Goal: Information Seeking & Learning: Learn about a topic

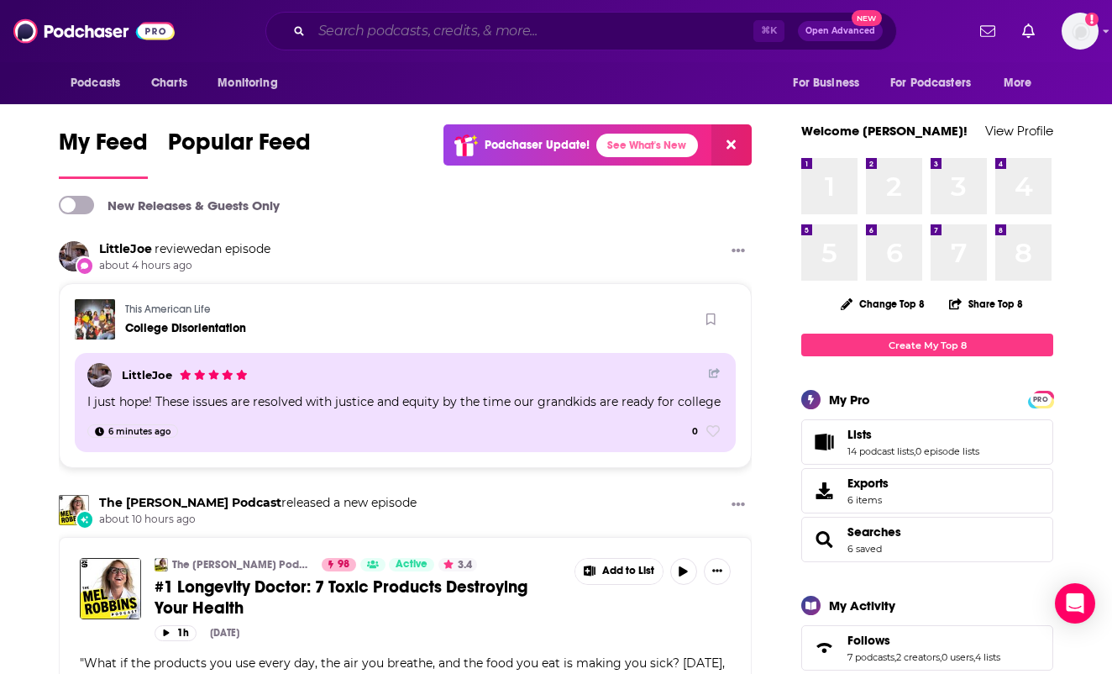
click at [364, 31] on input "Search podcasts, credits, & more..." at bounding box center [533, 31] width 442 height 27
click at [111, 87] on span "Podcasts" at bounding box center [96, 83] width 50 height 24
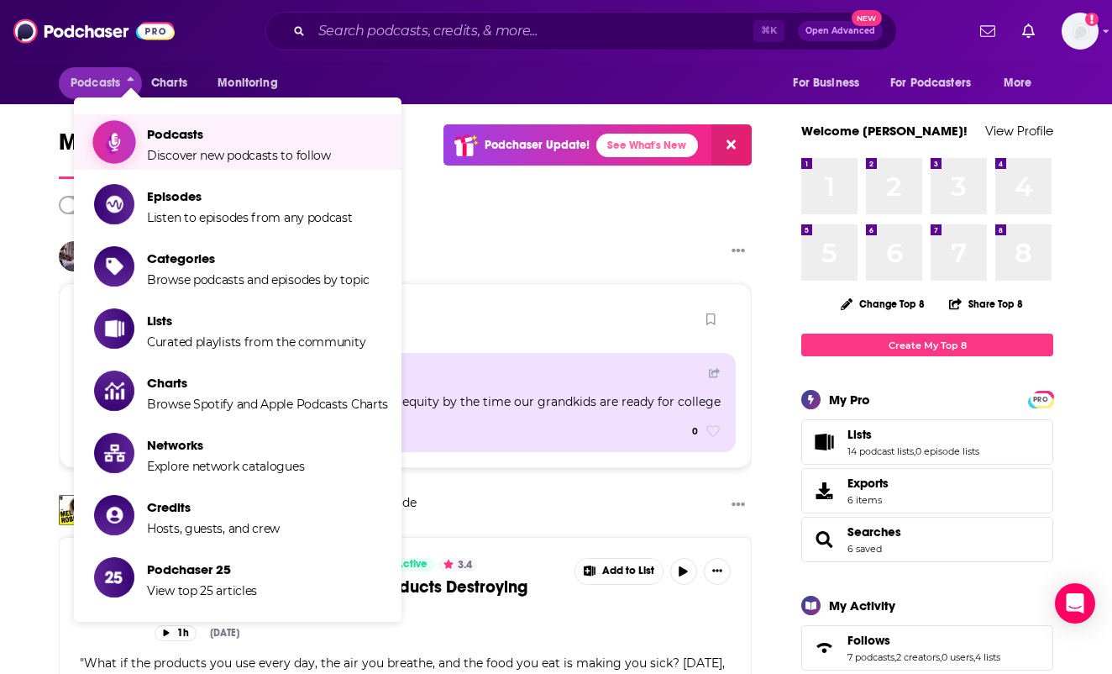
click at [189, 139] on span "Podcasts" at bounding box center [239, 134] width 184 height 16
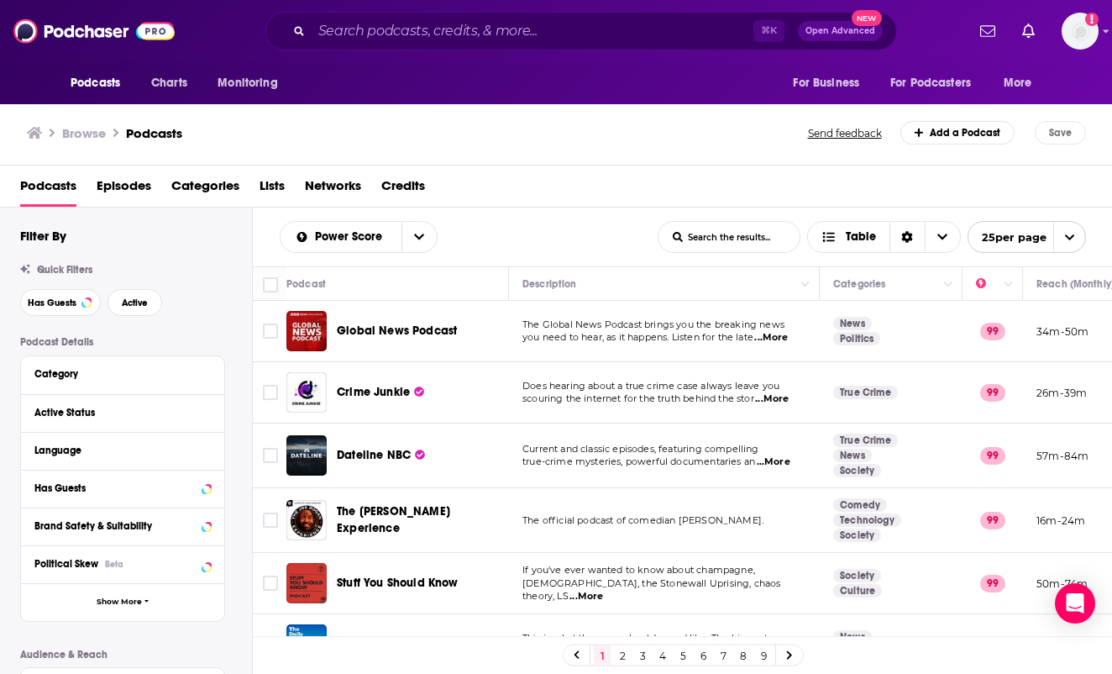
click at [197, 187] on span "Categories" at bounding box center [205, 189] width 68 height 34
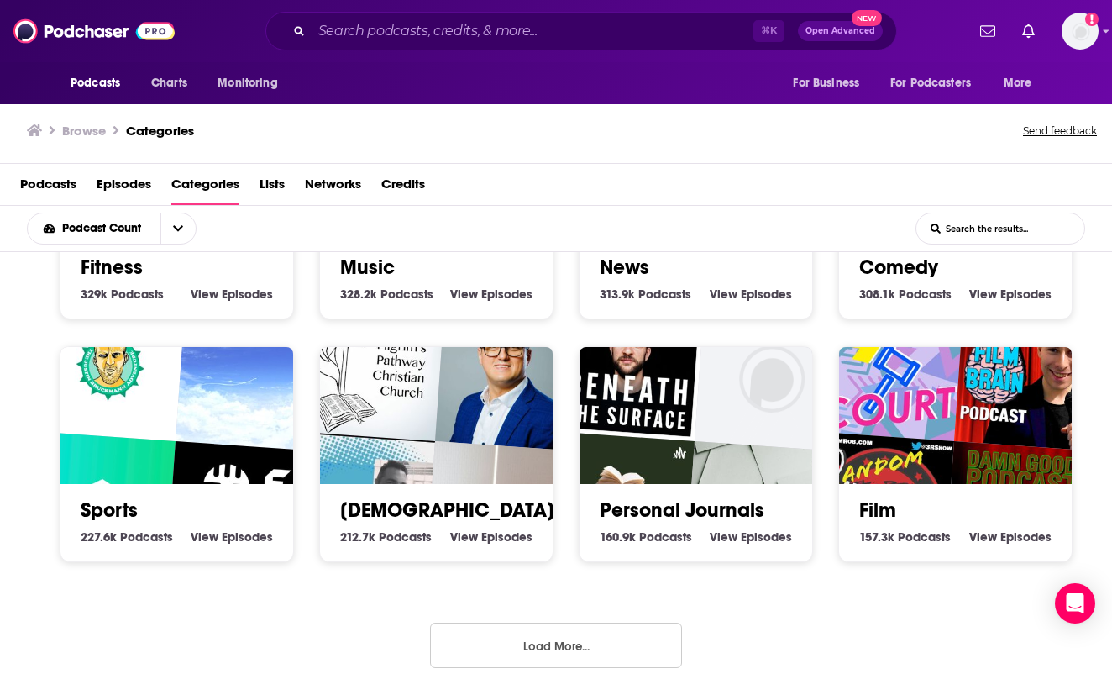
scroll to position [656, 0]
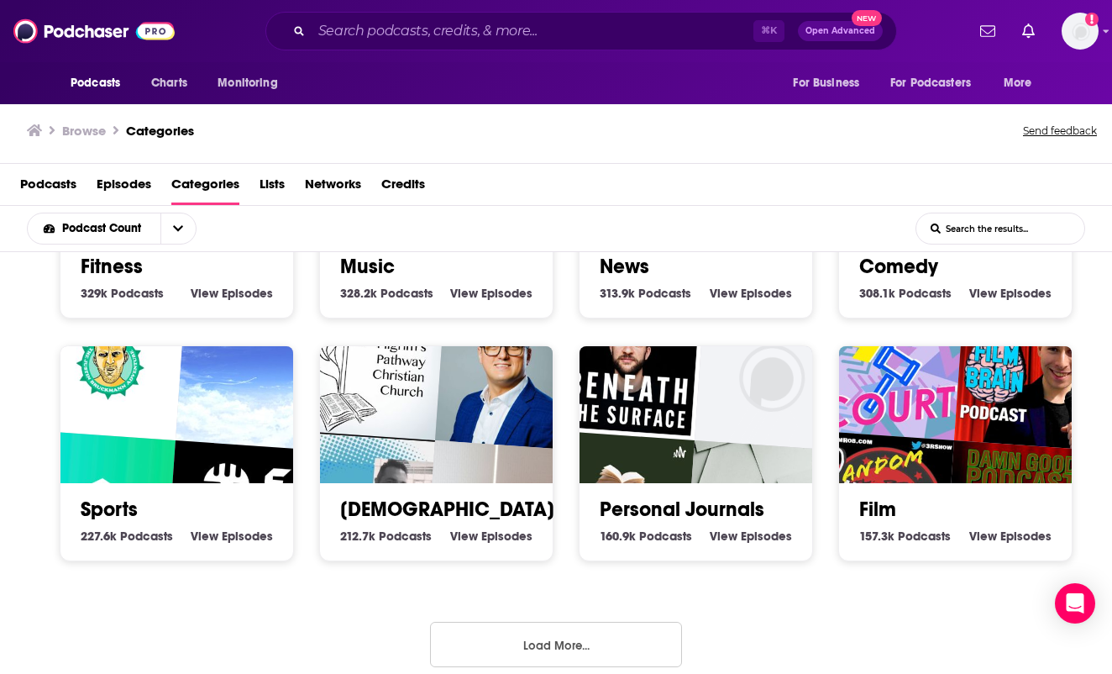
click at [534, 632] on button "Load More..." at bounding box center [556, 643] width 252 height 45
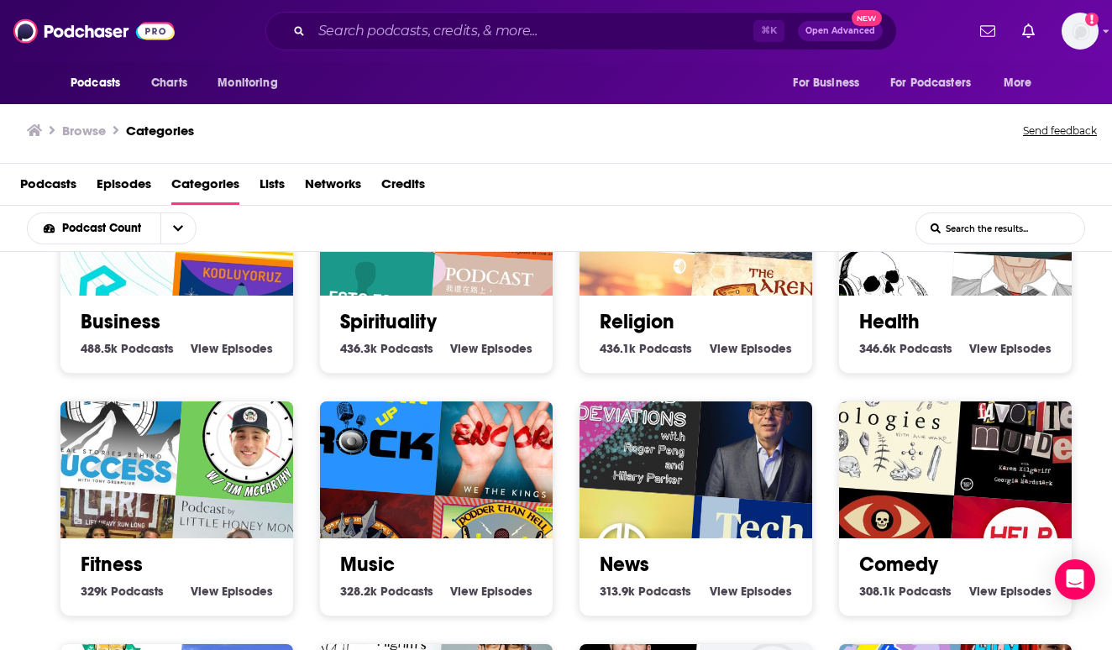
scroll to position [359, 0]
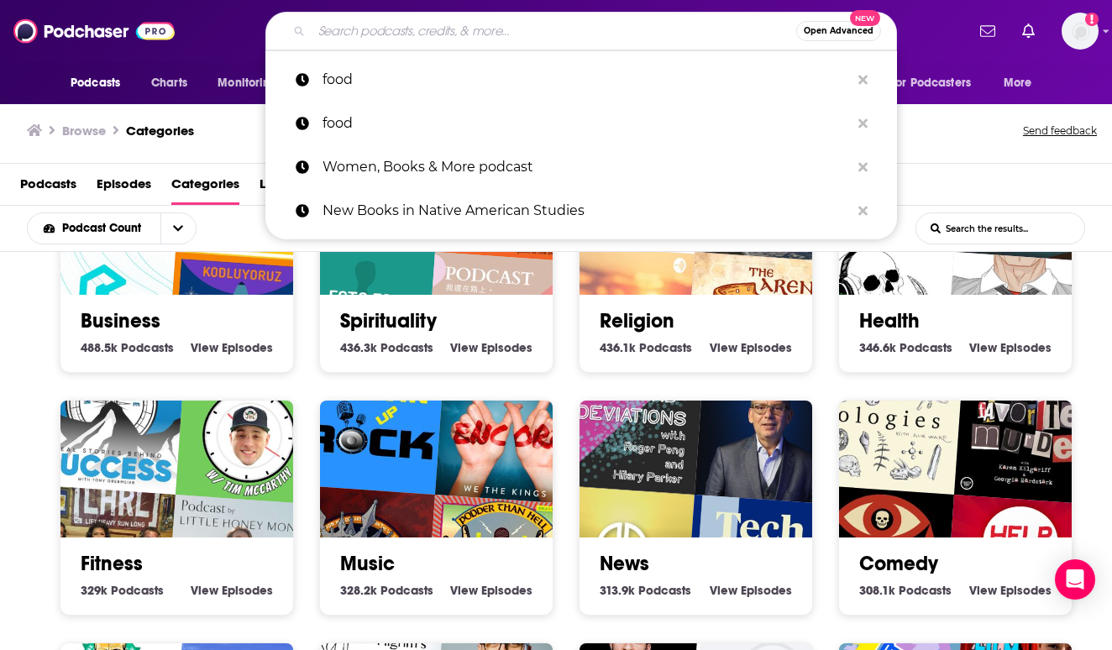
click at [571, 34] on input "Search podcasts, credits, & more..." at bounding box center [554, 31] width 485 height 27
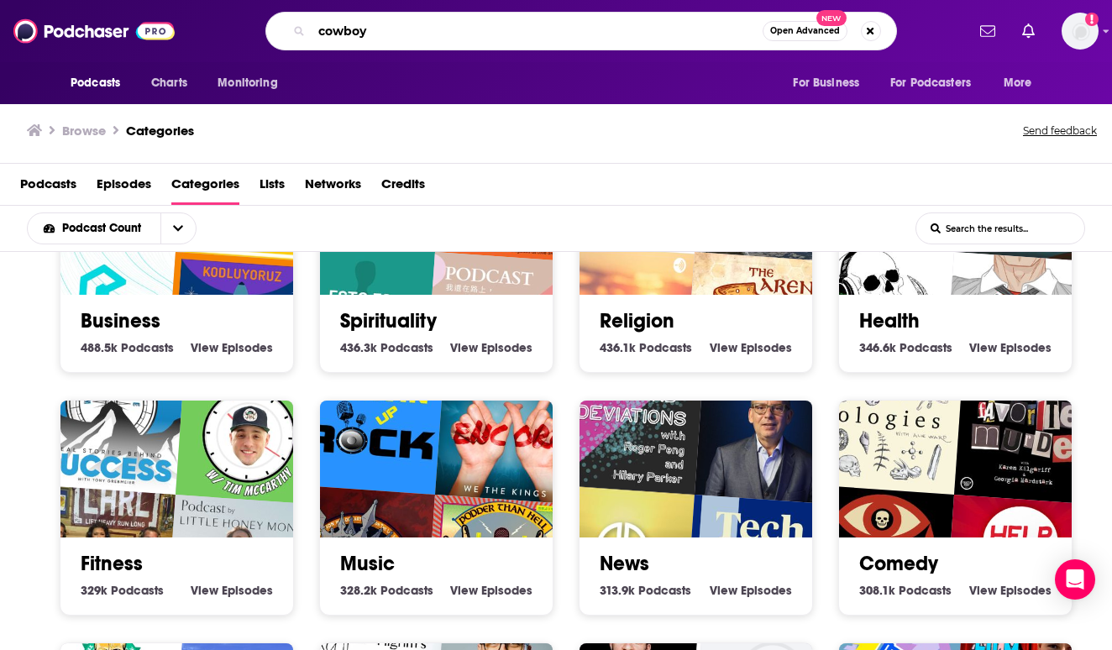
type input "cowboy"
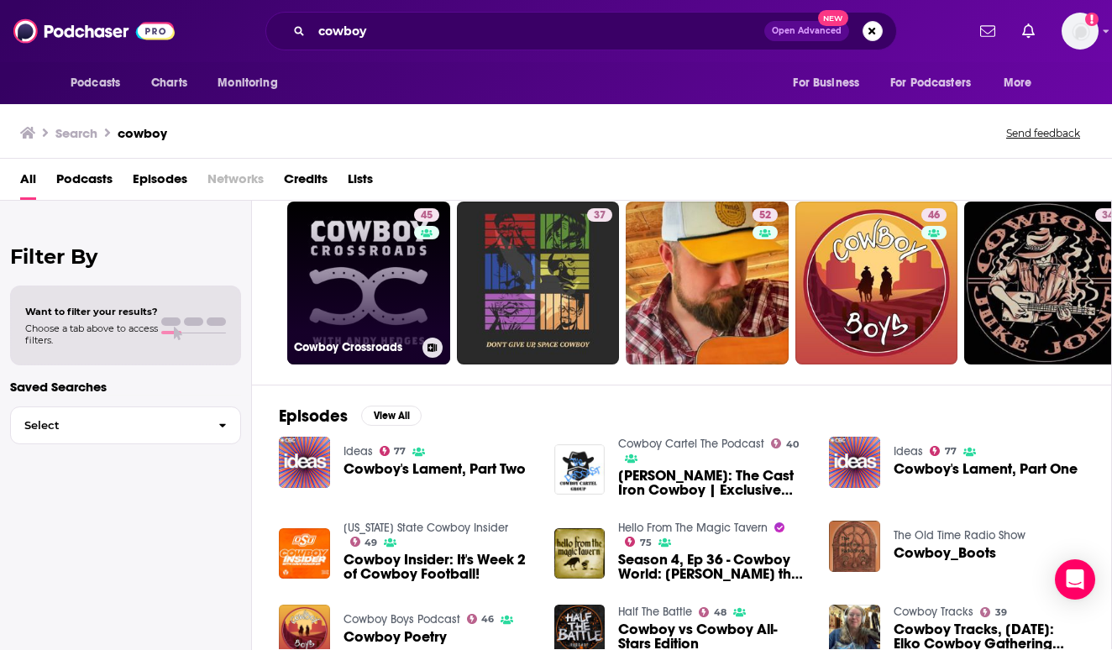
click at [373, 288] on link "45 Cowboy Crossroads" at bounding box center [368, 283] width 163 height 163
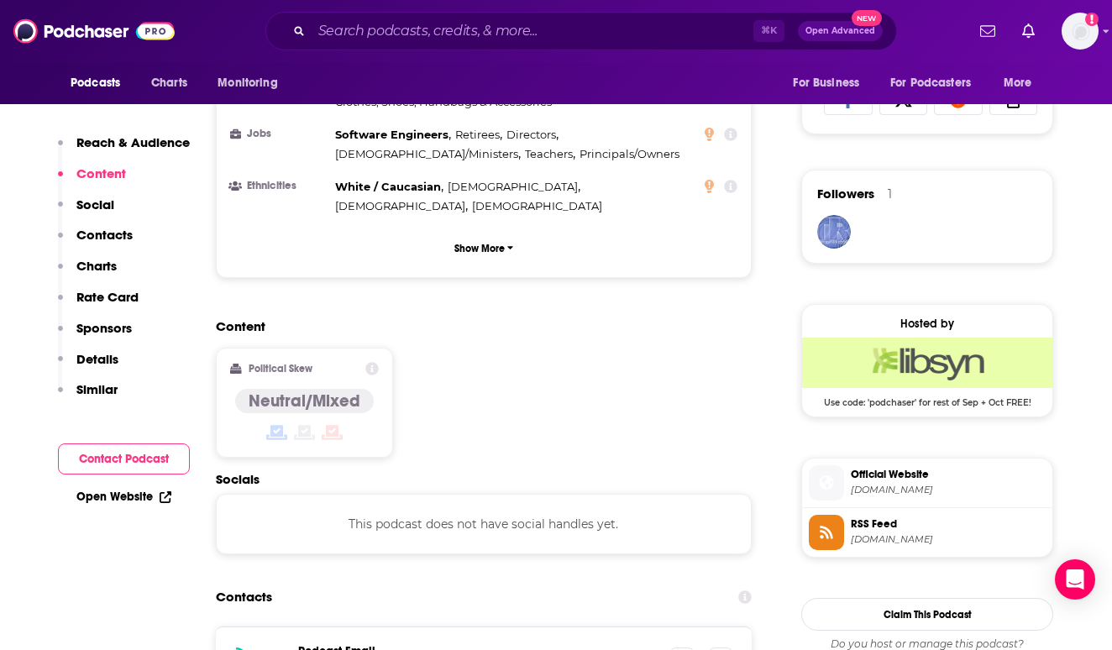
scroll to position [1196, 0]
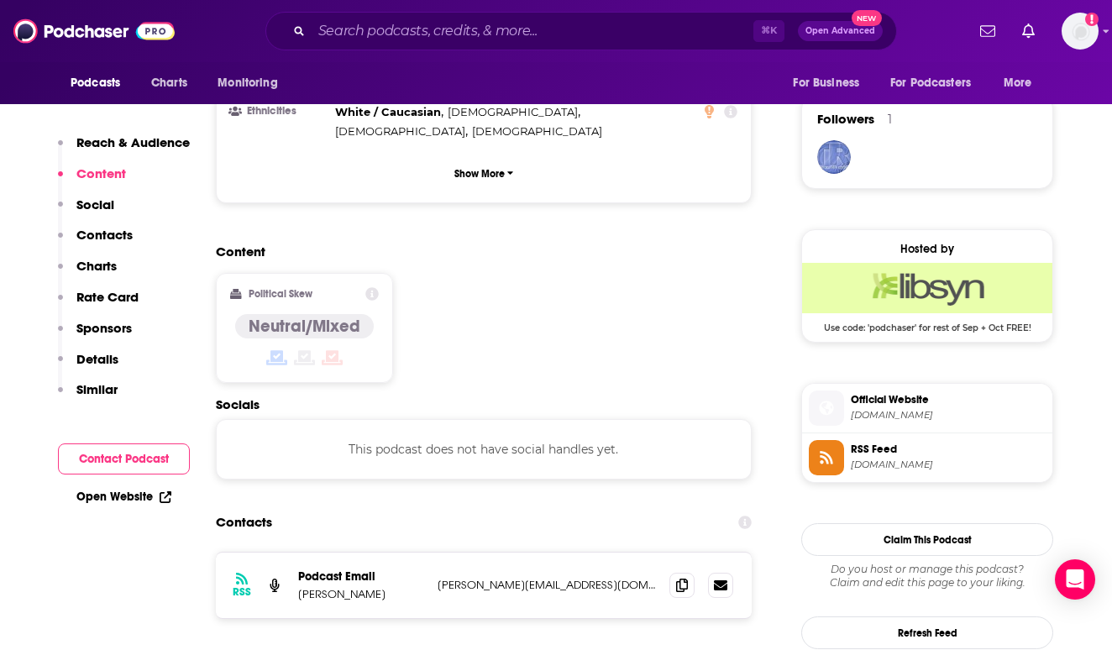
click at [98, 291] on p "Rate Card" at bounding box center [107, 297] width 62 height 16
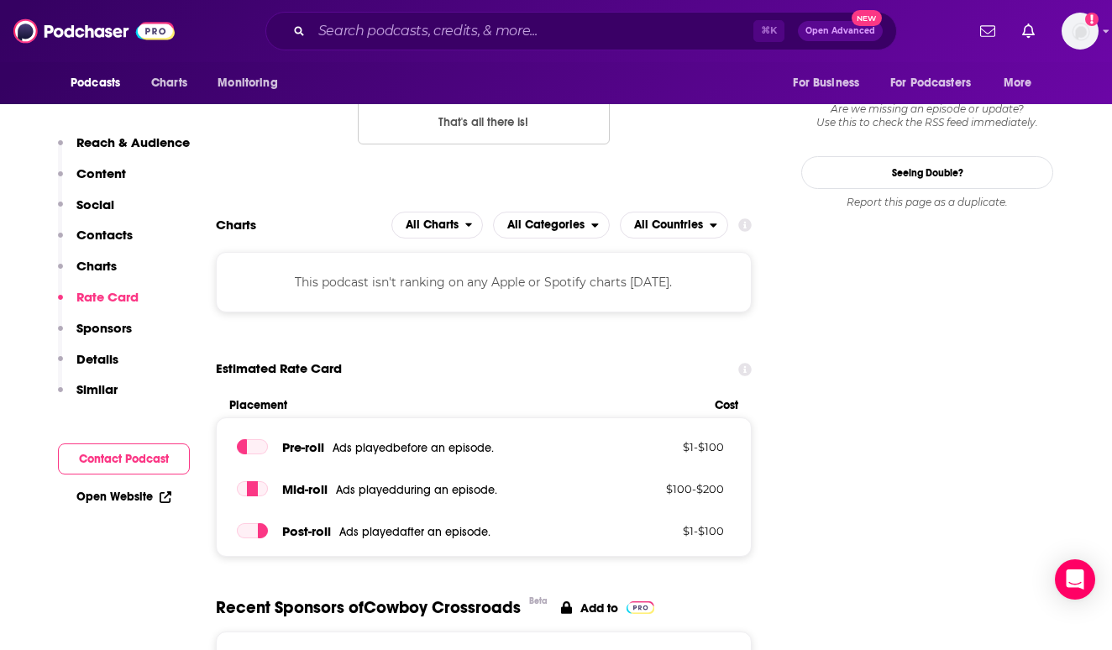
scroll to position [1750, 0]
click at [105, 271] on p "Charts" at bounding box center [96, 266] width 40 height 16
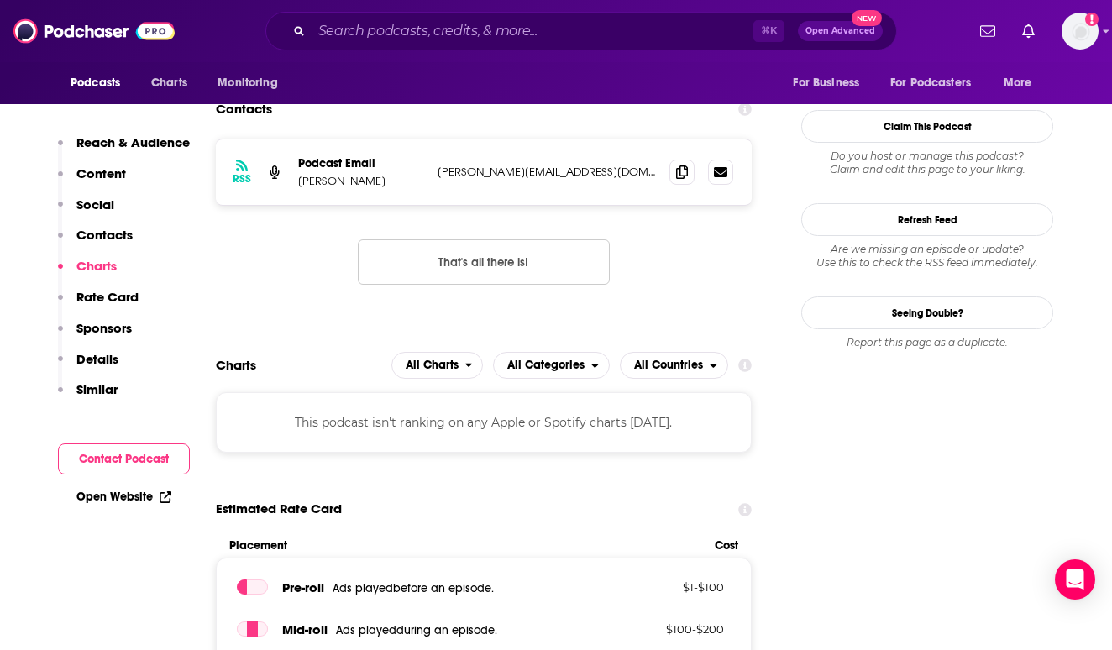
click at [116, 239] on p "Contacts" at bounding box center [104, 235] width 56 height 16
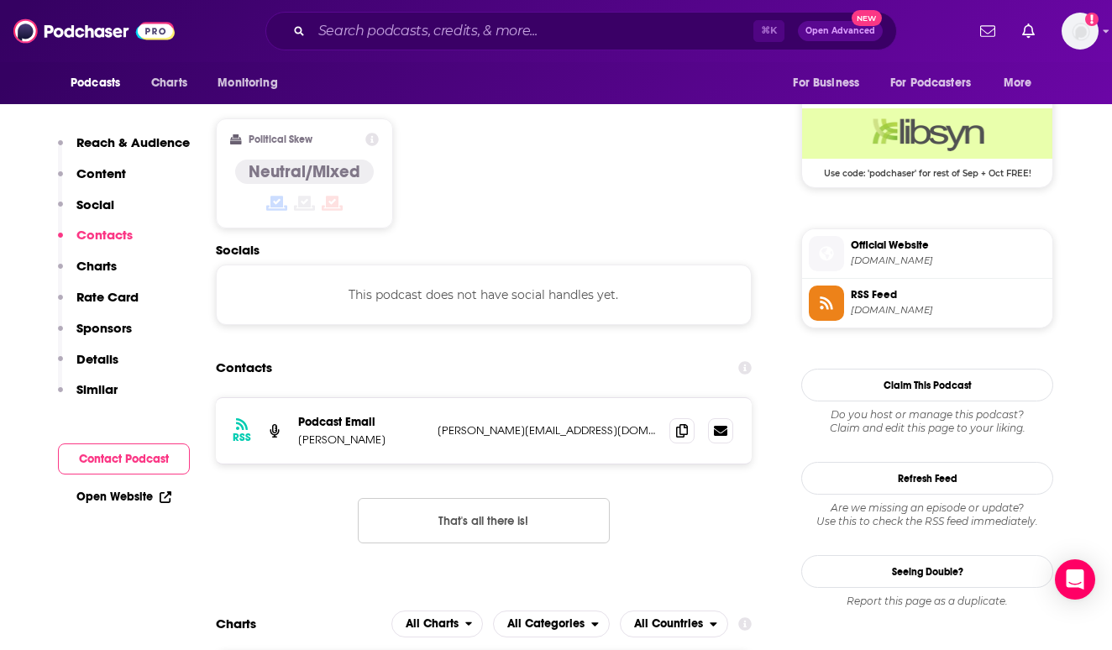
click at [118, 205] on div "Reach & Audience Content Social Contacts Charts Rate Card Sponsors Details Simi…" at bounding box center [124, 273] width 132 height 278
click at [106, 204] on p "Social" at bounding box center [95, 205] width 38 height 16
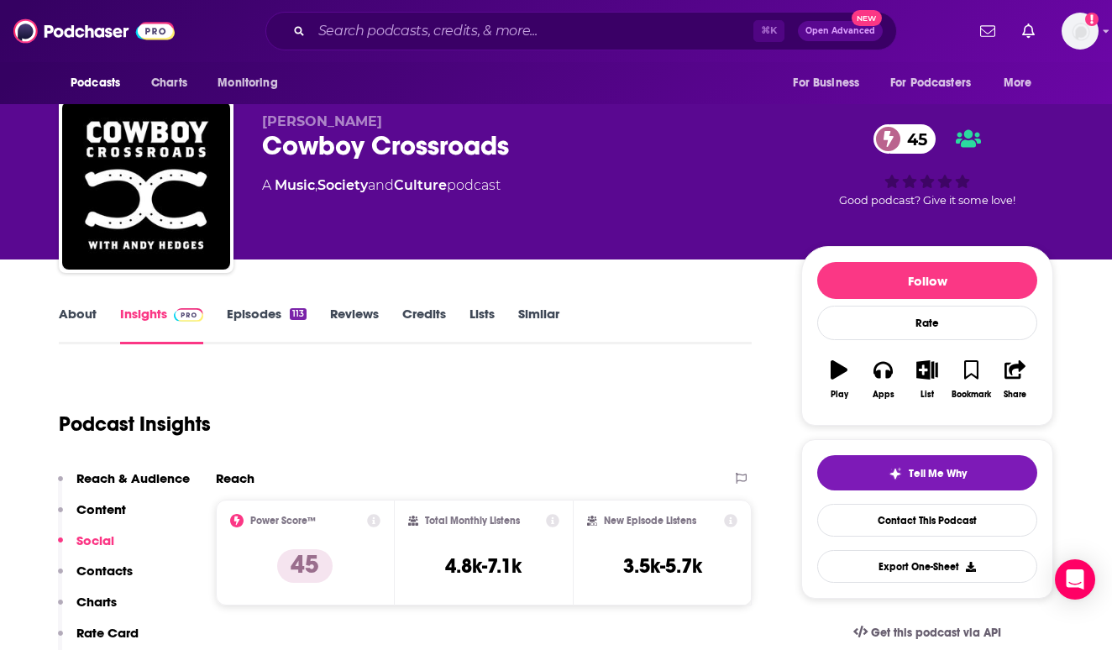
scroll to position [0, 0]
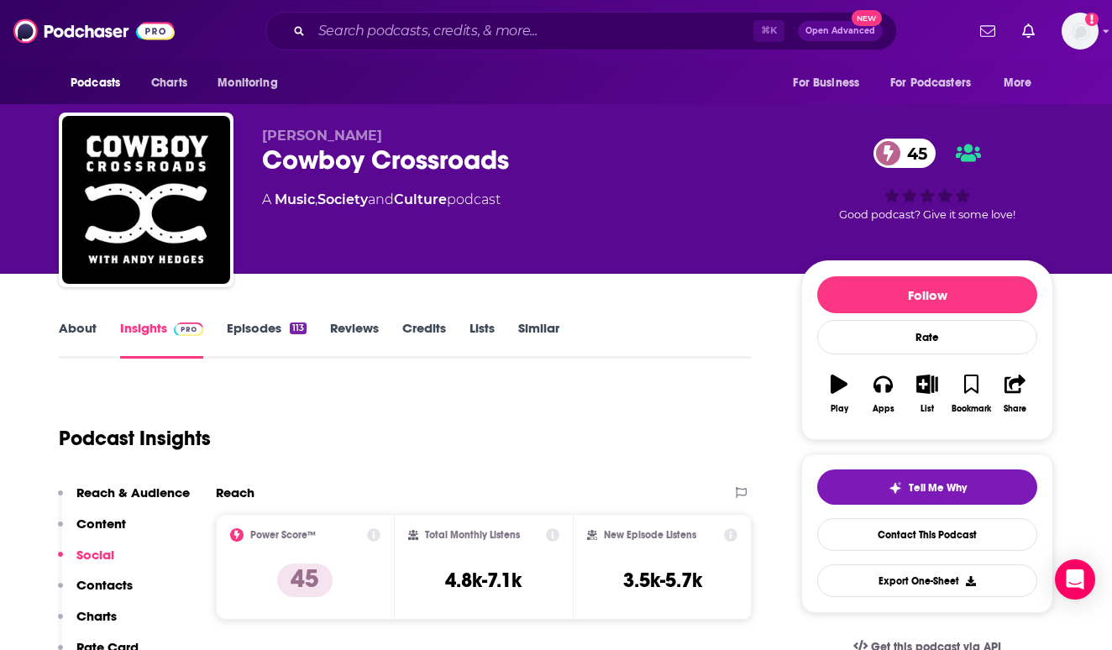
click at [475, 445] on div "Podcast Insights" at bounding box center [398, 428] width 679 height 86
click at [277, 318] on div "About Insights Episodes 113 Reviews Credits Lists Similar" at bounding box center [405, 337] width 693 height 41
click at [260, 333] on link "Episodes 113" at bounding box center [267, 339] width 80 height 39
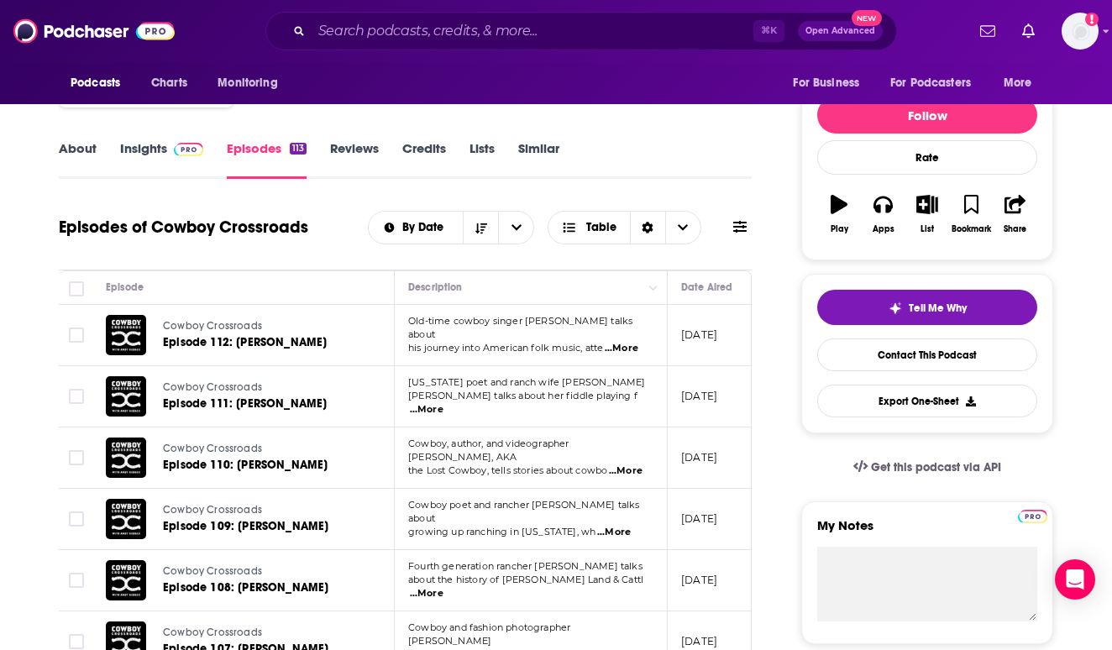
scroll to position [244, 0]
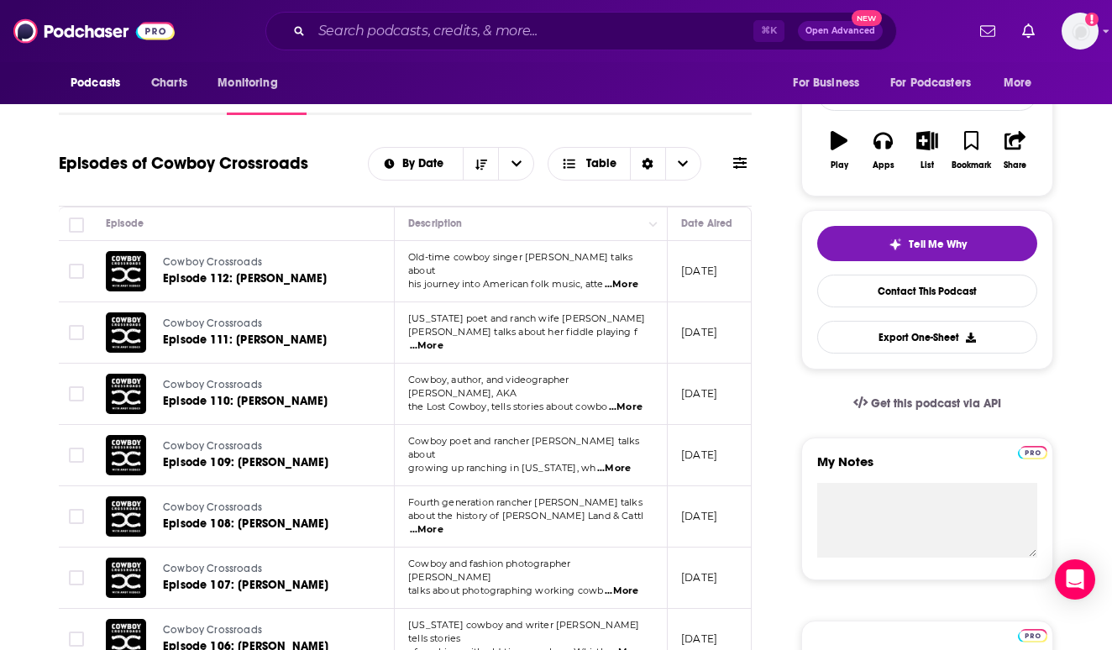
click at [443, 523] on span "...More" at bounding box center [427, 529] width 34 height 13
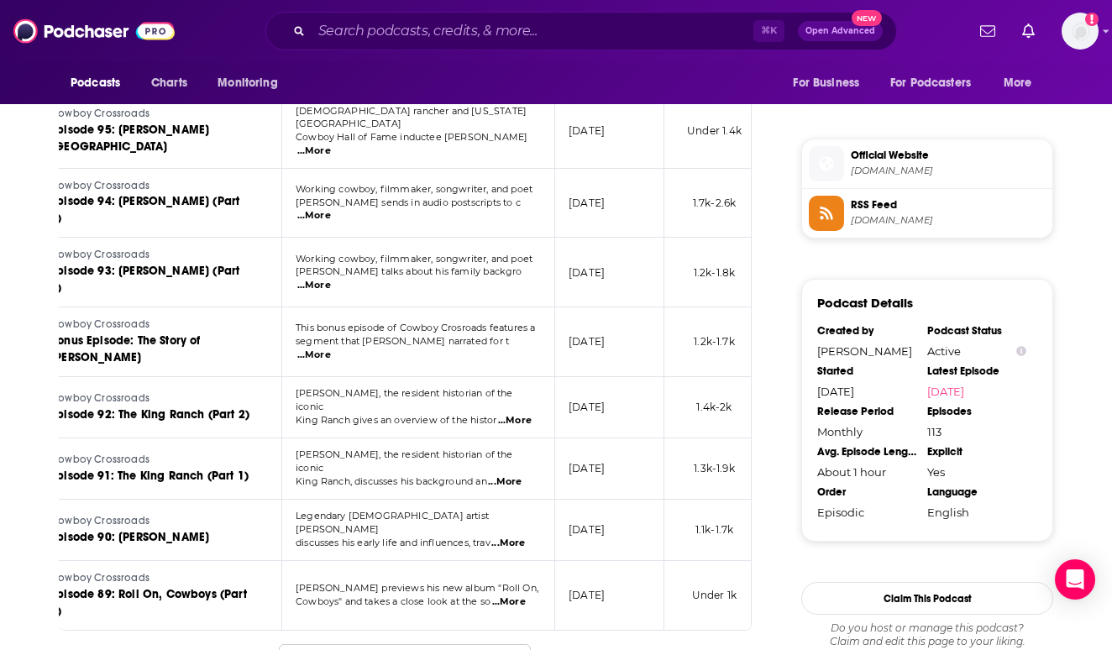
scroll to position [0, 113]
click at [522, 595] on span "...More" at bounding box center [509, 601] width 34 height 13
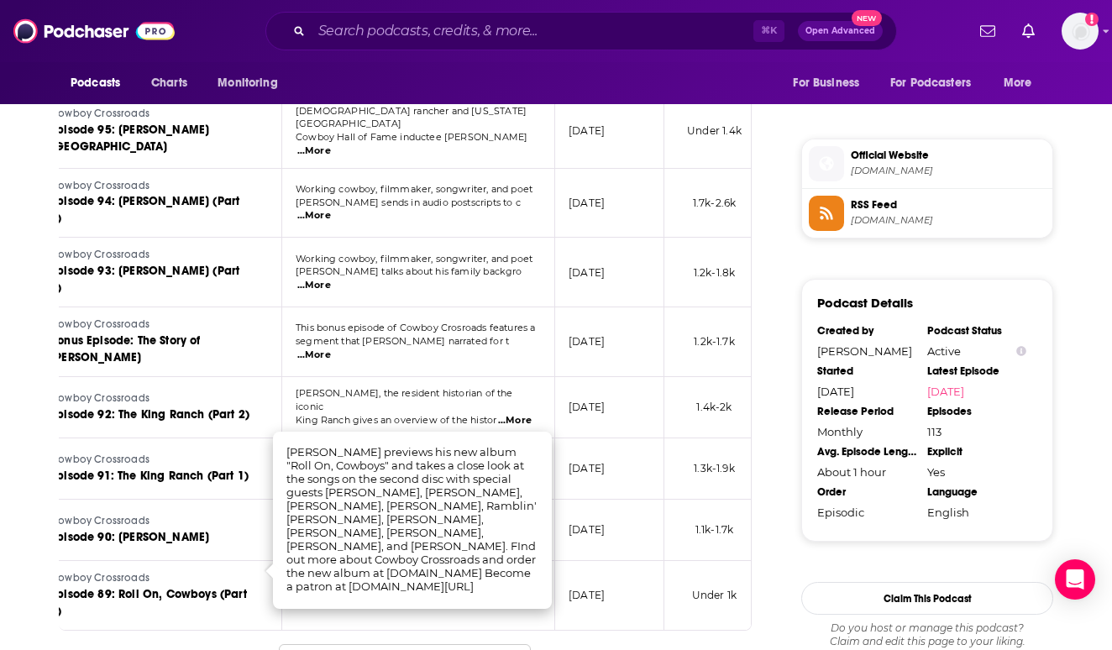
click at [611, 518] on td "April 21, 2023" at bounding box center [609, 530] width 109 height 61
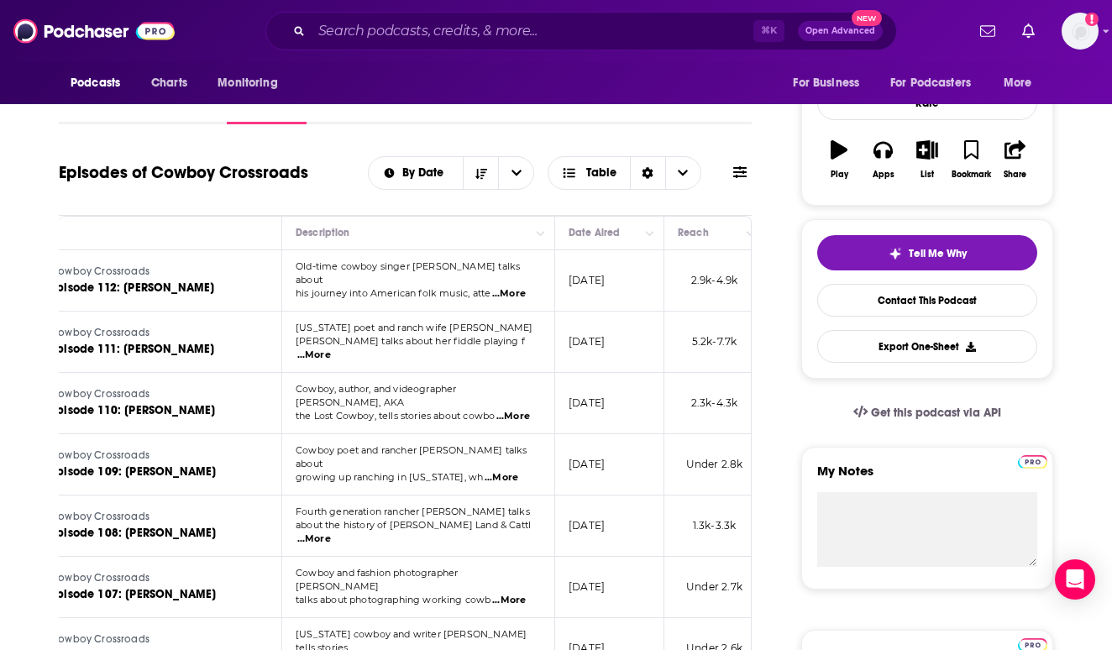
scroll to position [230, 0]
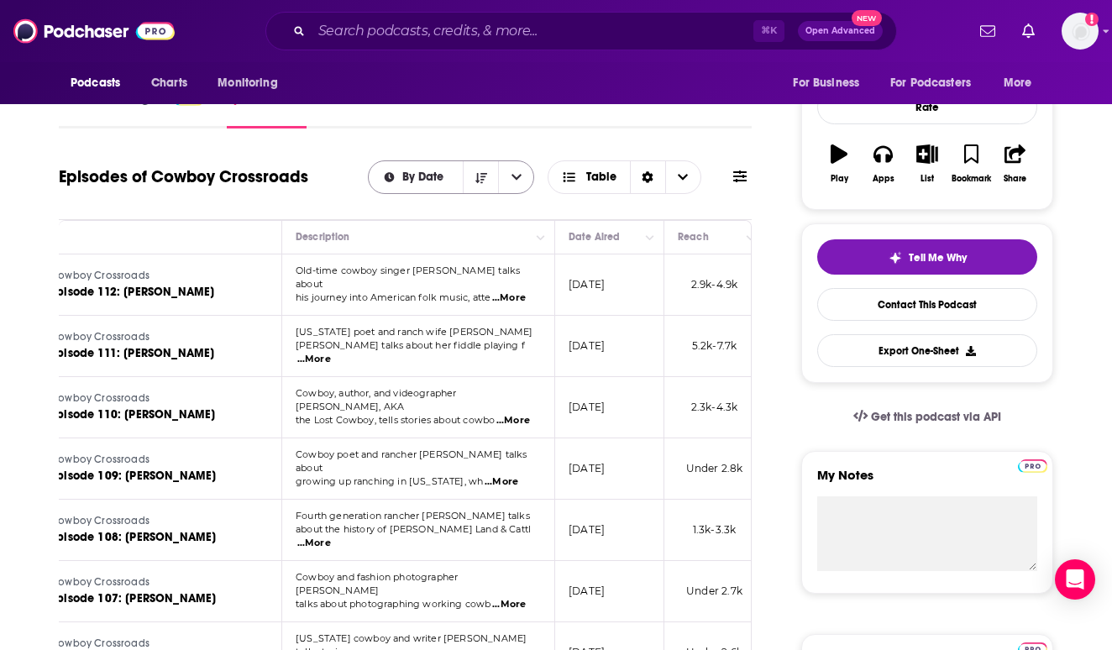
click at [511, 165] on button "open menu" at bounding box center [515, 177] width 35 height 32
click at [521, 181] on icon "close menu" at bounding box center [516, 177] width 10 height 12
click at [707, 179] on div "By Date Table" at bounding box center [560, 177] width 384 height 34
click at [689, 165] on span "Choose View" at bounding box center [682, 177] width 35 height 32
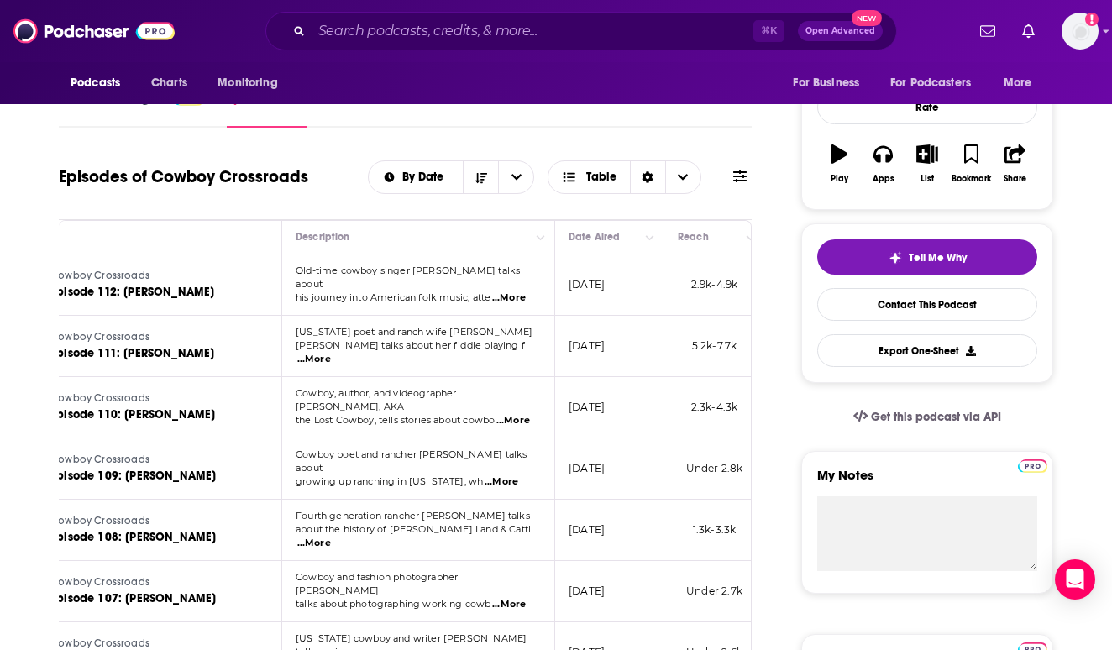
click at [737, 171] on icon at bounding box center [739, 176] width 13 height 12
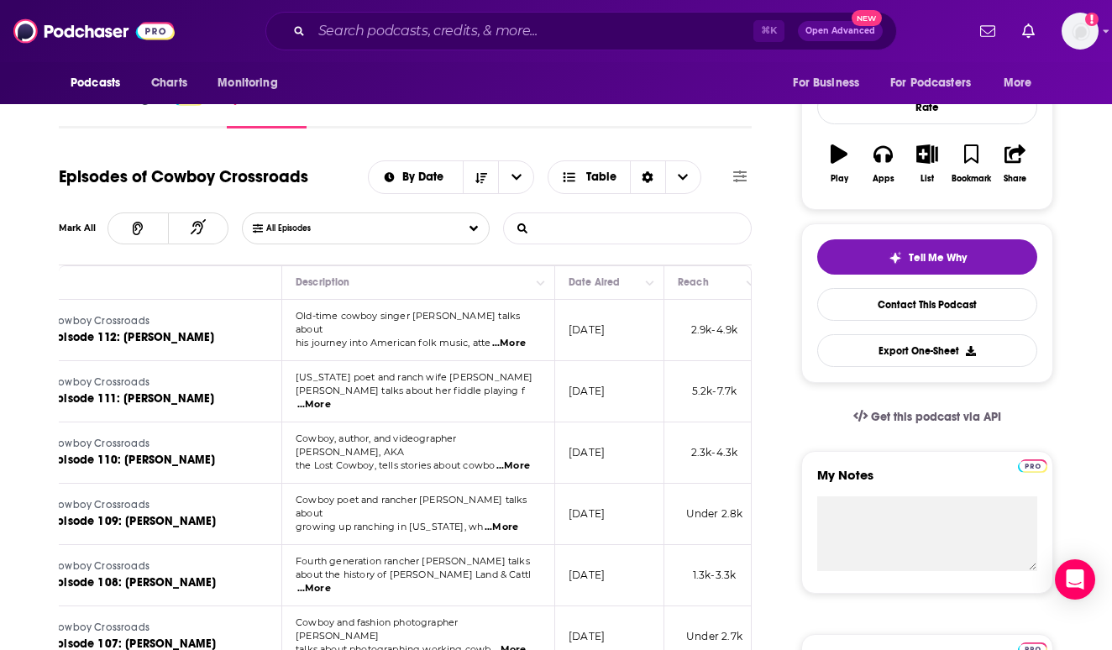
click at [670, 230] on input "List Search Input" at bounding box center [592, 228] width 176 height 30
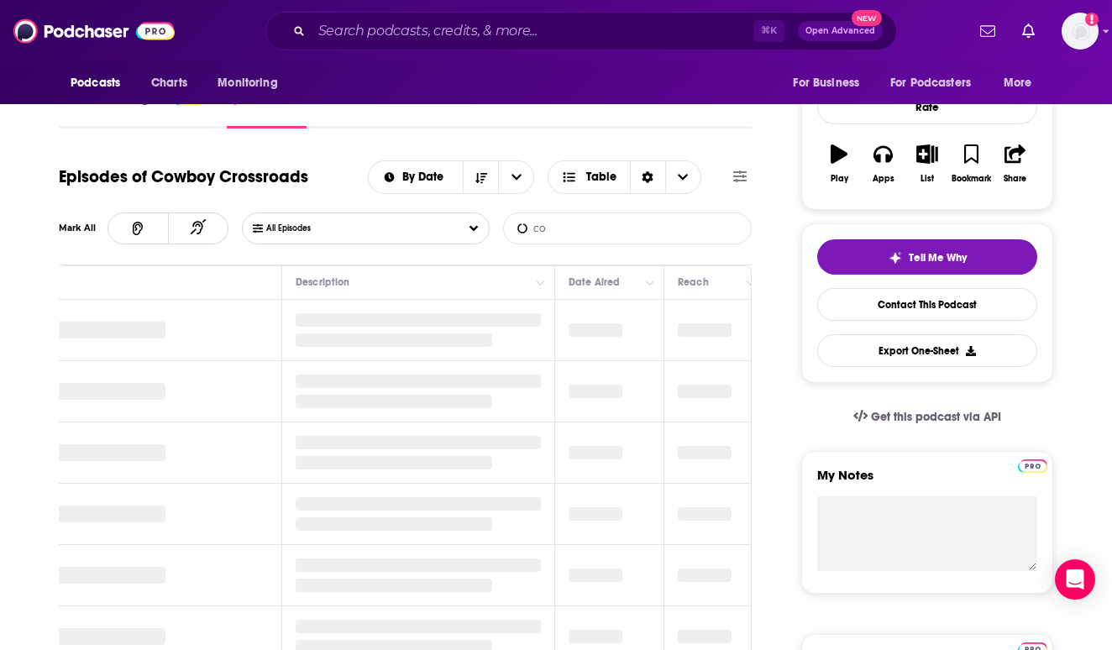
type input "c"
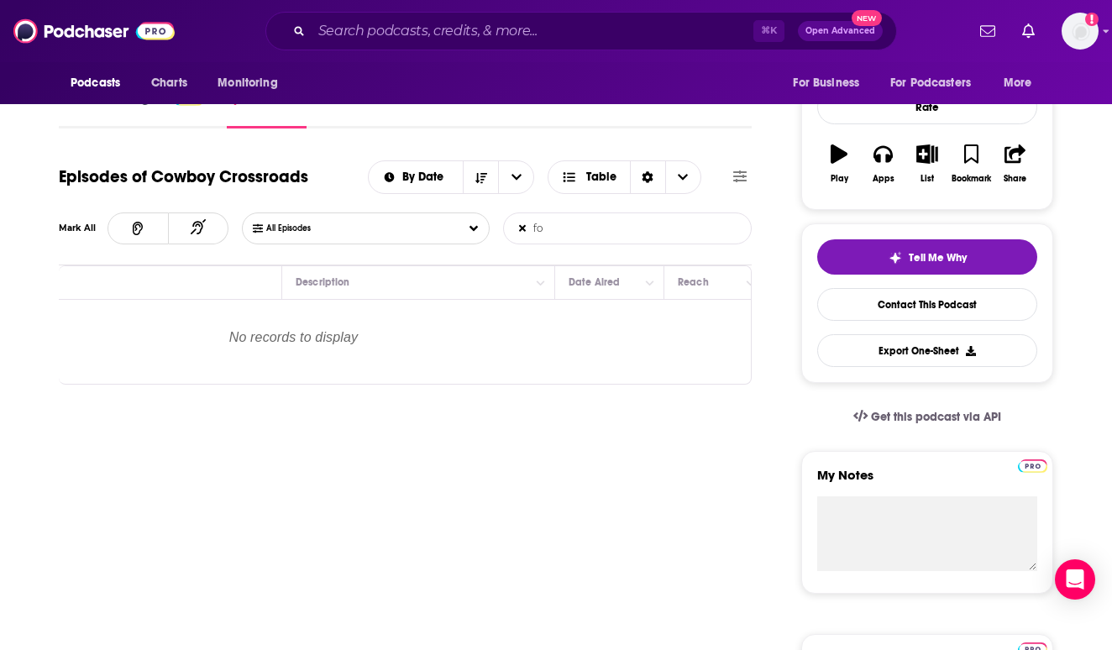
type input "f"
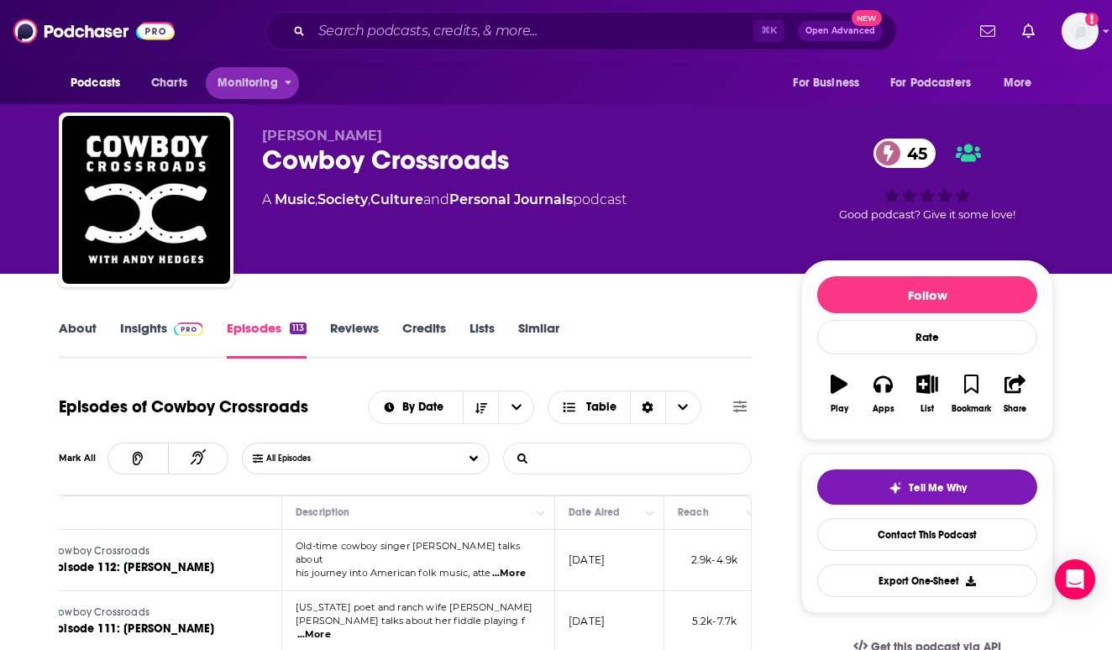
scroll to position [0, 0]
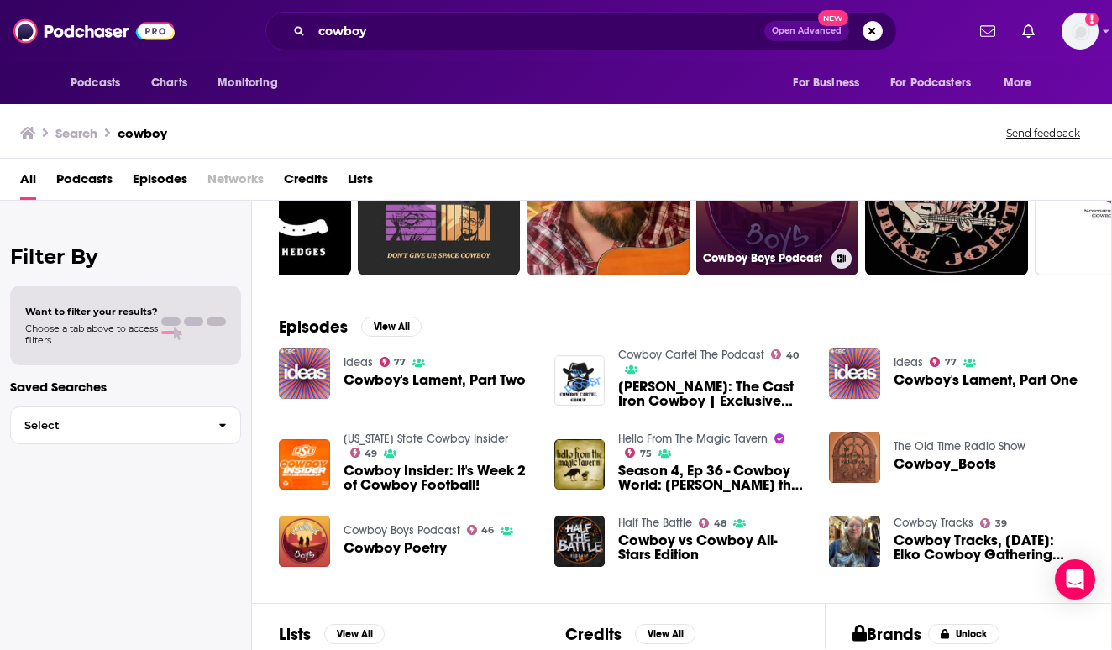
scroll to position [249, 0]
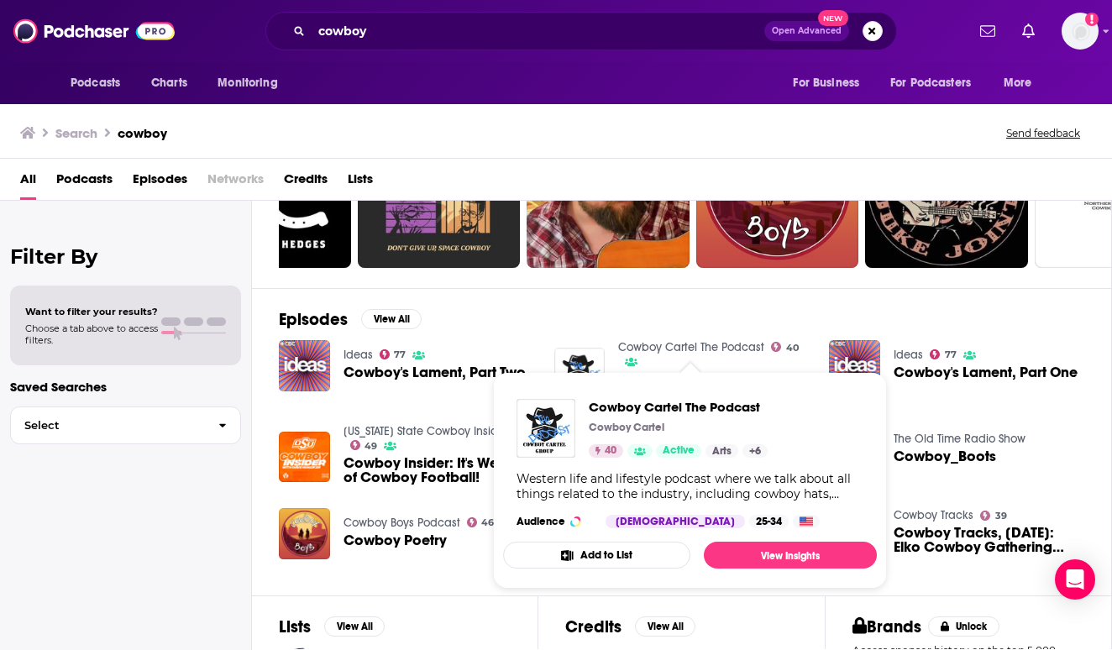
click at [670, 344] on link "Cowboy Cartel The Podcast" at bounding box center [691, 347] width 146 height 14
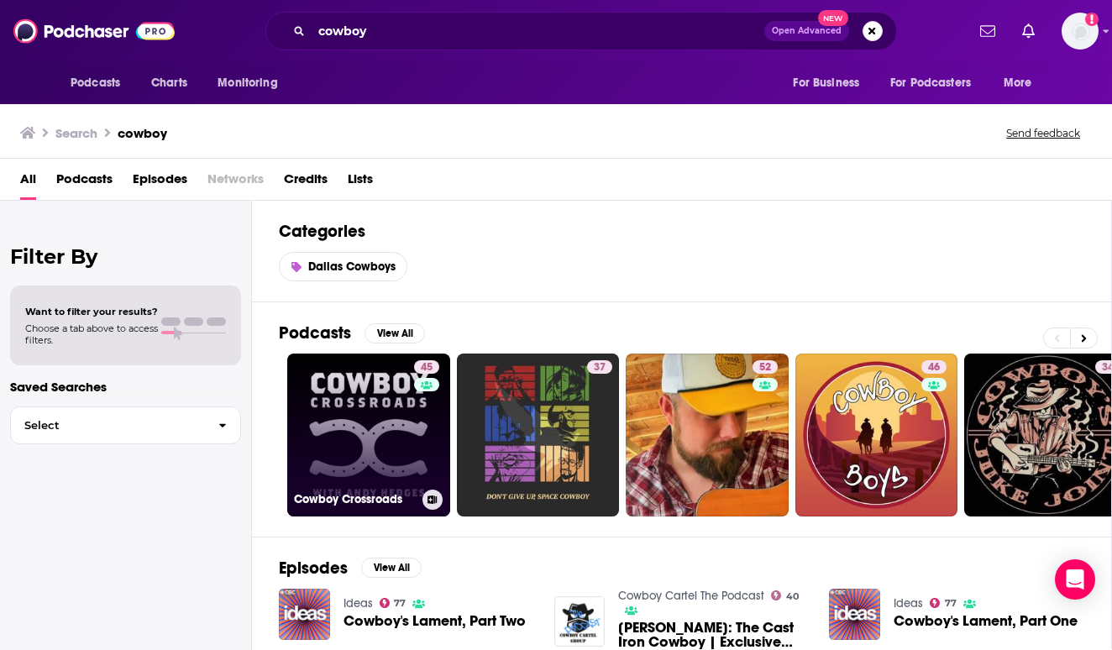
click at [332, 385] on link "45 Cowboy Crossroads" at bounding box center [368, 435] width 163 height 163
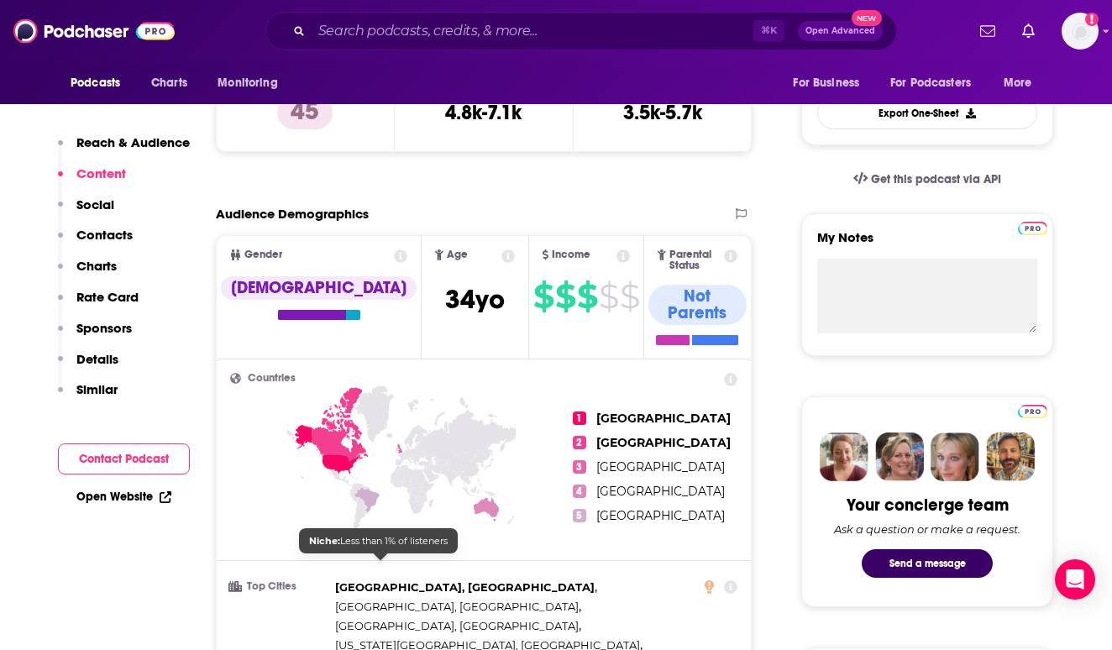
scroll to position [371, 0]
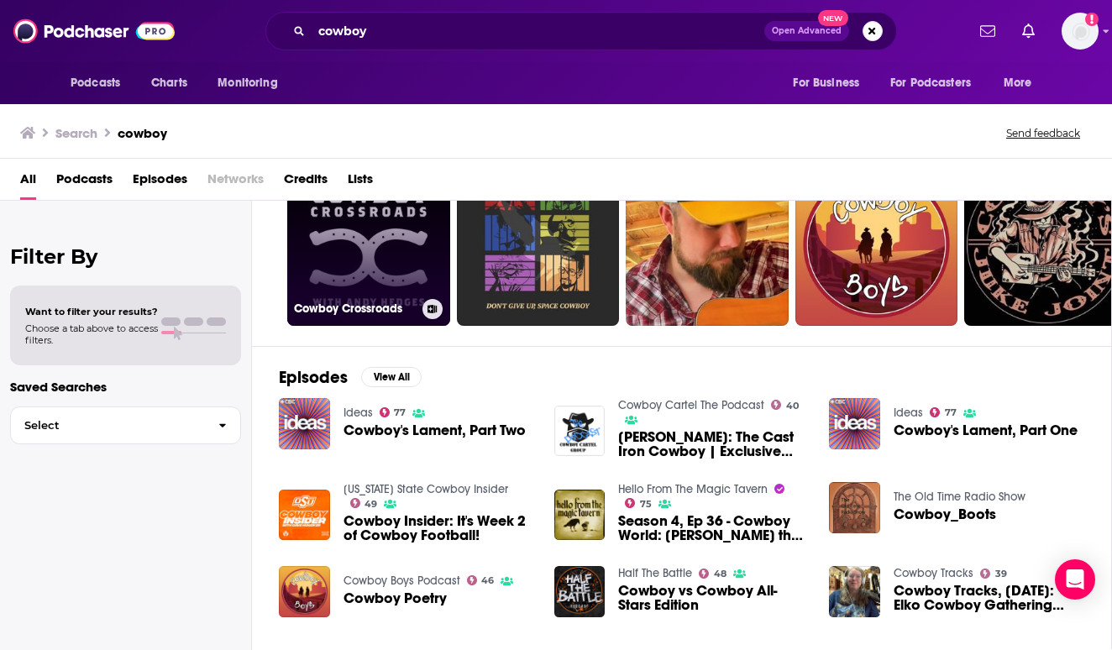
scroll to position [246, 0]
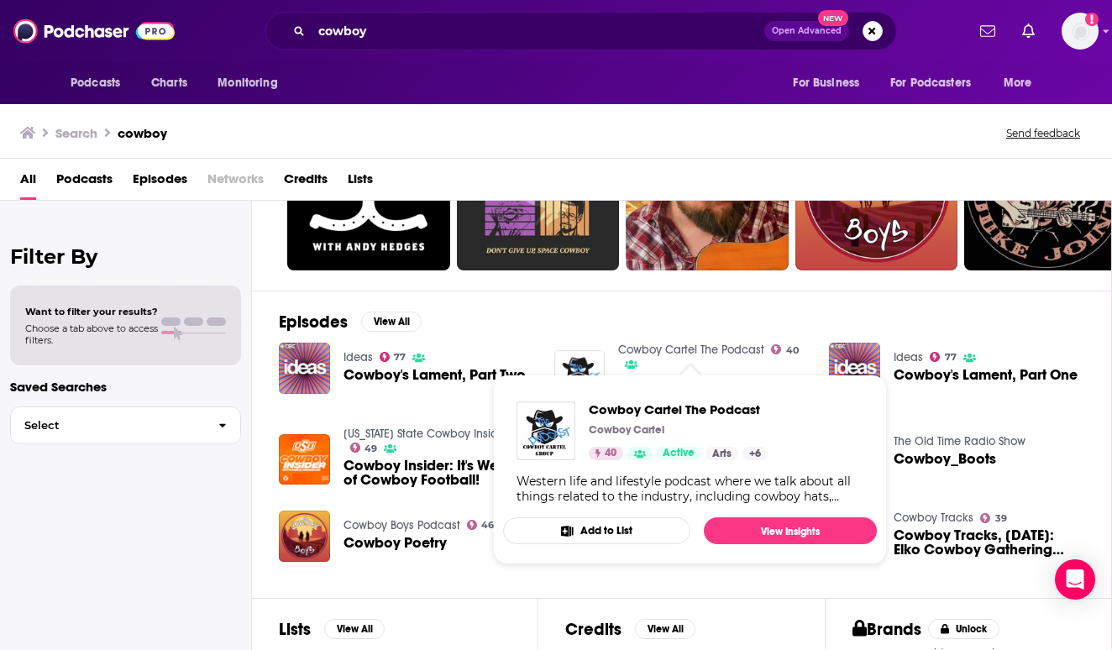
click at [646, 336] on div "Episodes View All Ideas 77 Cowboy's Lament, Part Two Cowboy Cartel The Podcast …" at bounding box center [682, 444] width 860 height 307
click at [645, 348] on link "Cowboy Cartel The Podcast" at bounding box center [691, 350] width 146 height 14
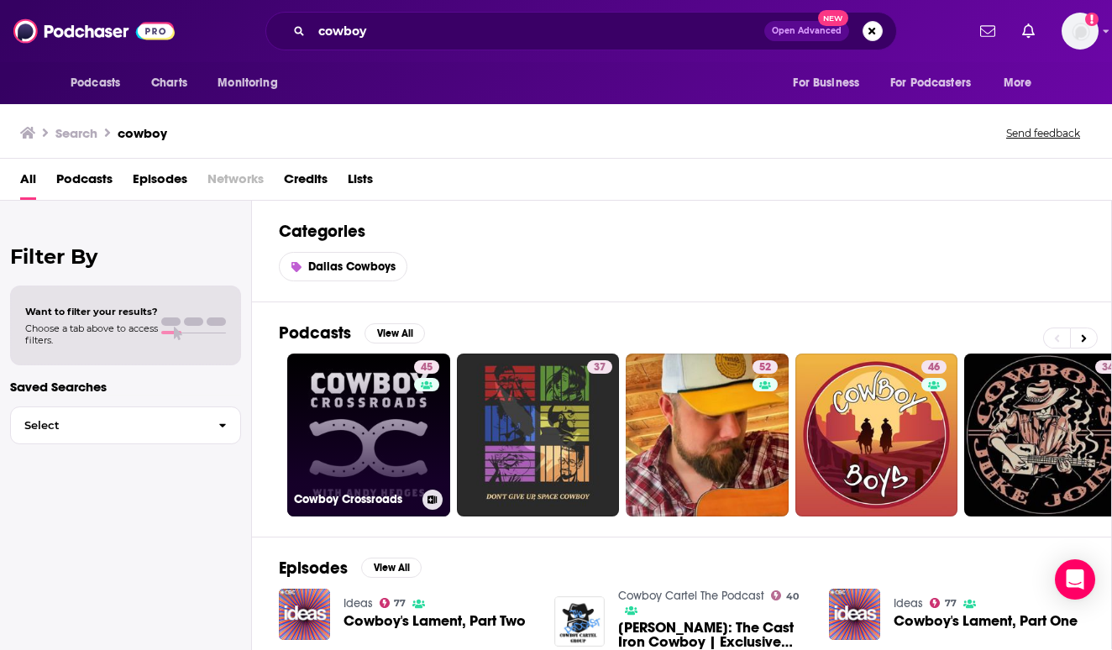
click at [412, 443] on link "45 Cowboy Crossroads" at bounding box center [368, 435] width 163 height 163
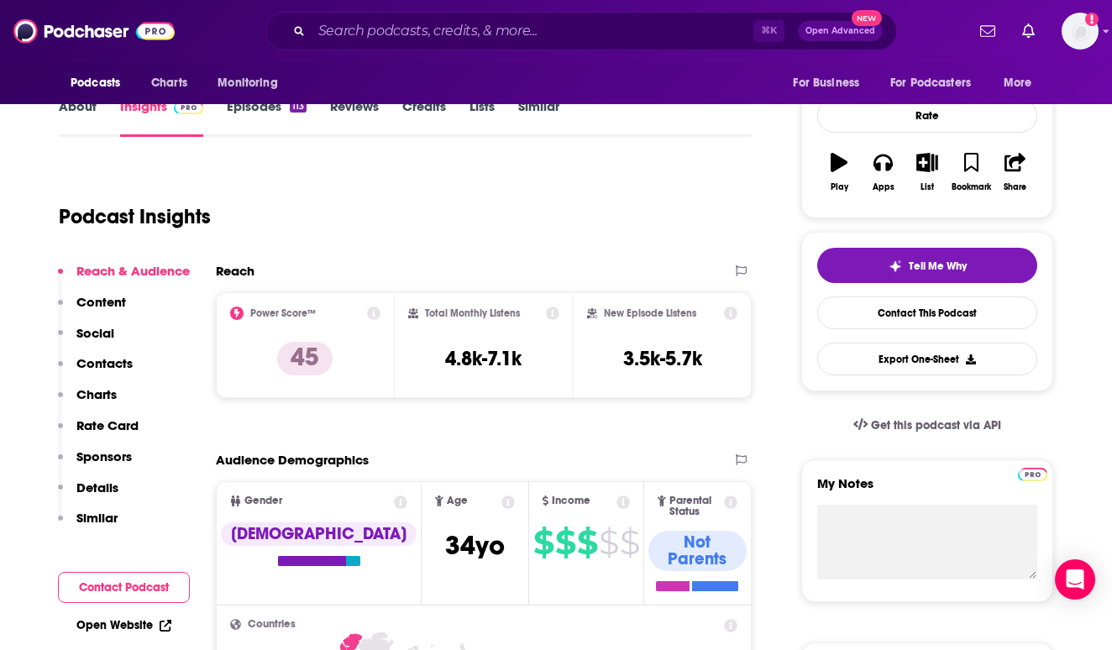
scroll to position [222, 0]
click at [371, 309] on icon at bounding box center [373, 313] width 13 height 13
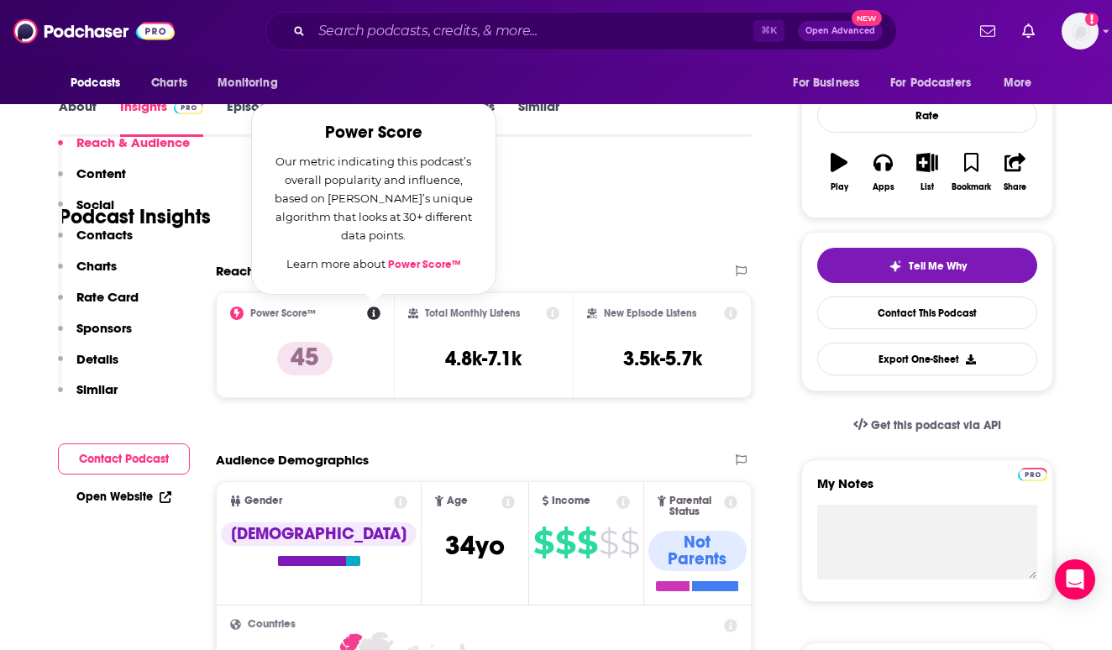
scroll to position [423, 0]
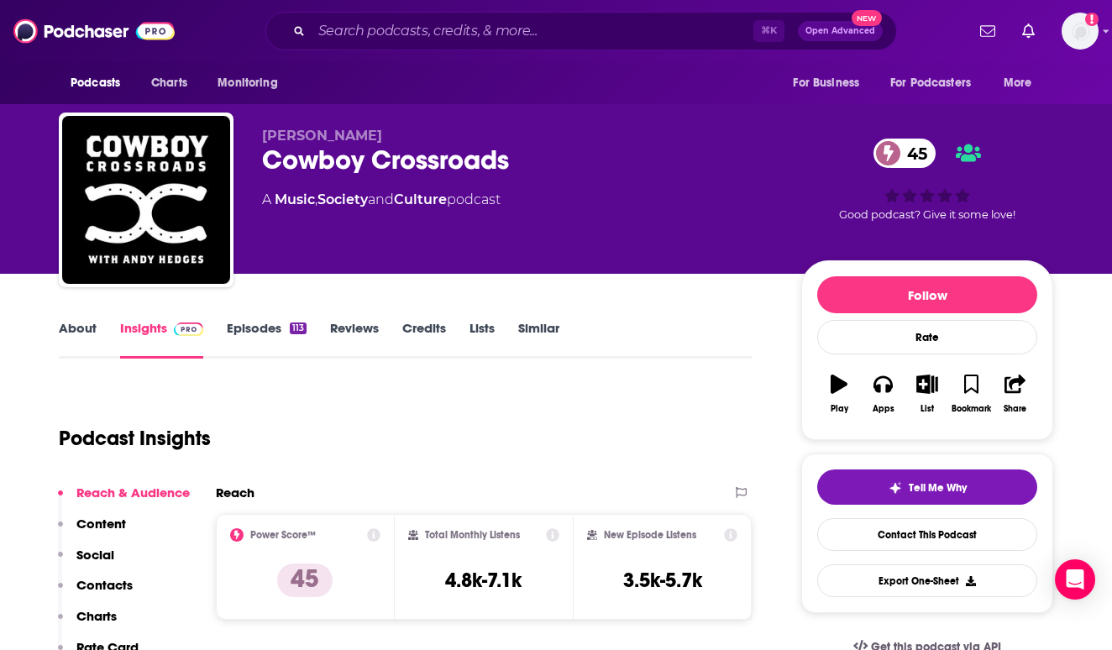
scroll to position [0, 0]
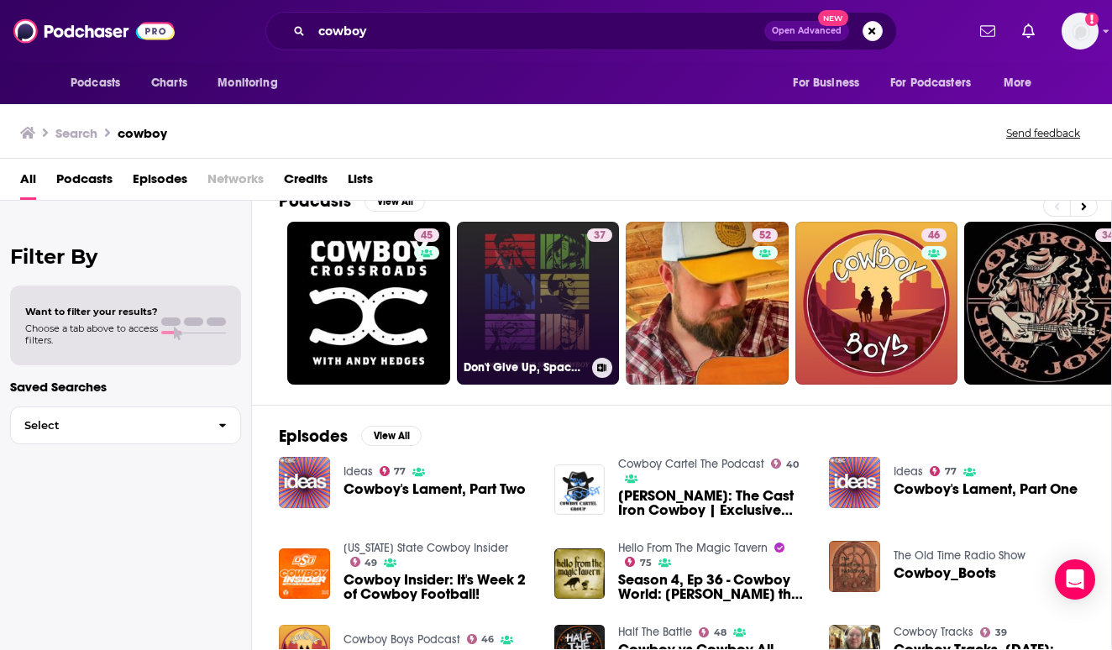
scroll to position [134, 0]
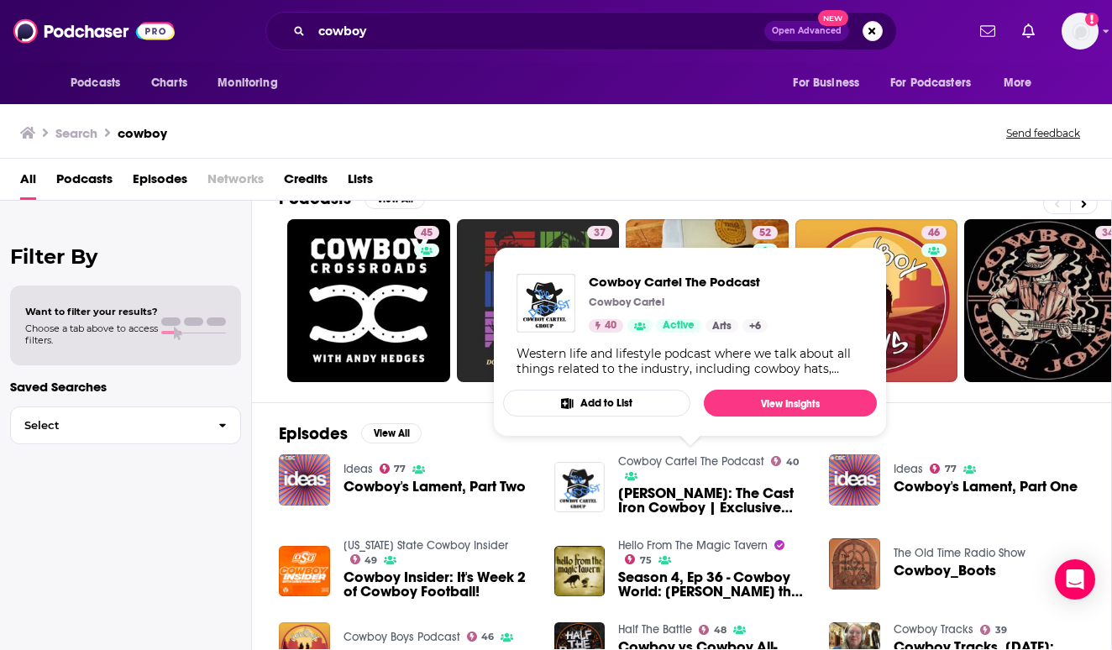
click at [658, 454] on link "Cowboy Cartel The Podcast" at bounding box center [691, 461] width 146 height 14
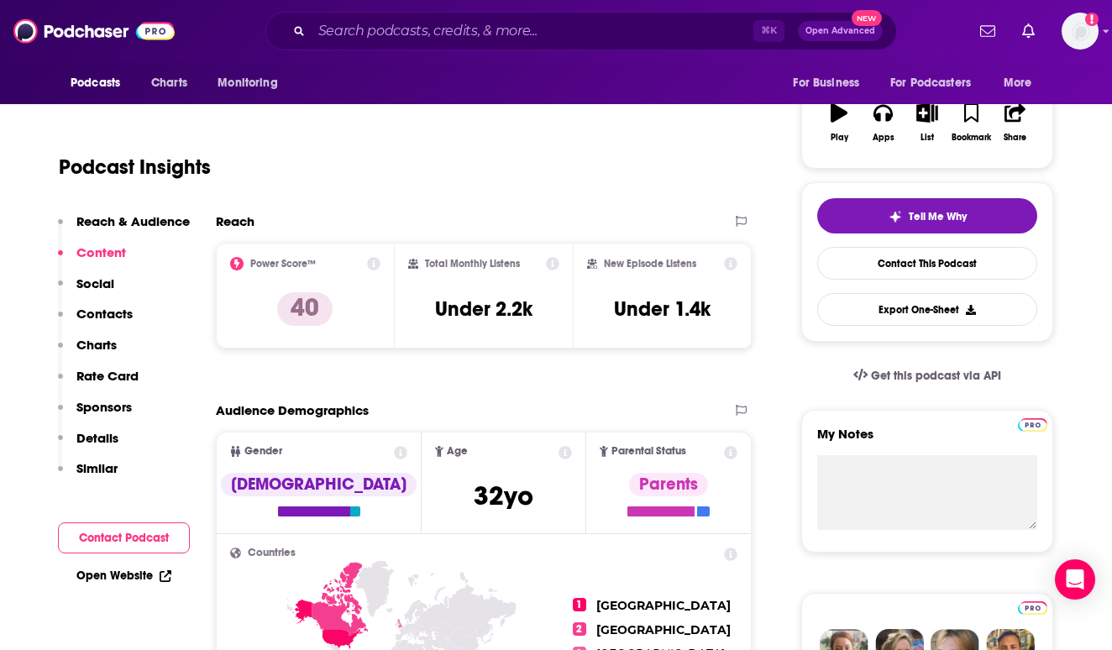
scroll to position [267, 0]
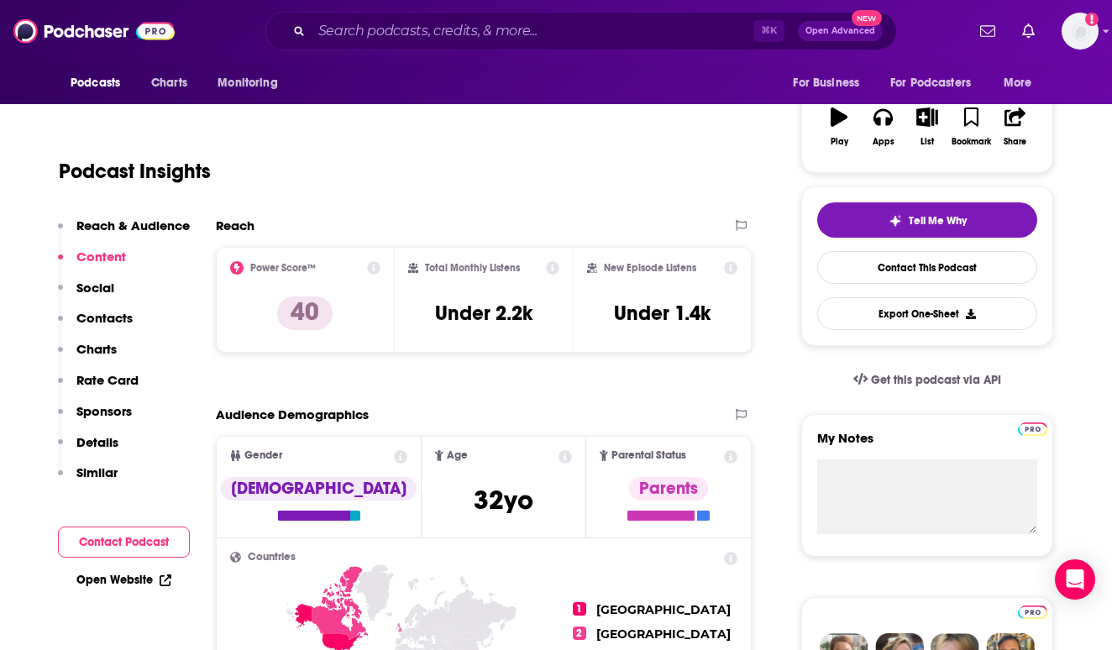
click at [376, 270] on icon at bounding box center [373, 267] width 13 height 13
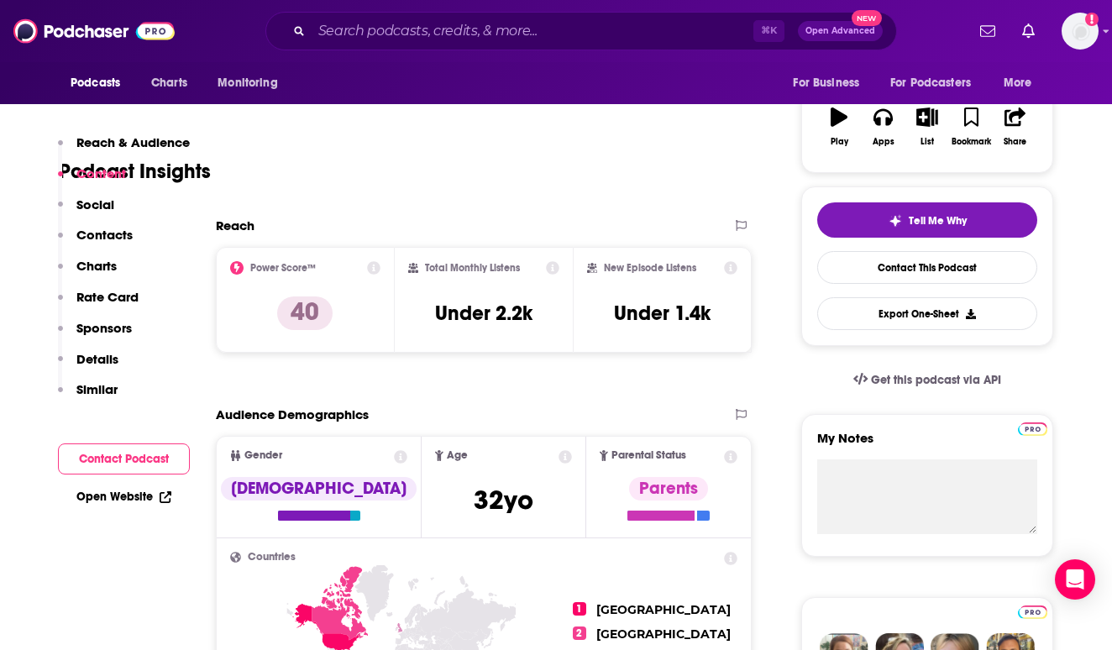
scroll to position [352, 0]
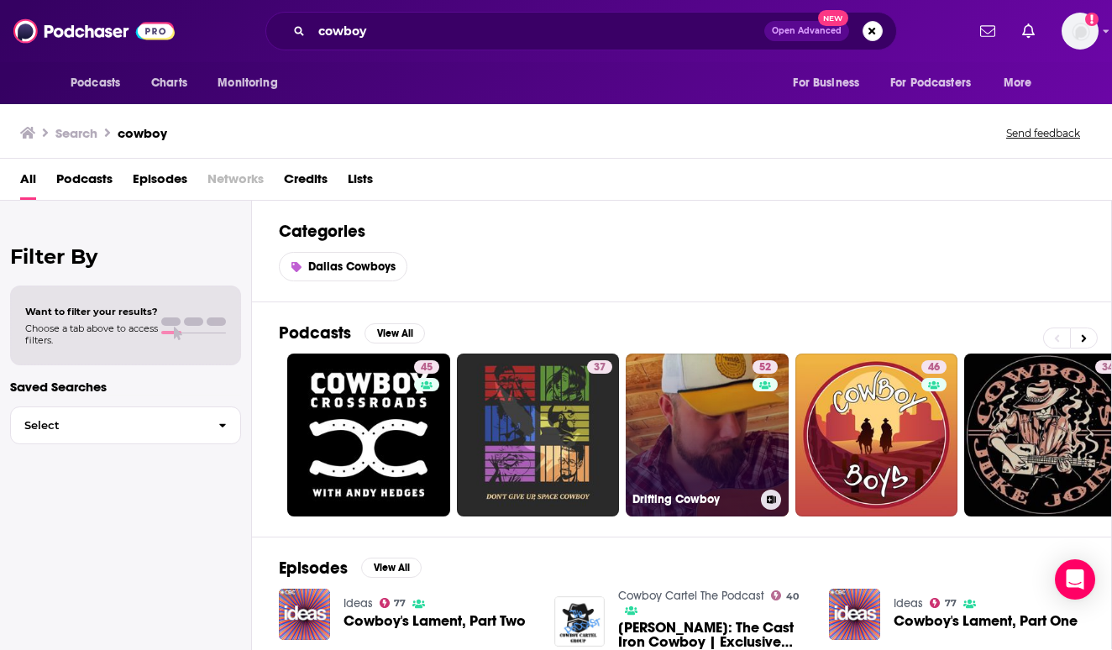
click at [716, 429] on link "52 Drifting Cowboy" at bounding box center [707, 435] width 163 height 163
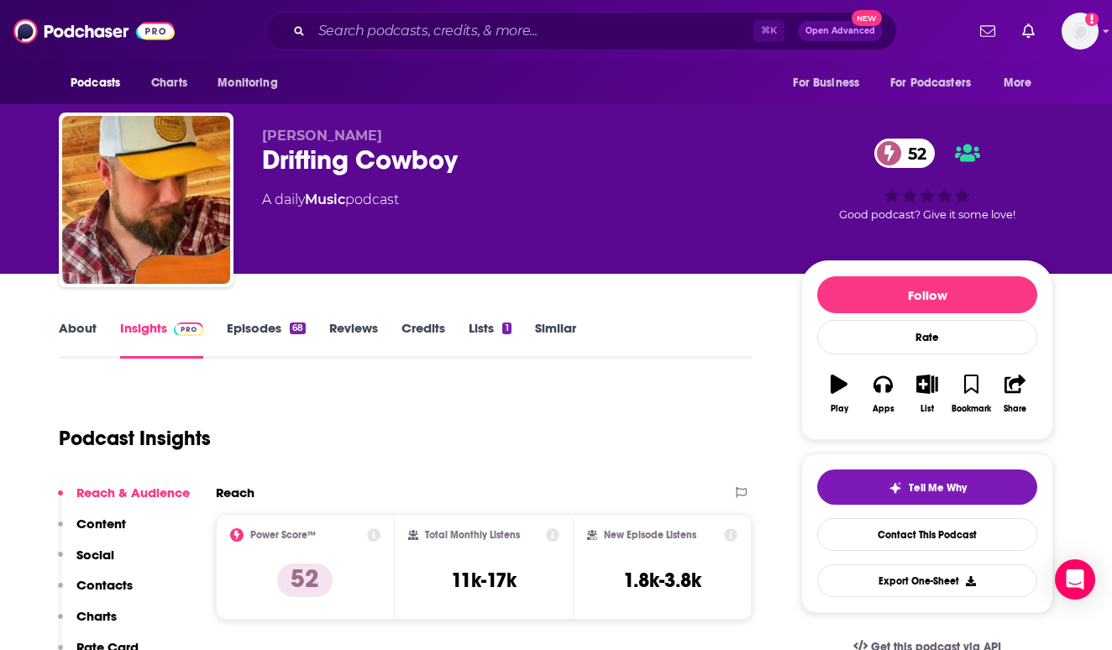
click at [255, 327] on link "Episodes 68" at bounding box center [266, 339] width 79 height 39
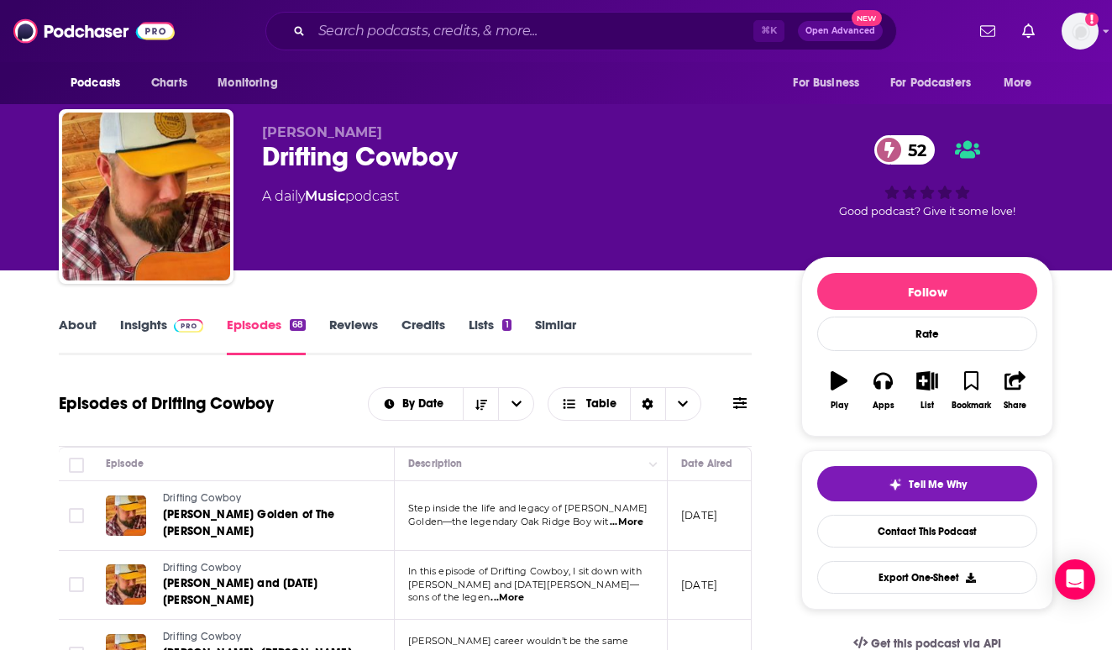
scroll to position [180, 0]
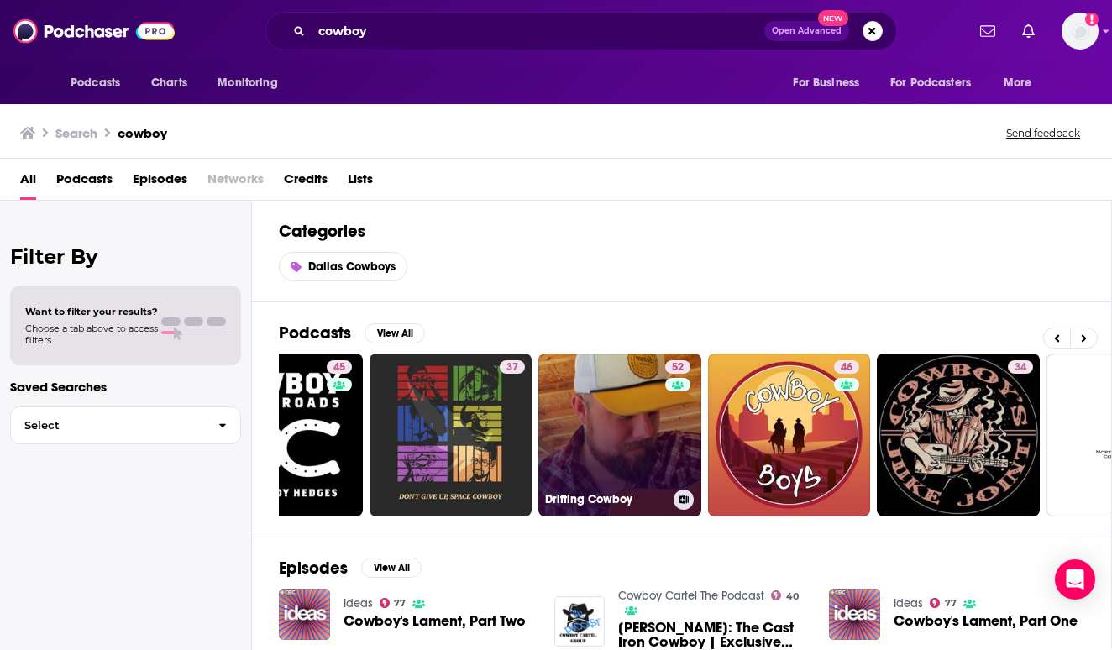
scroll to position [0, 88]
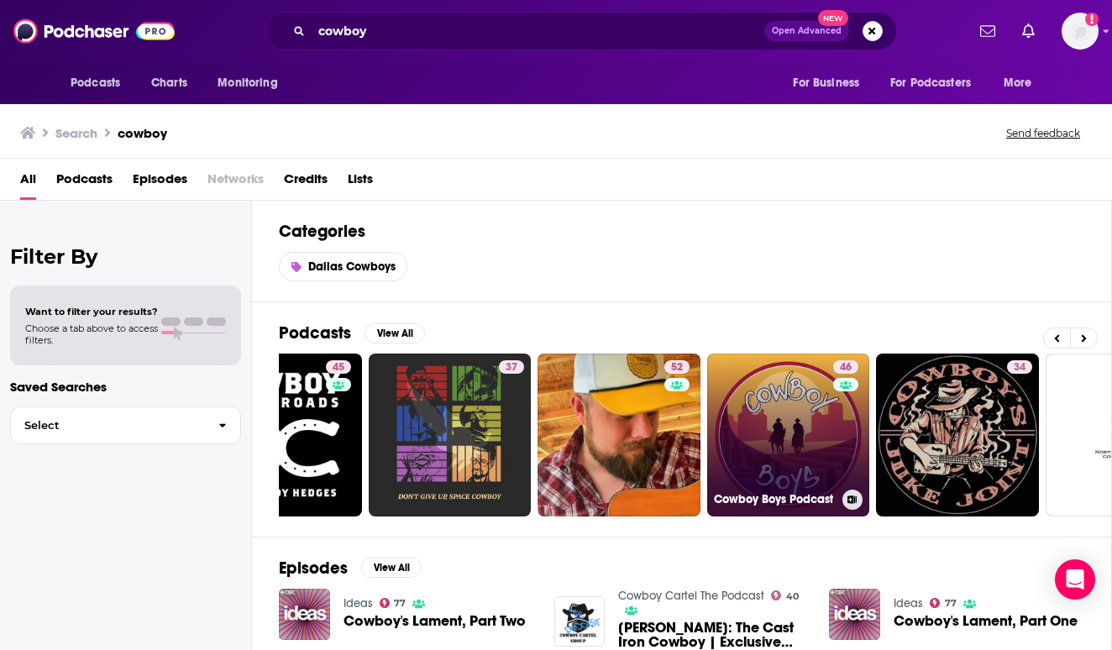
click at [768, 413] on link "46 Cowboy Boys Podcast" at bounding box center [788, 435] width 163 height 163
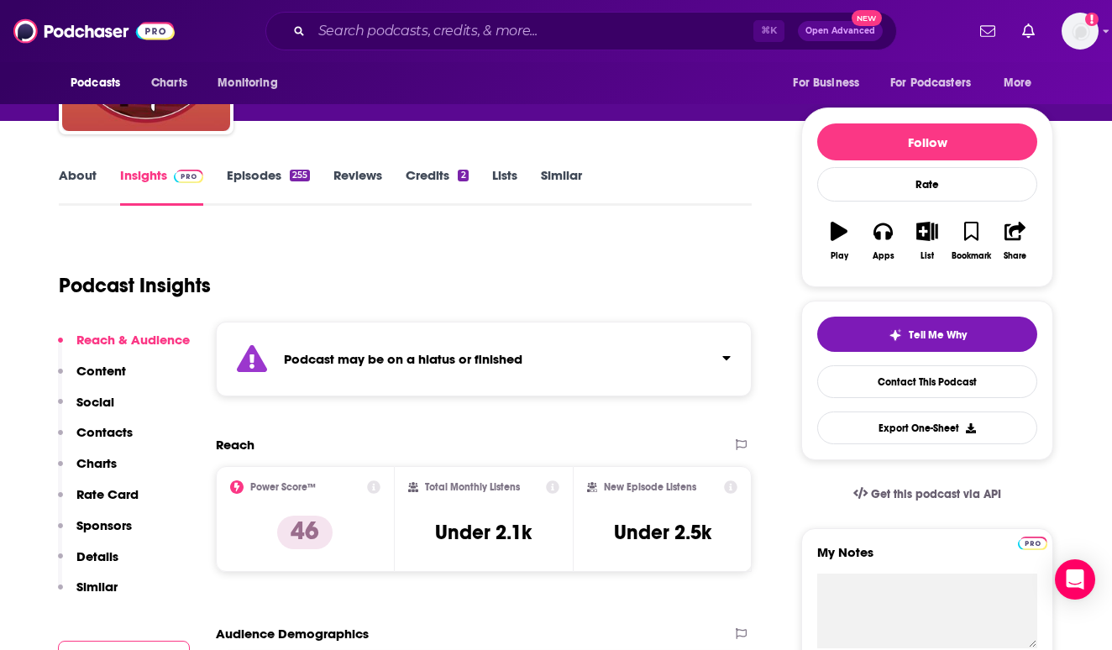
scroll to position [155, 0]
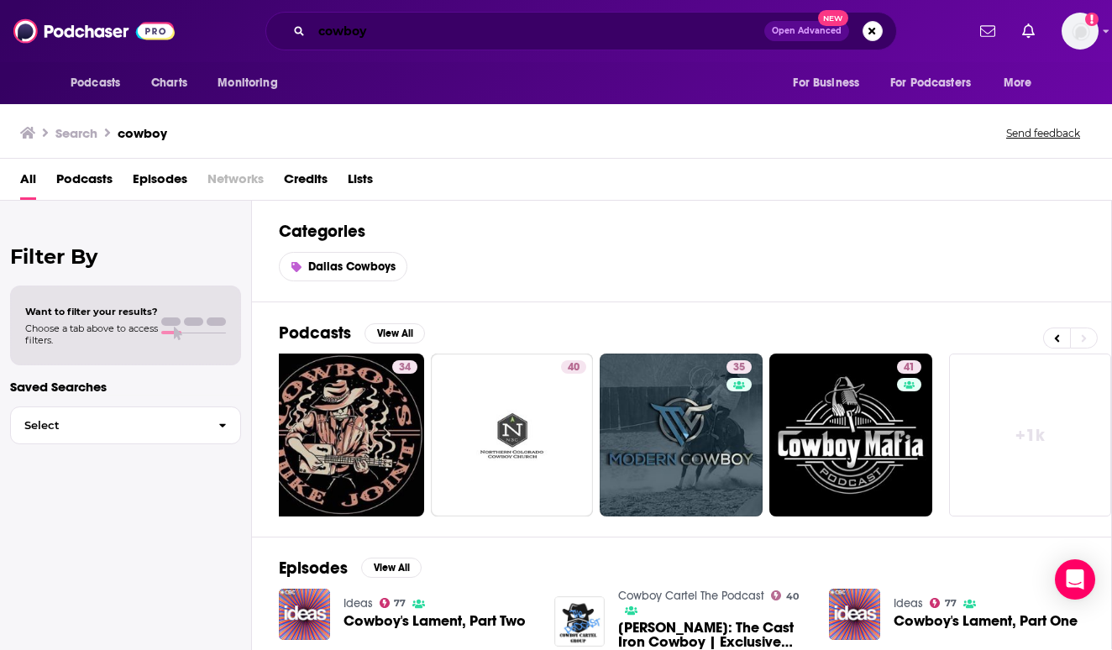
click at [417, 34] on input "cowboy" at bounding box center [538, 31] width 453 height 27
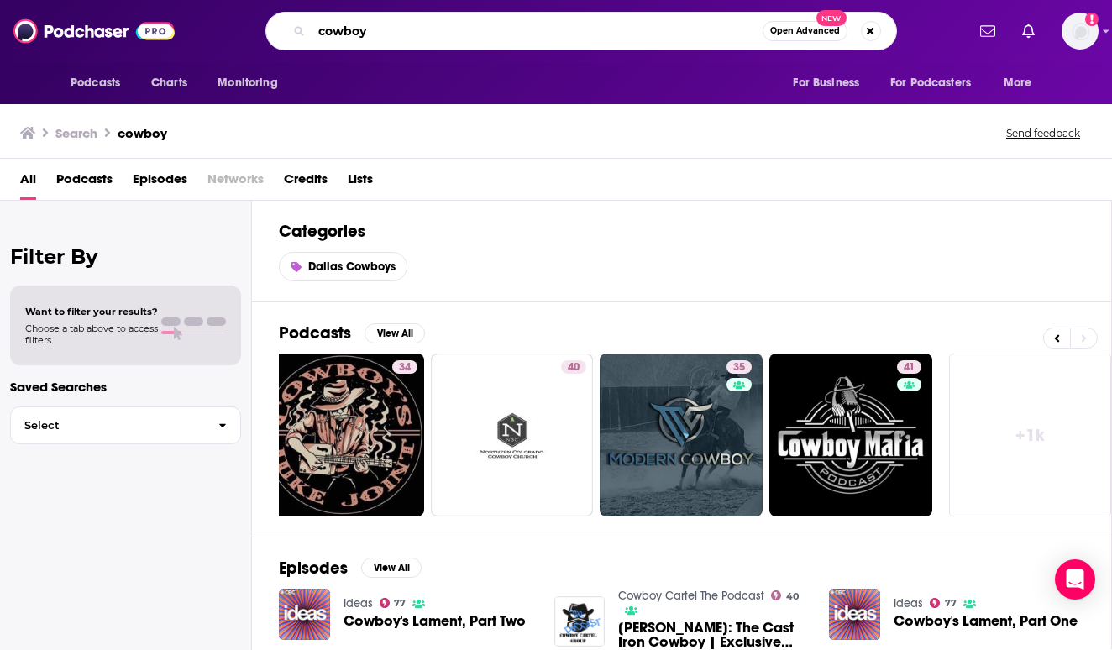
click at [417, 34] on input "cowboy" at bounding box center [537, 31] width 451 height 27
type input "western"
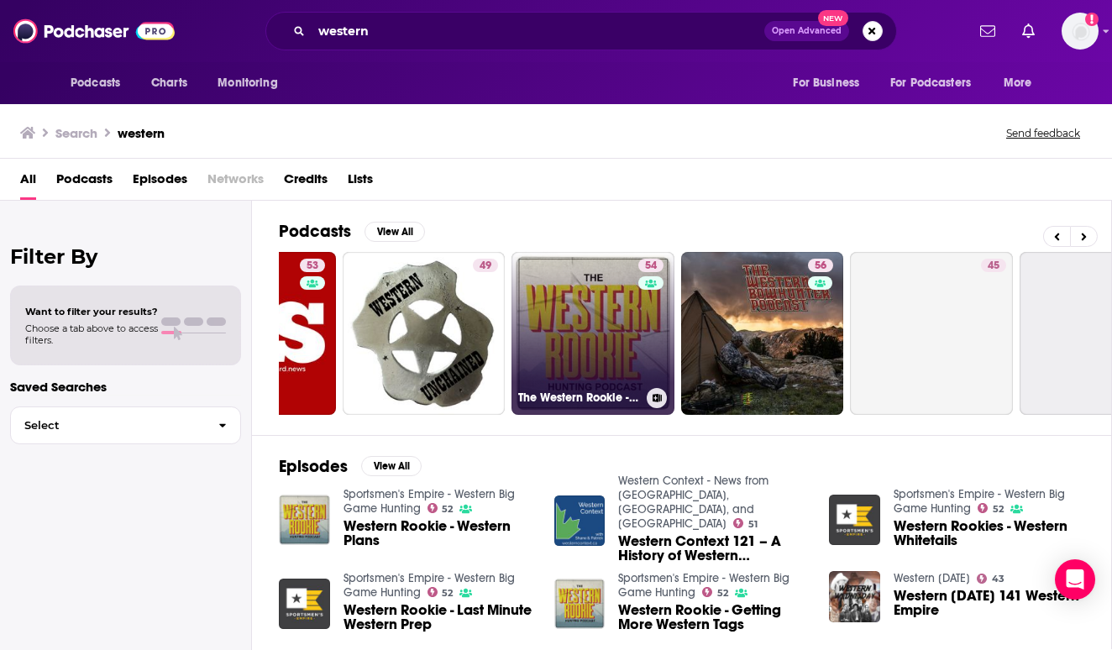
scroll to position [0, 554]
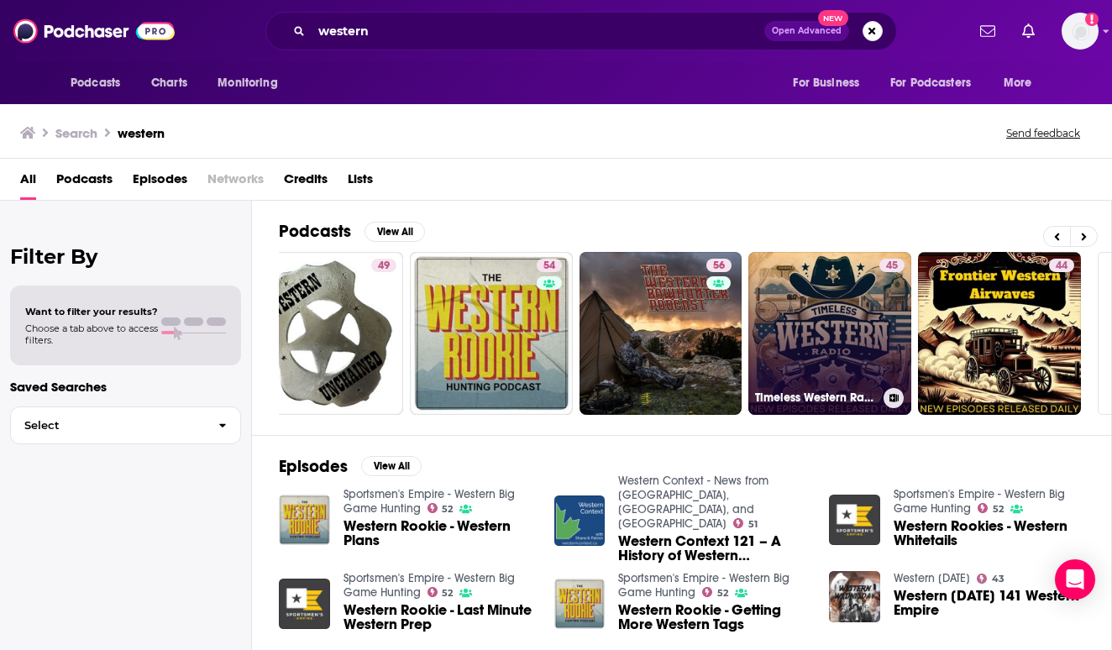
click at [811, 337] on link "45 Timeless Western Radio" at bounding box center [829, 333] width 163 height 163
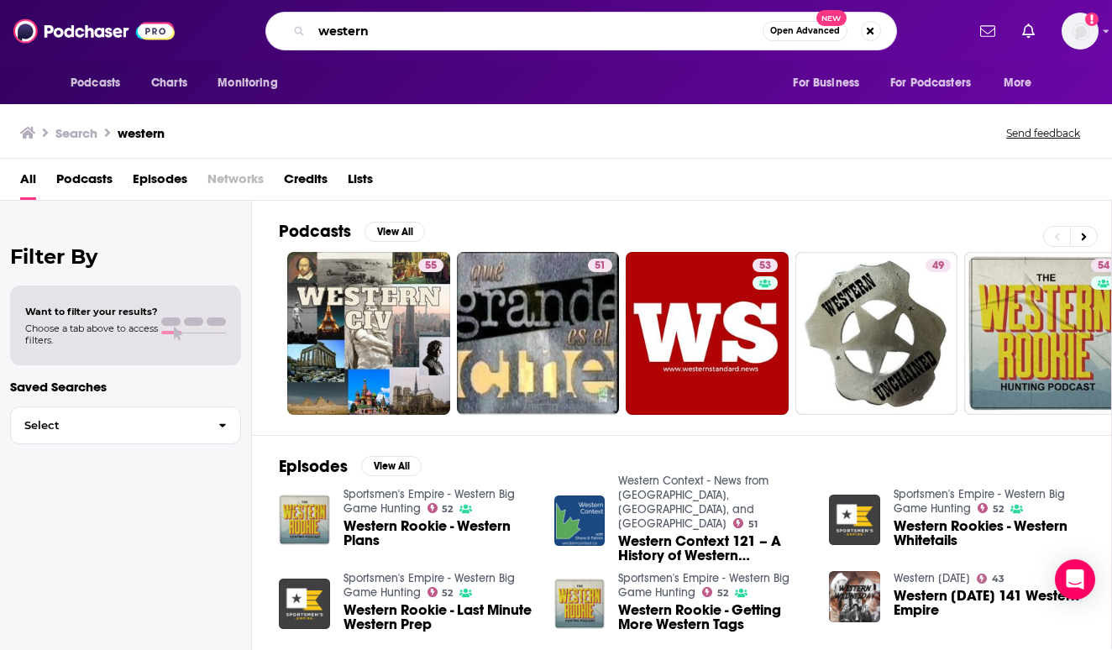
click at [394, 27] on input "western" at bounding box center [537, 31] width 451 height 27
type input "texas catholic"
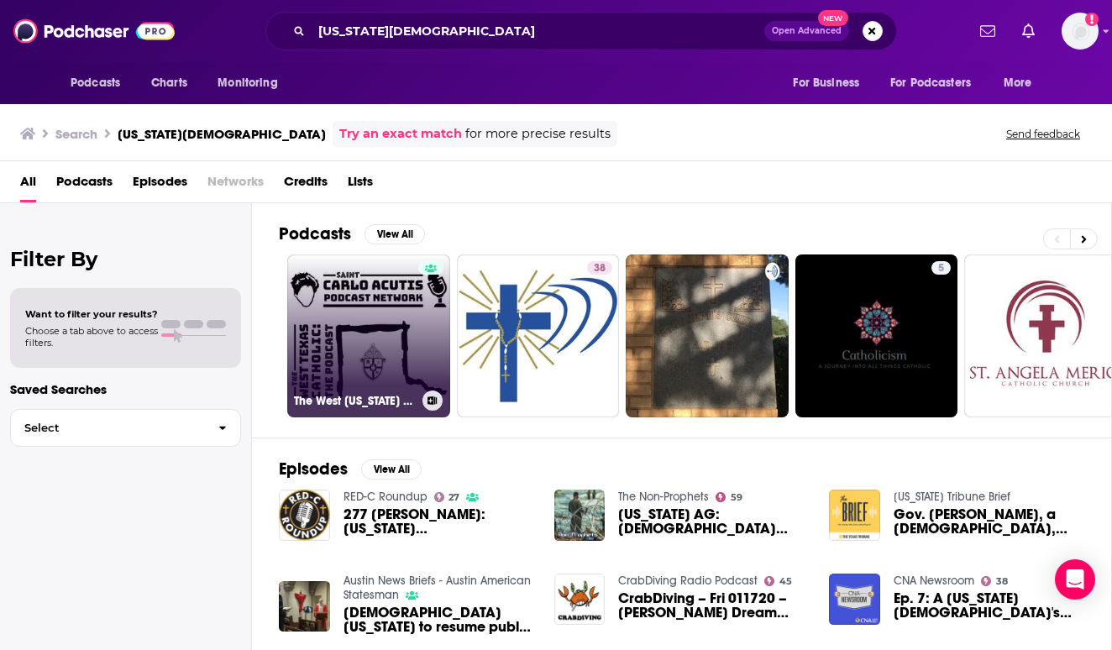
click at [402, 327] on link "The West Texas Catholic: The Podcast" at bounding box center [368, 335] width 163 height 163
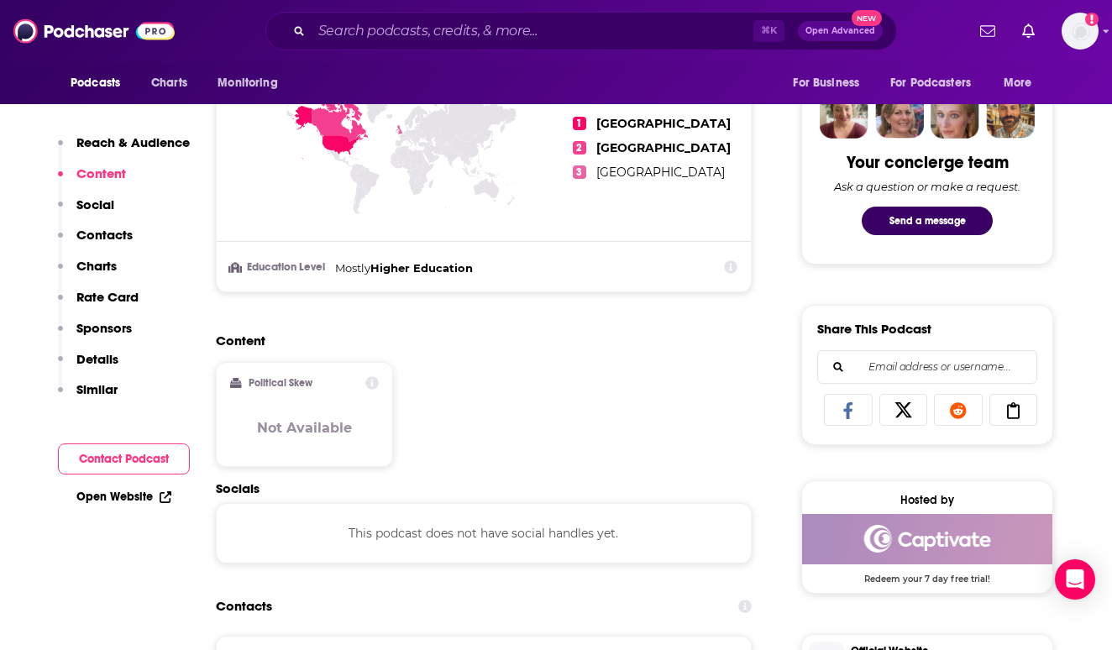
scroll to position [537, 0]
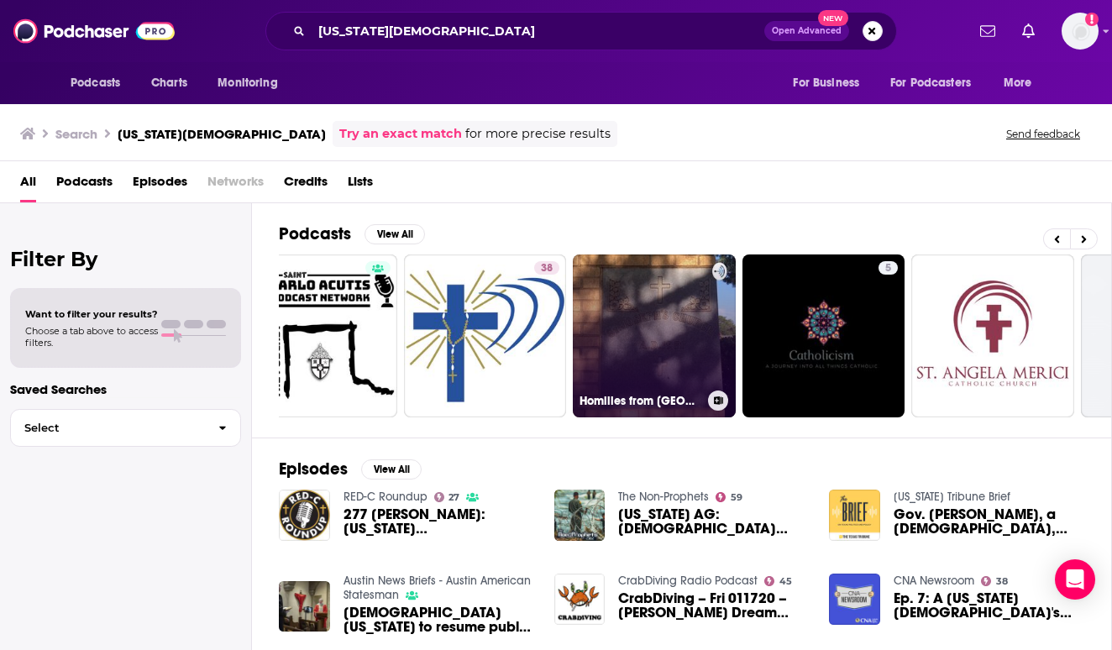
scroll to position [0, 51]
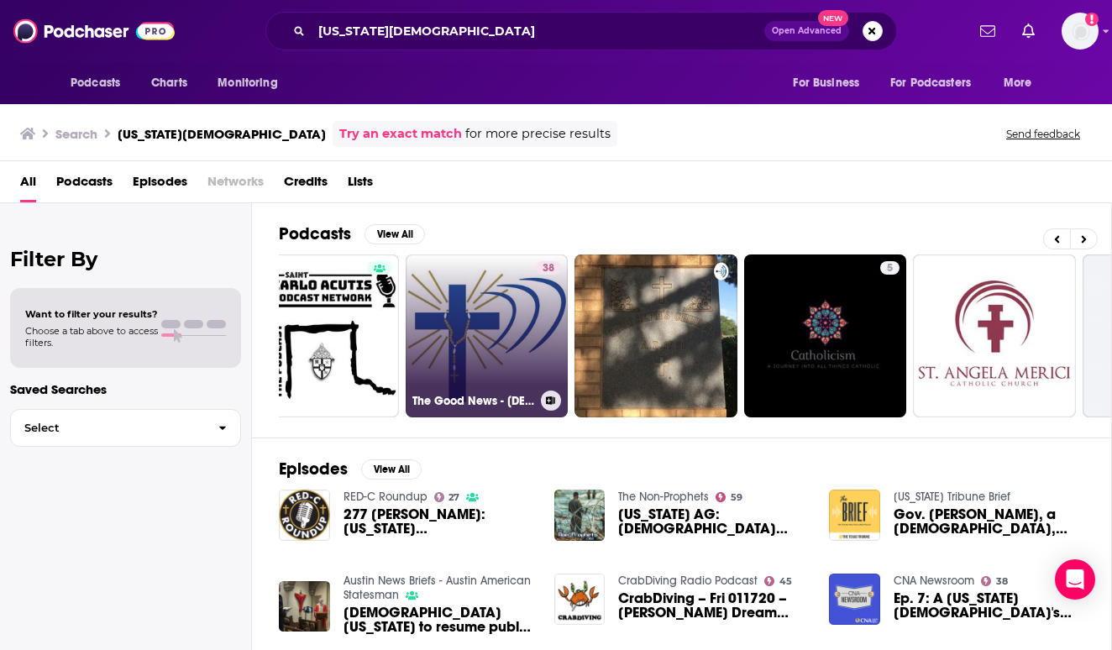
click at [486, 328] on link "38 The Good News - Catholic Radio North Texas Style" at bounding box center [487, 335] width 163 height 163
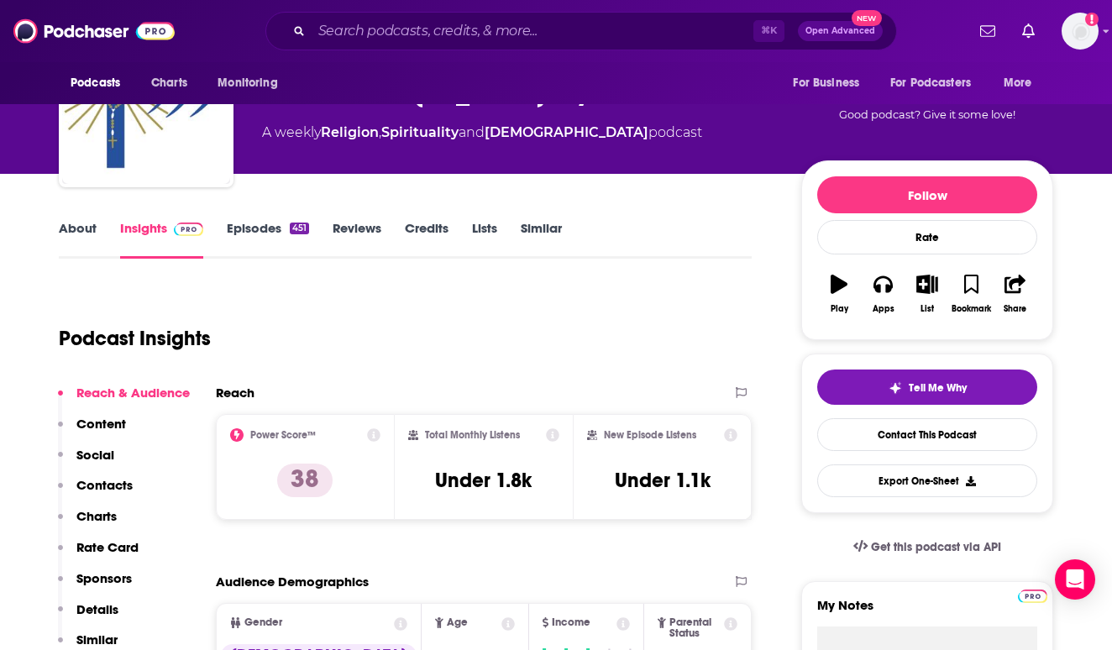
scroll to position [92, 0]
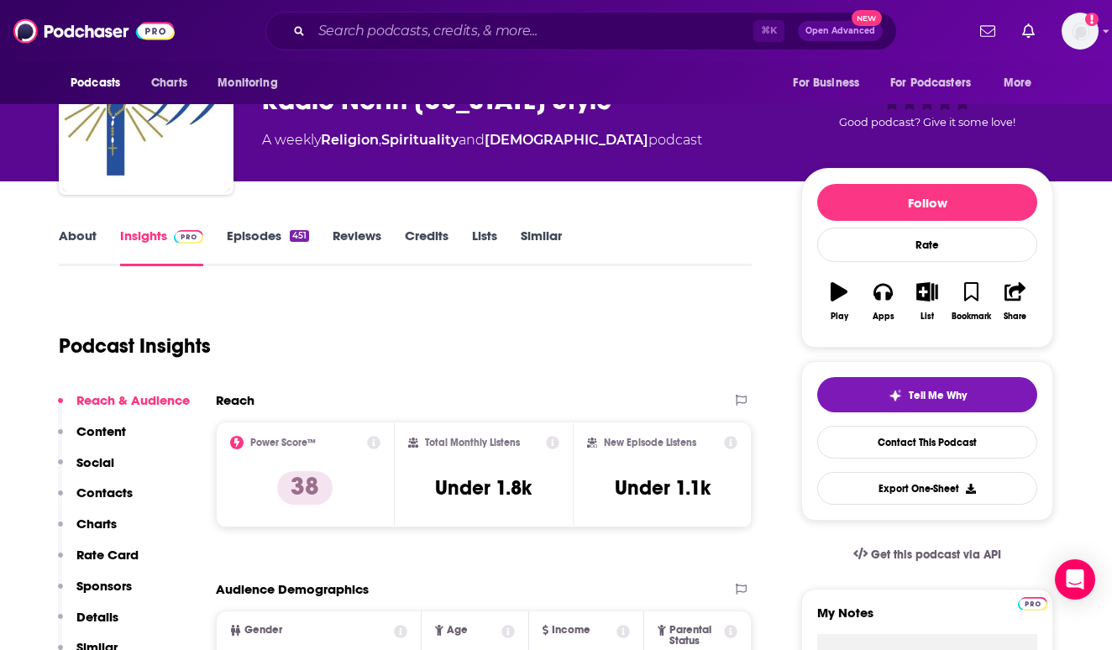
click at [366, 232] on link "Reviews" at bounding box center [357, 247] width 49 height 39
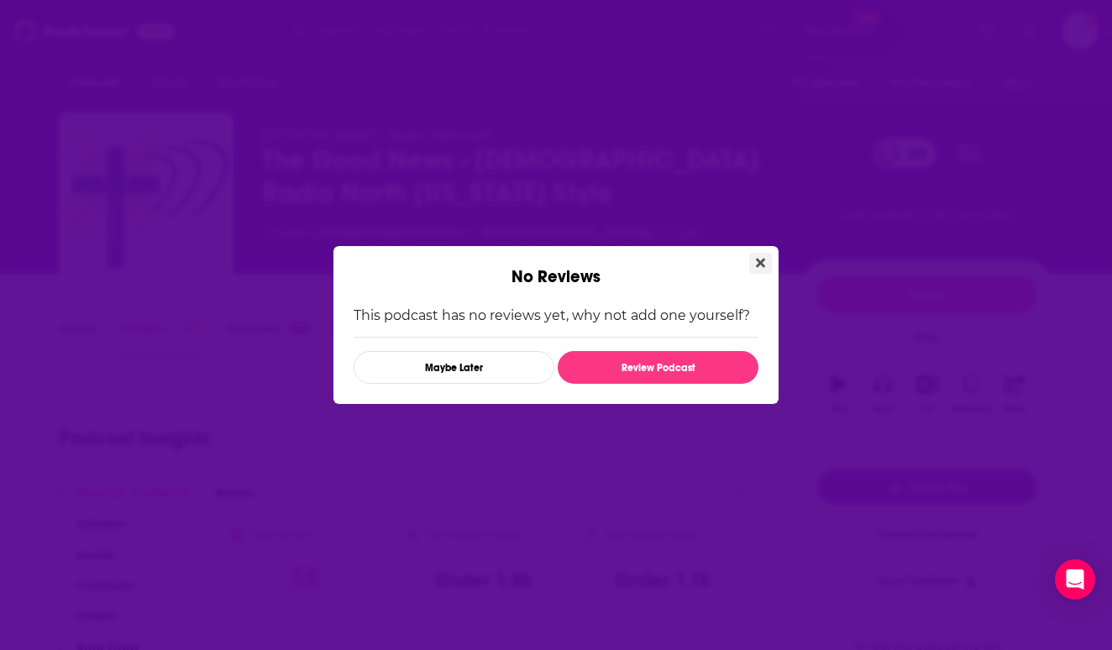
click at [759, 260] on icon "Close" at bounding box center [760, 262] width 9 height 13
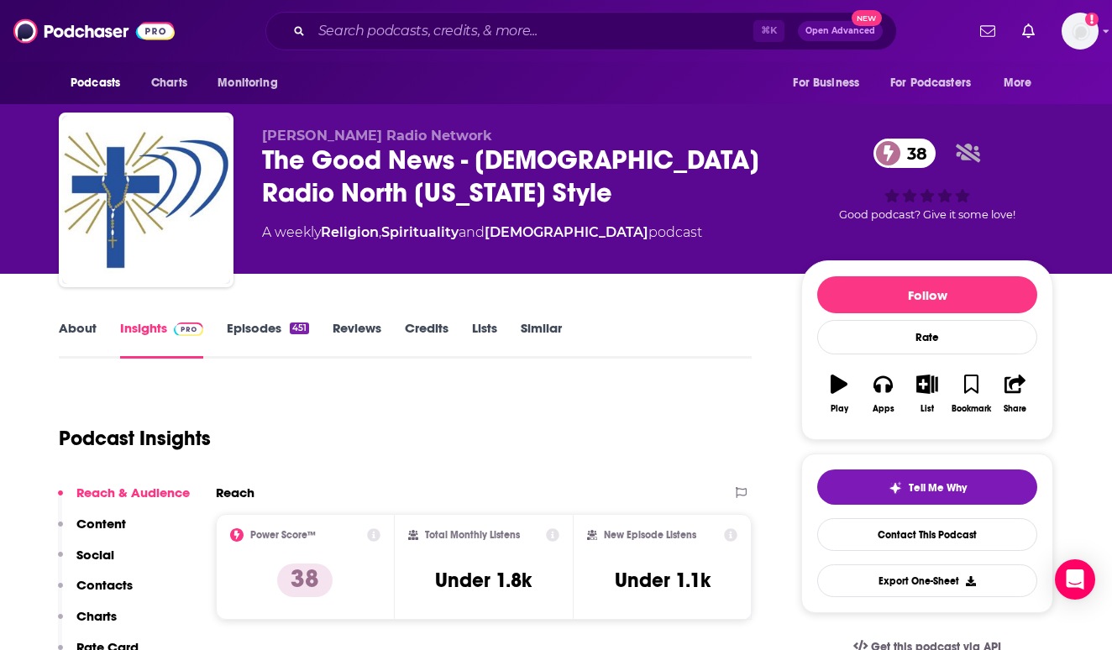
click at [233, 335] on link "Episodes 451" at bounding box center [268, 339] width 82 height 39
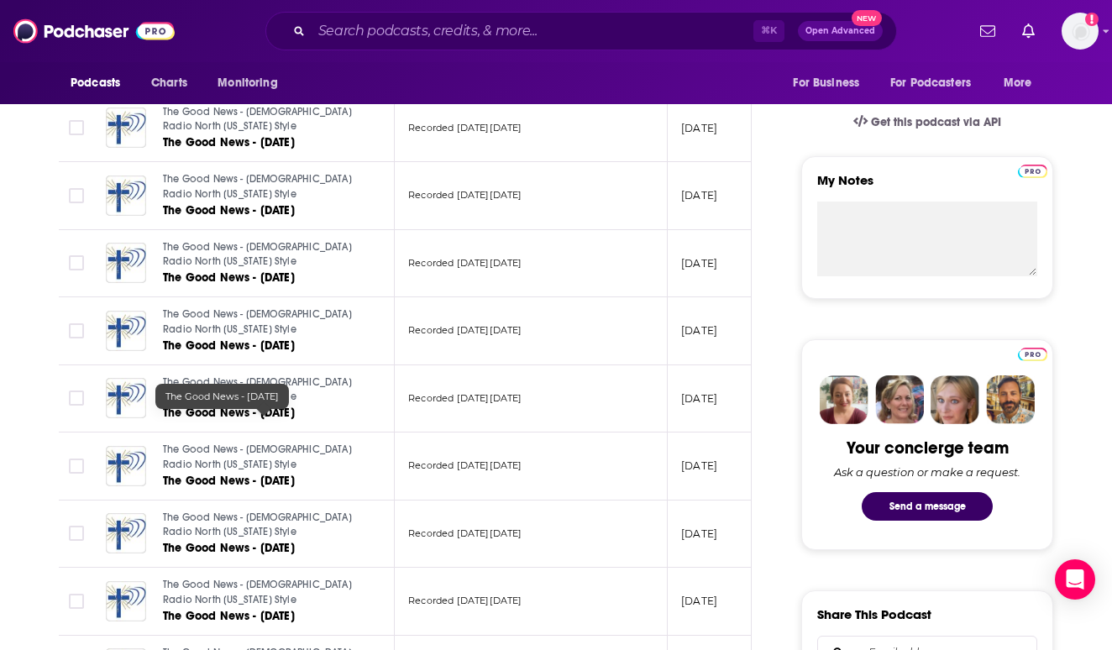
scroll to position [23, 0]
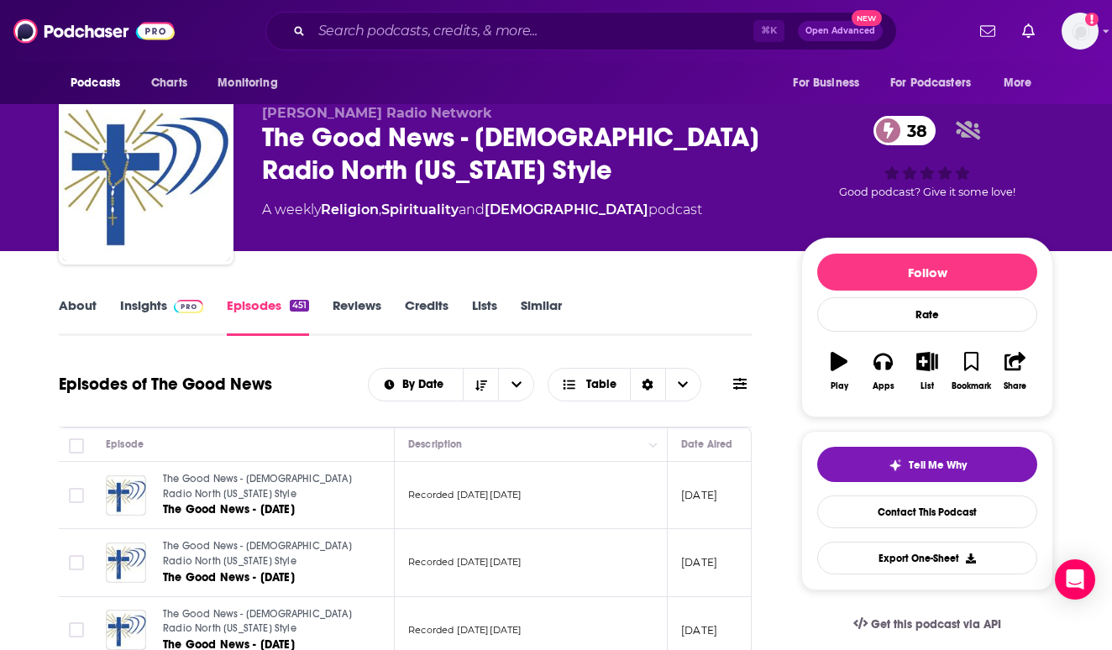
click at [74, 296] on div "About Insights Episodes 451 Reviews Credits Lists Similar" at bounding box center [405, 315] width 693 height 41
click at [70, 307] on link "About" at bounding box center [78, 316] width 38 height 39
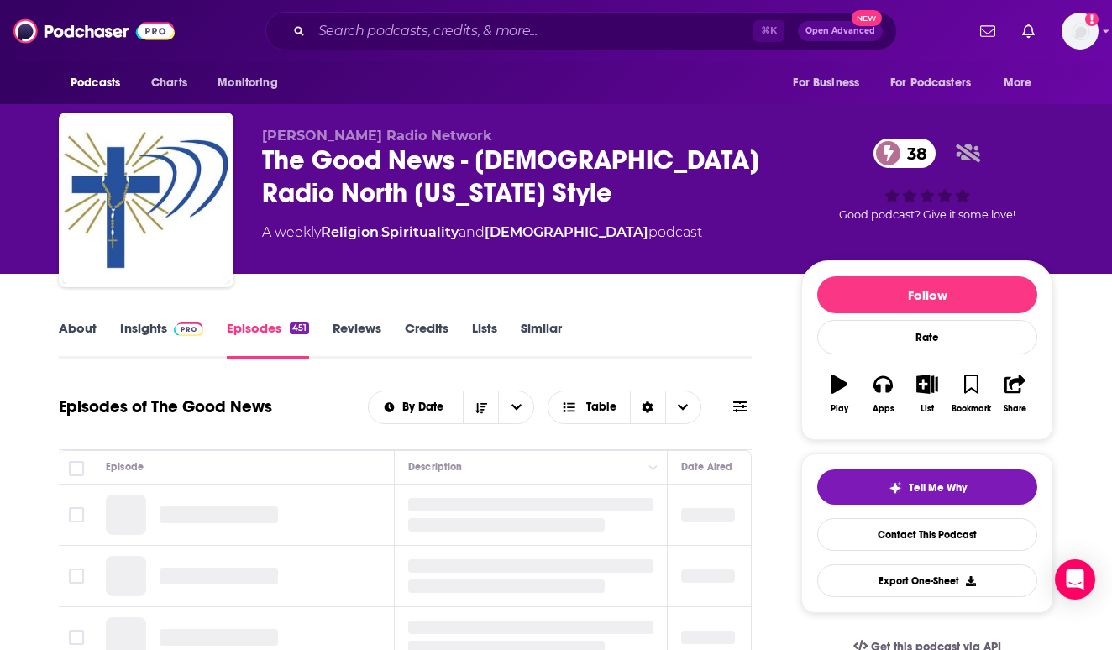
scroll to position [23, 0]
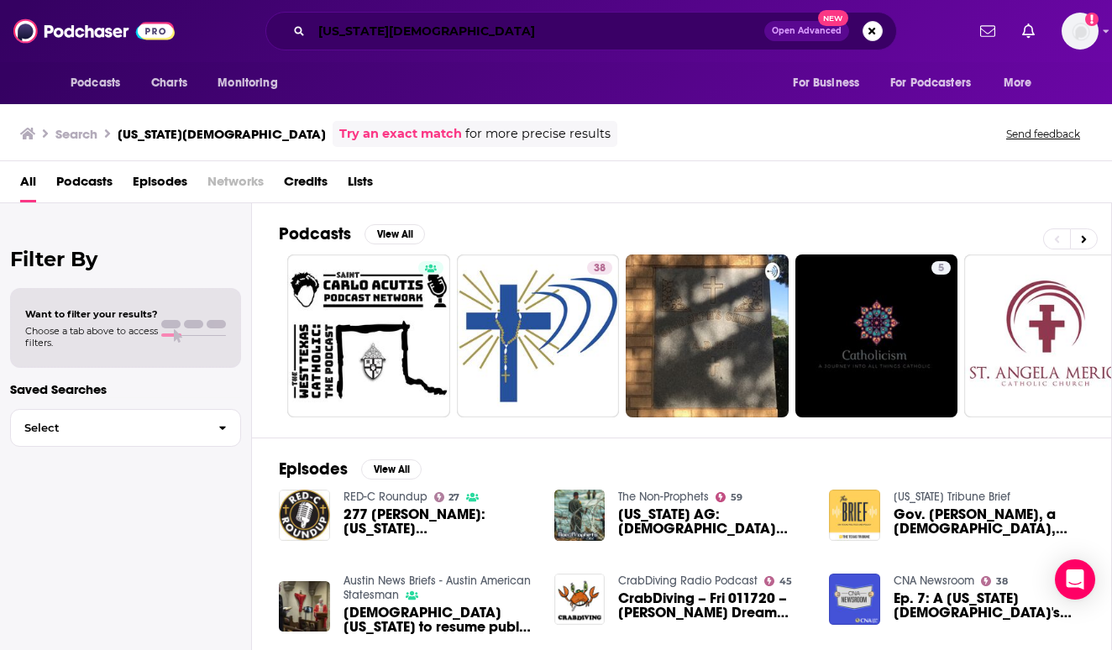
click at [493, 19] on input "texas catholic" at bounding box center [538, 31] width 453 height 27
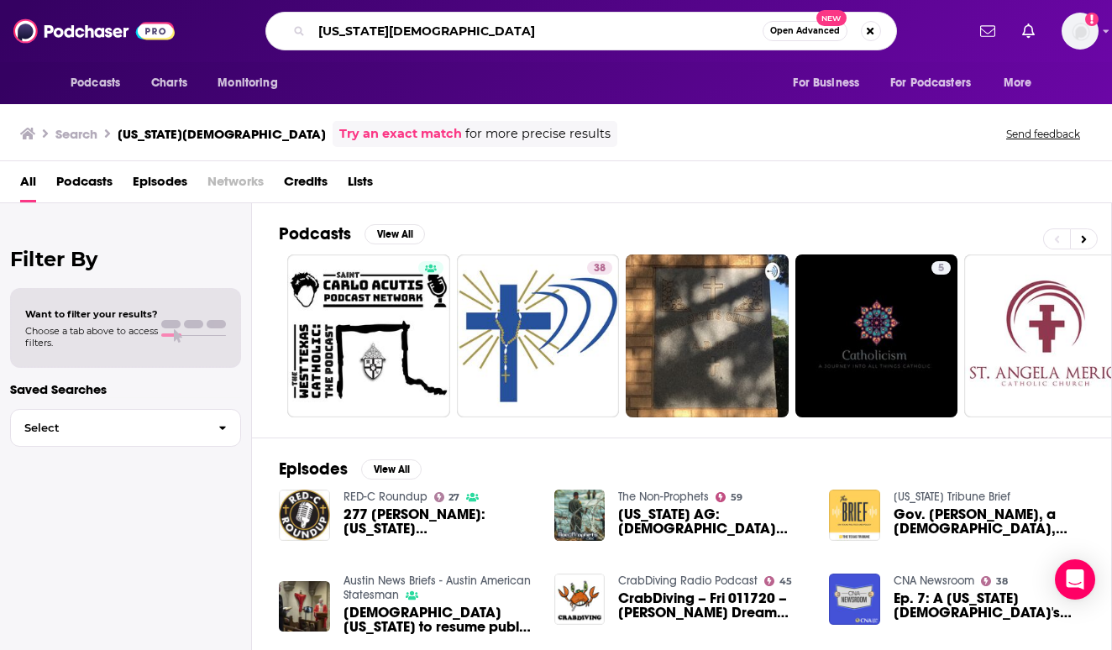
click at [493, 19] on input "texas catholic" at bounding box center [537, 31] width 451 height 27
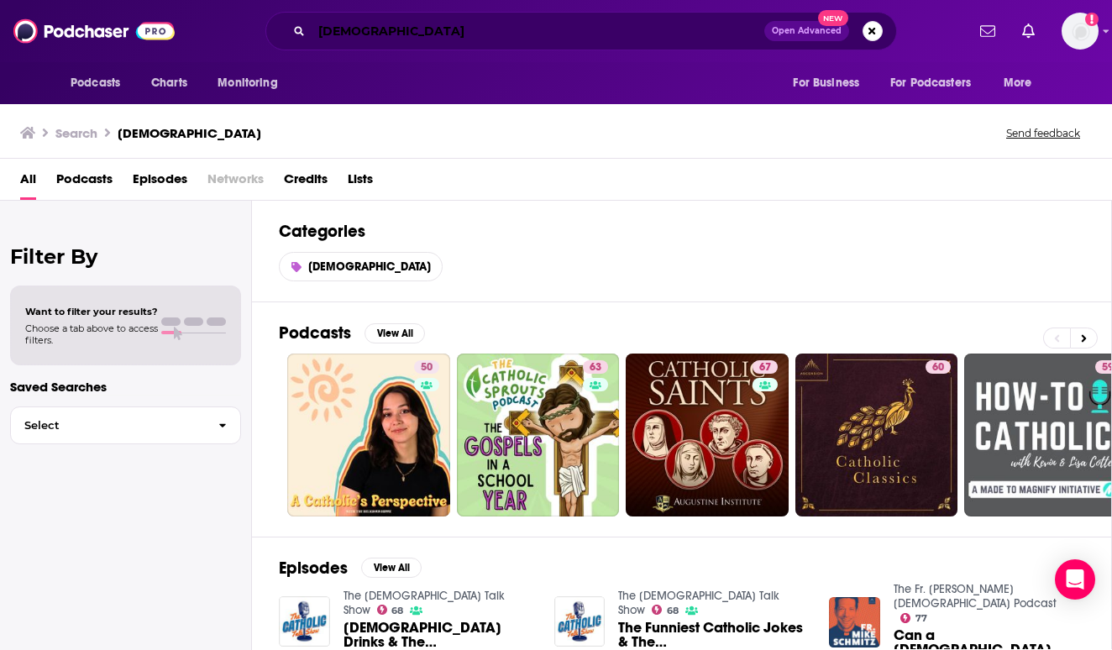
click at [408, 20] on input "catholic" at bounding box center [538, 31] width 453 height 27
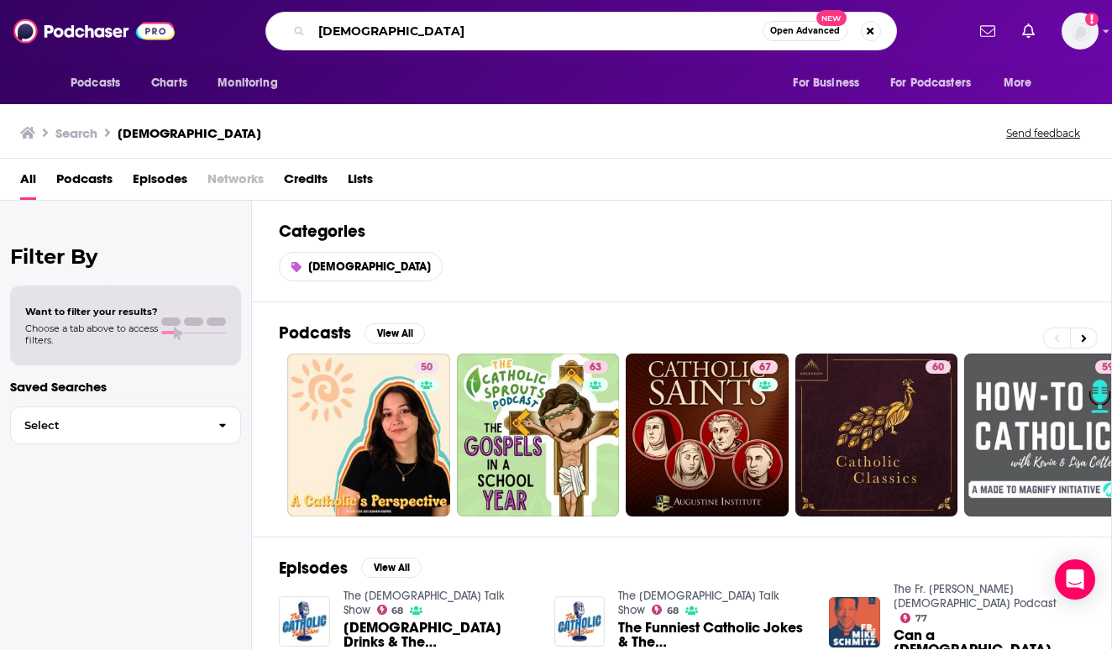
click at [397, 32] on input "catholic" at bounding box center [537, 31] width 451 height 27
type input "catholic food"
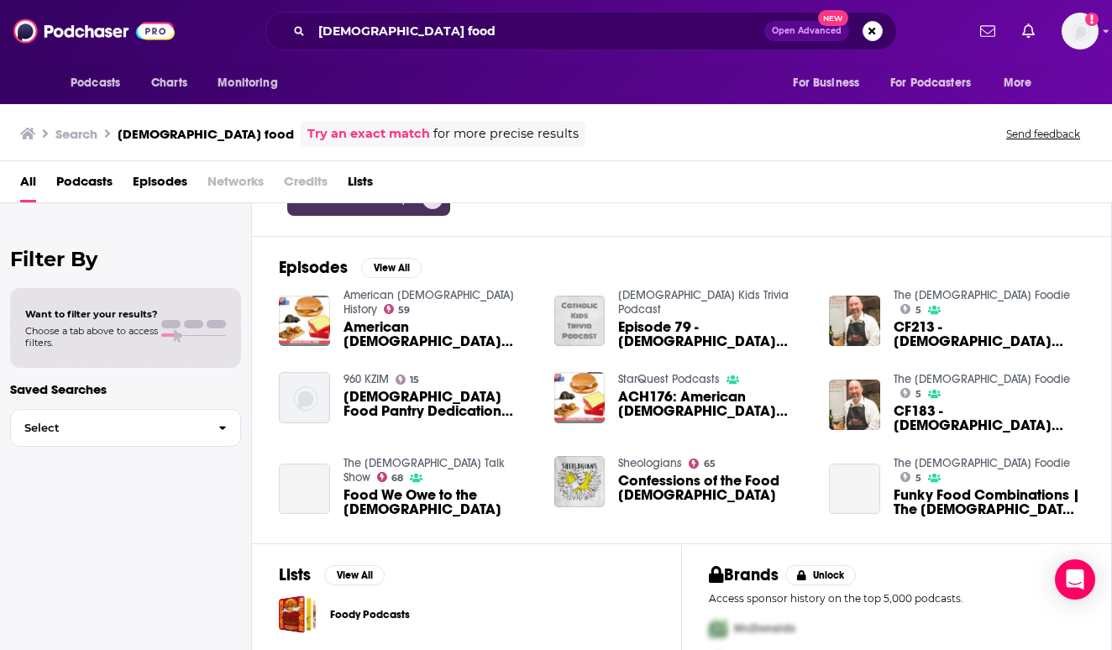
scroll to position [202, 0]
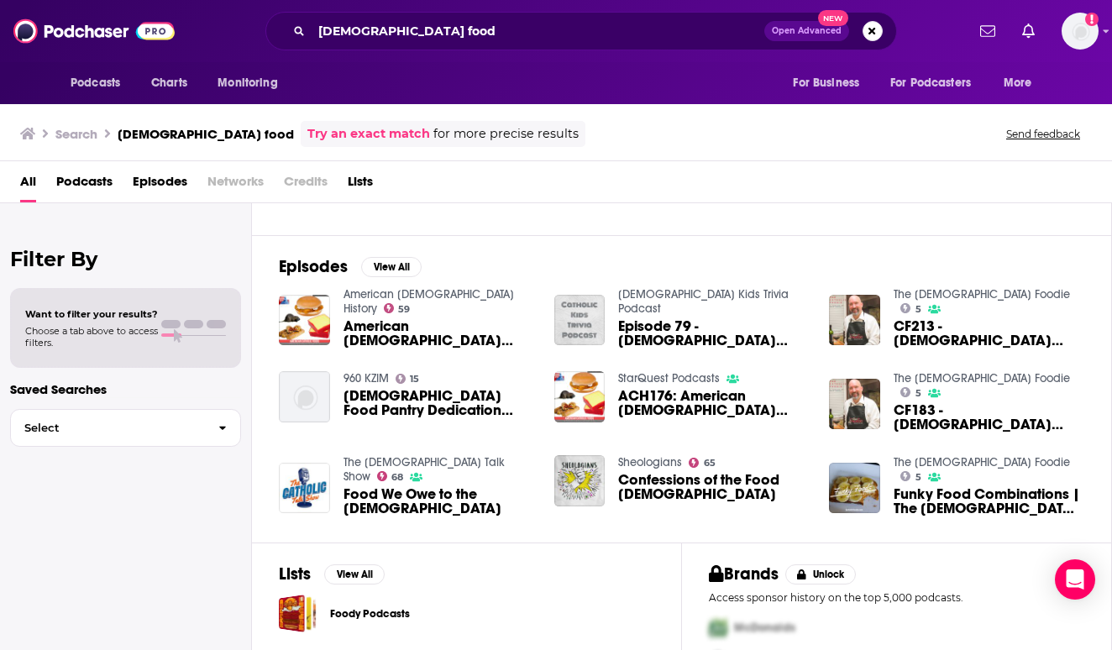
click at [442, 319] on span "American Catholic Food" at bounding box center [438, 333] width 191 height 29
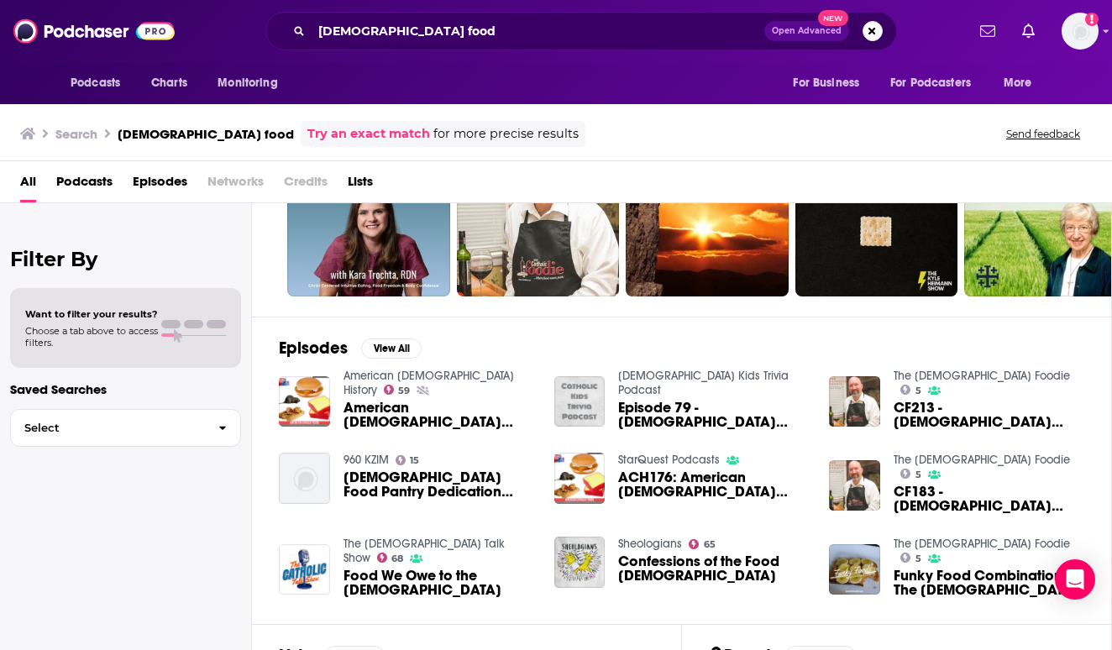
scroll to position [122, 0]
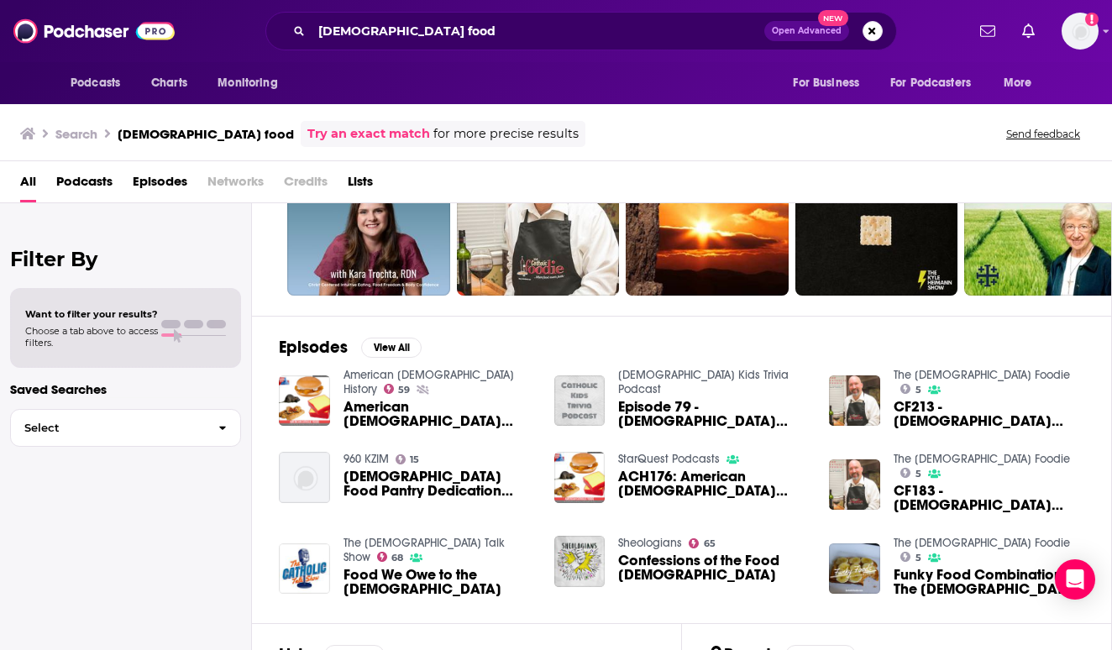
click at [304, 553] on img "Food We Owe to the Catholic Church" at bounding box center [304, 568] width 51 height 51
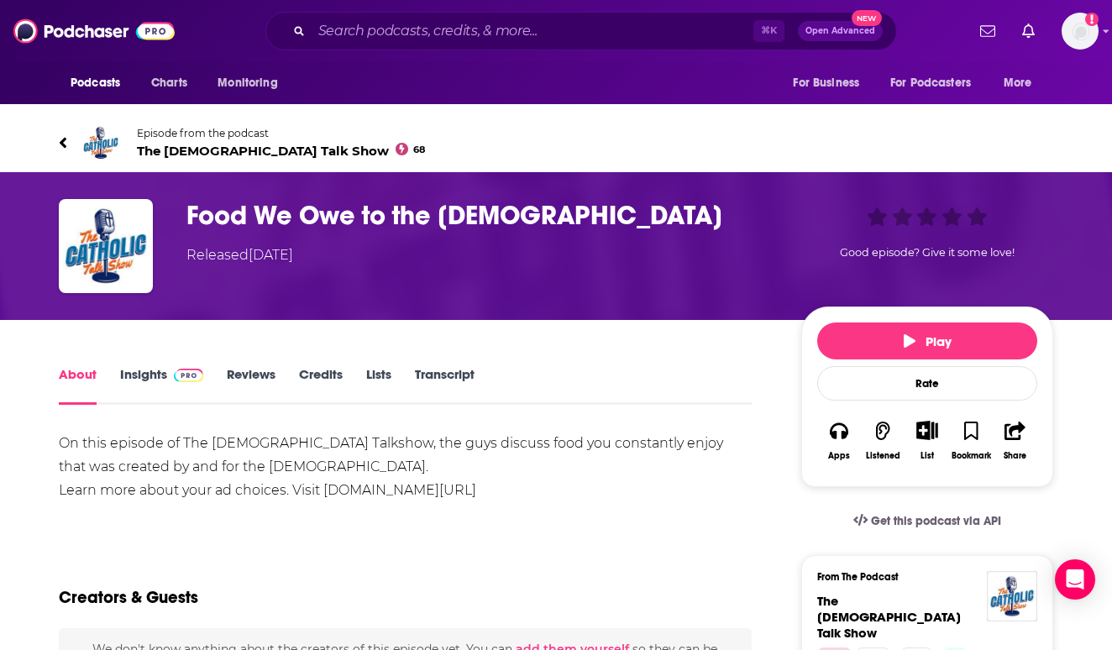
click at [254, 383] on link "Reviews" at bounding box center [251, 385] width 49 height 39
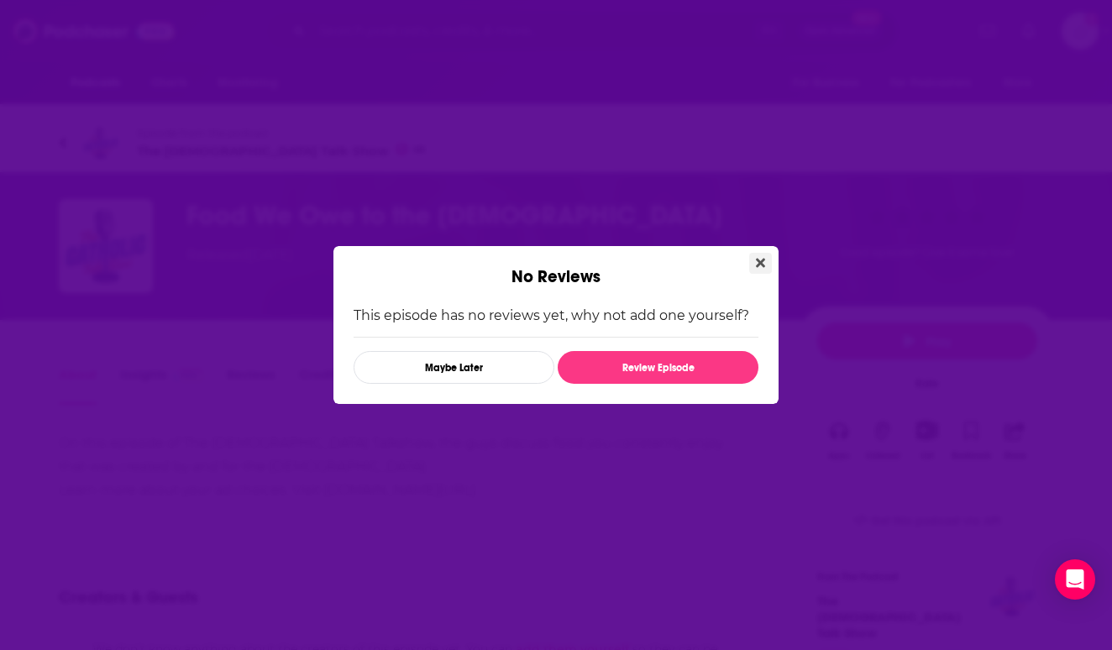
click at [756, 269] on icon "Close" at bounding box center [760, 262] width 9 height 13
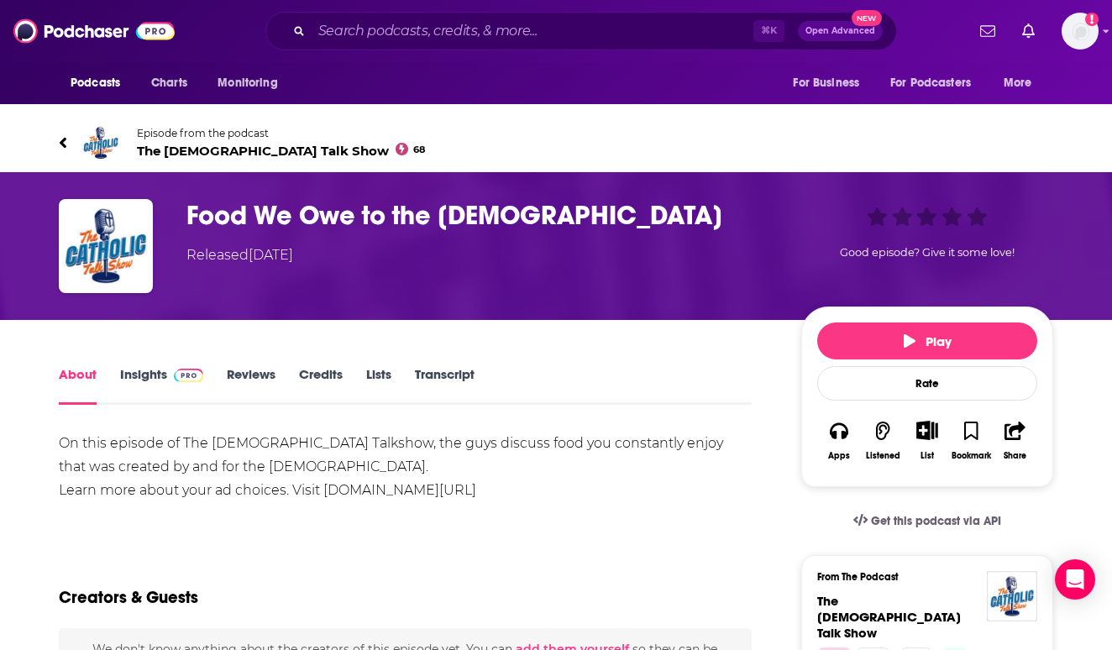
click at [265, 144] on span "The Catholic Talk Show 68" at bounding box center [281, 151] width 288 height 16
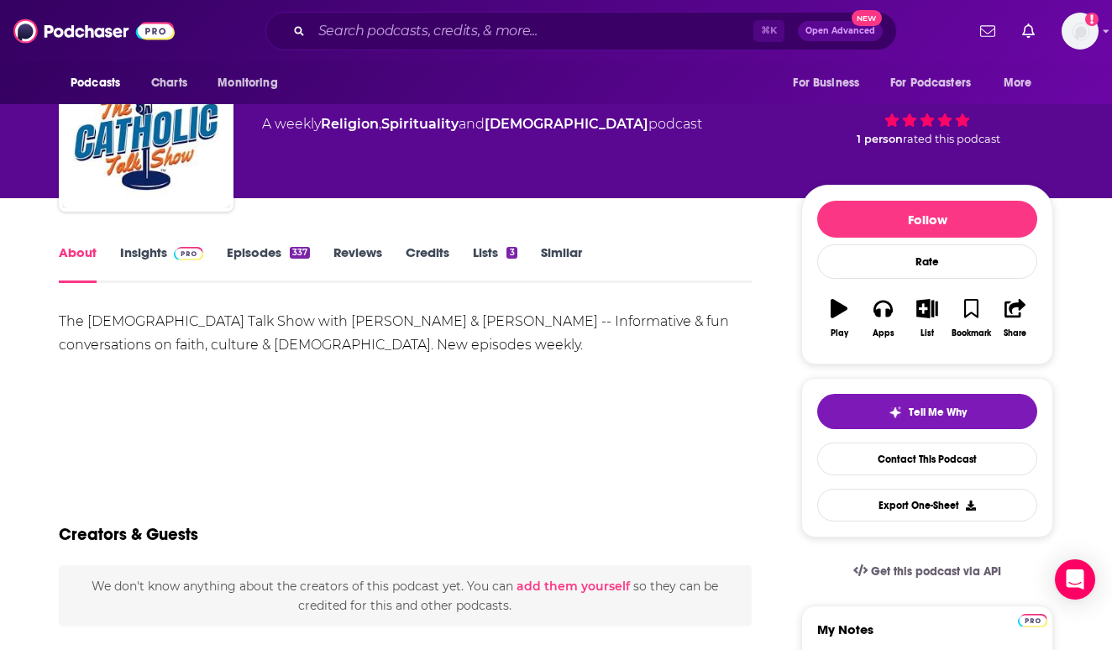
scroll to position [69, 0]
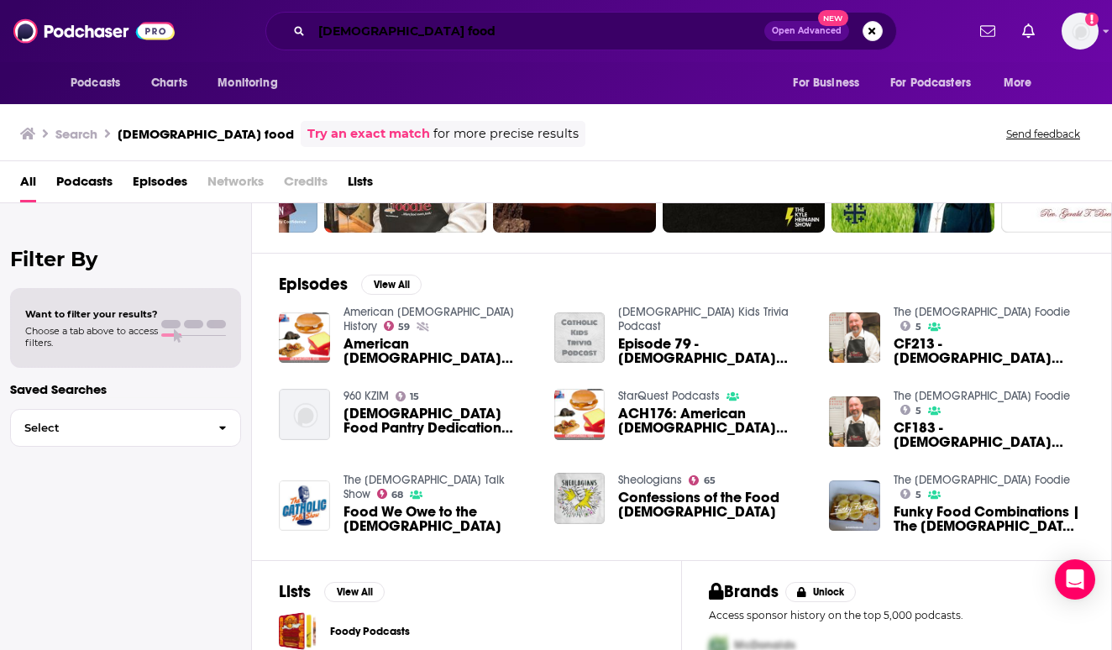
click at [349, 18] on input "catholic food" at bounding box center [538, 31] width 453 height 27
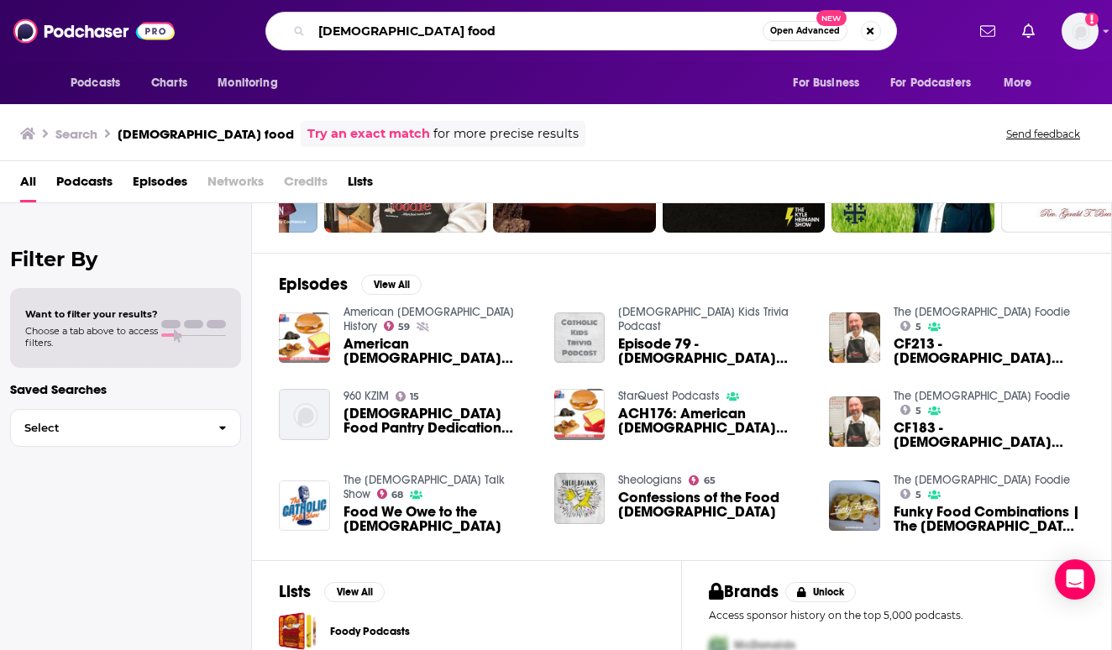
click at [347, 28] on input "catholic food" at bounding box center [537, 31] width 451 height 27
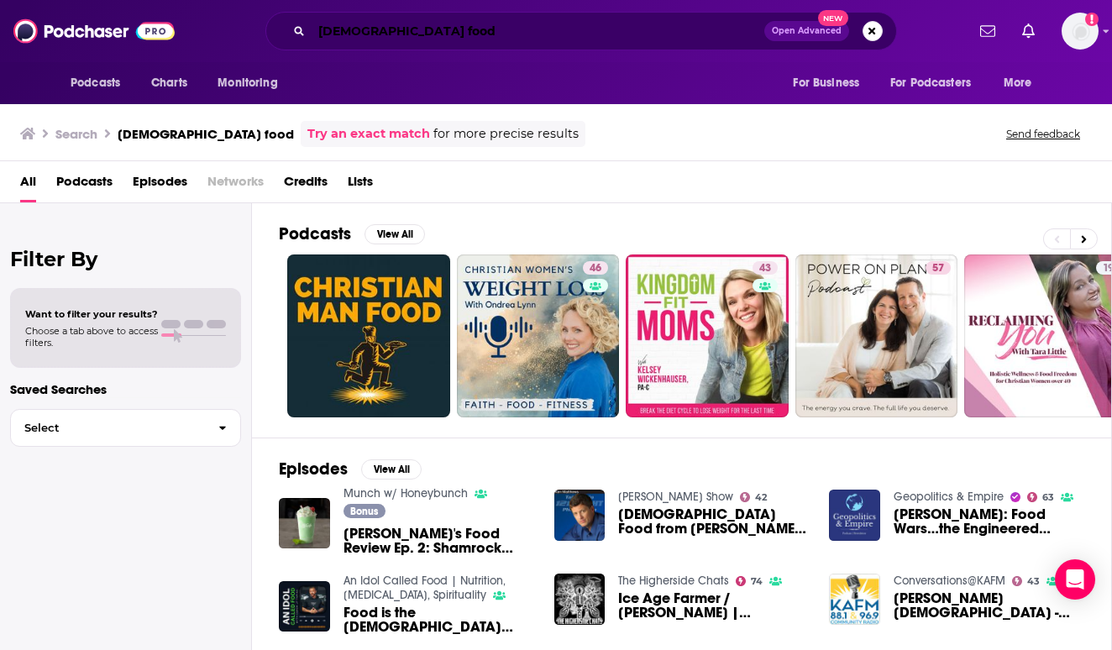
click at [392, 28] on input "christian food" at bounding box center [538, 31] width 453 height 27
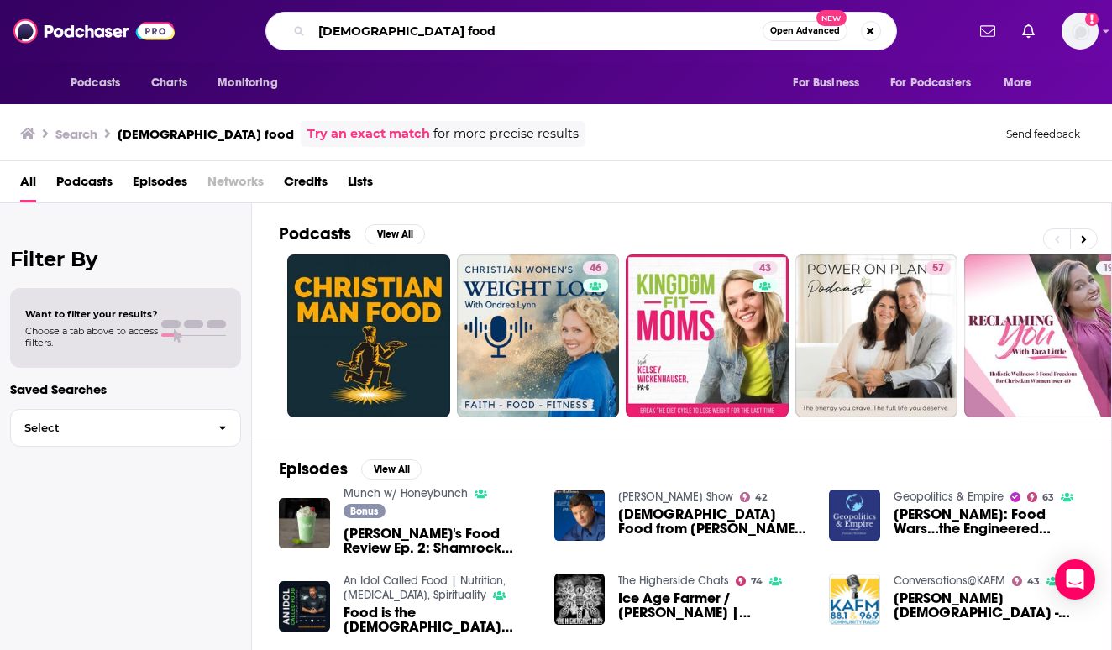
click at [392, 28] on input "christian food" at bounding box center [537, 31] width 451 height 27
type input "christian texas"
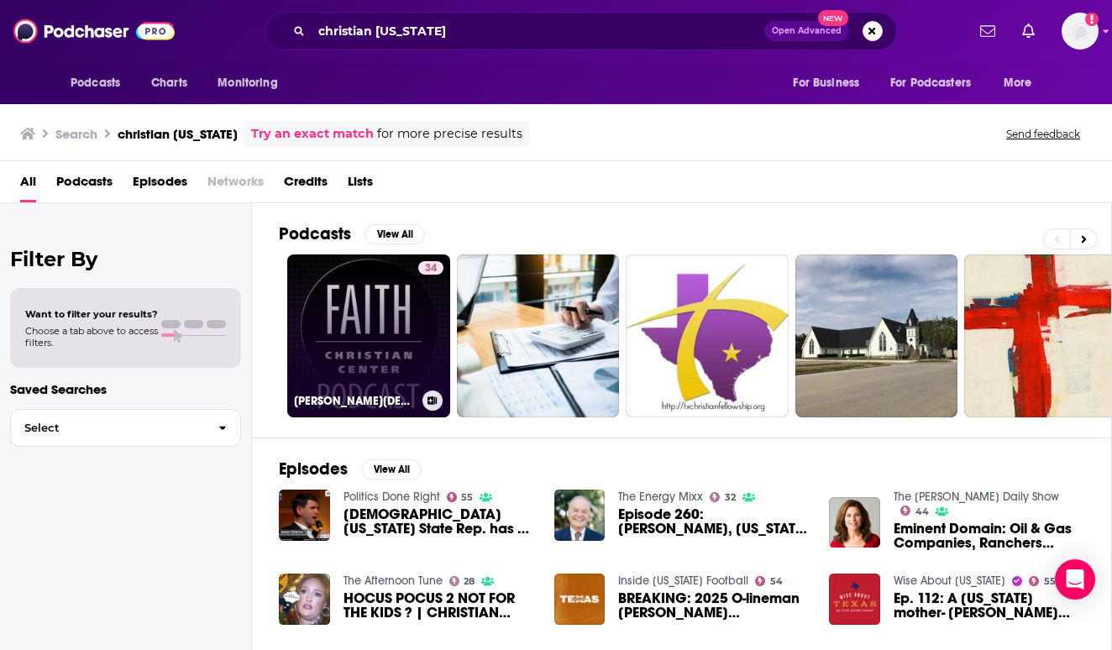
click at [383, 285] on link "34 Faith Christian Center Podcast (Arlington, Texas)" at bounding box center [368, 335] width 163 height 163
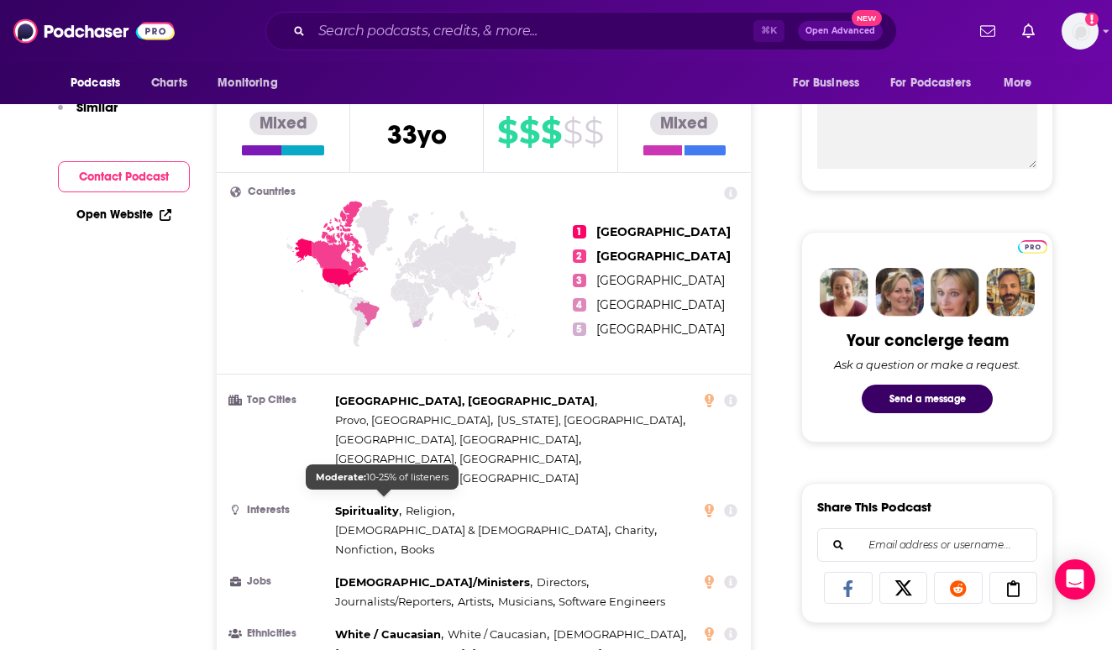
scroll to position [65, 0]
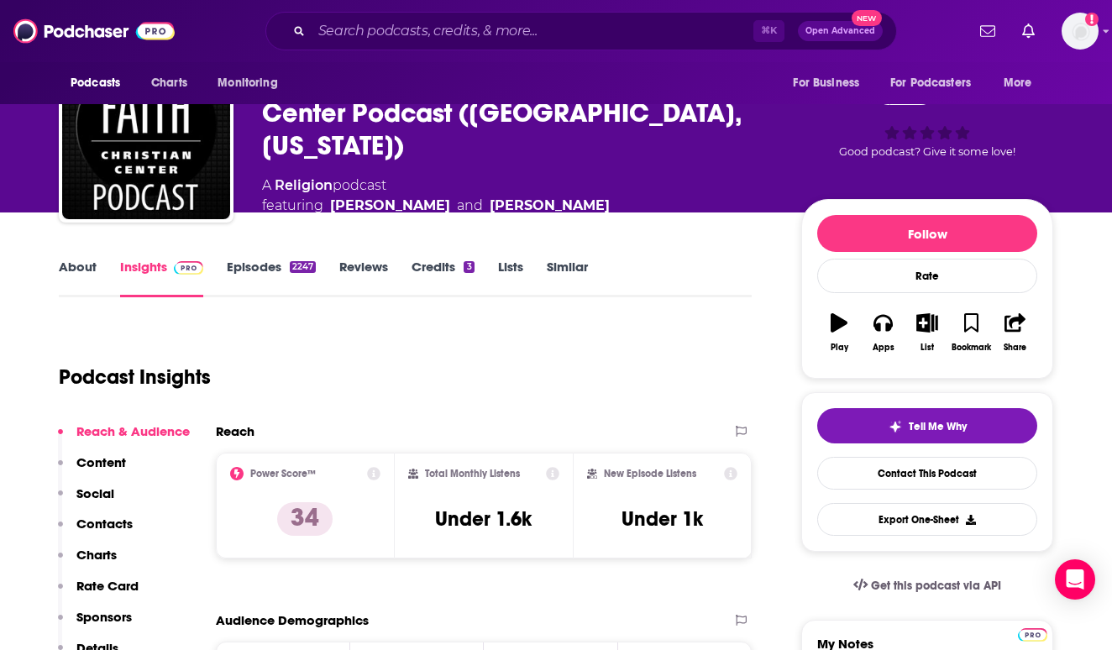
click at [259, 256] on div "About Insights Episodes 2247 Reviews Credits 3 Lists Similar" at bounding box center [405, 276] width 693 height 41
click at [260, 265] on link "Episodes 2247" at bounding box center [271, 278] width 89 height 39
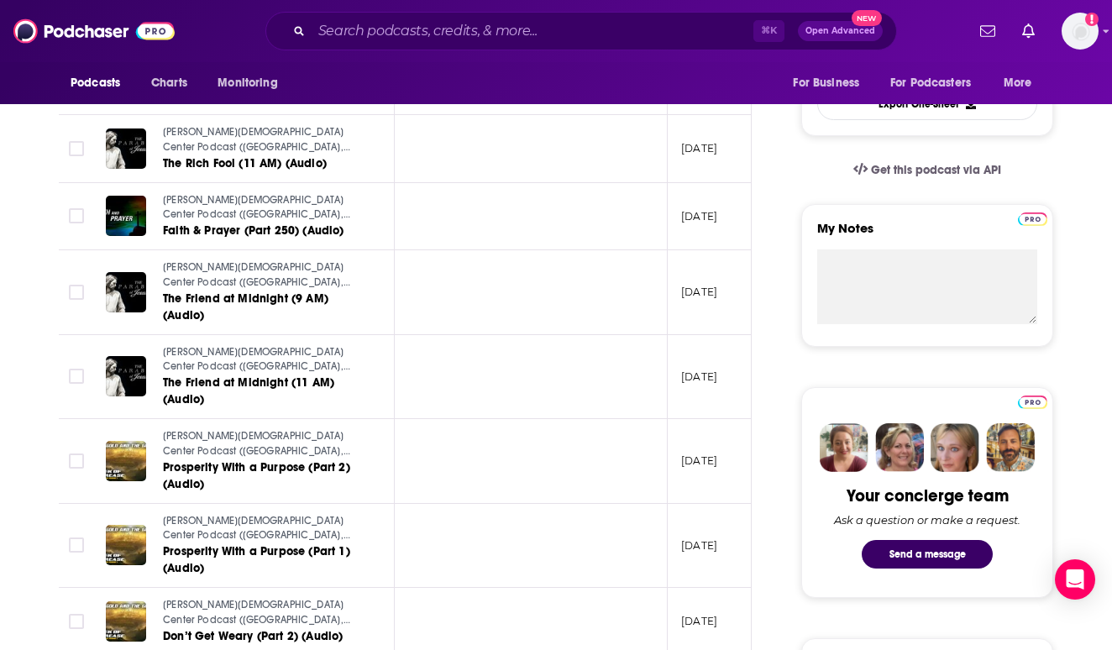
scroll to position [534, 0]
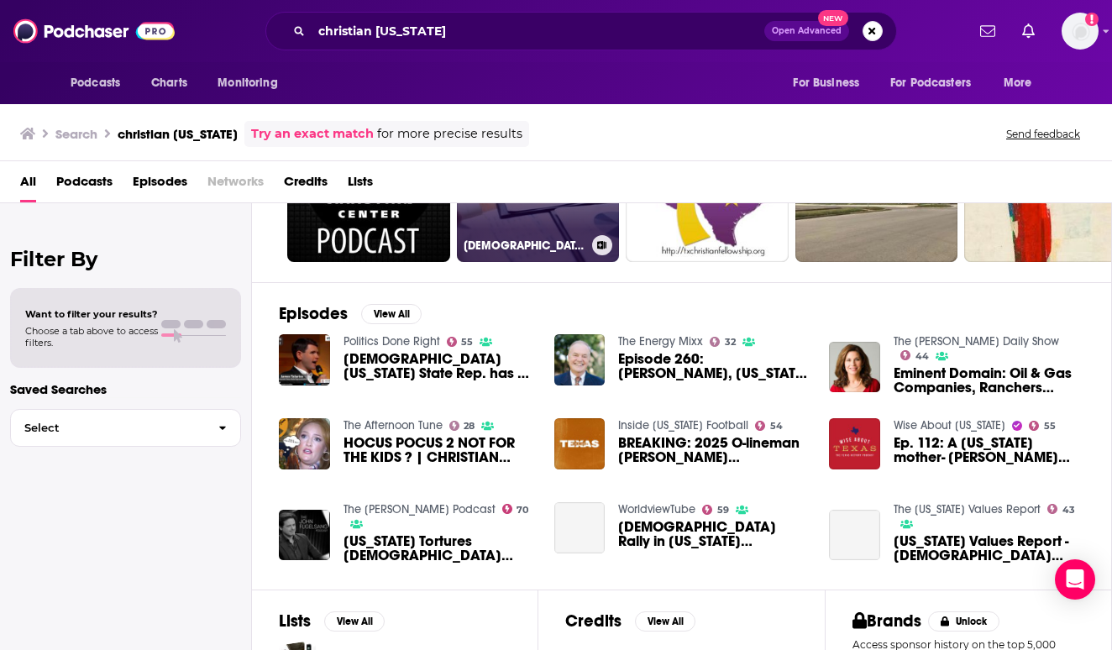
scroll to position [157, 0]
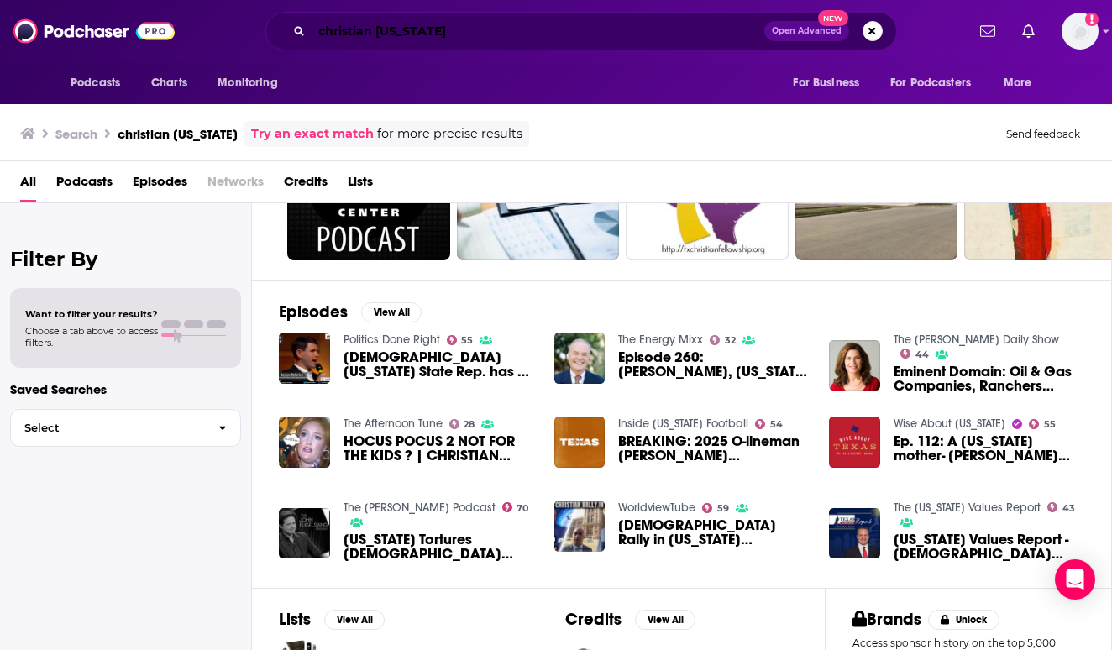
click at [390, 43] on input "christian texas" at bounding box center [538, 31] width 453 height 27
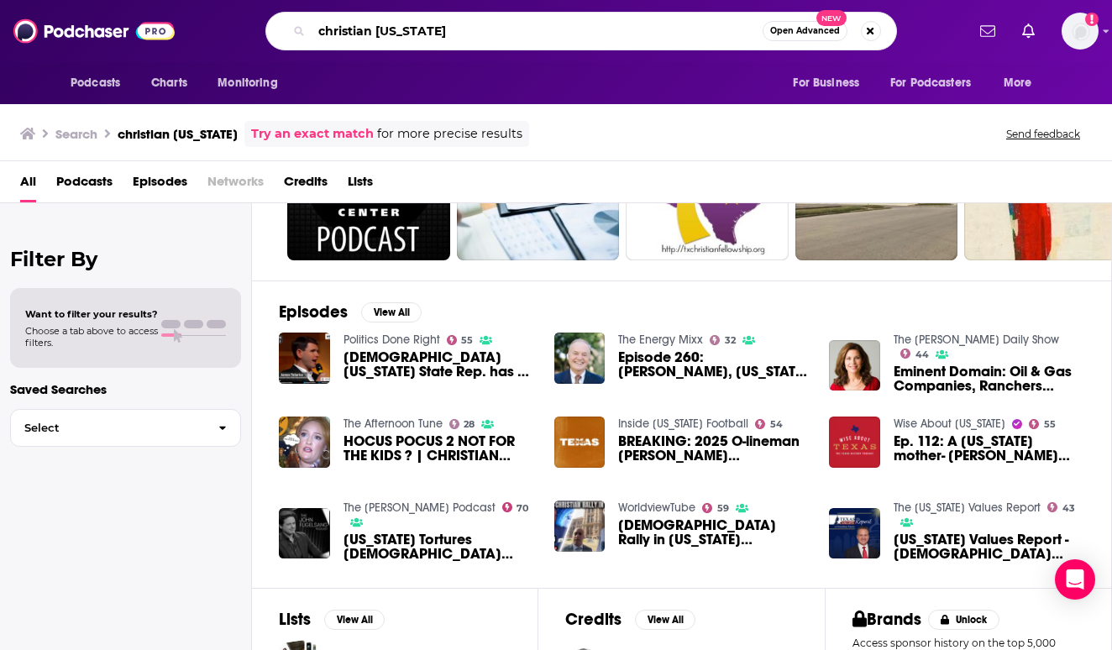
click at [390, 43] on input "christian texas" at bounding box center [537, 31] width 451 height 27
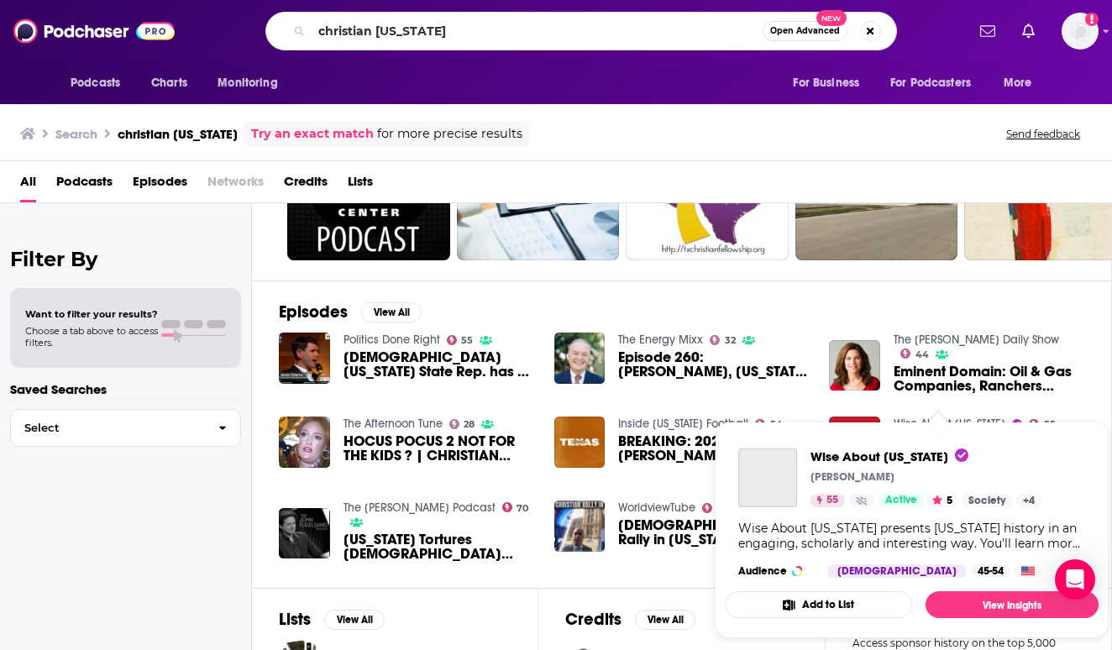
click at [945, 418] on span "Wise About Texas Ken Wise 55 Active 5 Society + 4 Wise About Texas presents Tex…" at bounding box center [912, 530] width 394 height 237
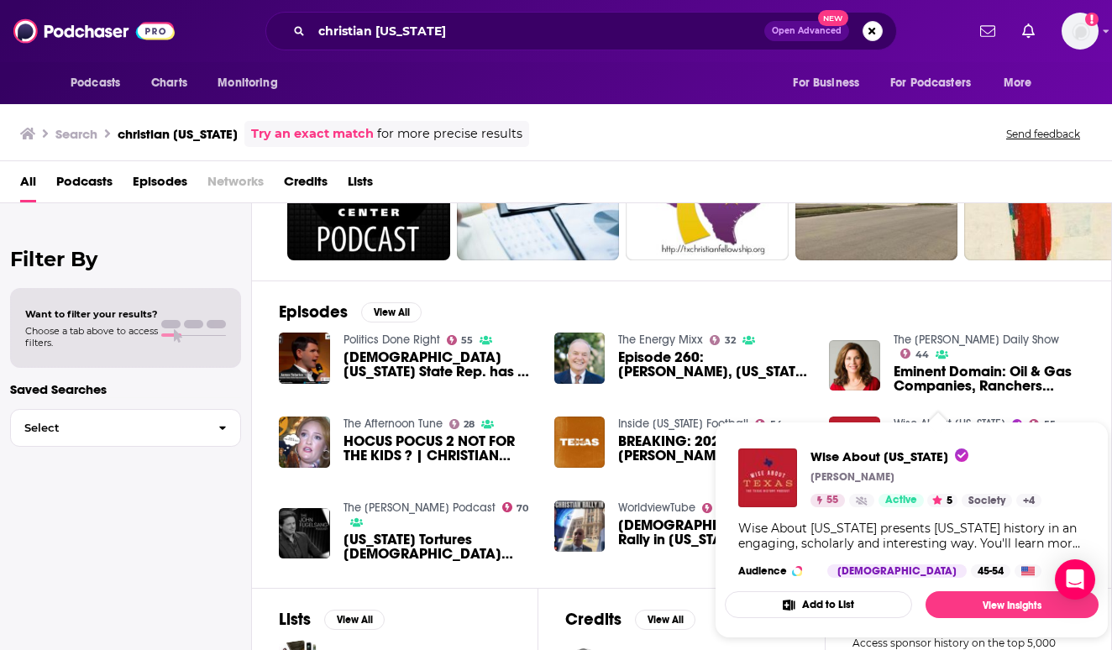
scroll to position [222, 0]
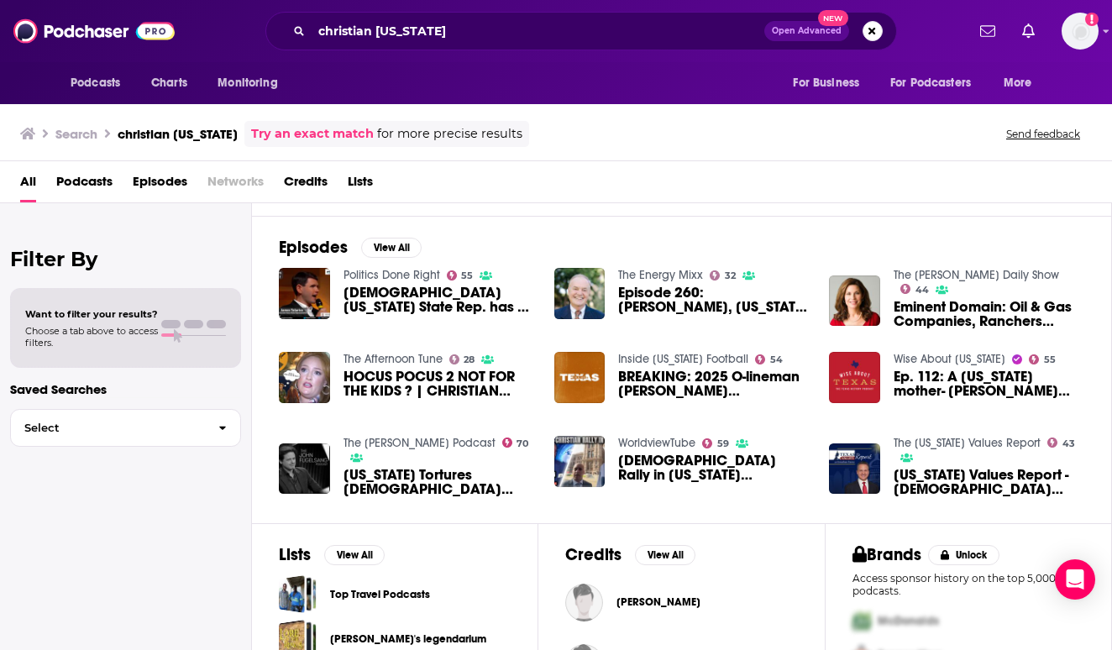
click at [862, 389] on img "Ep. 112: A Texas mother- Mary Christian Burleson" at bounding box center [854, 377] width 51 height 51
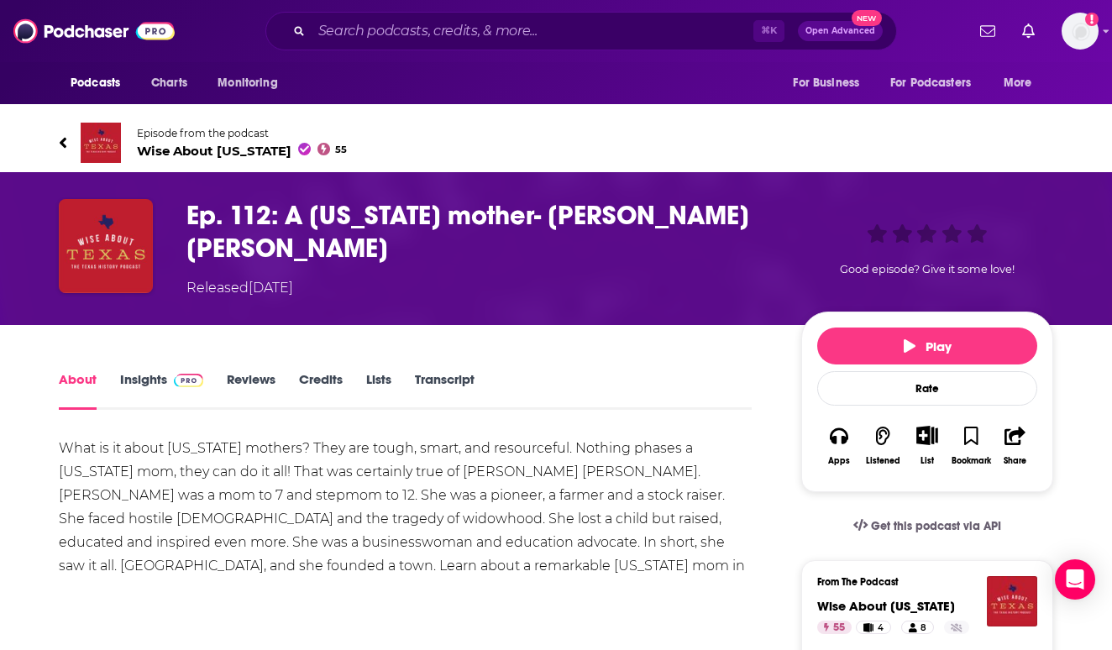
click at [203, 155] on span "Wise About Texas 55" at bounding box center [242, 151] width 210 height 16
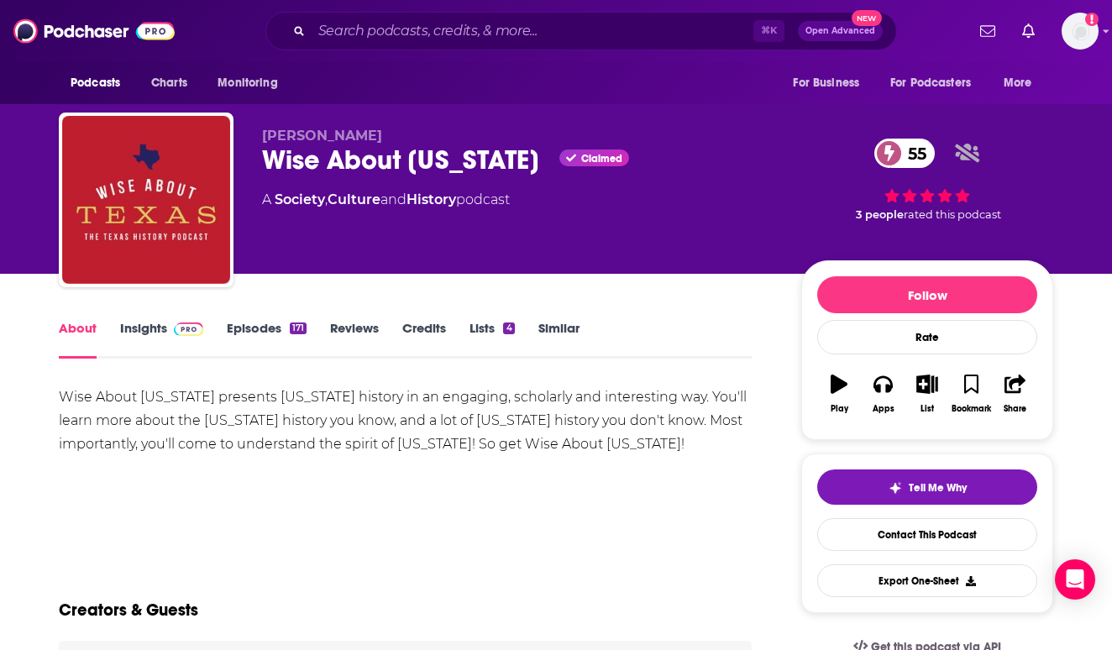
click at [284, 325] on link "Episodes 171" at bounding box center [267, 339] width 80 height 39
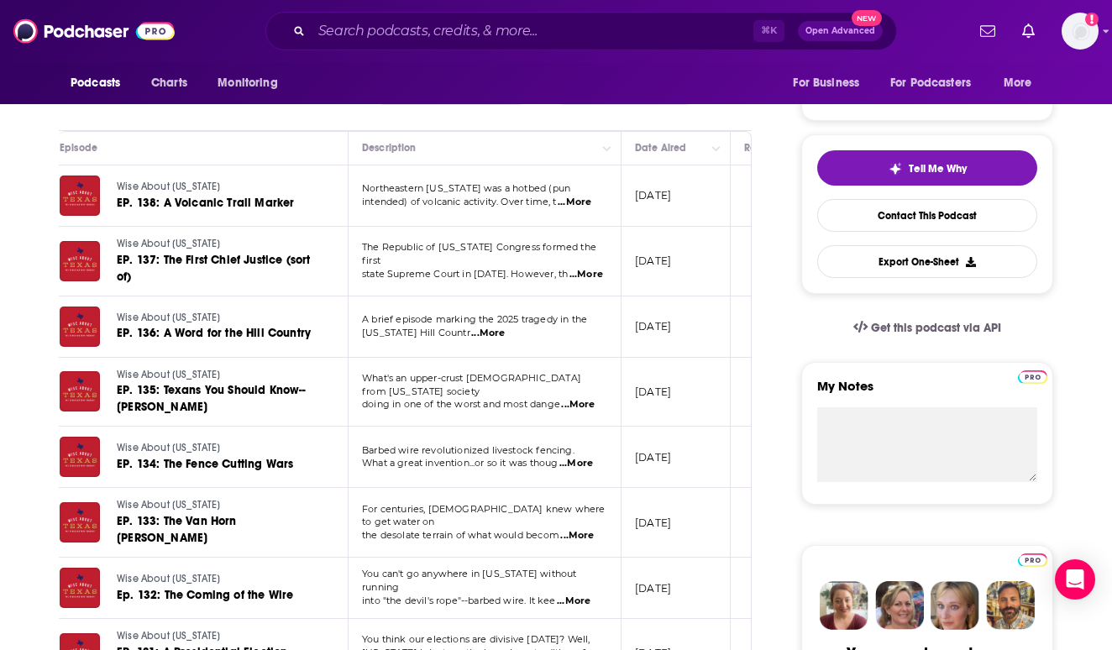
scroll to position [319, 0]
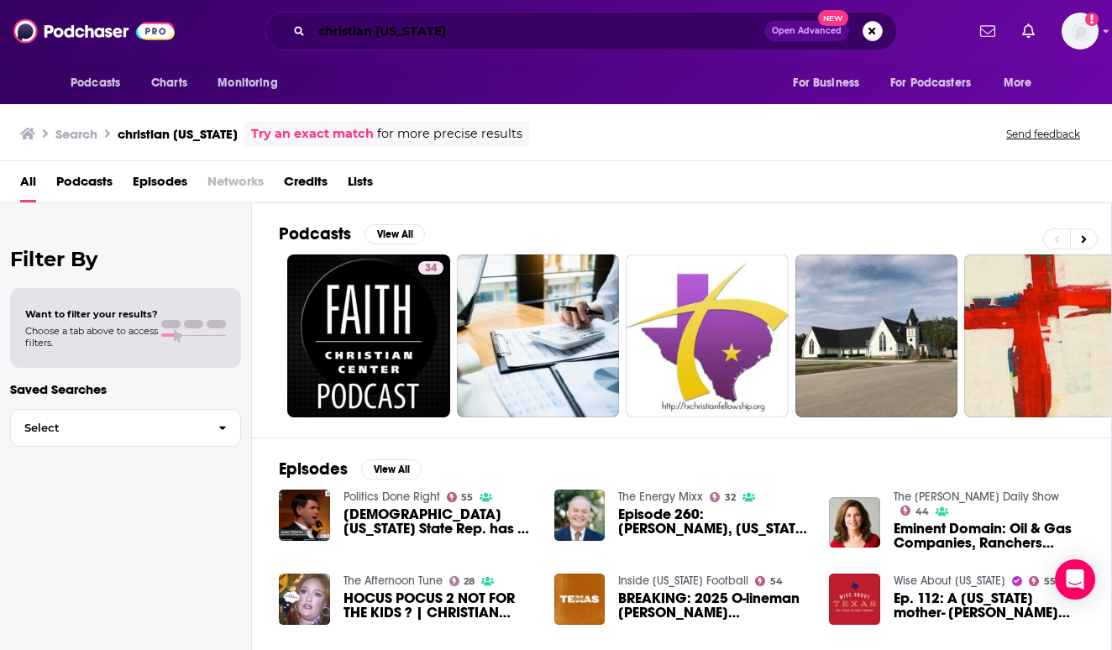
click at [453, 36] on input "christian texas" at bounding box center [538, 31] width 453 height 27
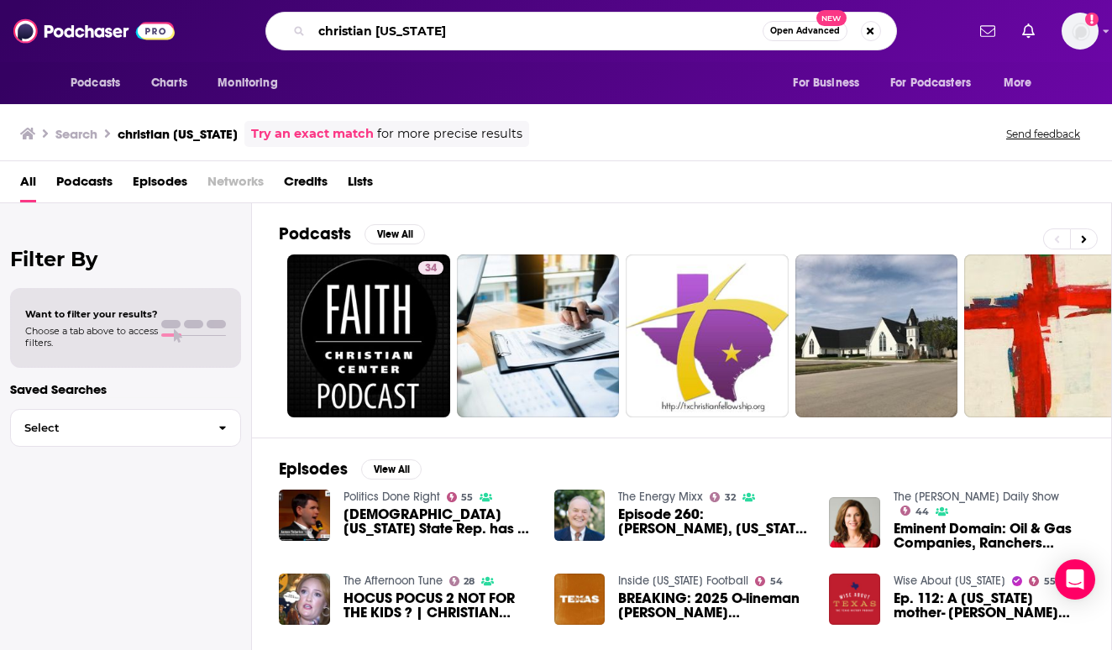
click at [453, 36] on input "christian texas" at bounding box center [537, 31] width 451 height 27
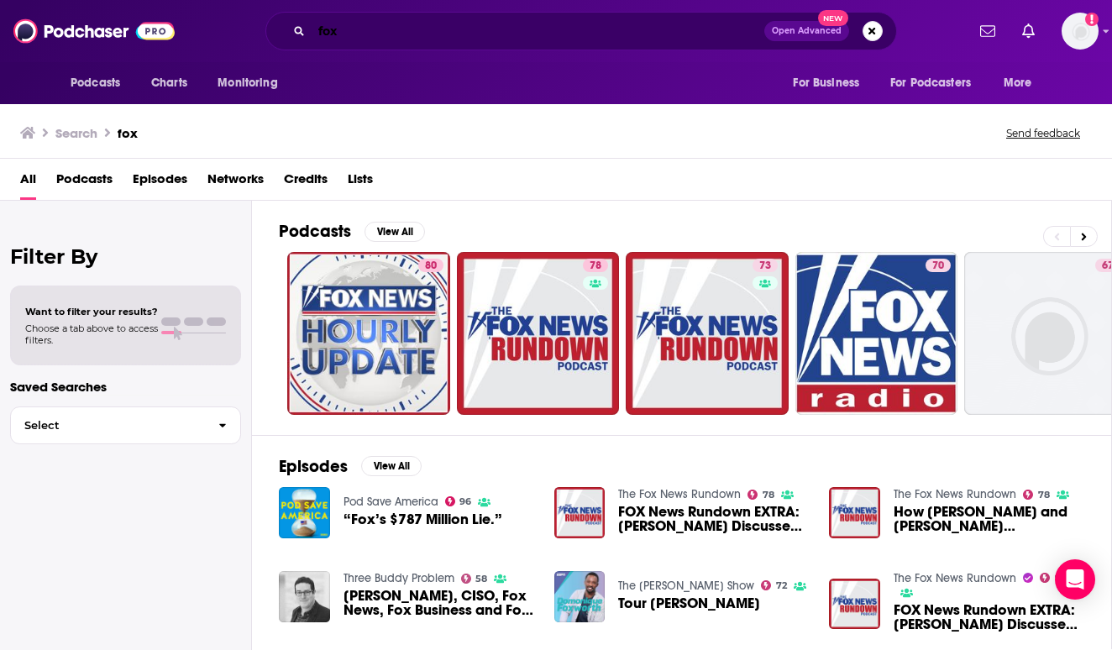
click at [480, 20] on input "fox" at bounding box center [538, 31] width 453 height 27
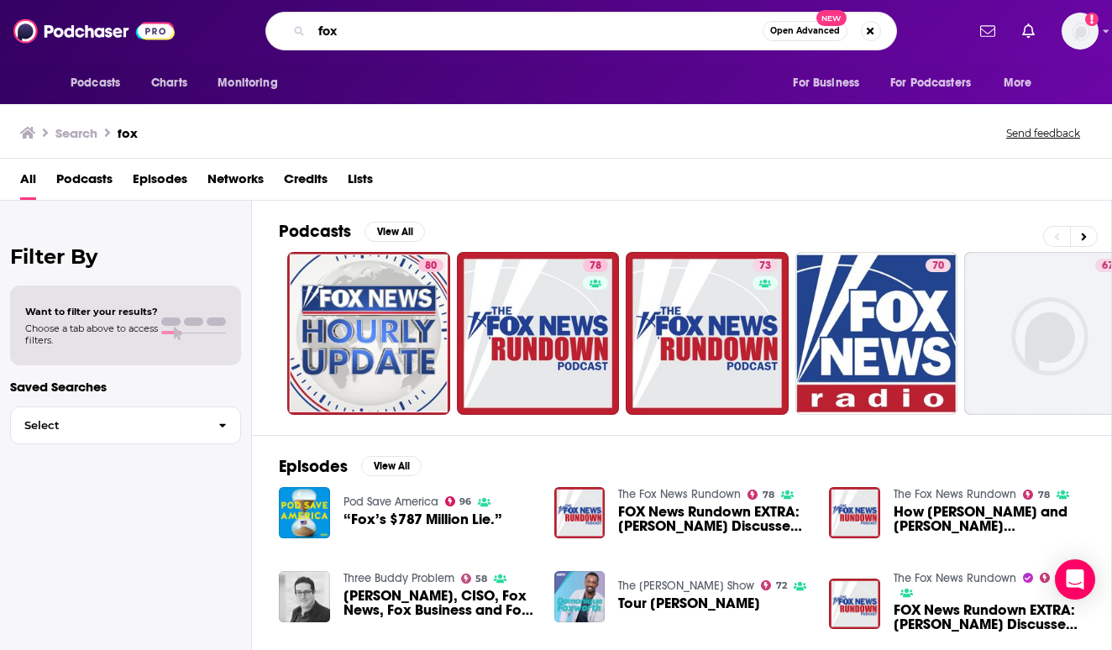
click at [464, 25] on input "fox" at bounding box center [537, 31] width 451 height 27
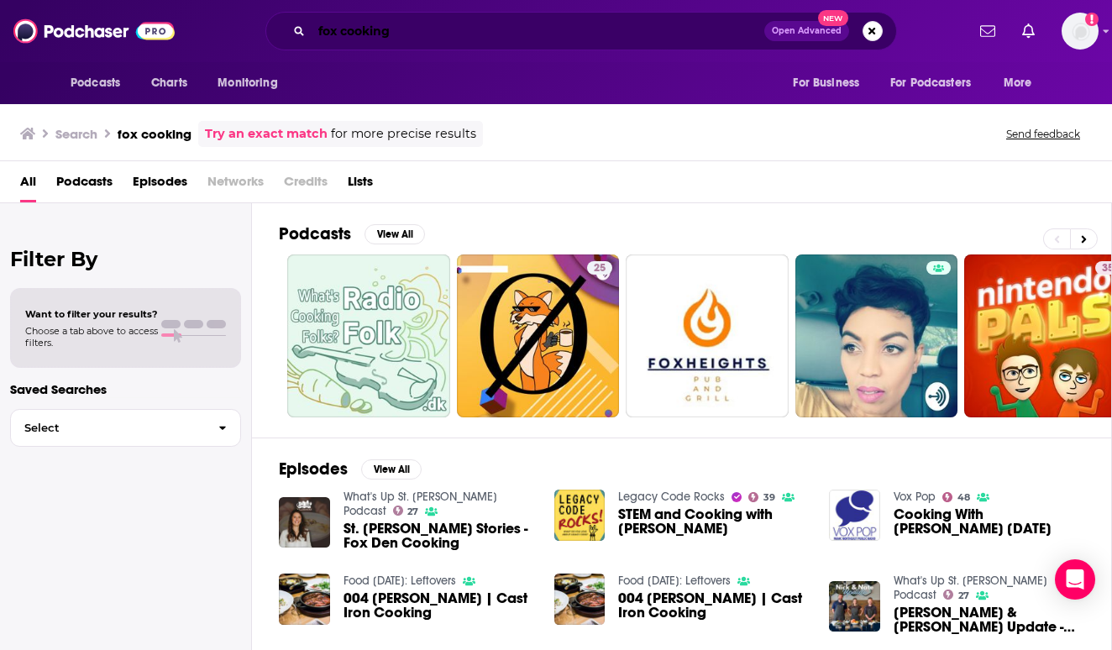
click at [379, 18] on input "fox cooking" at bounding box center [538, 31] width 453 height 27
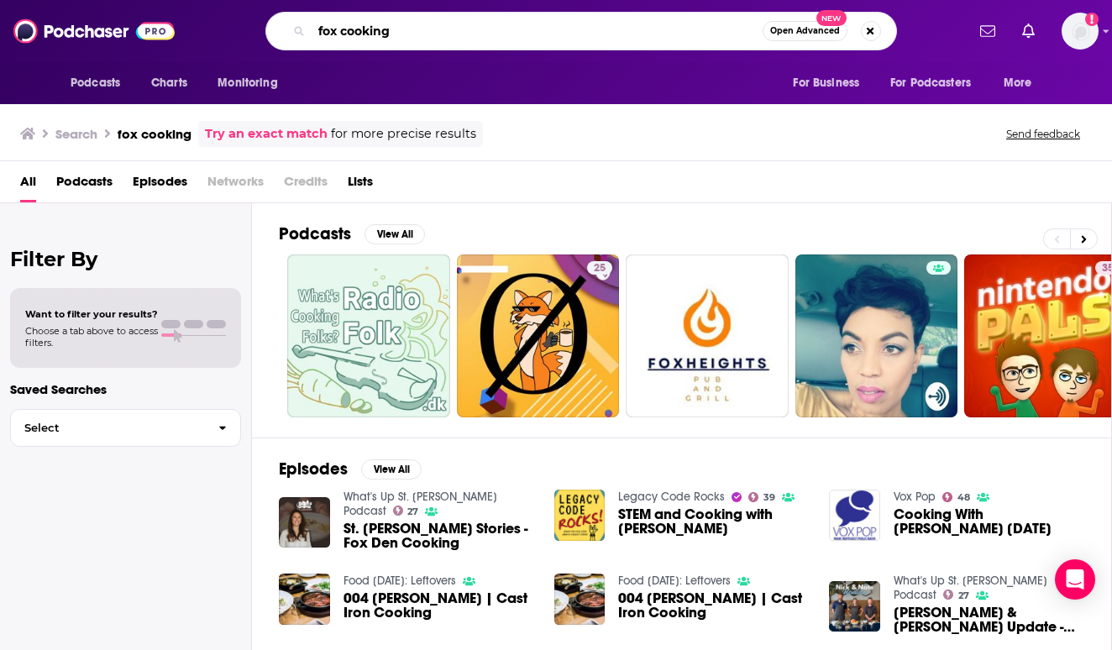
click at [379, 18] on input "fox cooking" at bounding box center [537, 31] width 451 height 27
type input "kent rollins"
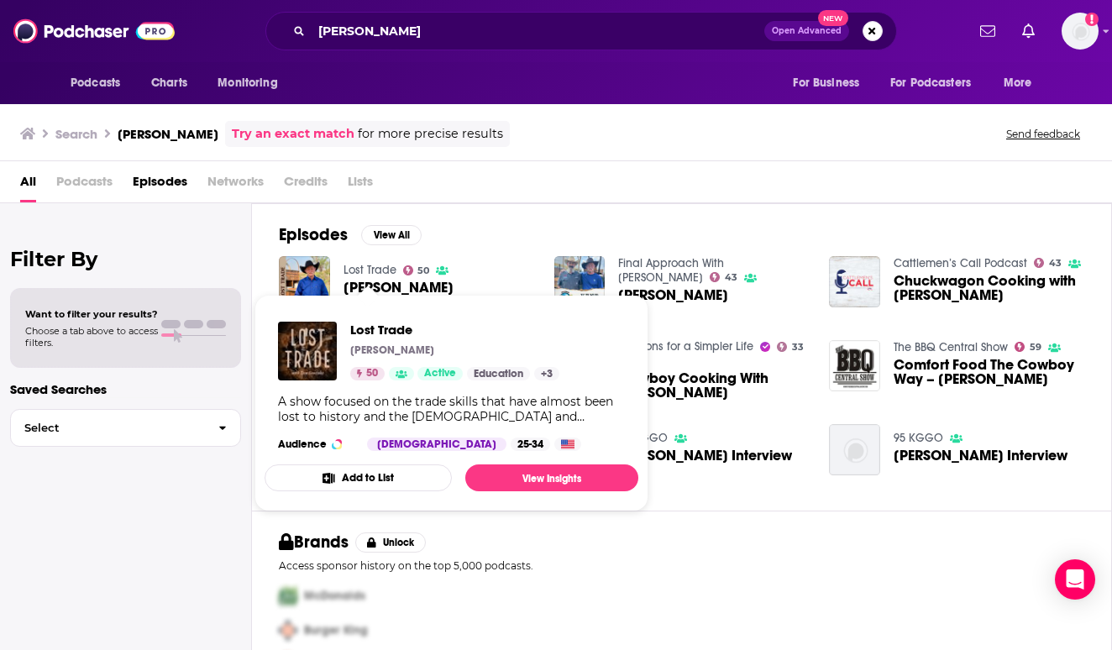
click at [382, 270] on link "Lost Trade" at bounding box center [369, 270] width 53 height 14
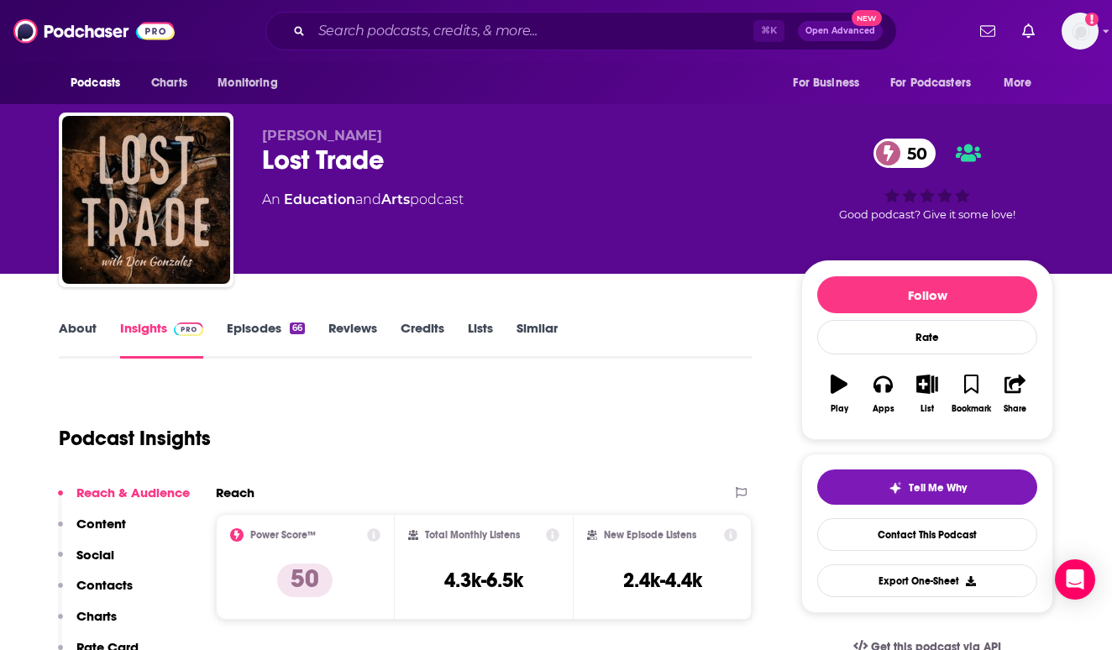
scroll to position [186, 0]
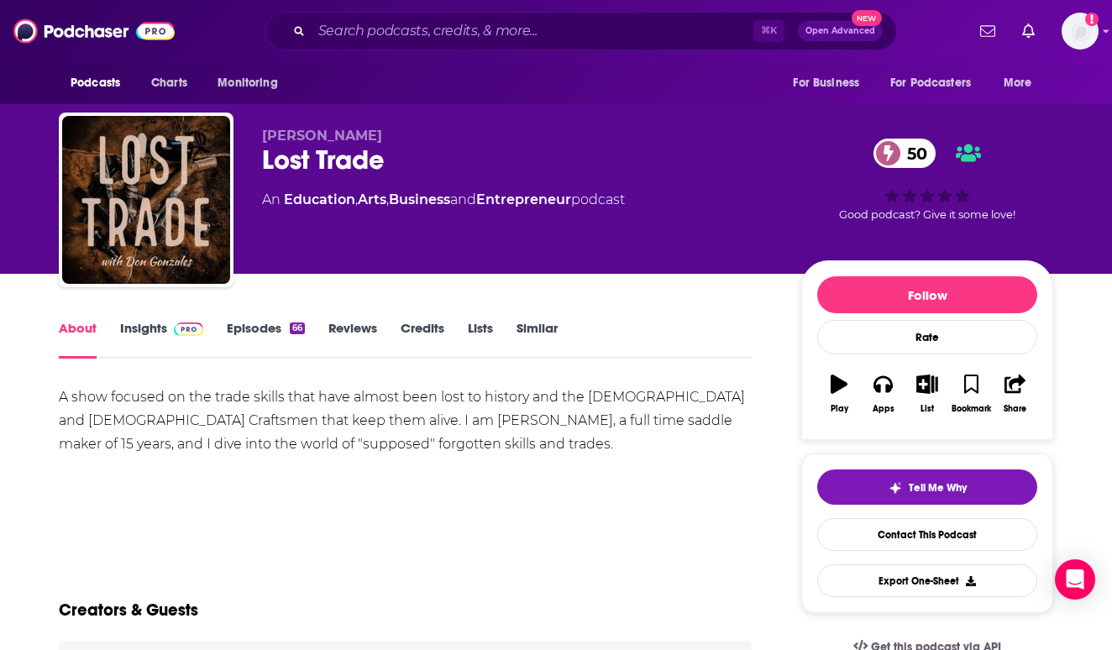
click at [472, 454] on div "A show focused on the trade skills that have almost been lost to history and th…" at bounding box center [405, 420] width 693 height 71
click at [287, 341] on link "Episodes 66" at bounding box center [266, 339] width 78 height 39
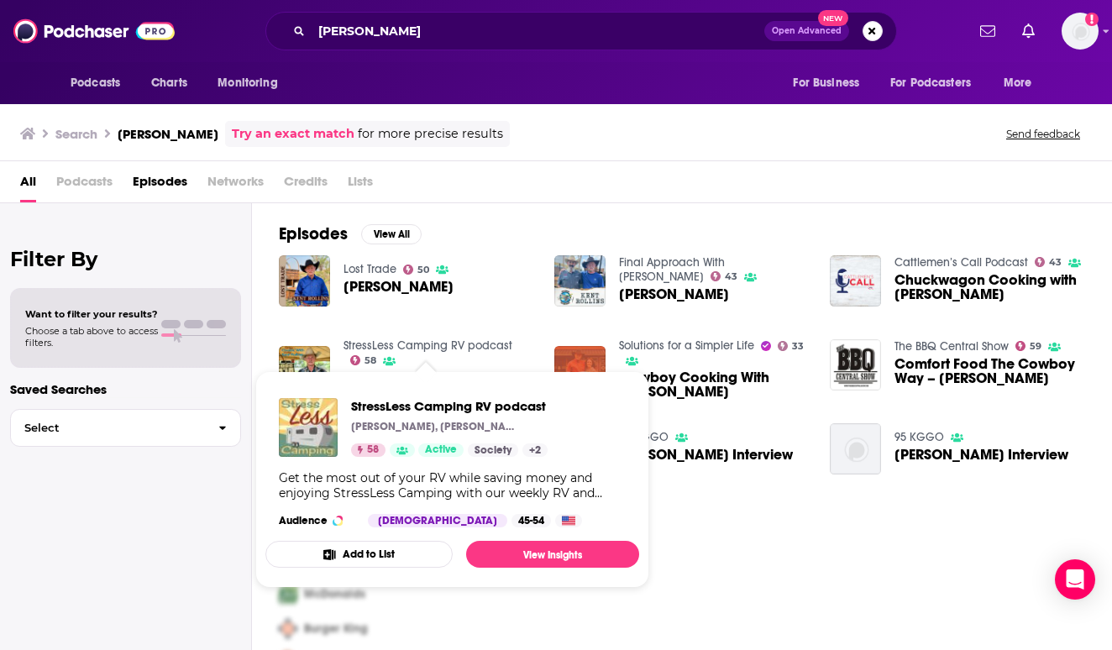
click at [455, 343] on link "StressLess Camping RV podcast" at bounding box center [427, 345] width 169 height 14
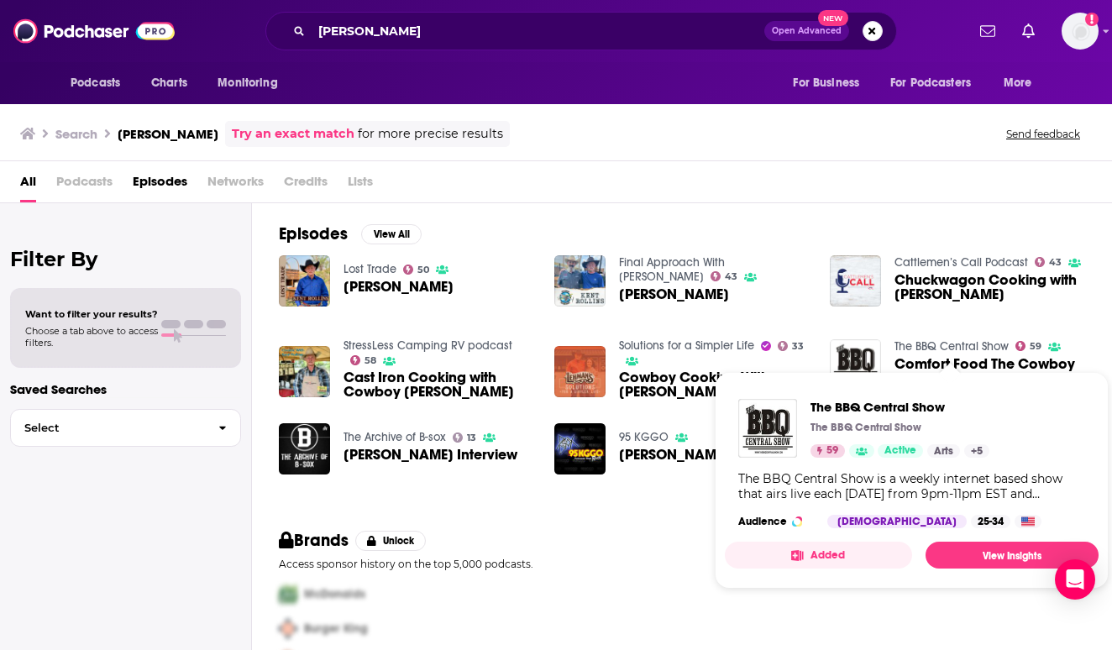
click at [973, 347] on link "The BBQ Central Show" at bounding box center [951, 346] width 114 height 14
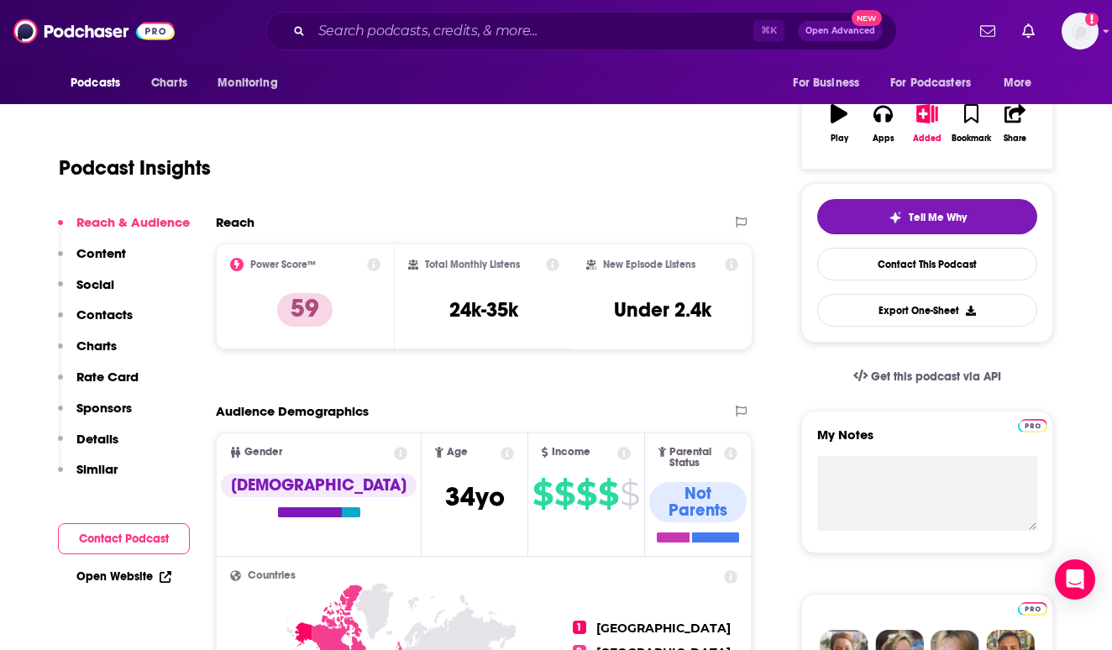
scroll to position [137, 0]
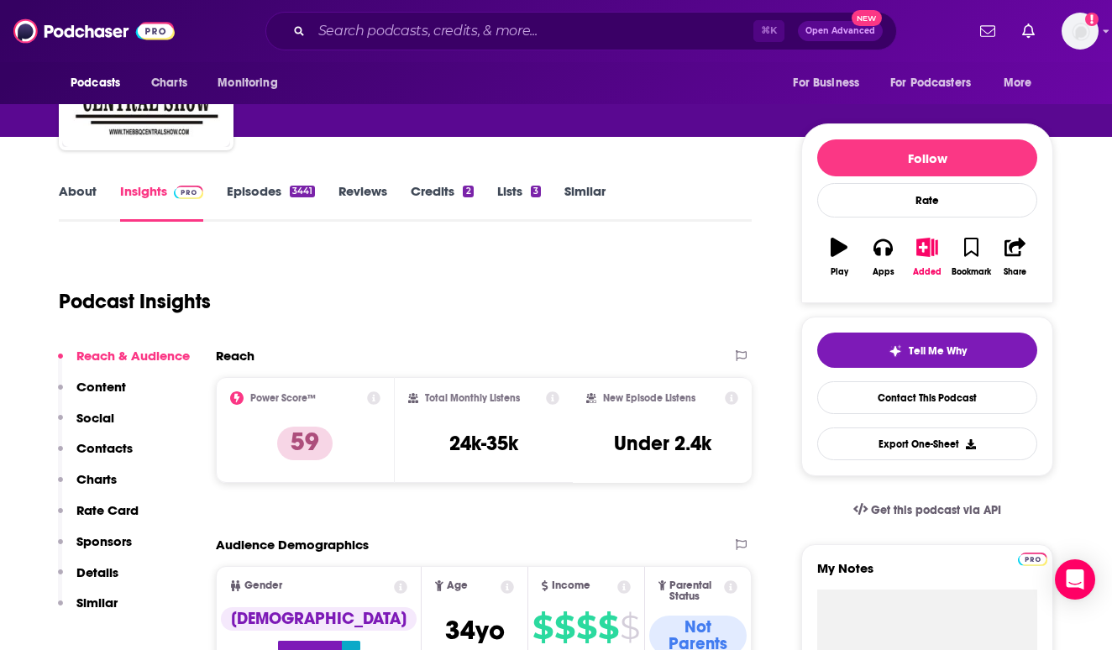
click at [264, 189] on link "Episodes 3441" at bounding box center [271, 202] width 88 height 39
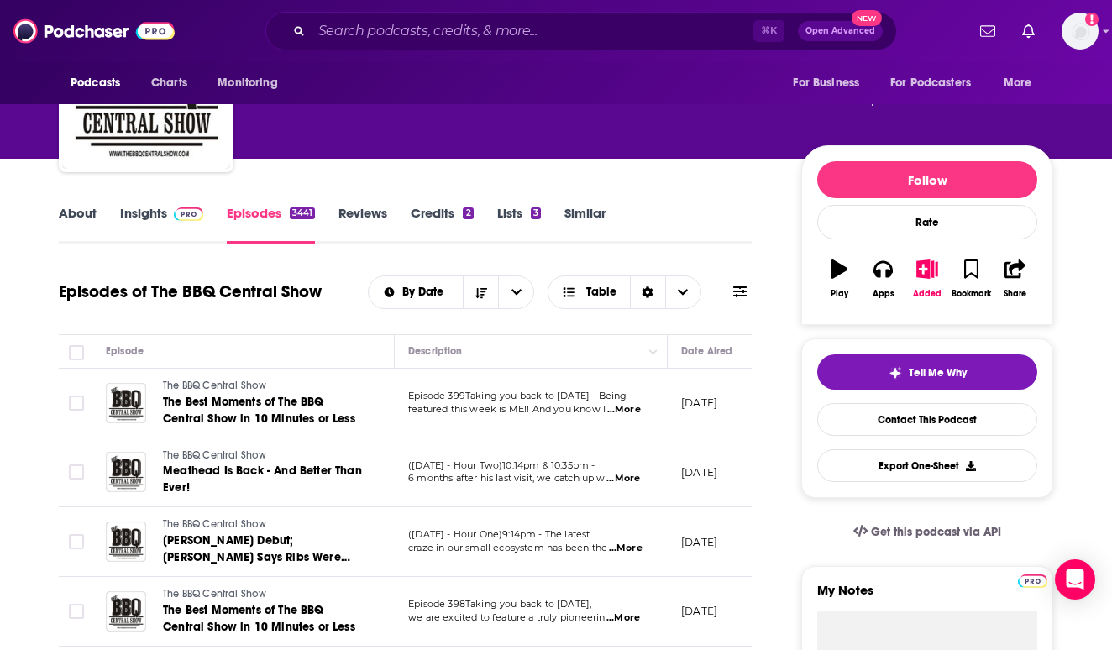
scroll to position [0, 77]
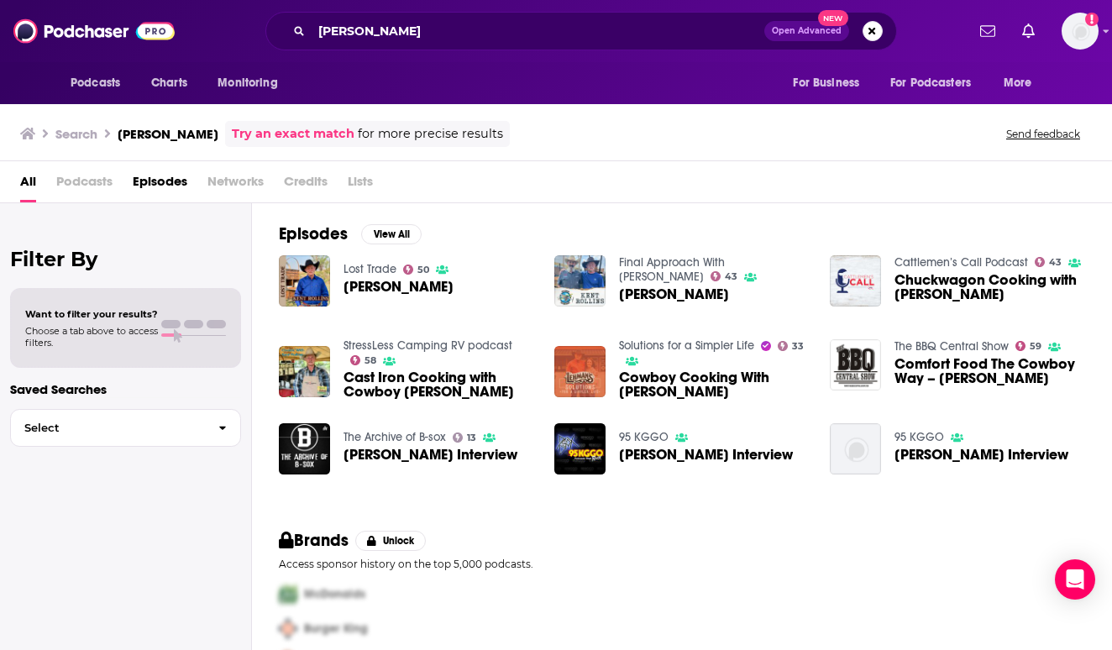
click at [946, 259] on link "Cattlemen’s Call Podcast" at bounding box center [961, 262] width 134 height 14
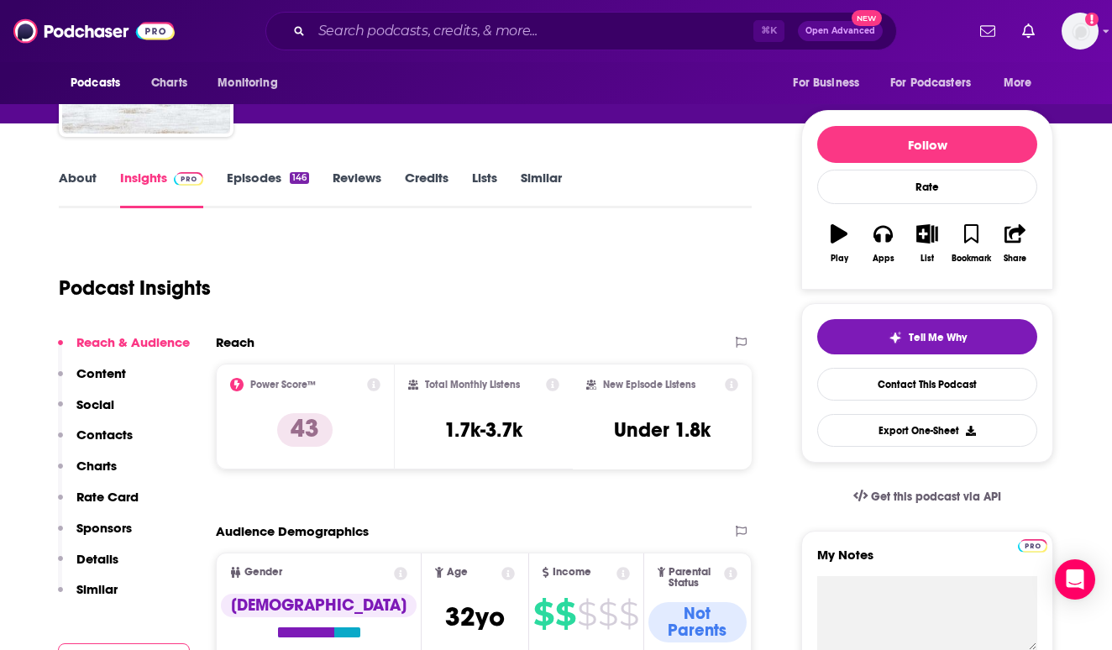
scroll to position [151, 0]
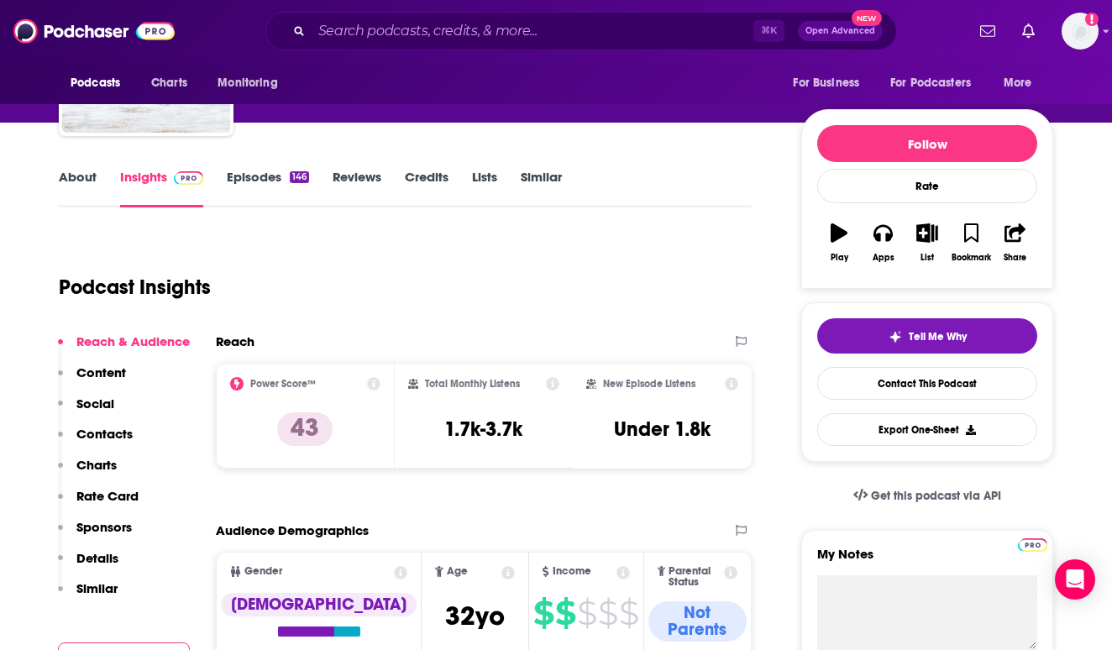
click at [80, 184] on link "About" at bounding box center [78, 188] width 38 height 39
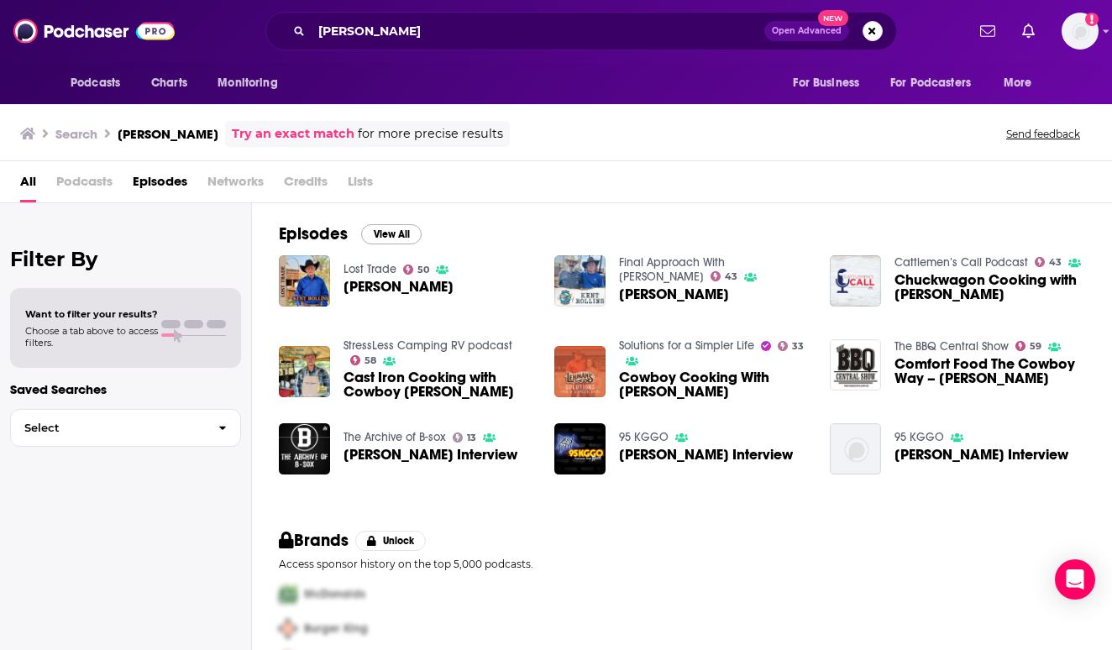
click at [386, 241] on button "View All" at bounding box center [391, 234] width 60 height 20
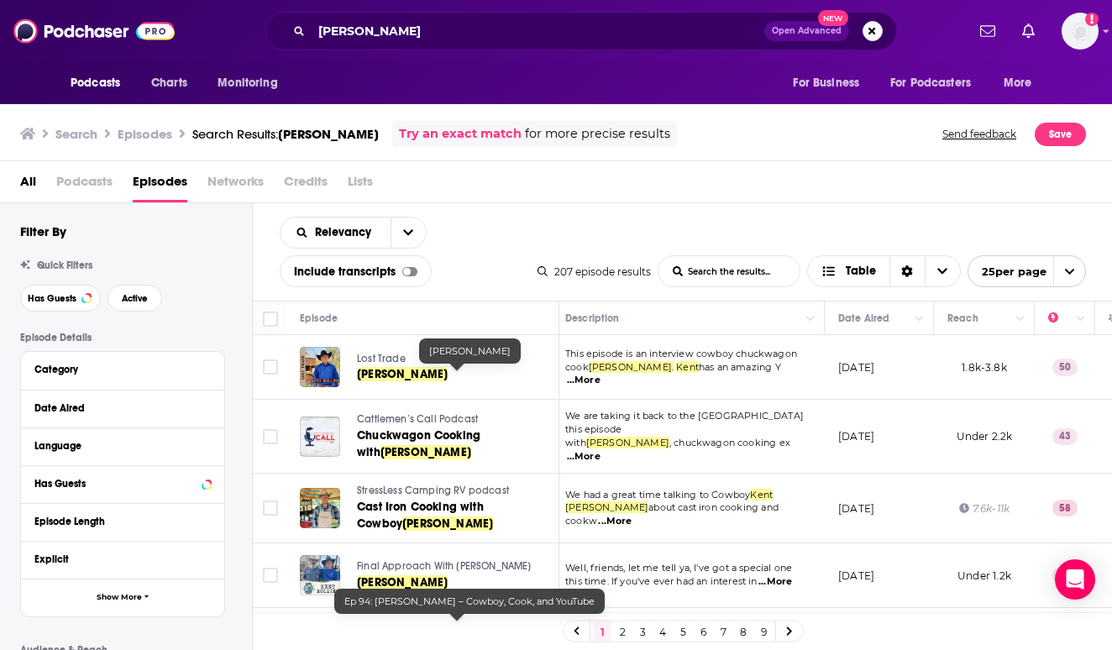
scroll to position [0, 8]
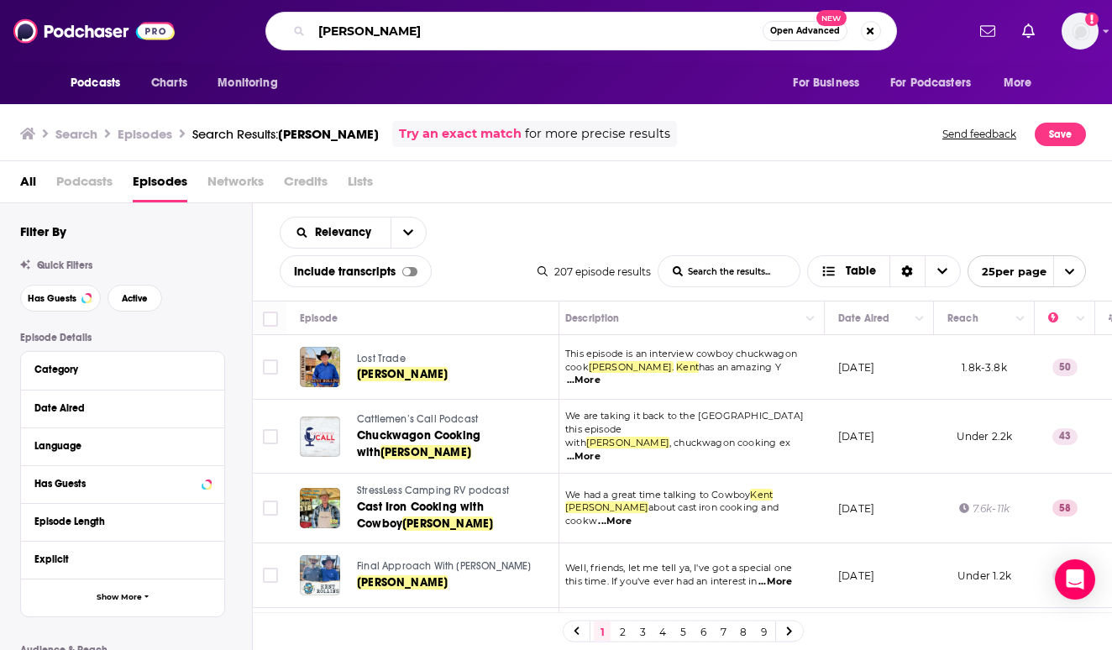
click at [333, 23] on input "kent rollins" at bounding box center [537, 31] width 451 height 27
click at [385, 32] on input "kent rollins" at bounding box center [537, 31] width 451 height 27
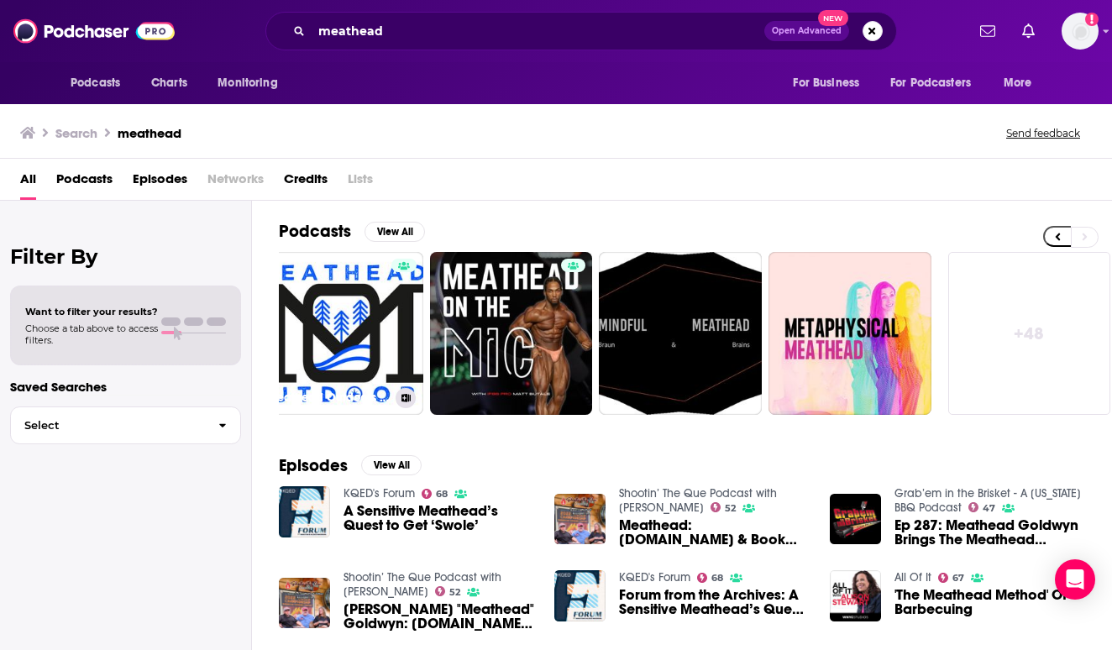
scroll to position [0, 703]
click at [403, 24] on input "meathead" at bounding box center [538, 31] width 453 height 27
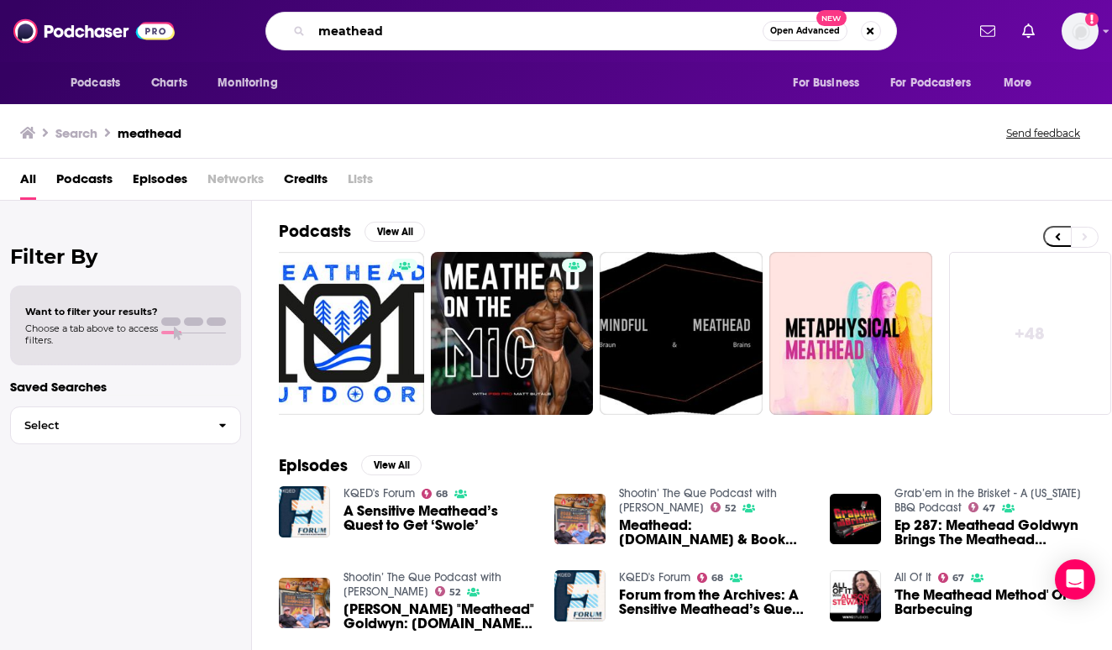
click at [403, 24] on input "meathead" at bounding box center [537, 31] width 451 height 27
type input "cooking faith"
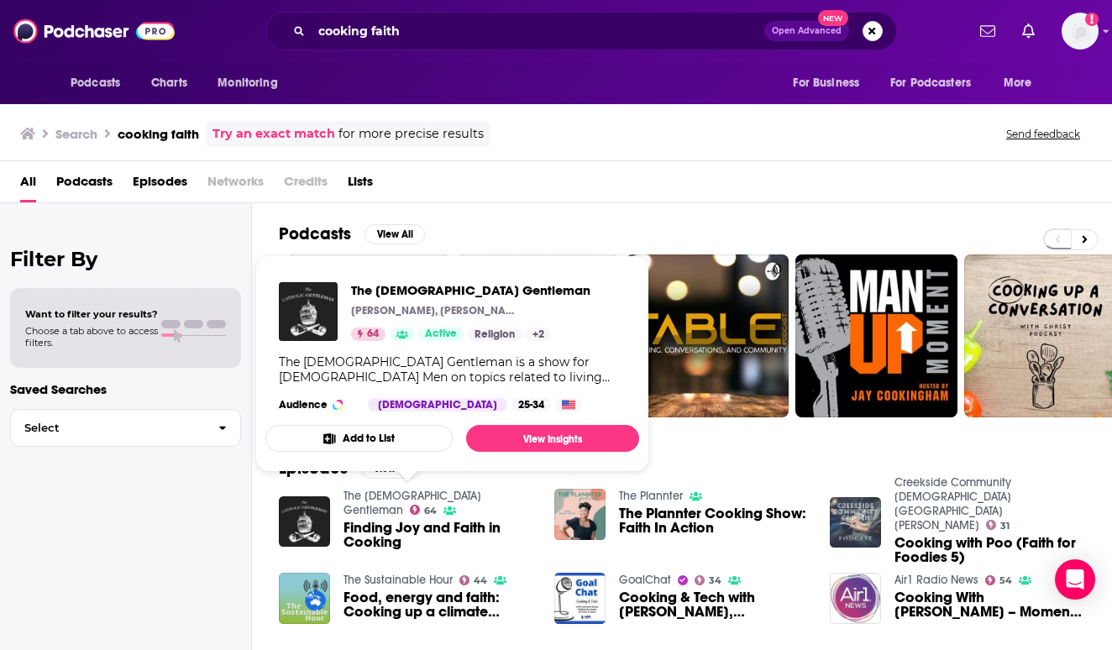
click at [451, 494] on link "The Catholic Gentleman" at bounding box center [412, 503] width 138 height 29
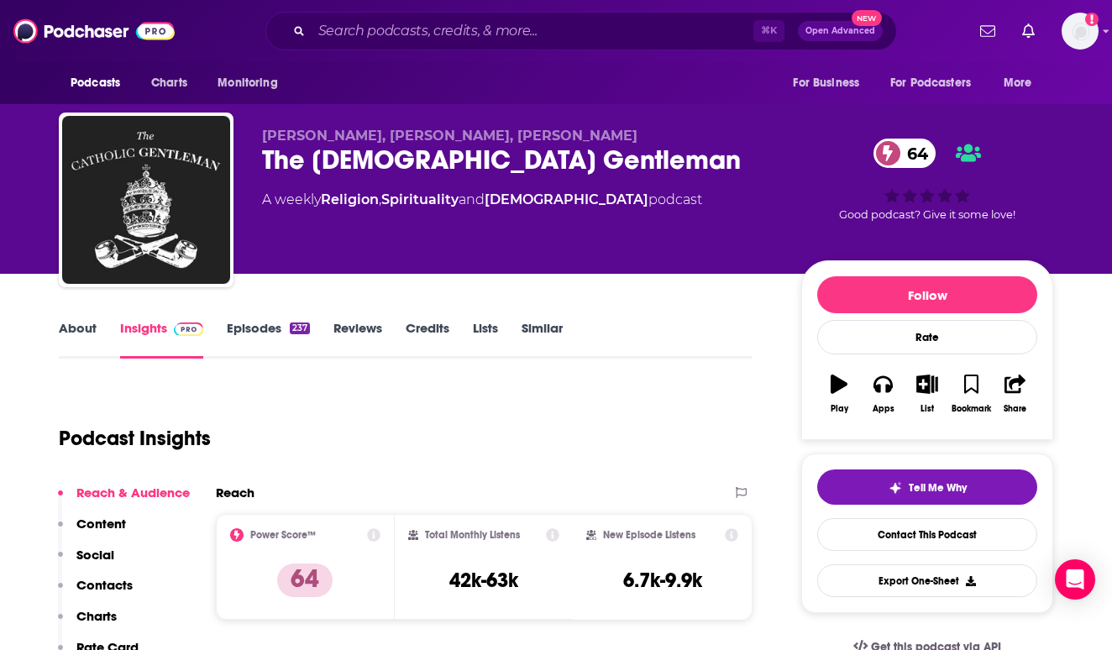
click at [342, 326] on link "Reviews" at bounding box center [357, 339] width 49 height 39
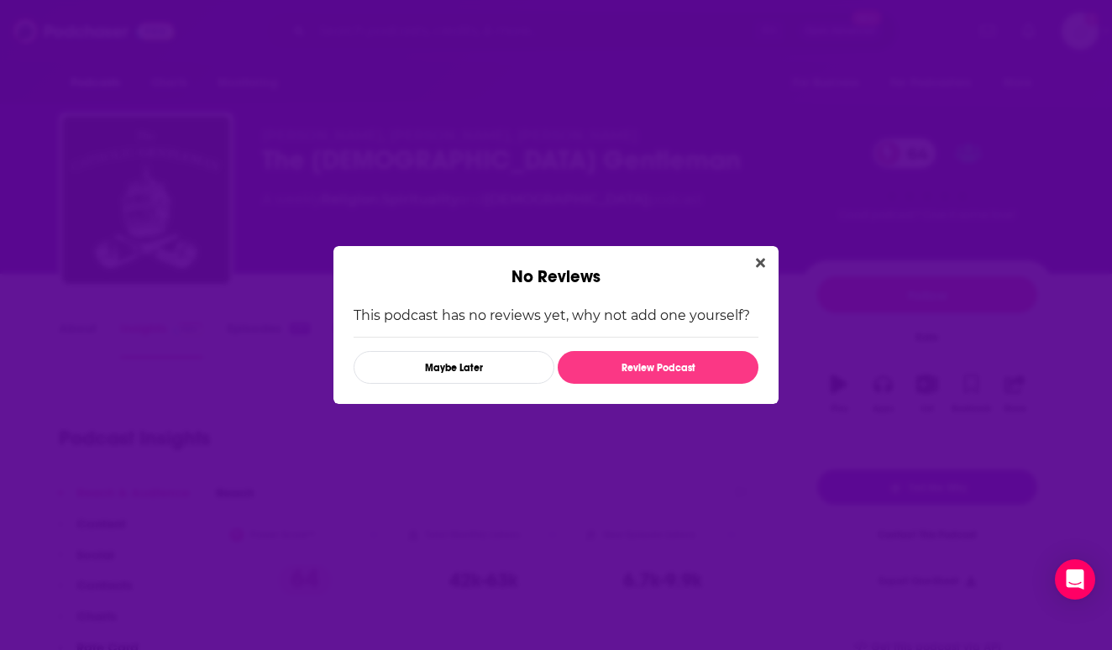
click at [747, 254] on div "No Reviews" at bounding box center [555, 266] width 445 height 41
click at [773, 274] on div "No Reviews" at bounding box center [555, 266] width 445 height 41
click at [757, 265] on icon "Close" at bounding box center [760, 262] width 9 height 13
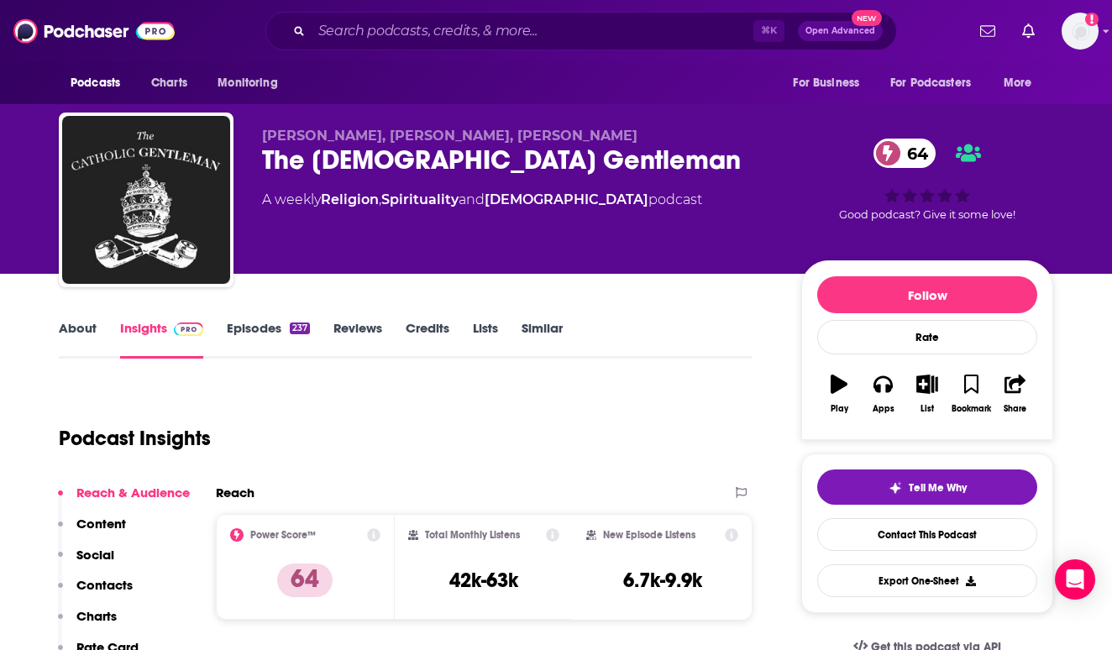
click at [260, 326] on link "Episodes 237" at bounding box center [268, 339] width 83 height 39
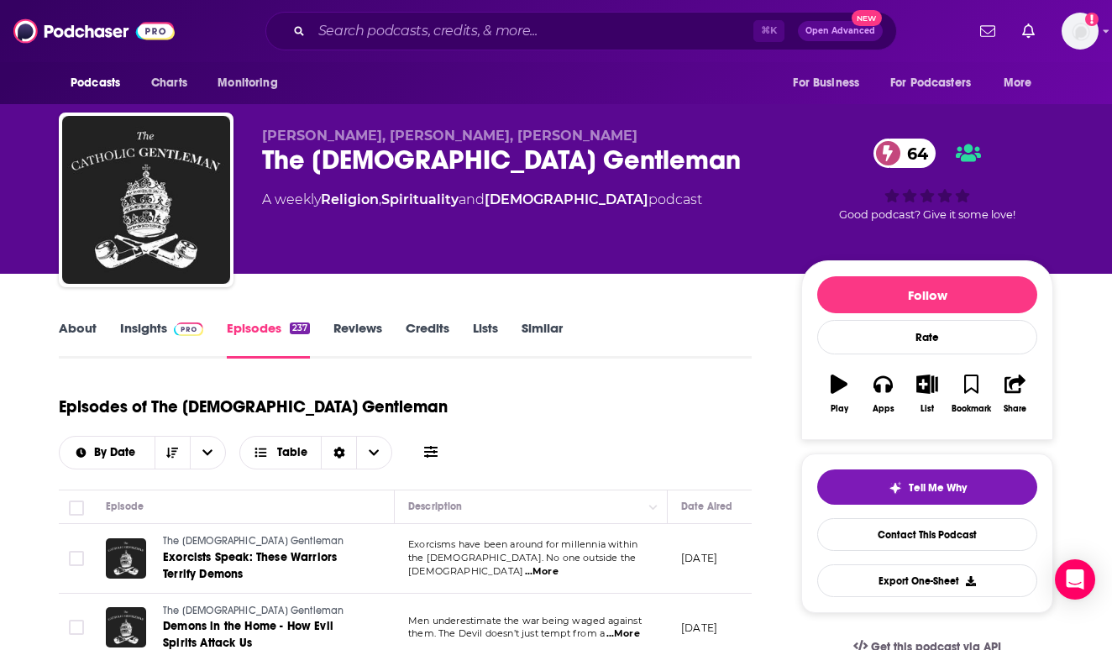
click at [92, 326] on link "About" at bounding box center [78, 339] width 38 height 39
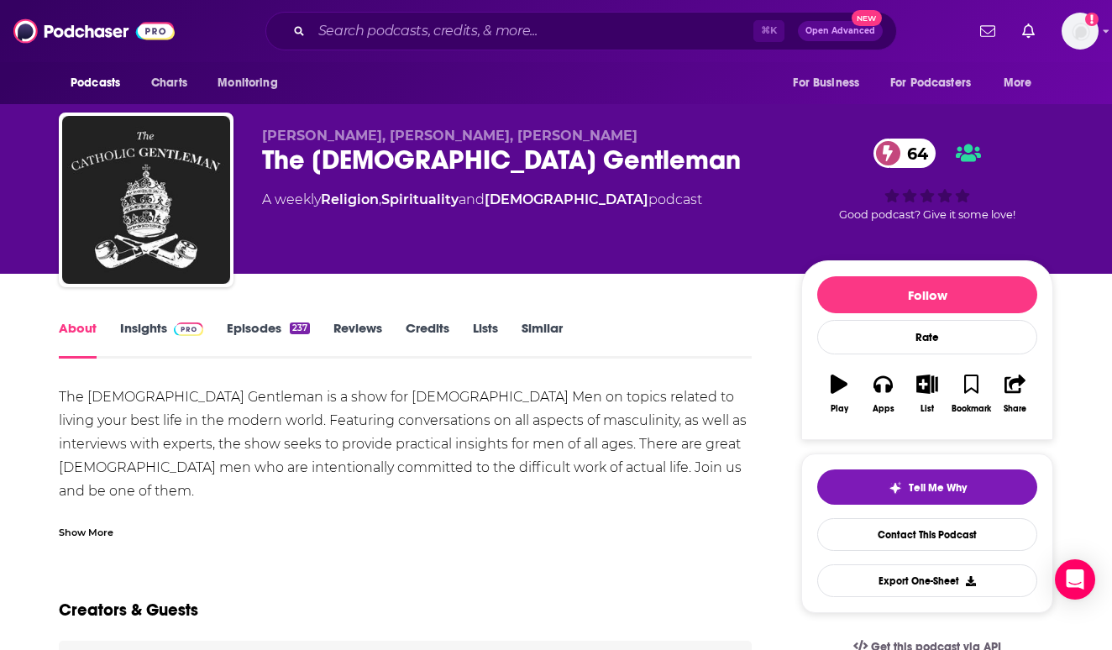
click at [264, 330] on link "Episodes 237" at bounding box center [268, 339] width 83 height 39
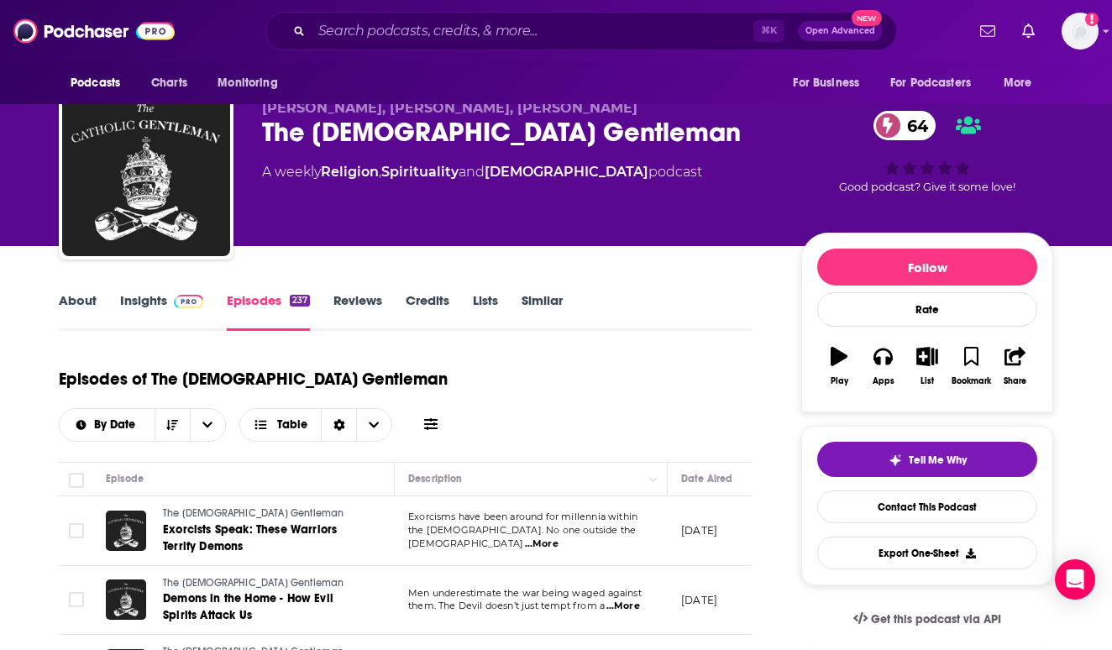
scroll to position [32, 0]
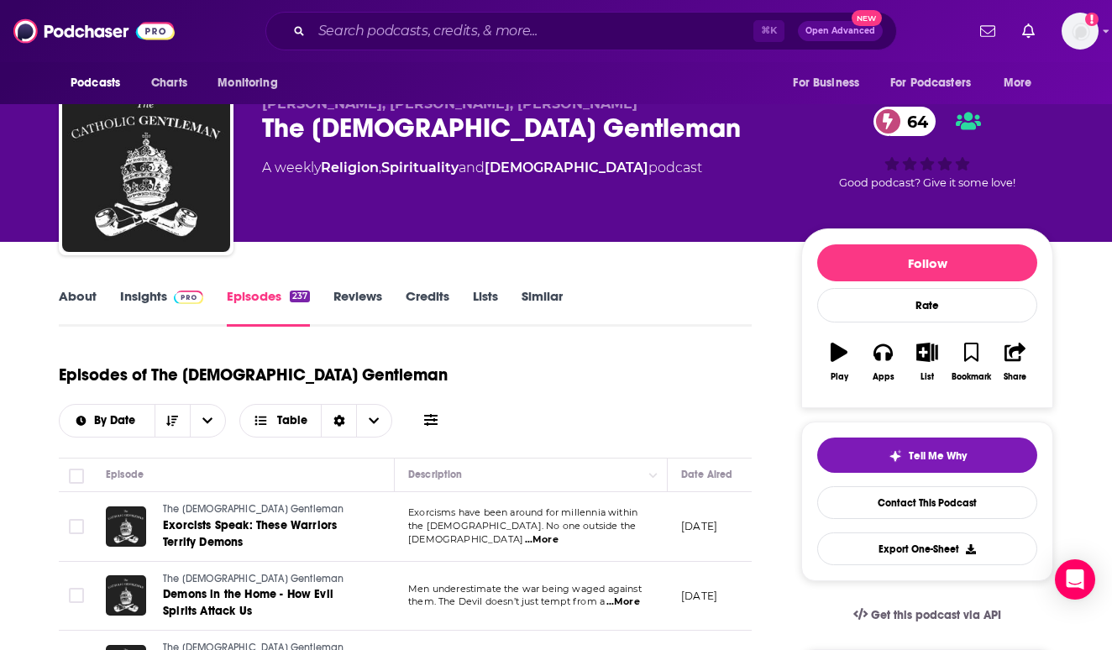
click at [149, 298] on link "Insights" at bounding box center [161, 307] width 83 height 39
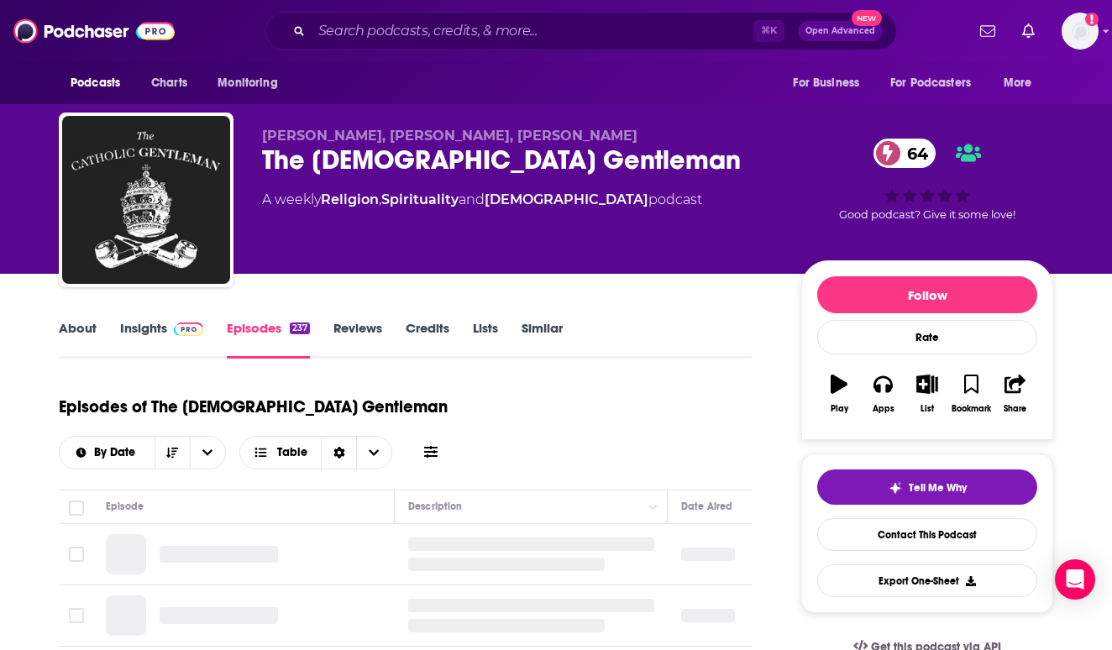
scroll to position [32, 0]
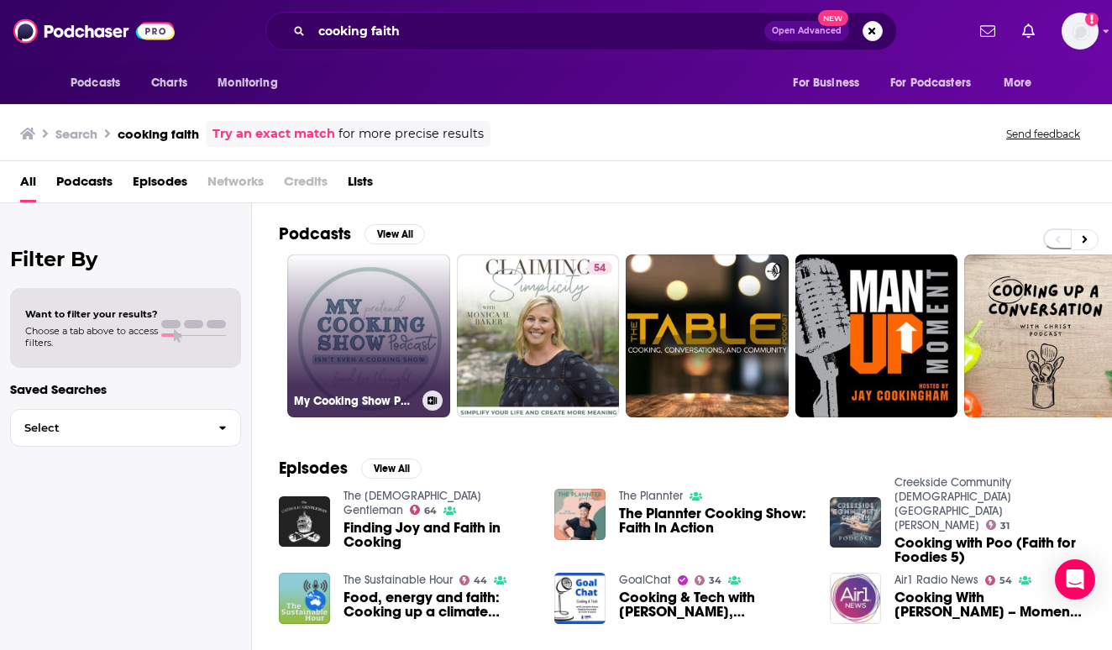
click at [366, 331] on link "My Cooking Show Podcast - that isn’t even a cooking show" at bounding box center [368, 335] width 163 height 163
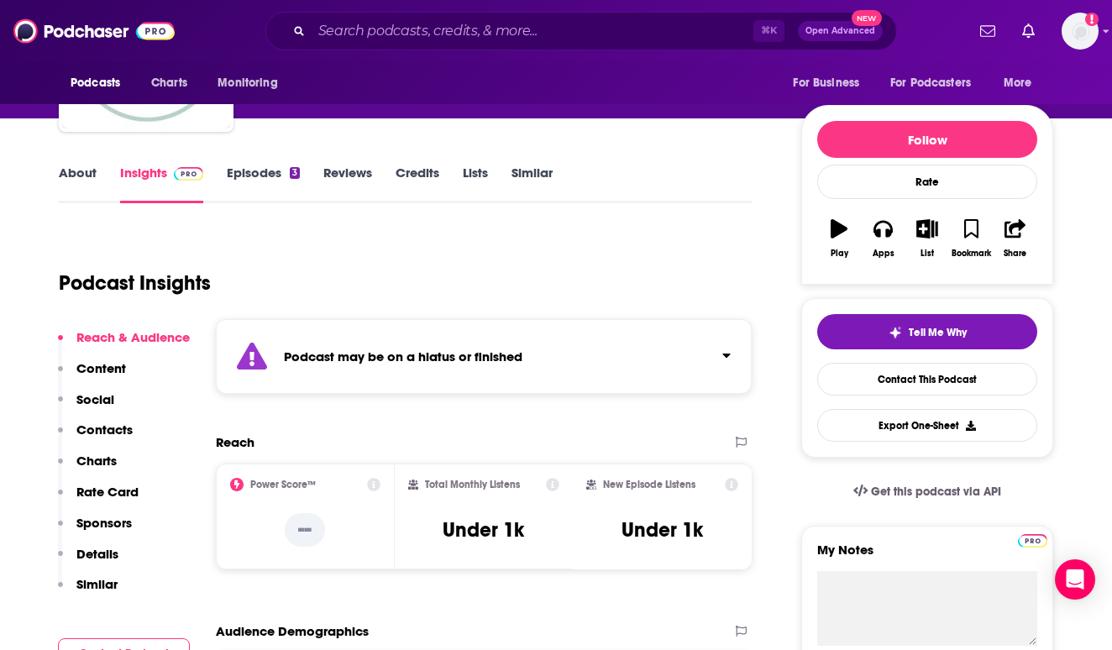
scroll to position [184, 0]
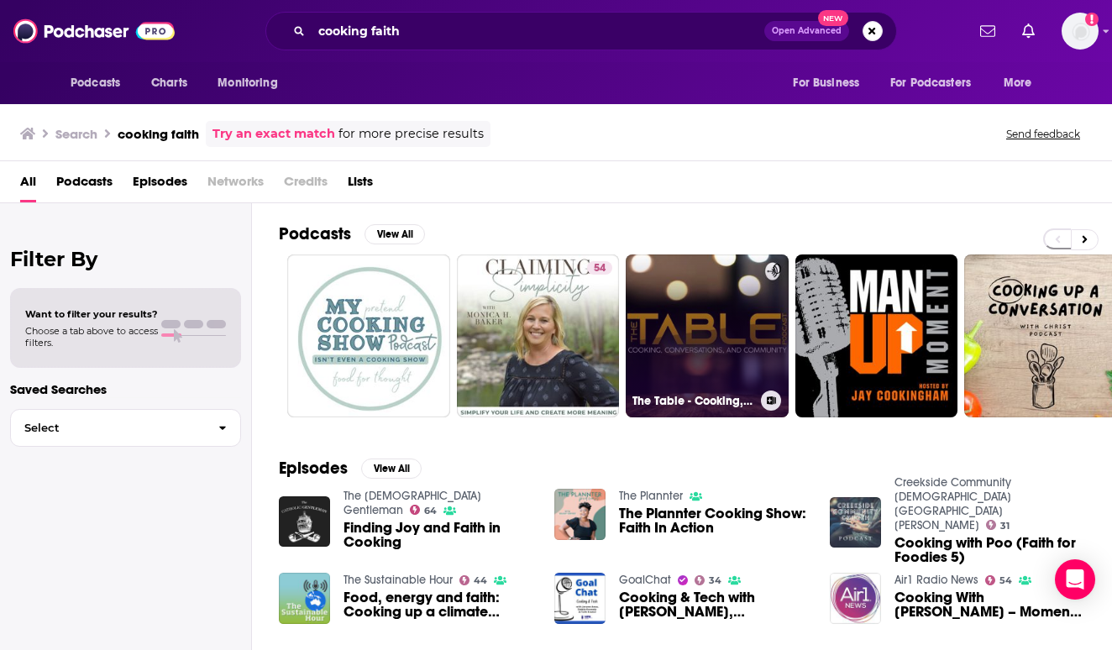
click at [660, 302] on link "0 The Table - Cooking, Conversations, & Community" at bounding box center [707, 335] width 163 height 163
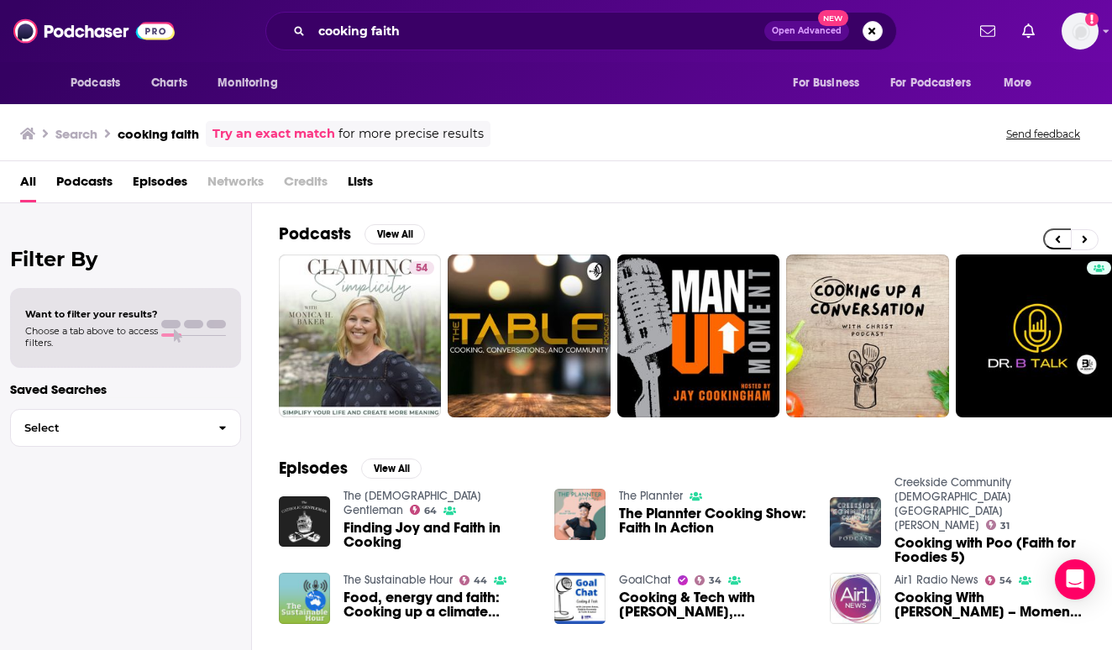
click at [791, 36] on button "Open Advanced New" at bounding box center [806, 31] width 85 height 20
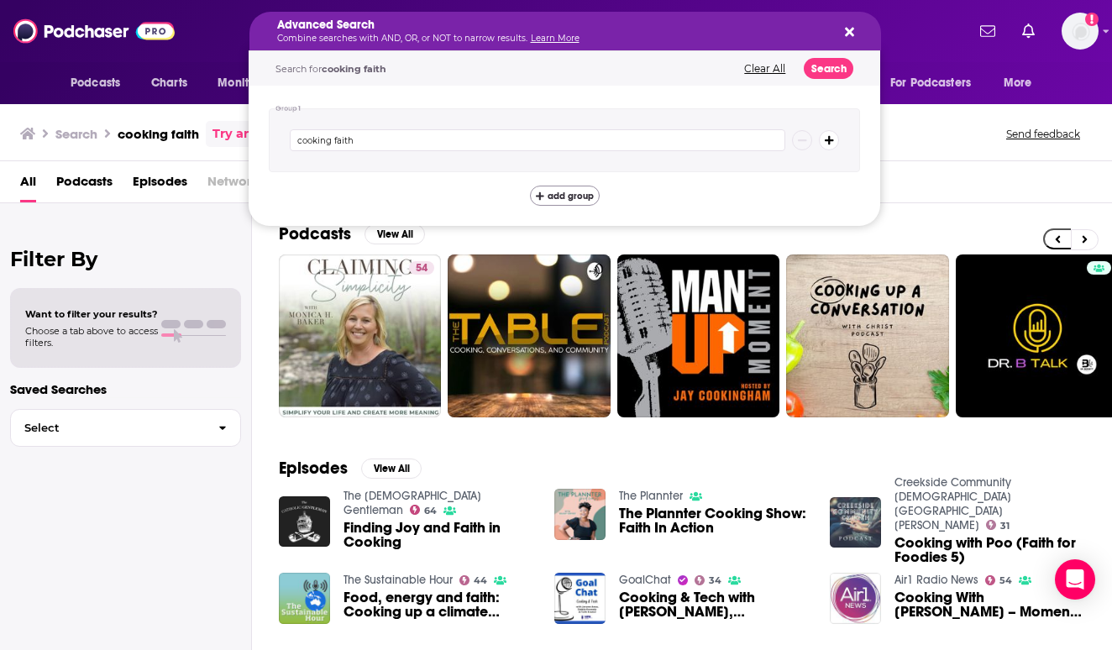
click at [574, 191] on span "add group" at bounding box center [571, 195] width 46 height 9
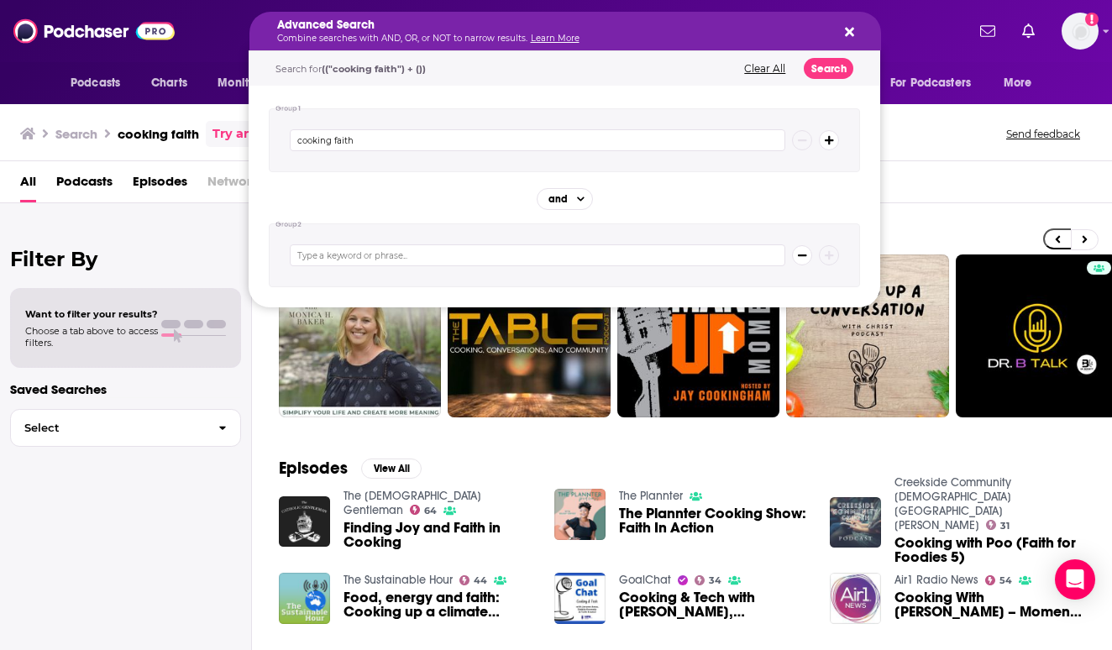
click at [847, 36] on icon "Search podcasts, credits, & more..." at bounding box center [849, 32] width 9 height 9
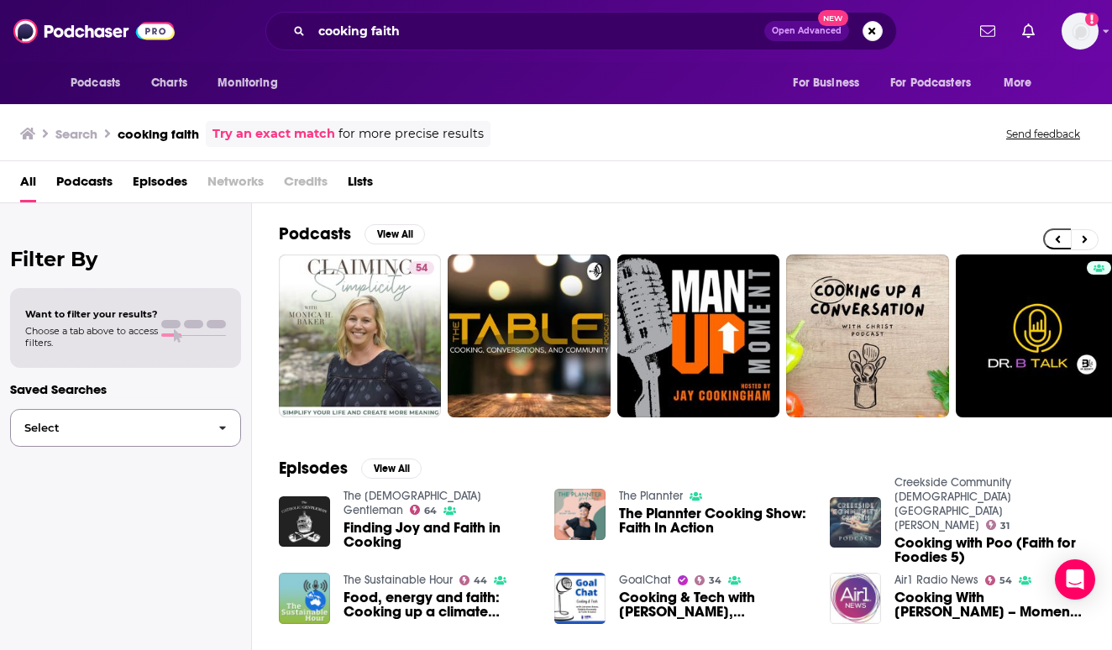
click at [220, 422] on icon "button" at bounding box center [223, 428] width 8 height 12
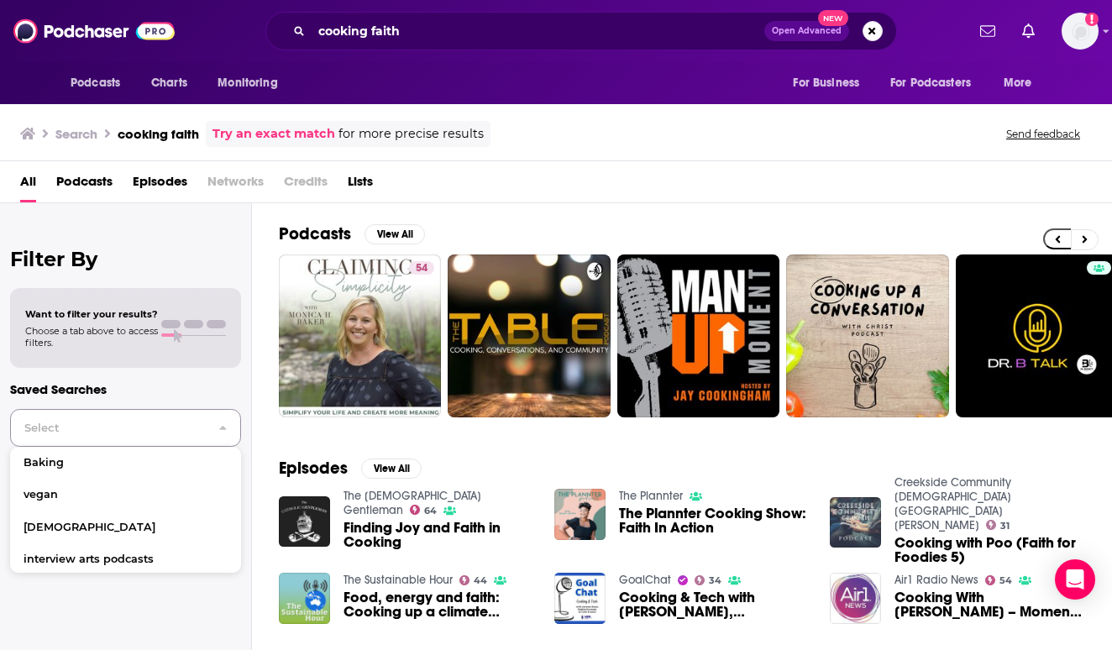
click at [220, 422] on icon "button" at bounding box center [223, 428] width 8 height 12
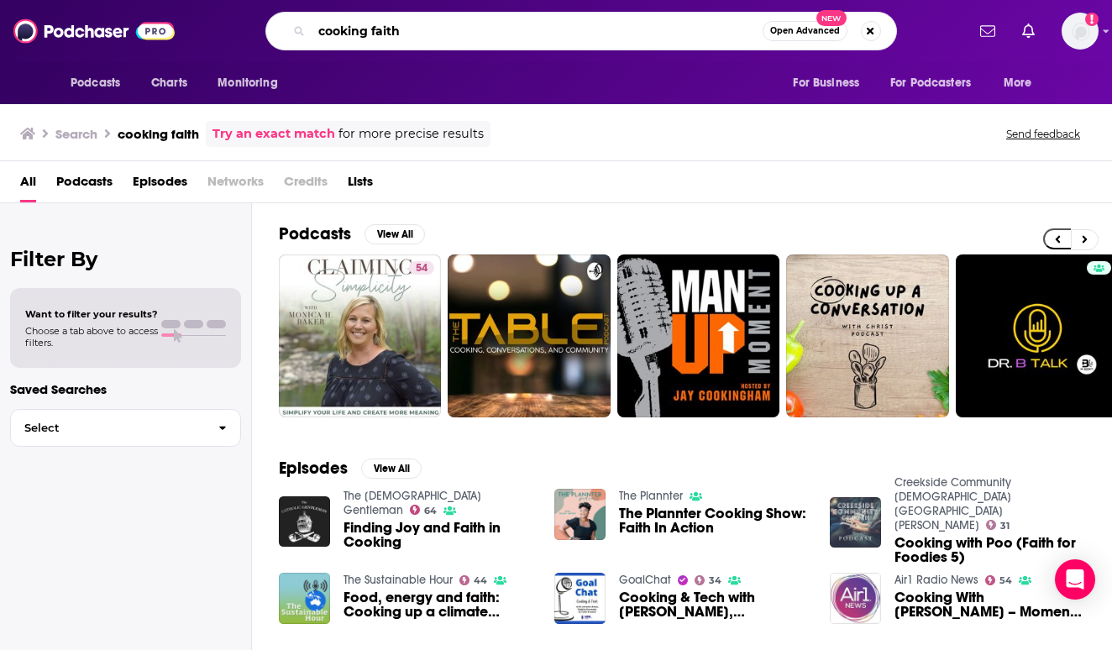
click at [405, 33] on input "cooking faith" at bounding box center [537, 31] width 451 height 27
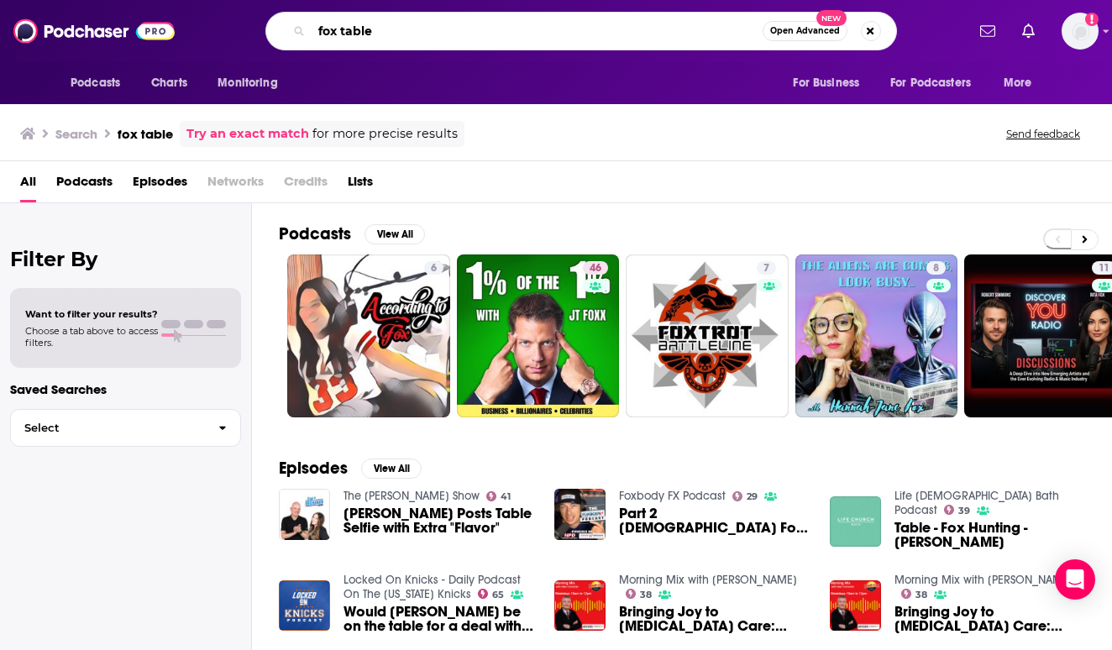
click at [364, 27] on input "fox table" at bounding box center [537, 31] width 451 height 27
type input "fox food"
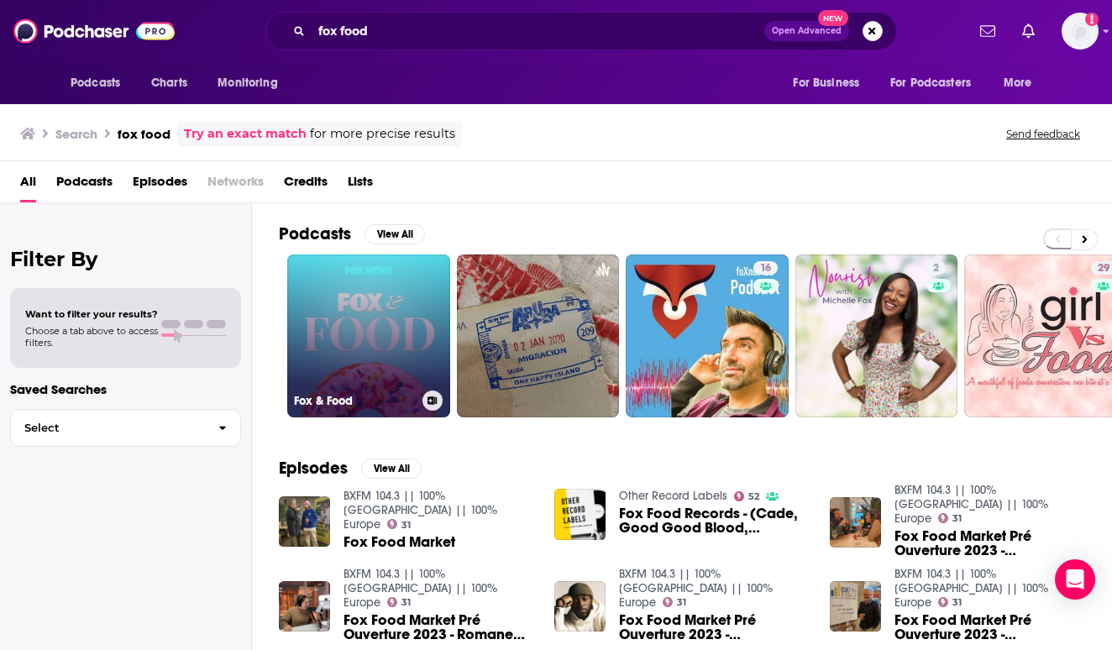
click at [370, 278] on link "Fox & Food" at bounding box center [368, 335] width 163 height 163
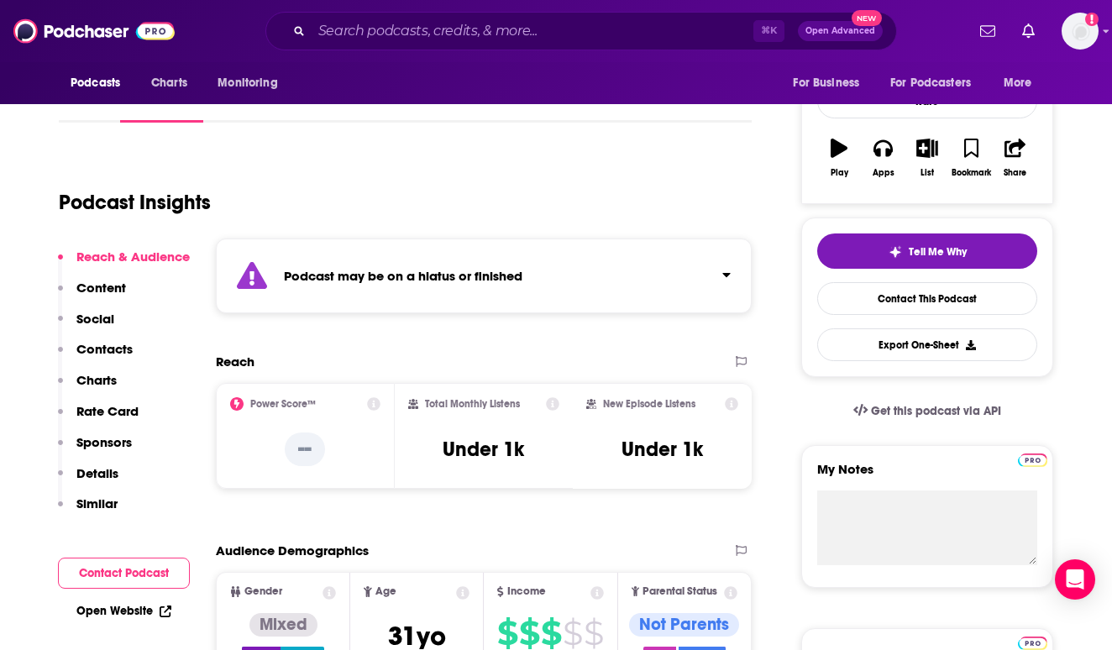
scroll to position [244, 0]
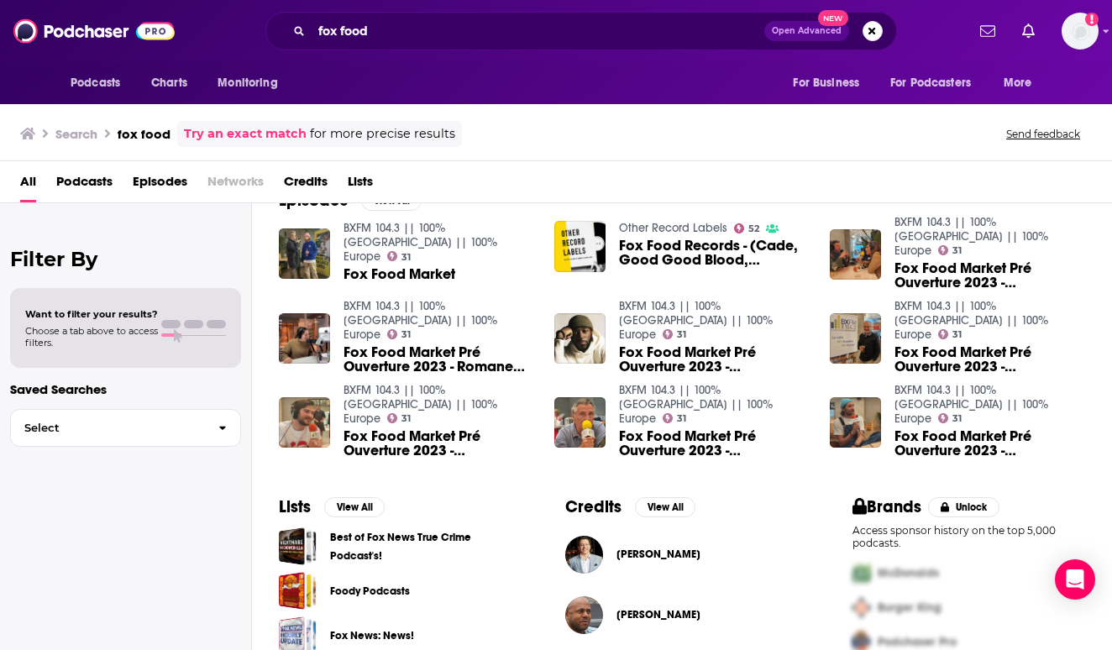
click at [336, 588] on link "Foody Podcasts" at bounding box center [370, 591] width 80 height 18
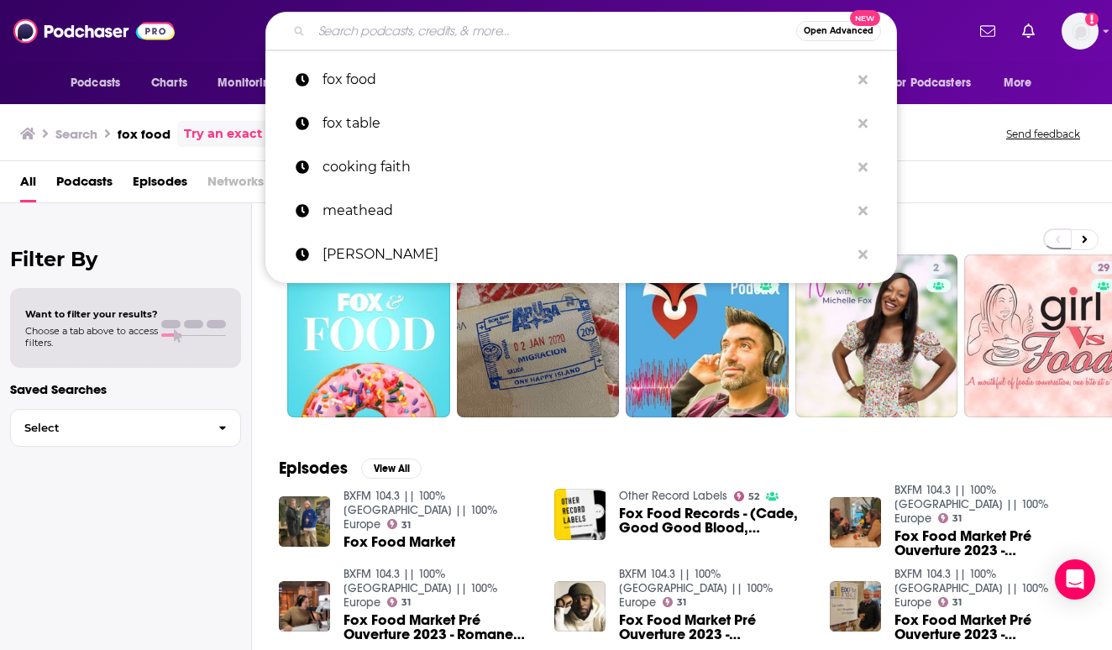
click at [440, 29] on input "Search podcasts, credits, & more..." at bounding box center [554, 31] width 485 height 27
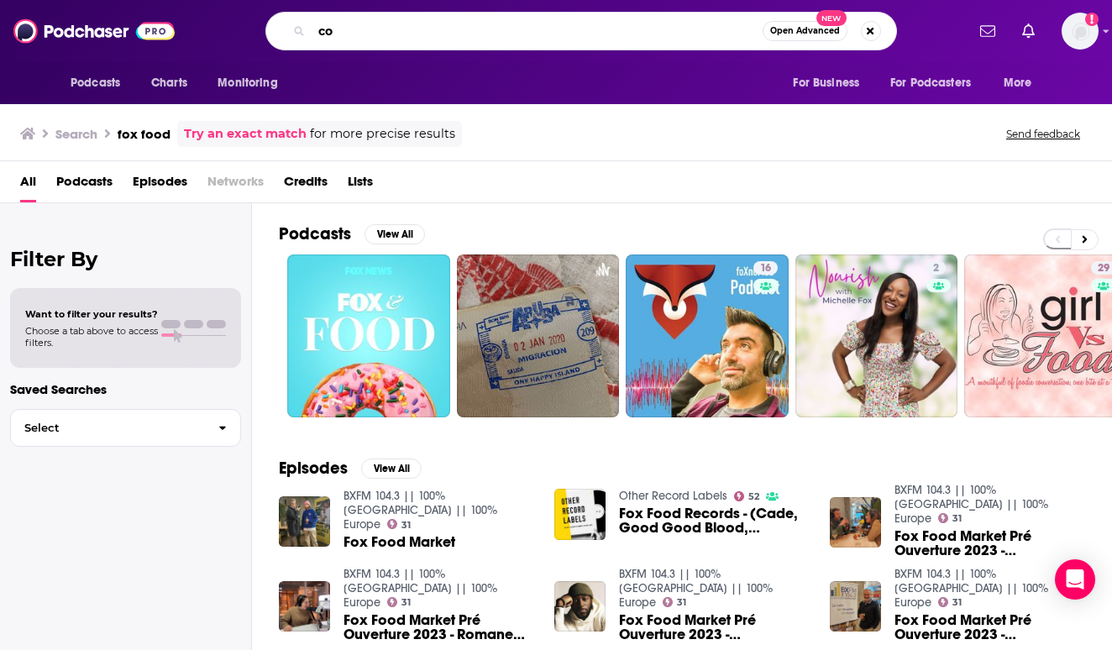
type input "c"
type input "food"
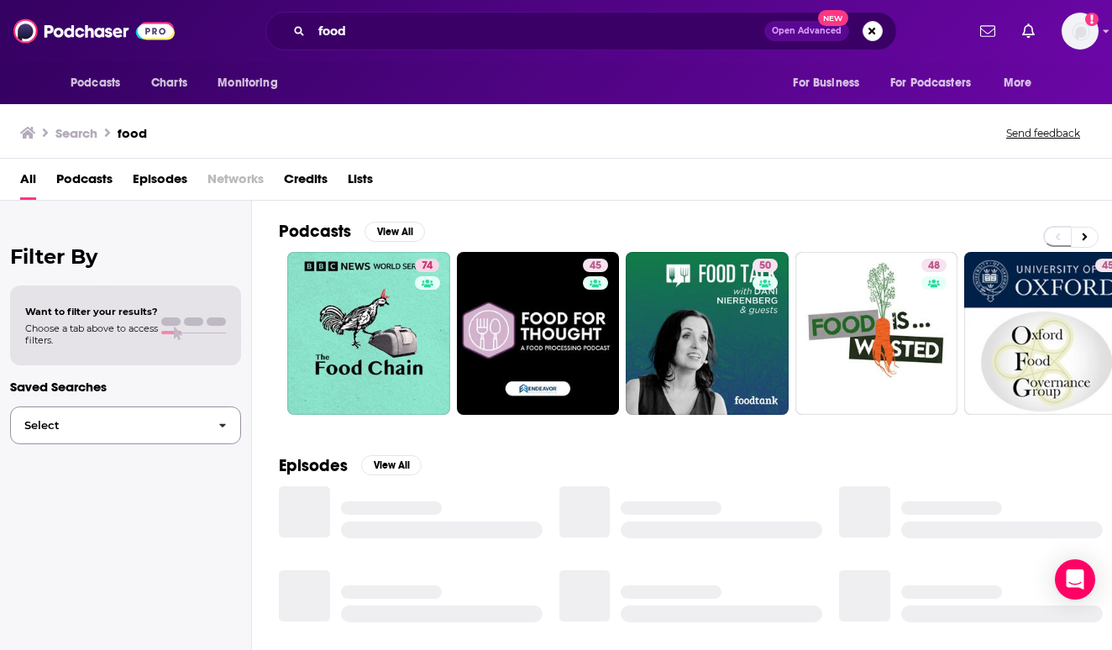
click at [202, 422] on span "Select" at bounding box center [108, 425] width 194 height 11
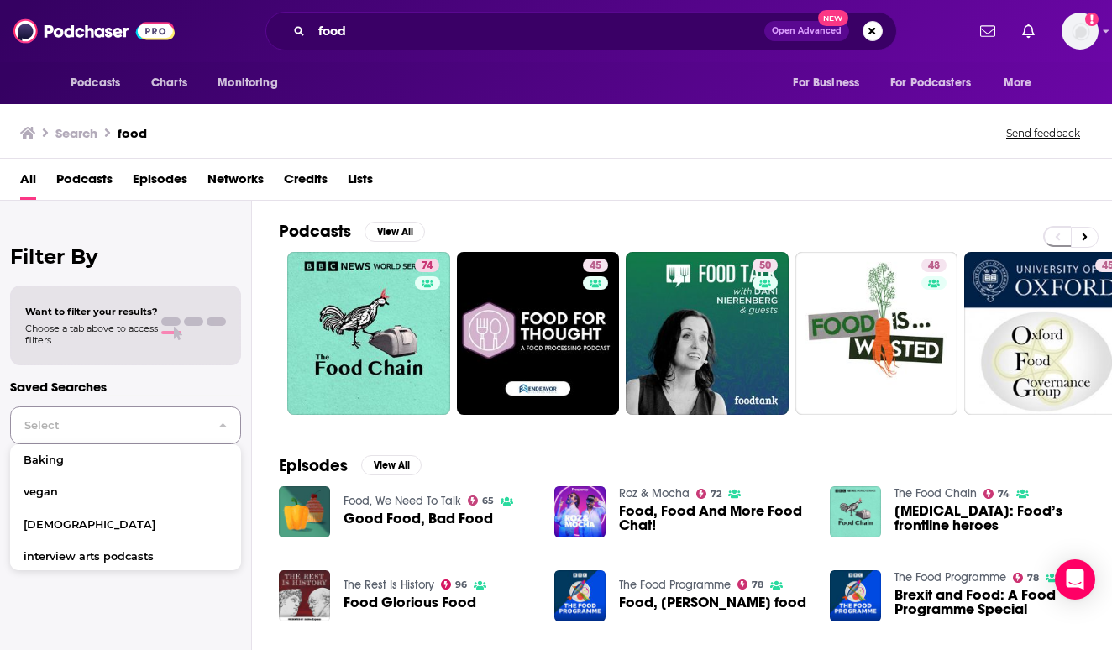
click at [202, 422] on span "Select" at bounding box center [108, 425] width 194 height 11
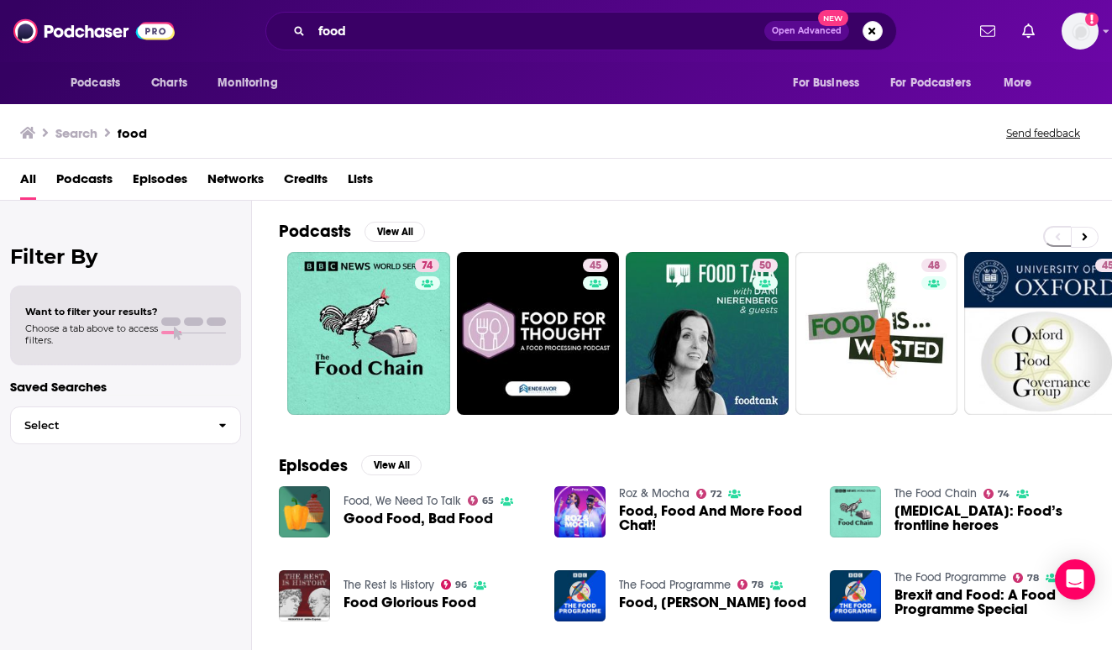
click at [98, 182] on span "Podcasts" at bounding box center [84, 182] width 56 height 34
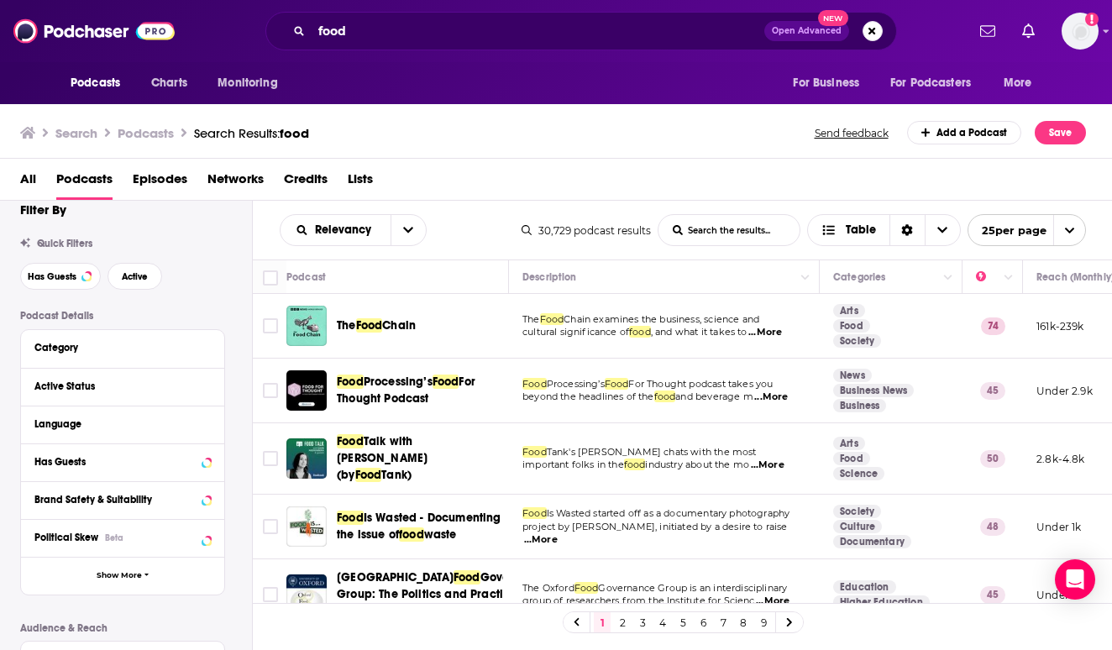
scroll to position [24, 0]
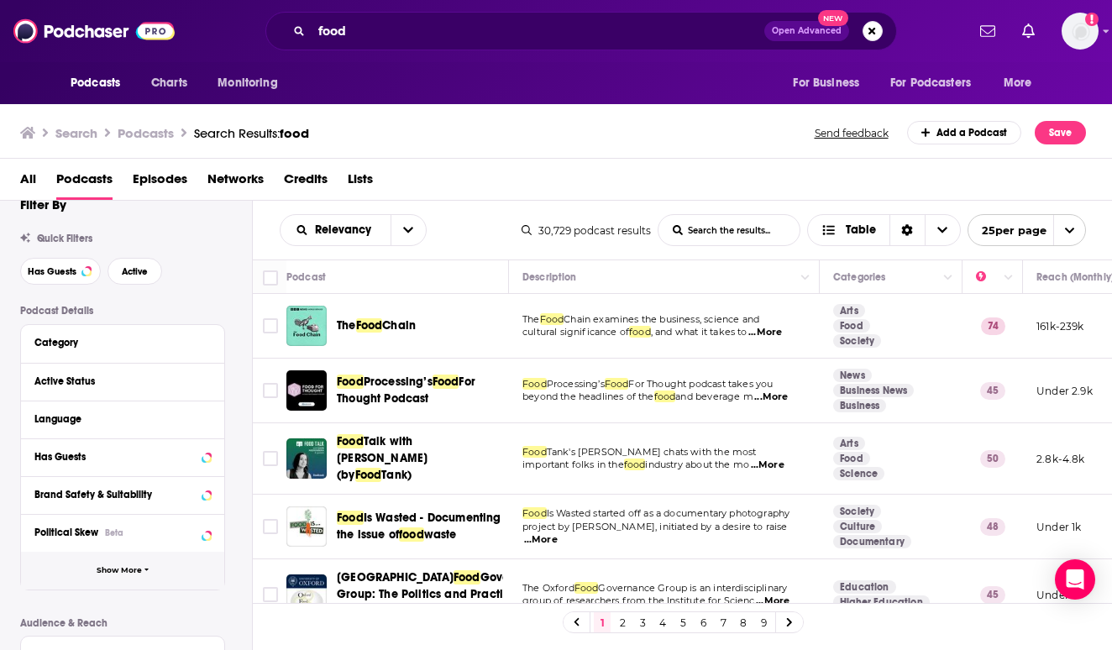
click at [134, 575] on button "Show More" at bounding box center [122, 571] width 203 height 38
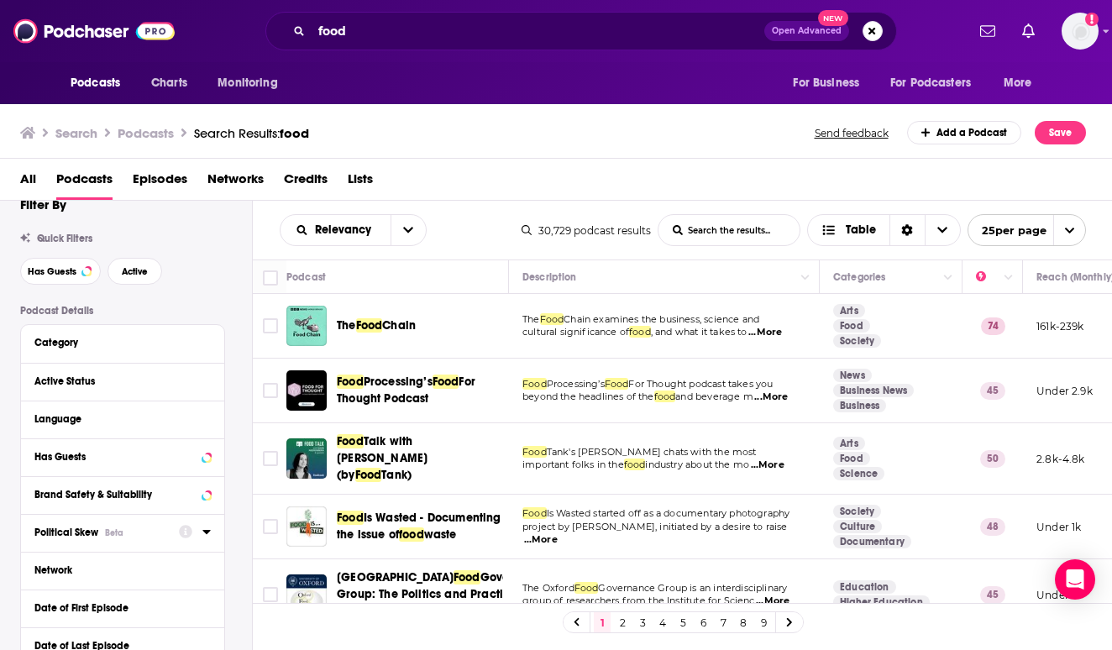
click at [209, 532] on icon at bounding box center [206, 531] width 8 height 13
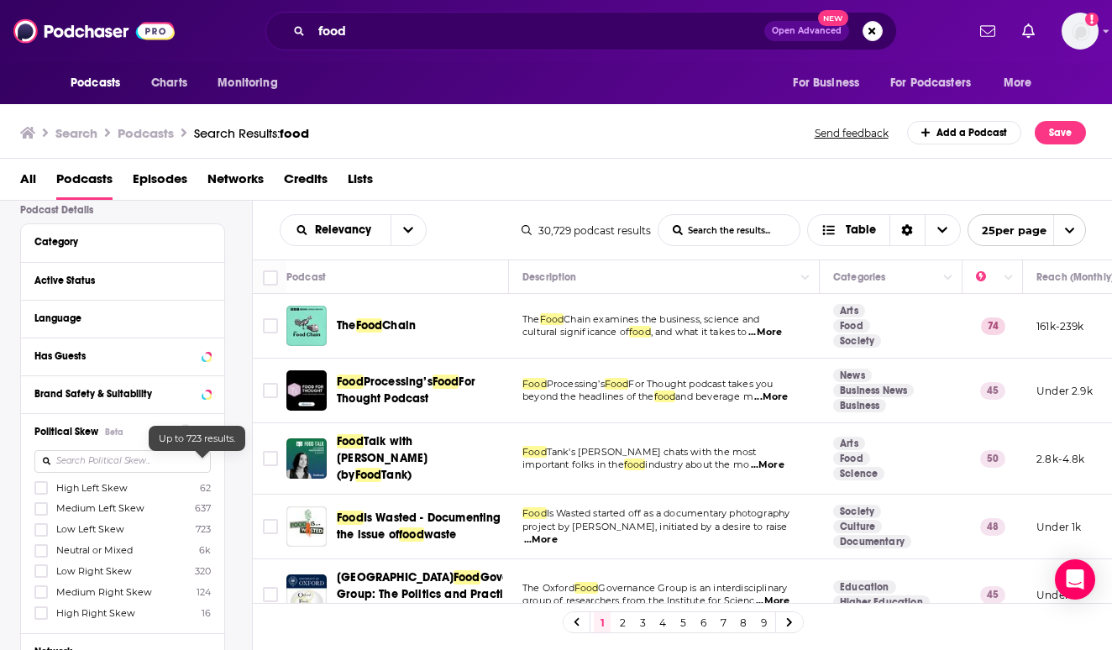
scroll to position [194, 0]
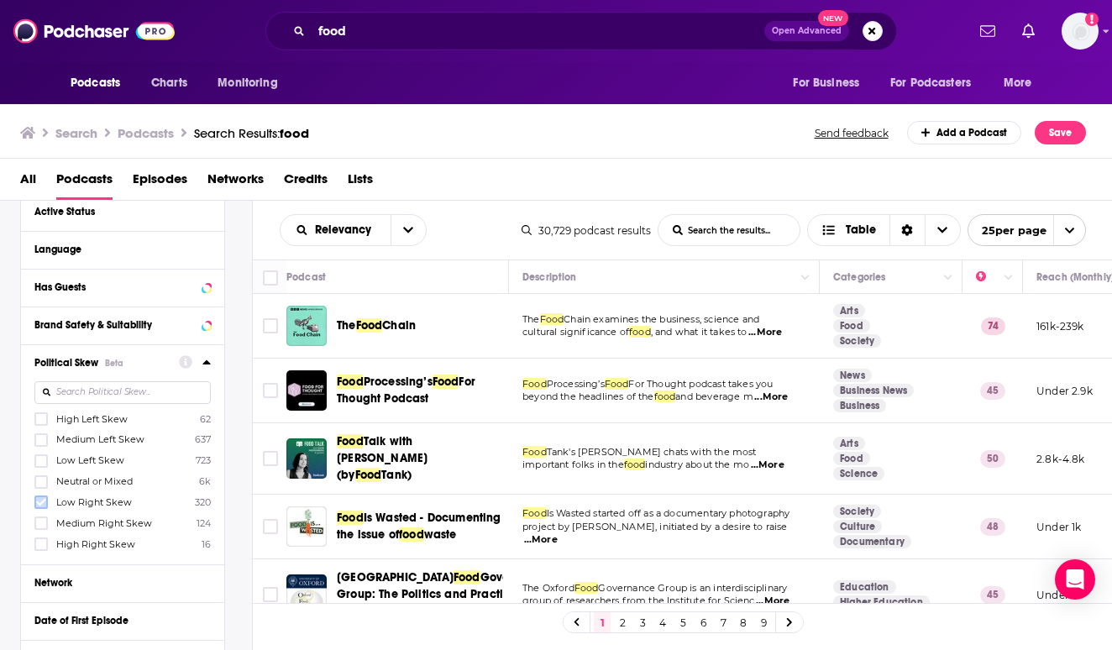
click at [43, 503] on icon at bounding box center [41, 503] width 10 height 8
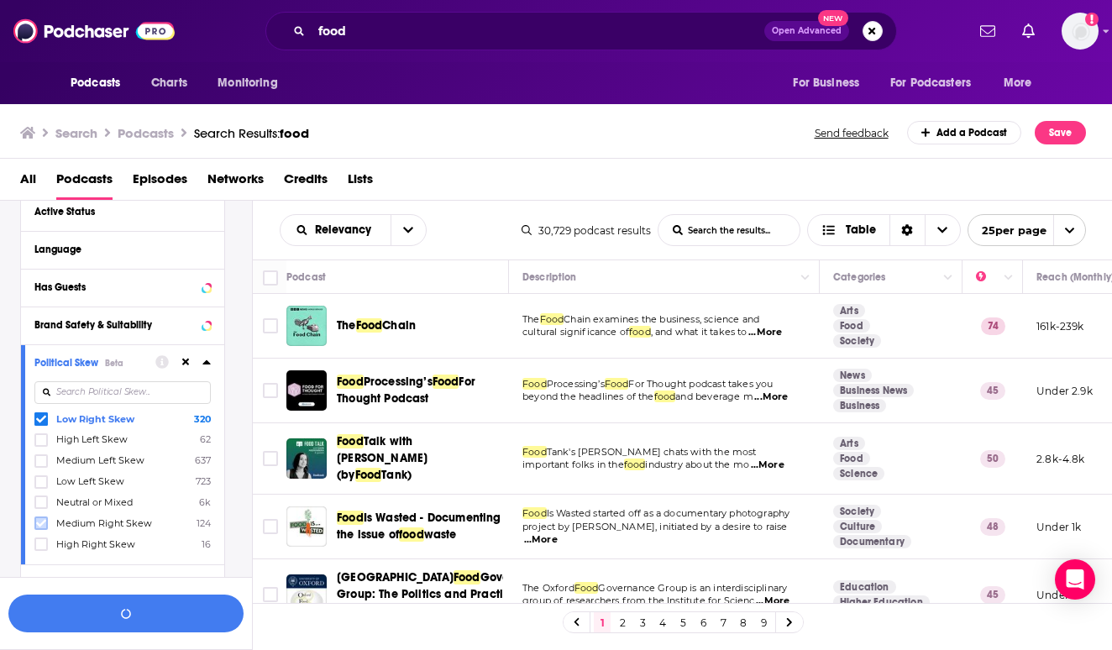
click at [42, 518] on icon at bounding box center [41, 523] width 10 height 10
click at [45, 543] on icon at bounding box center [41, 544] width 10 height 10
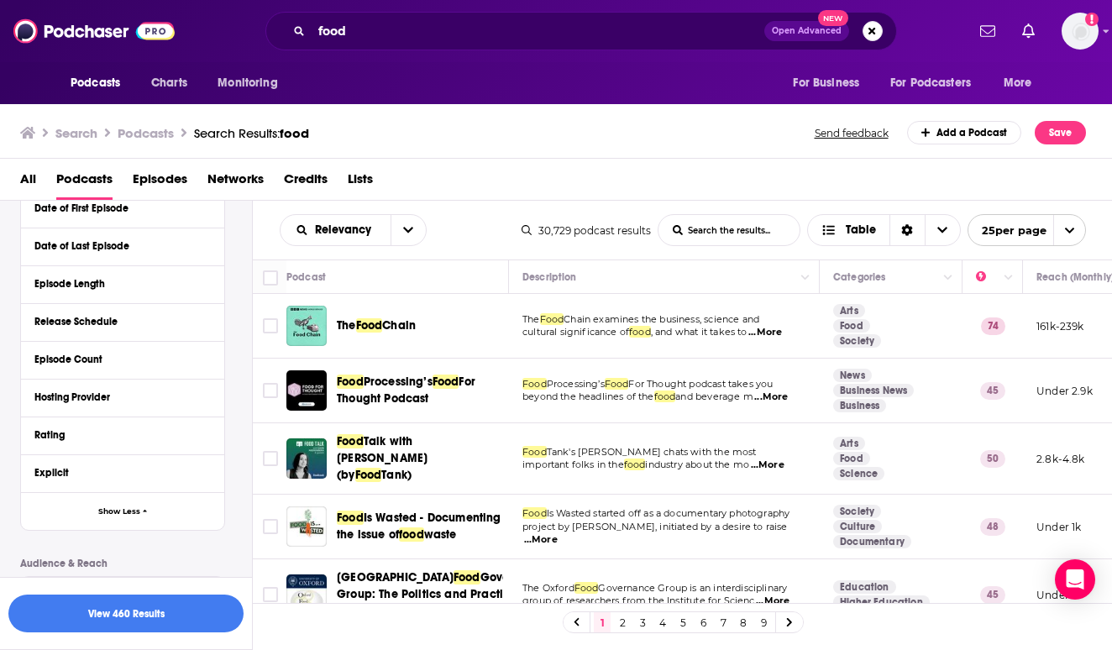
scroll to position [608, 0]
click at [213, 469] on div "Explicit" at bounding box center [122, 472] width 203 height 38
click at [207, 471] on icon at bounding box center [206, 471] width 8 height 4
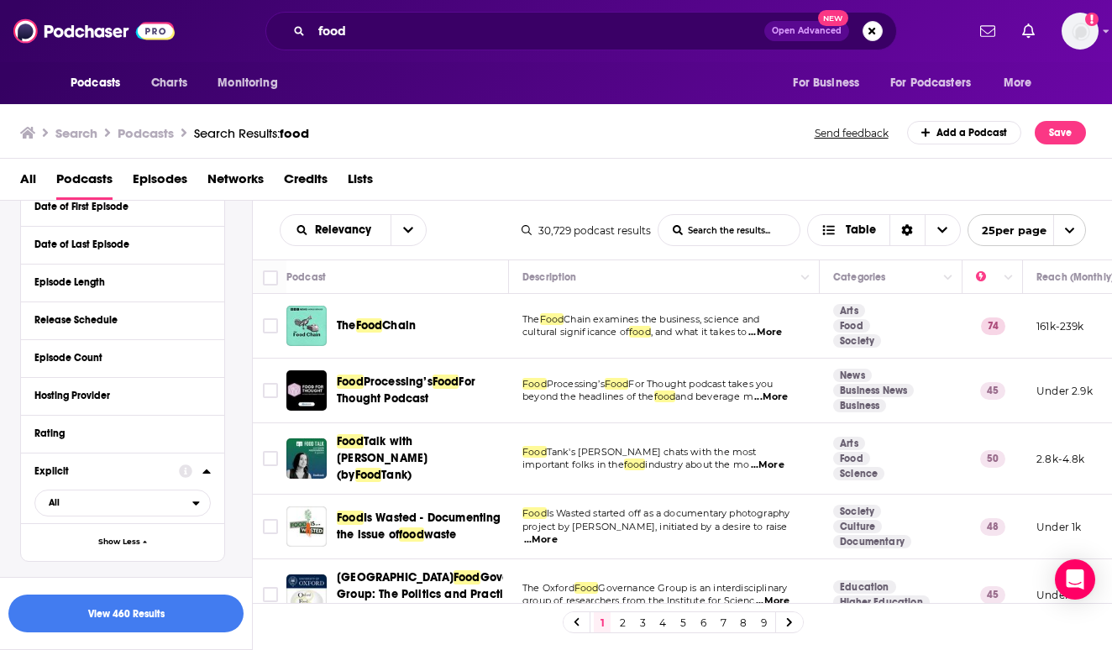
scroll to position [650, 0]
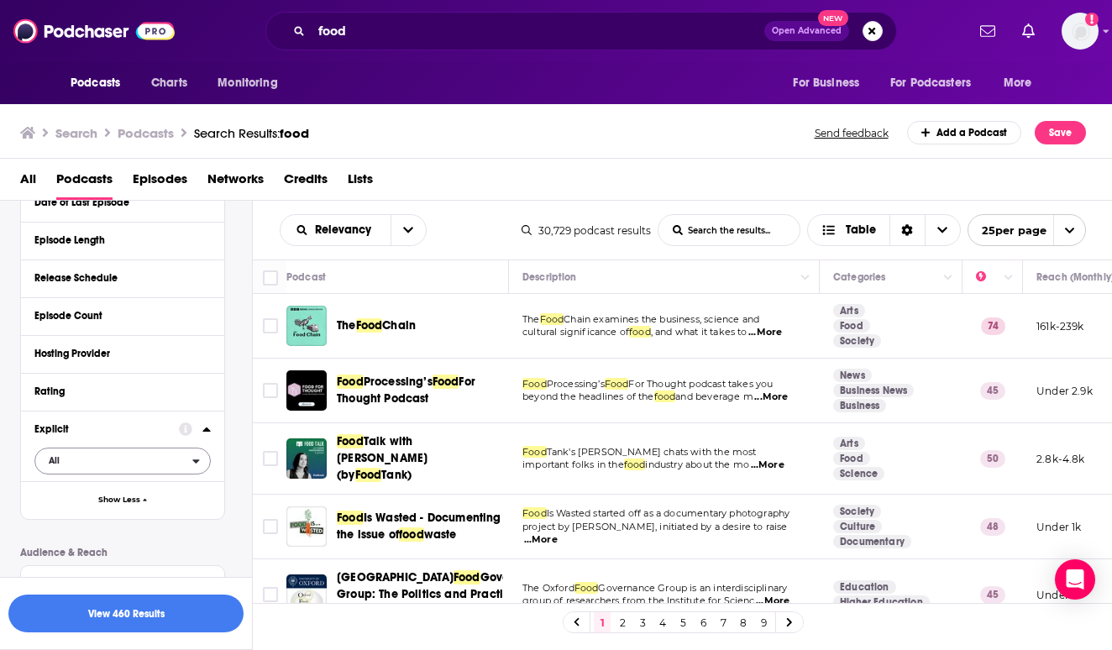
click at [141, 469] on span "All" at bounding box center [113, 461] width 157 height 22
click at [131, 510] on div "Clean 25k" at bounding box center [128, 516] width 188 height 28
click at [207, 431] on icon at bounding box center [206, 429] width 8 height 4
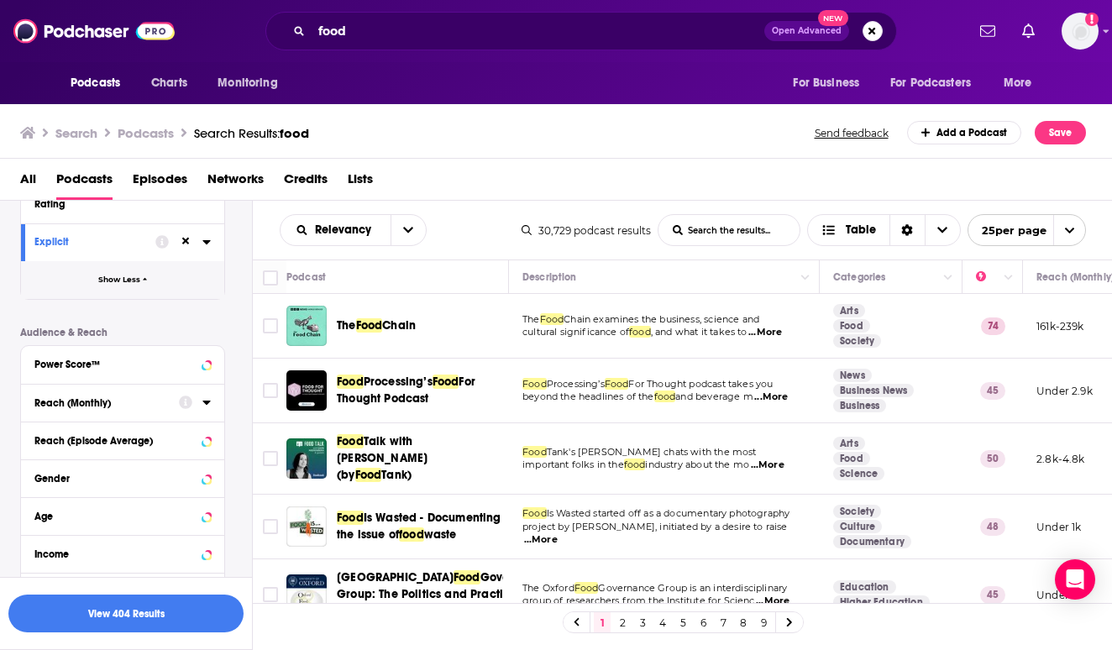
scroll to position [839, 0]
click at [204, 479] on icon at bounding box center [206, 475] width 8 height 13
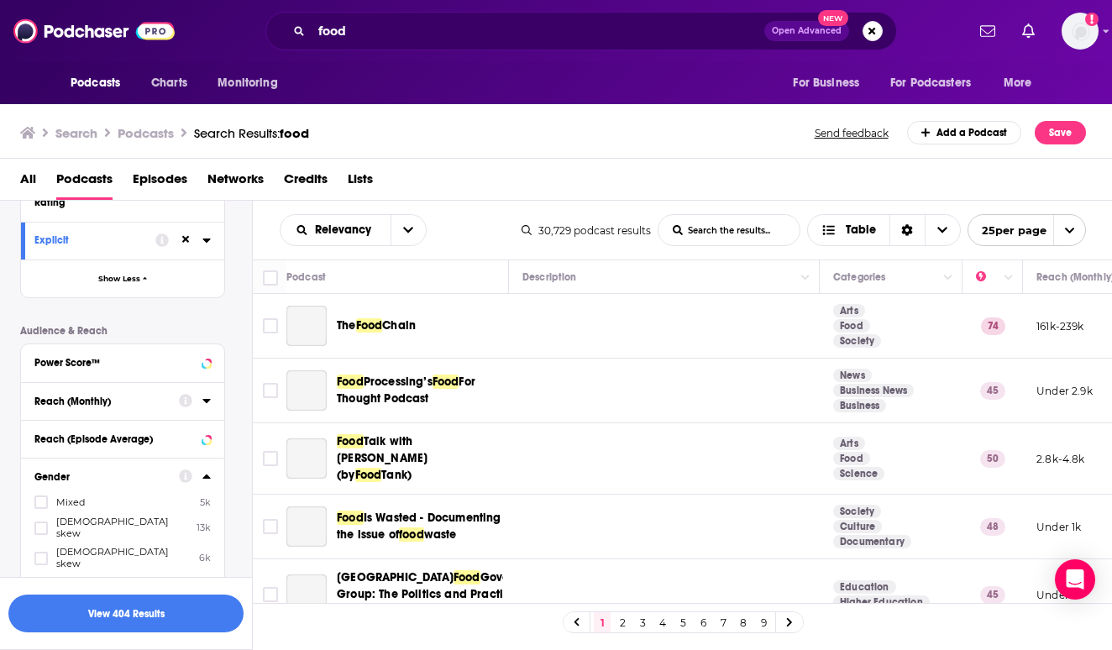
scroll to position [937, 0]
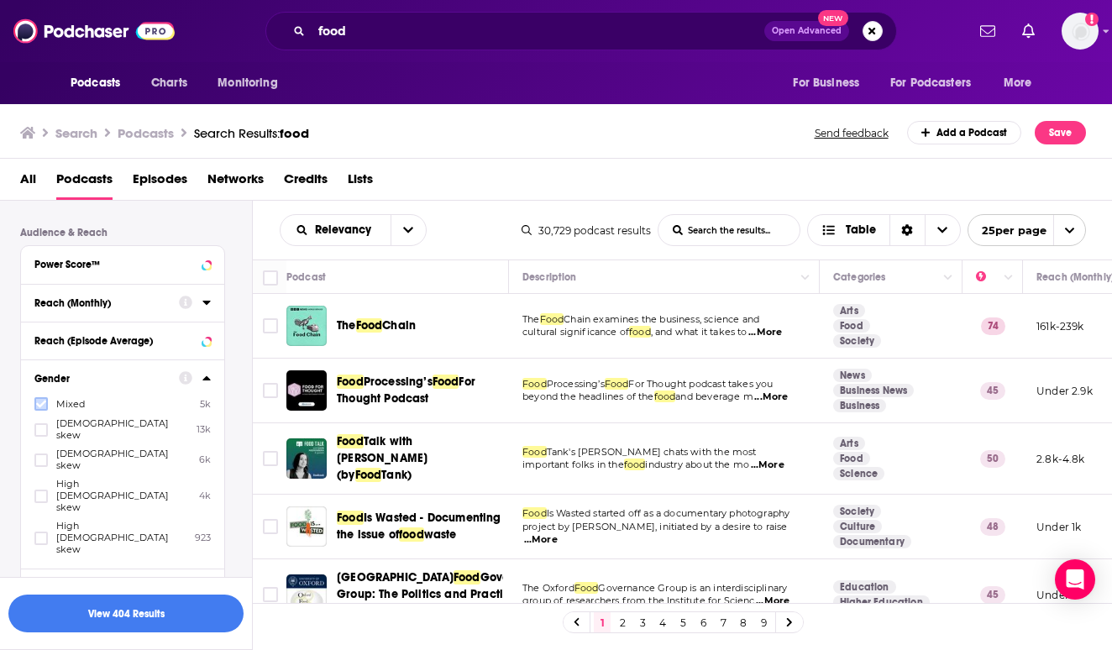
click at [45, 402] on icon at bounding box center [41, 404] width 10 height 10
click at [45, 425] on icon at bounding box center [41, 430] width 10 height 10
click at [45, 491] on icon at bounding box center [41, 496] width 10 height 10
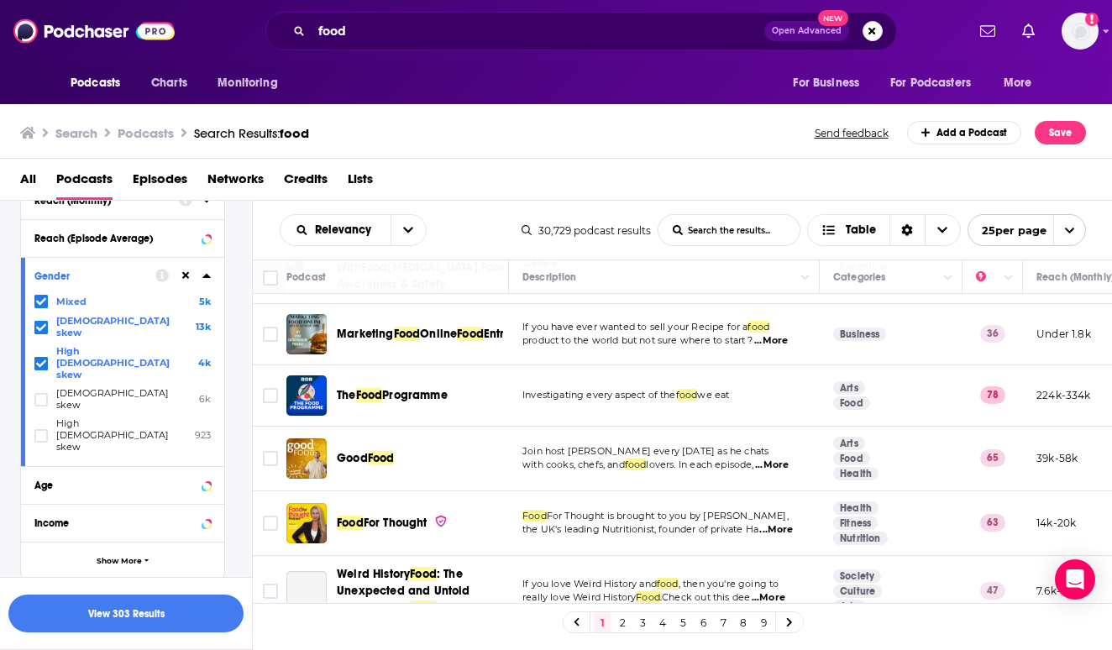
scroll to position [434, 0]
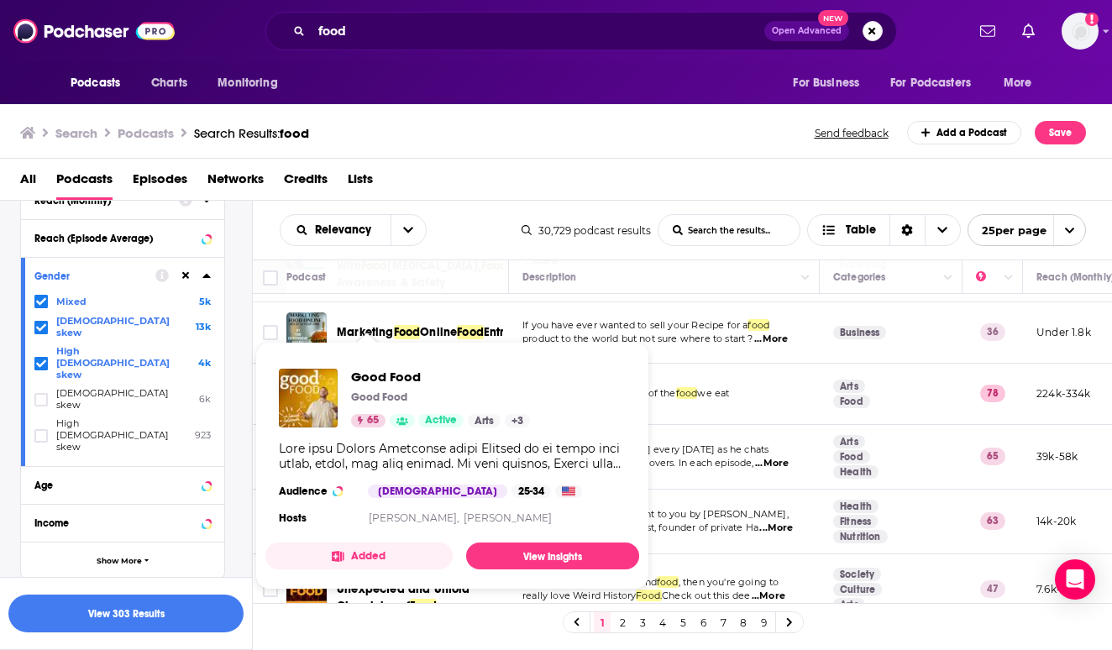
click at [301, 383] on img "Good Food" at bounding box center [308, 398] width 59 height 59
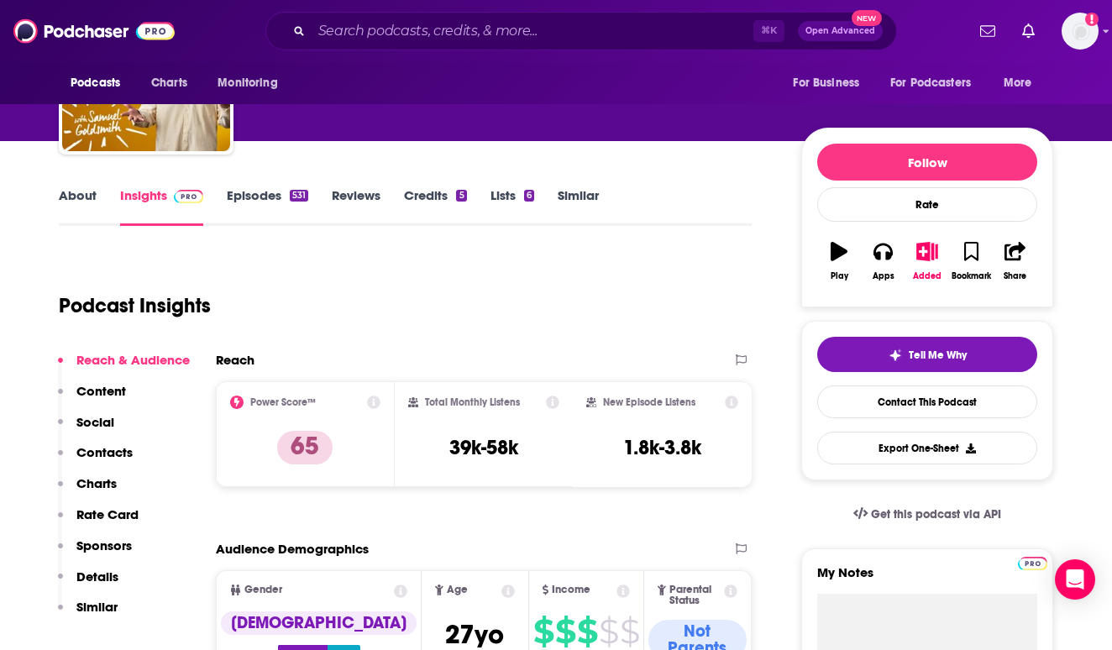
scroll to position [124, 0]
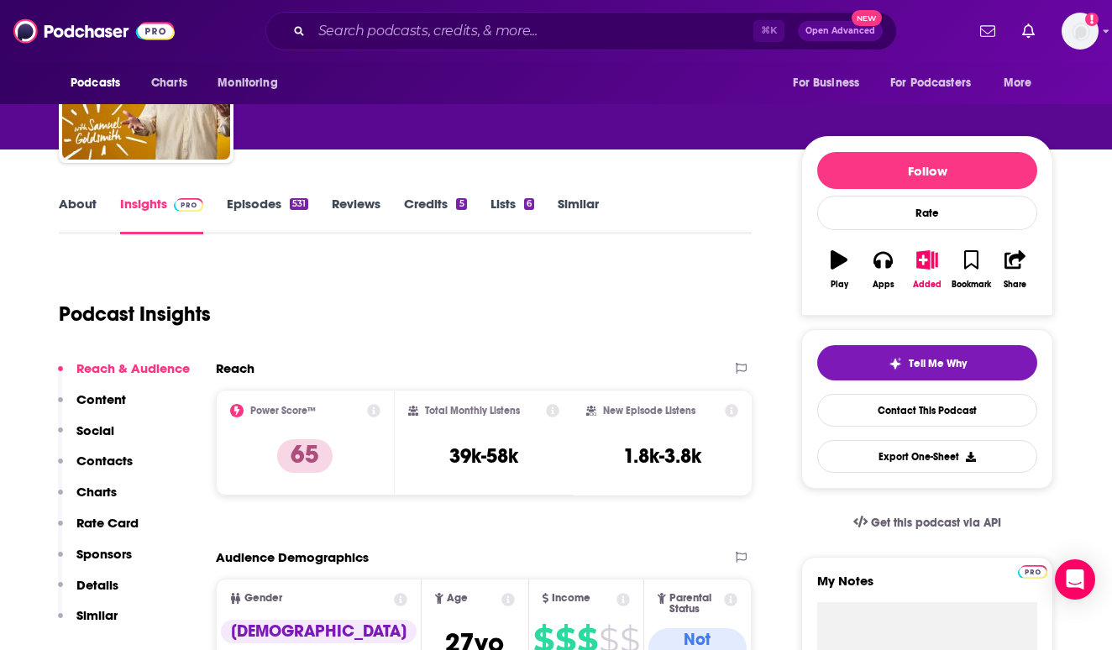
click at [247, 202] on link "Episodes 531" at bounding box center [267, 215] width 81 height 39
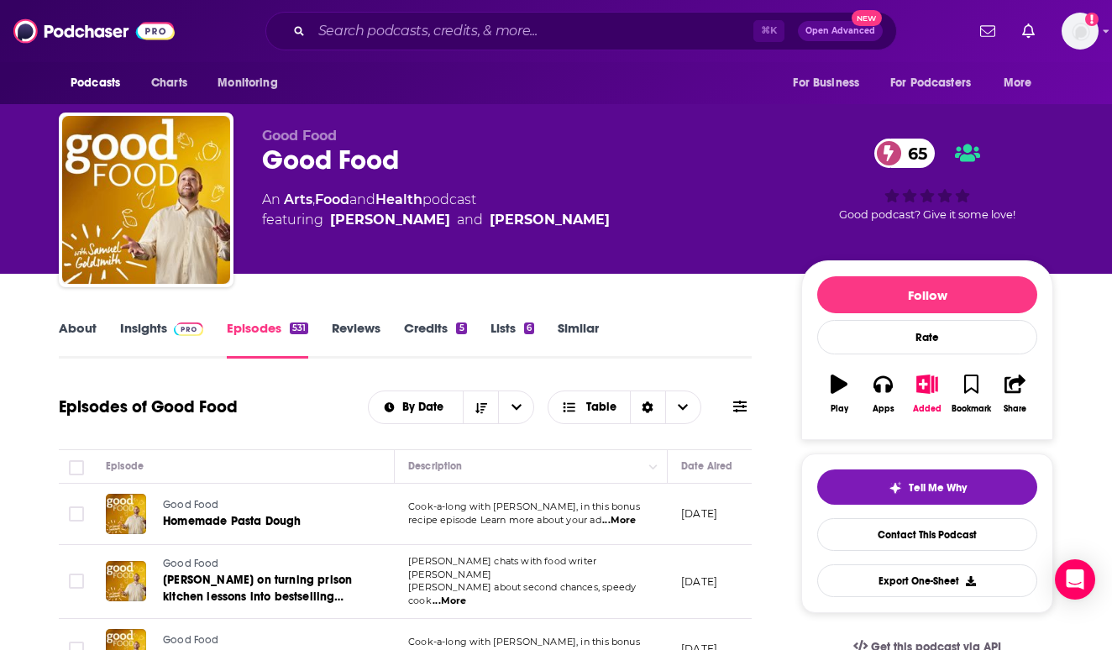
scroll to position [150, 0]
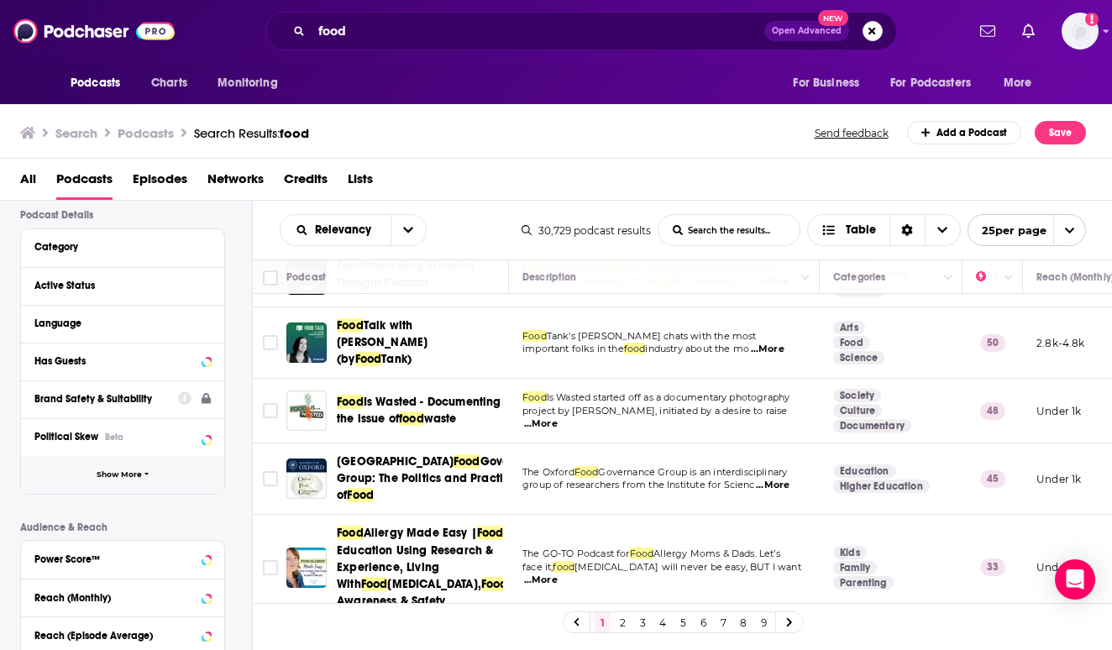
scroll to position [114, 0]
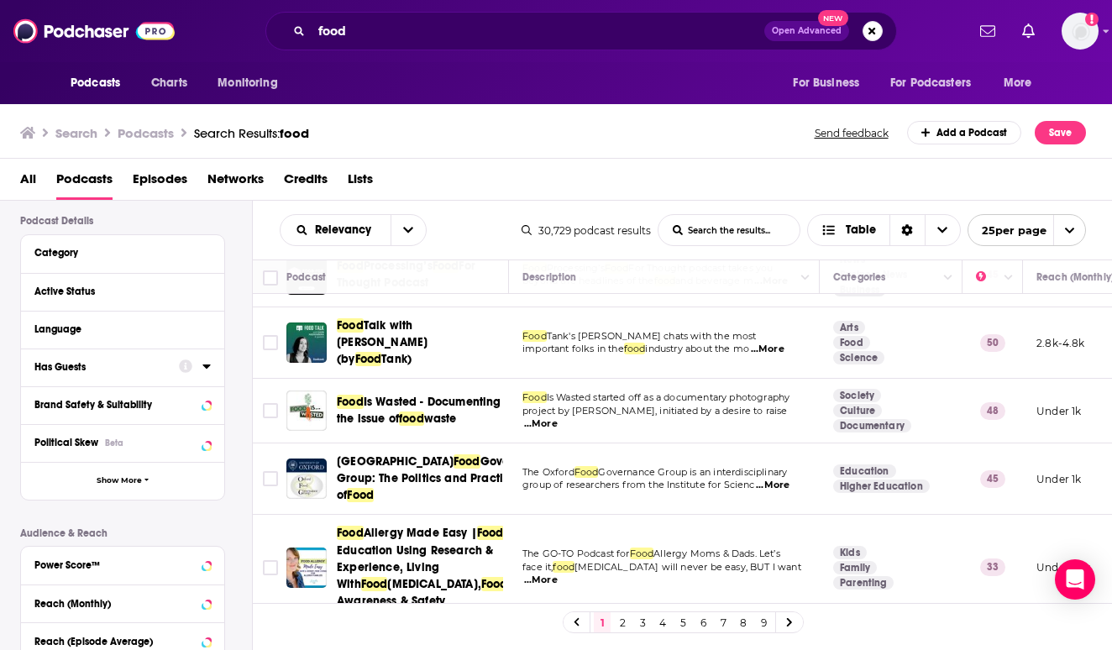
click at [212, 292] on div "Active Status" at bounding box center [122, 292] width 203 height 38
click at [203, 292] on icon at bounding box center [206, 290] width 8 height 13
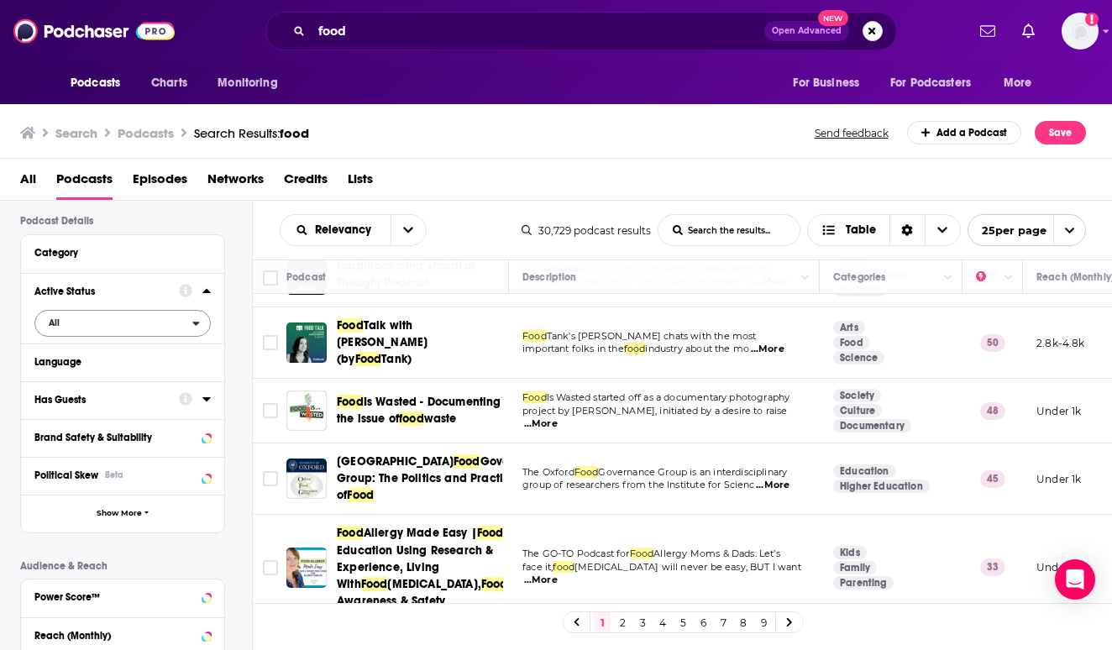
click at [162, 331] on span "All" at bounding box center [113, 323] width 157 height 22
click at [157, 374] on span "3k" at bounding box center [171, 378] width 76 height 9
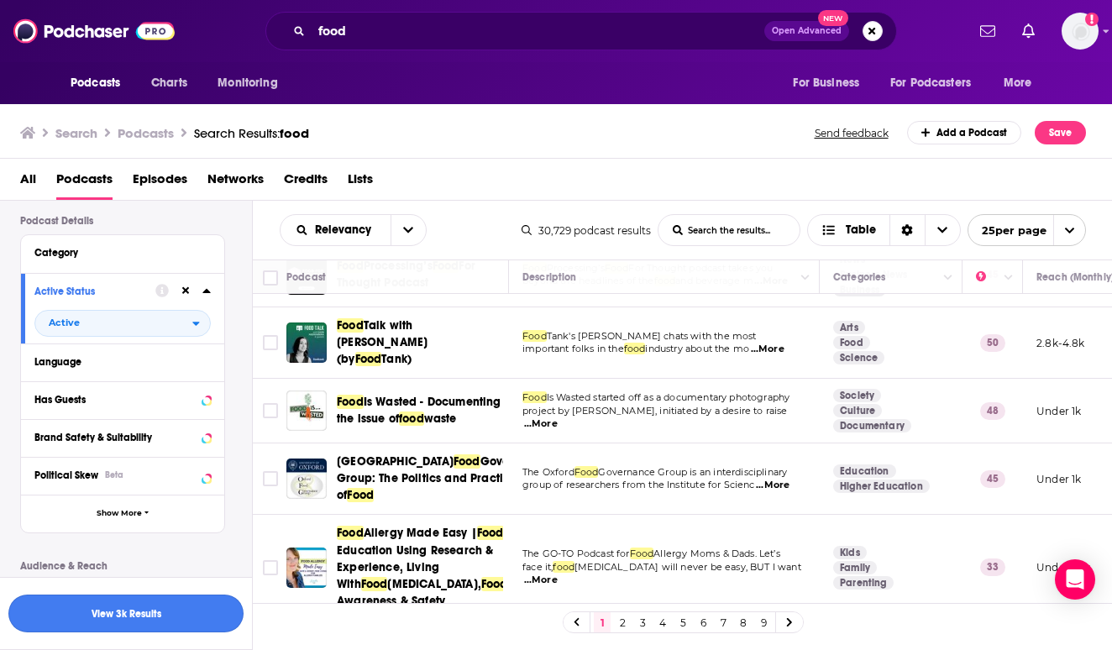
click at [197, 614] on button "View 3k Results" at bounding box center [125, 614] width 235 height 38
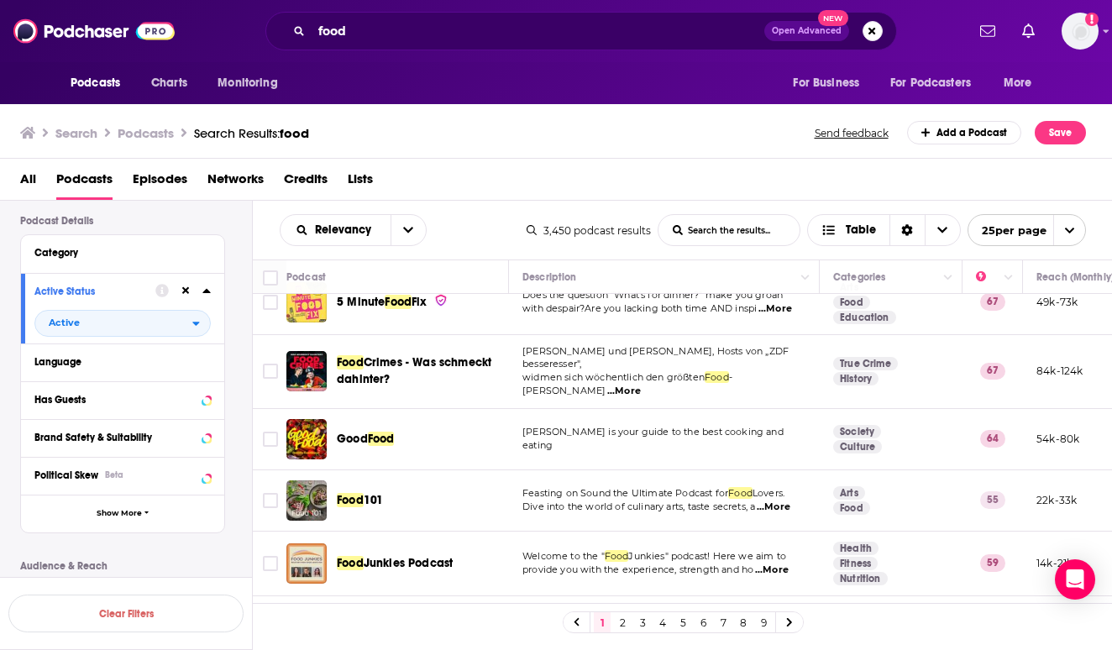
scroll to position [532, 0]
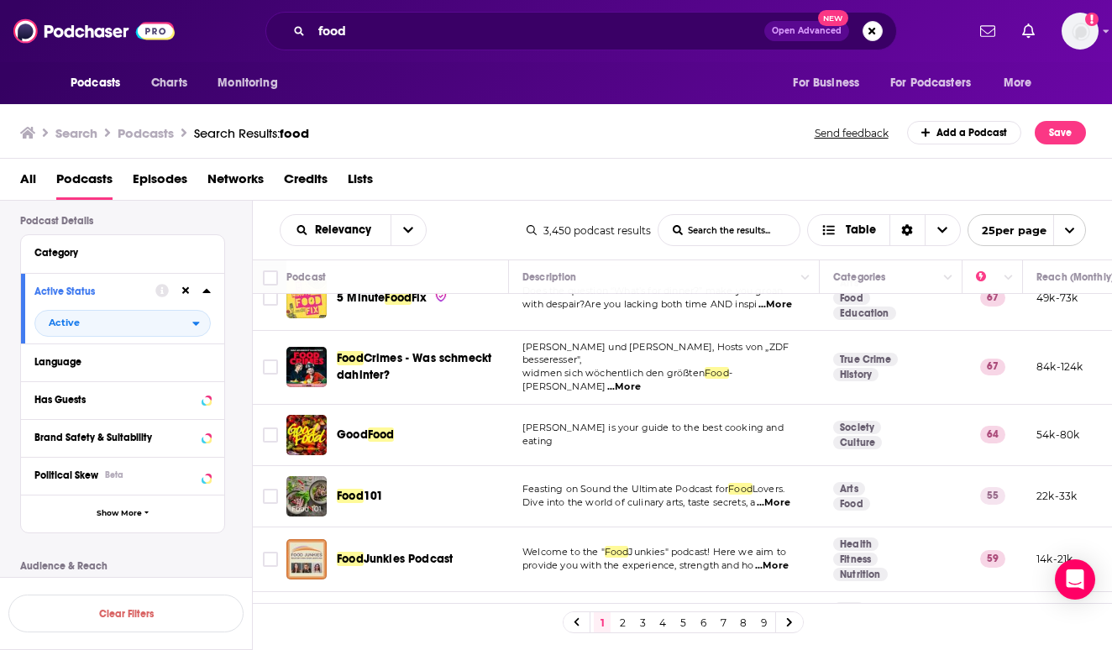
click at [284, 409] on td at bounding box center [270, 435] width 34 height 61
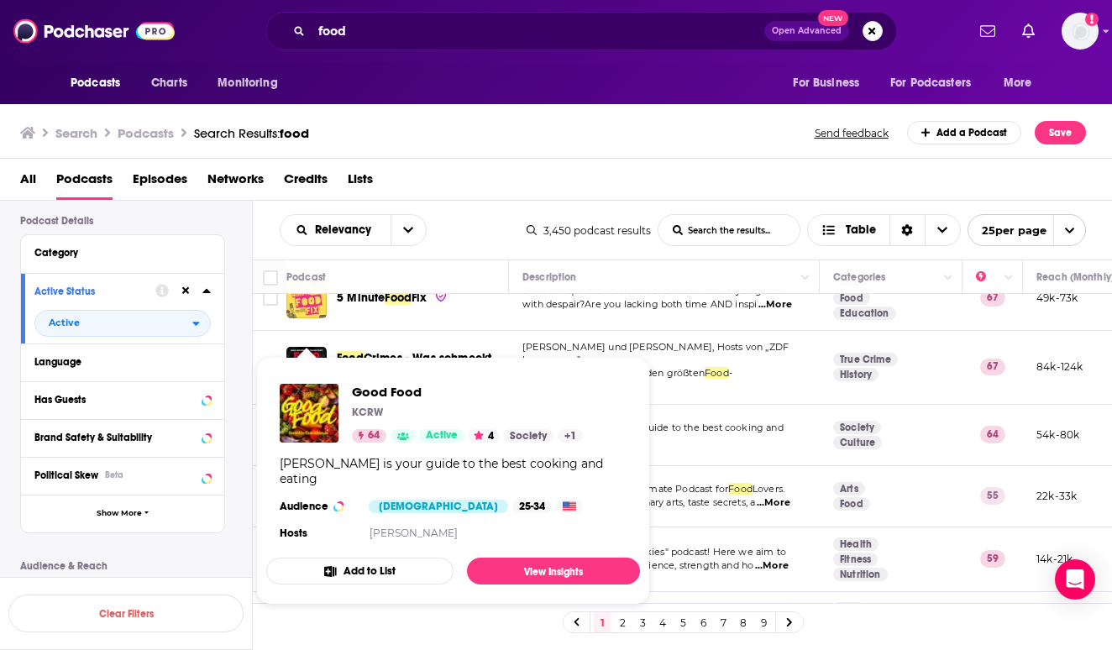
click at [293, 409] on img "Good Food" at bounding box center [309, 413] width 59 height 59
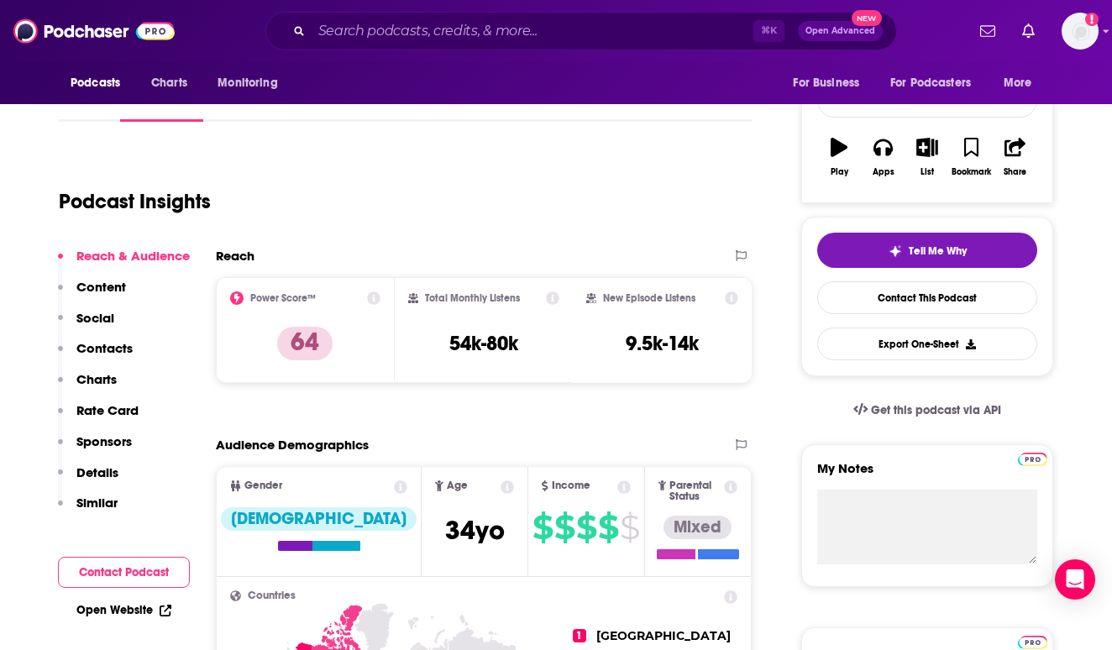
scroll to position [127, 0]
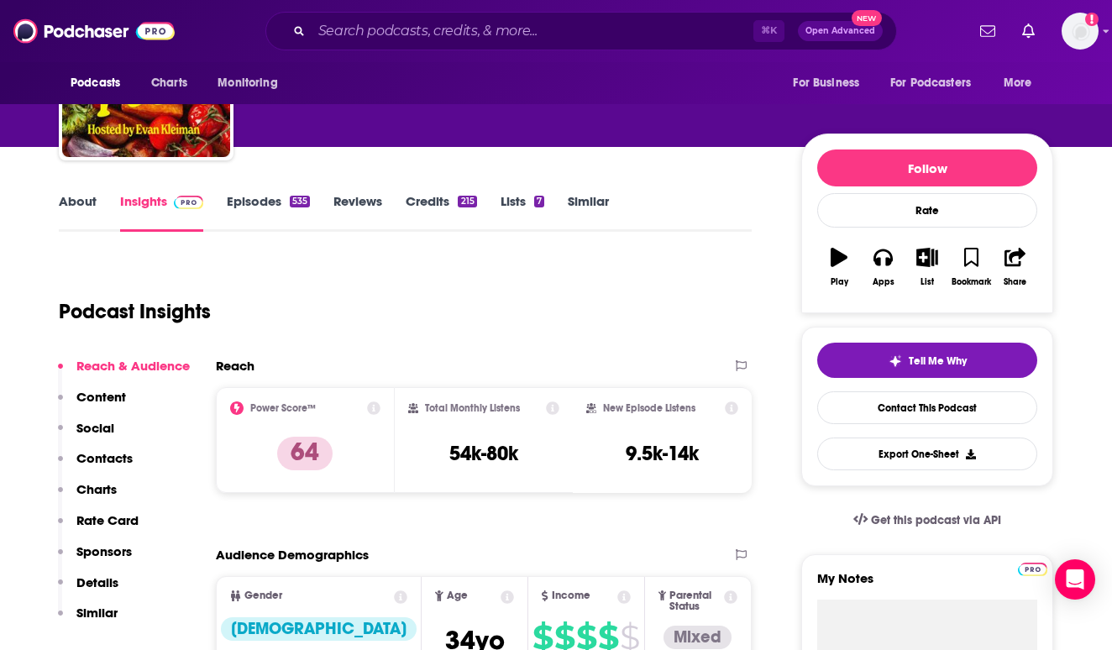
click at [283, 201] on link "Episodes 535" at bounding box center [268, 212] width 83 height 39
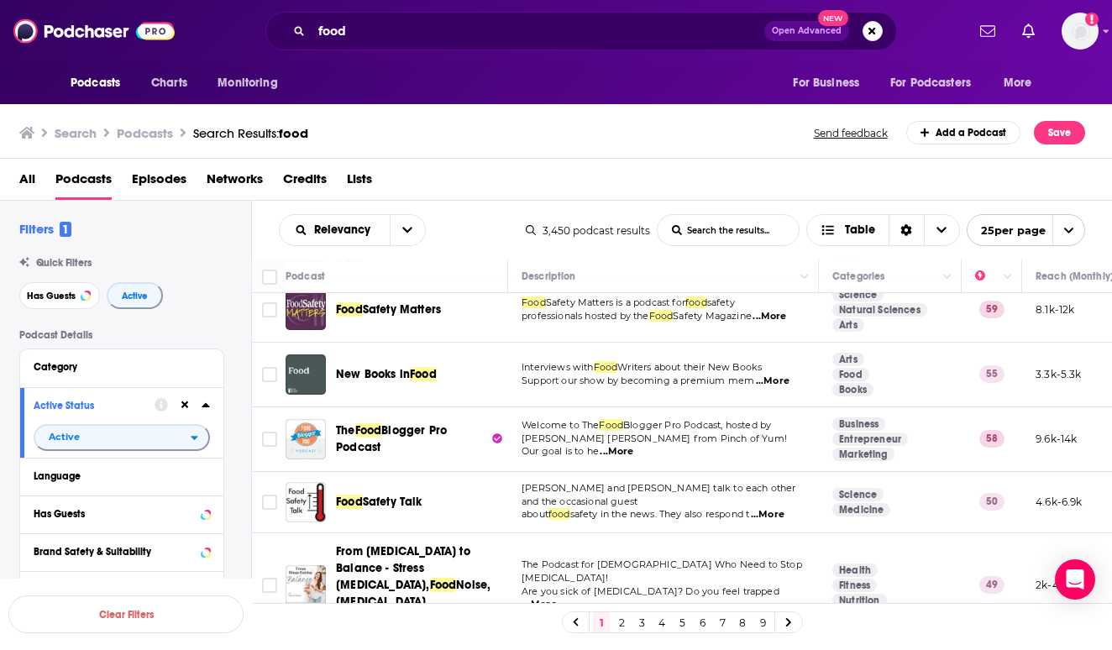
scroll to position [1361, 0]
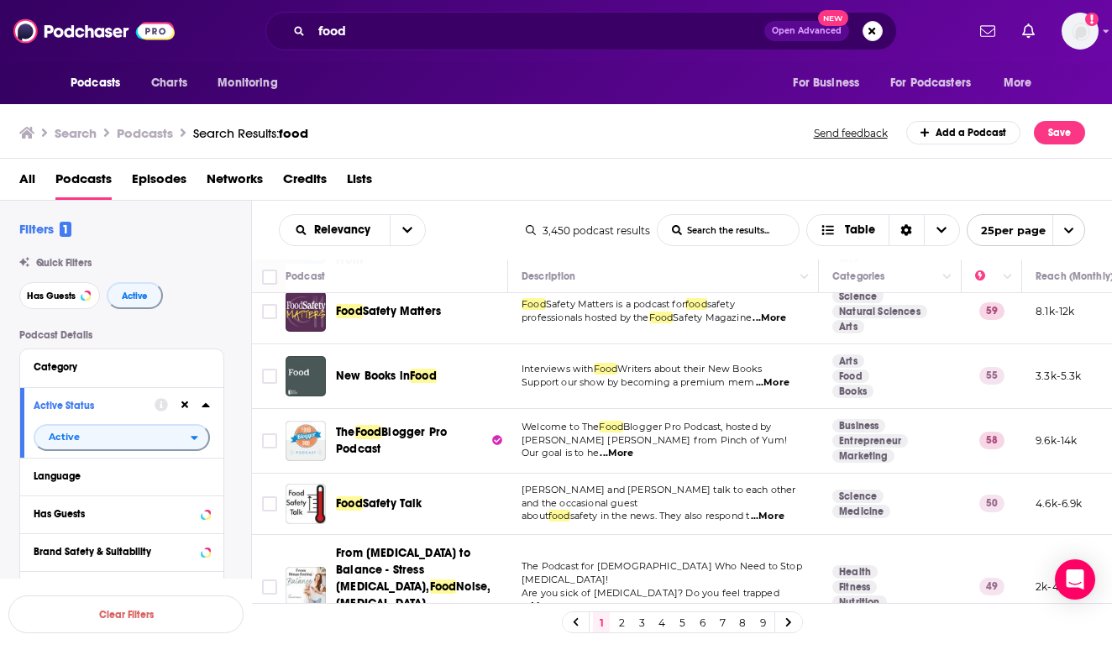
click at [627, 624] on link "2" at bounding box center [621, 622] width 17 height 20
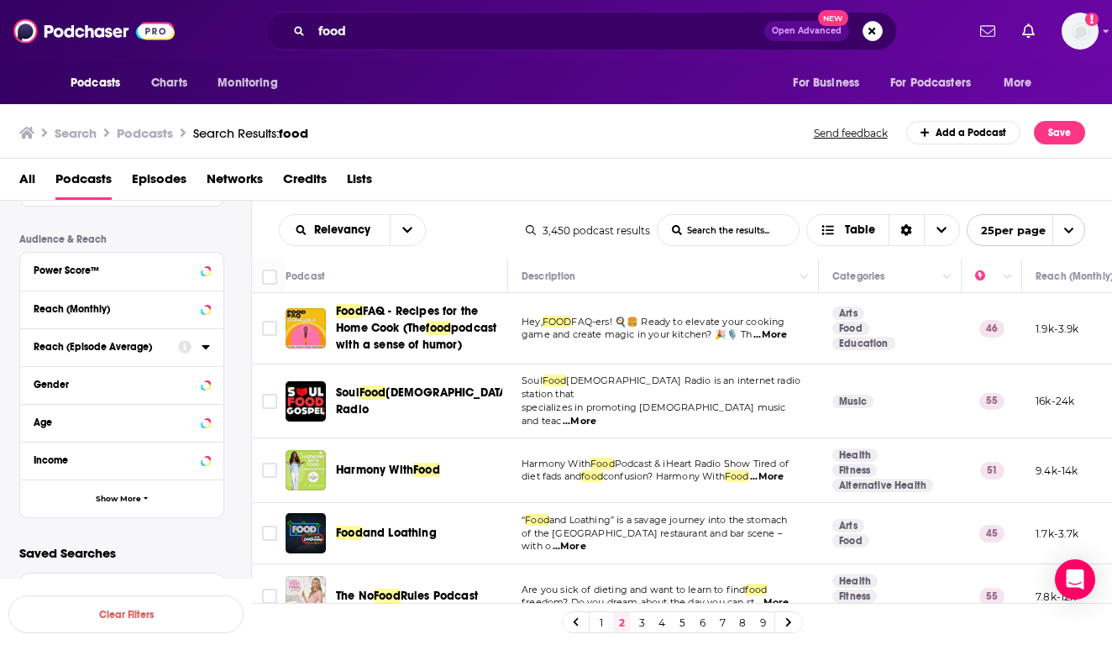
scroll to position [440, 0]
click at [207, 384] on icon at bounding box center [206, 386] width 8 height 4
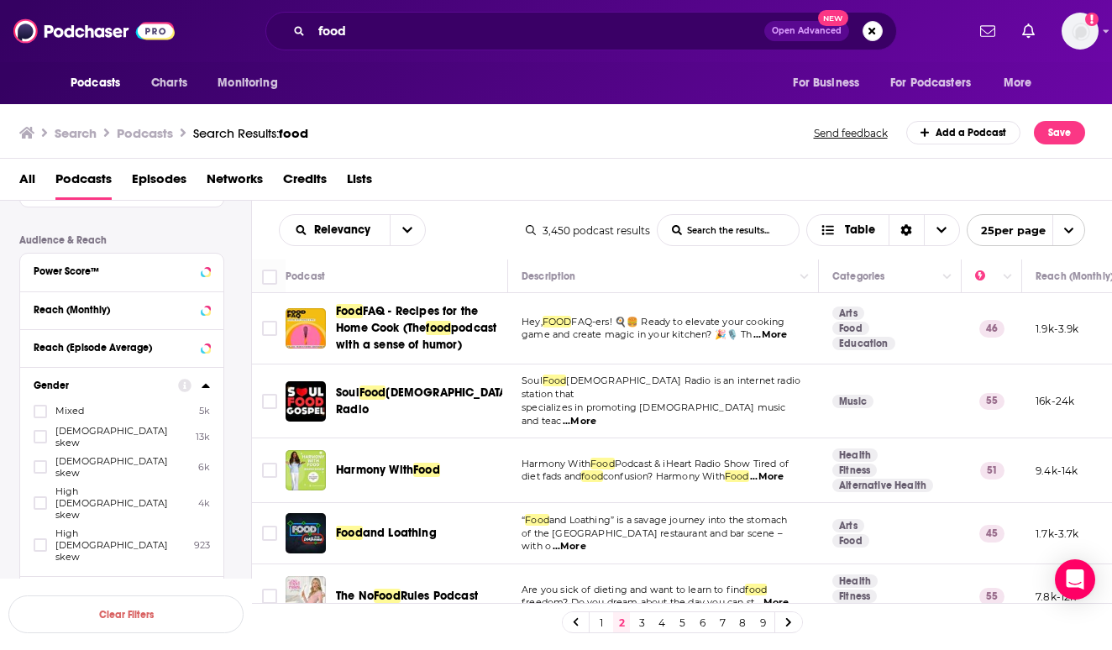
click at [47, 412] on div at bounding box center [42, 411] width 17 height 14
click at [40, 417] on input "multiSelectOption-low-0" at bounding box center [40, 417] width 0 height 0
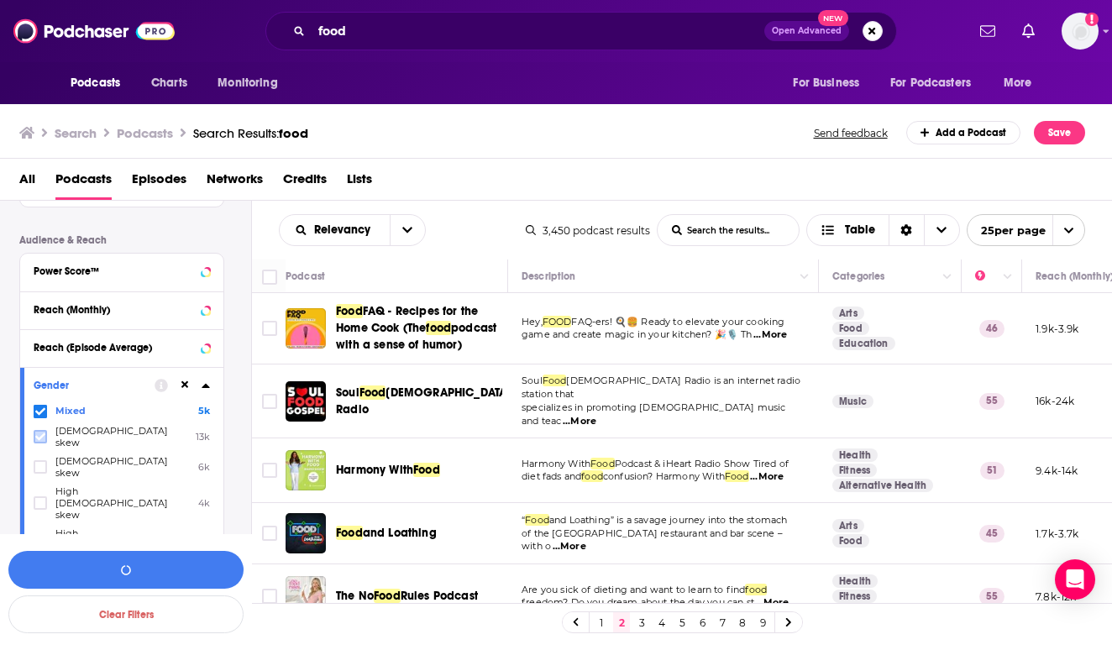
click at [42, 430] on label at bounding box center [40, 436] width 13 height 13
click at [44, 498] on icon at bounding box center [40, 503] width 10 height 10
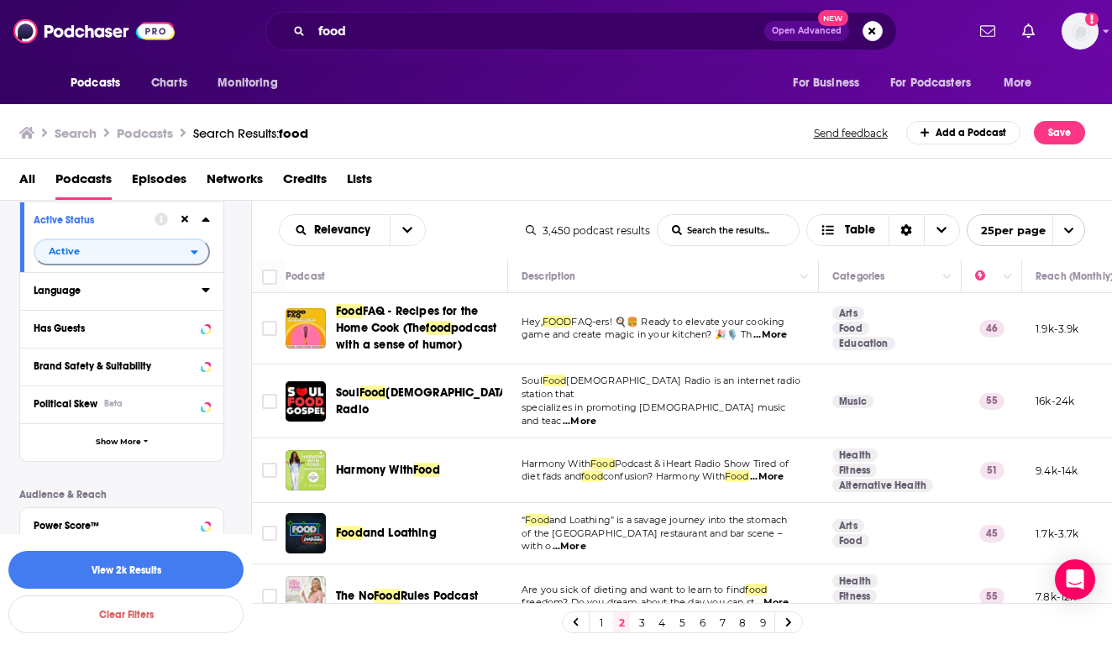
scroll to position [189, 0]
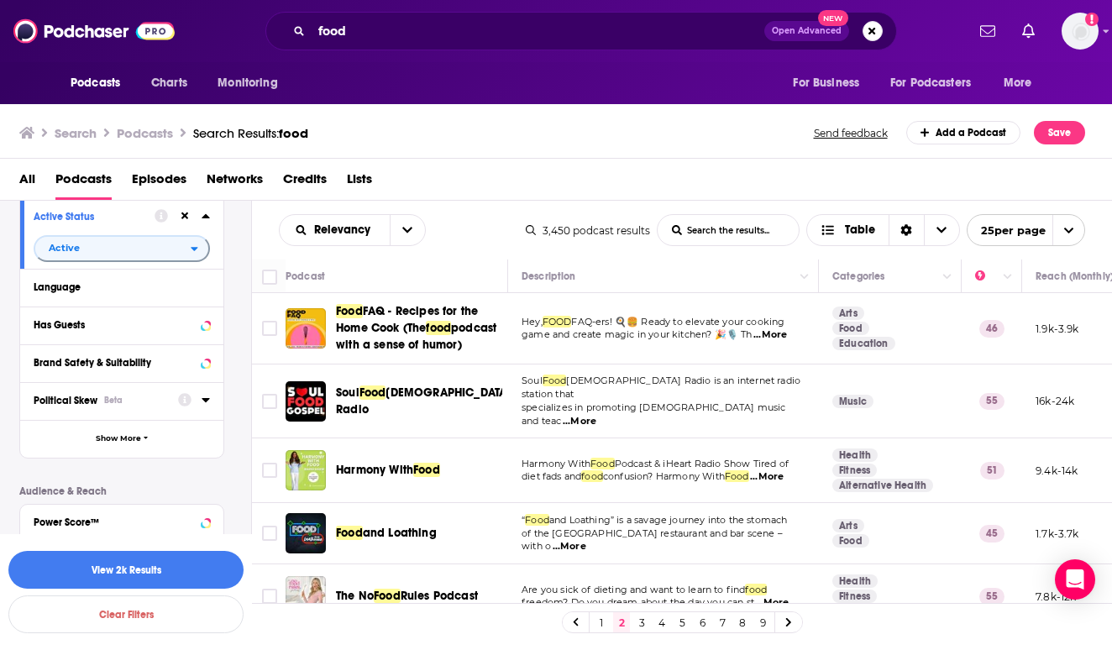
click at [139, 397] on div "Political Skew Beta" at bounding box center [101, 401] width 134 height 12
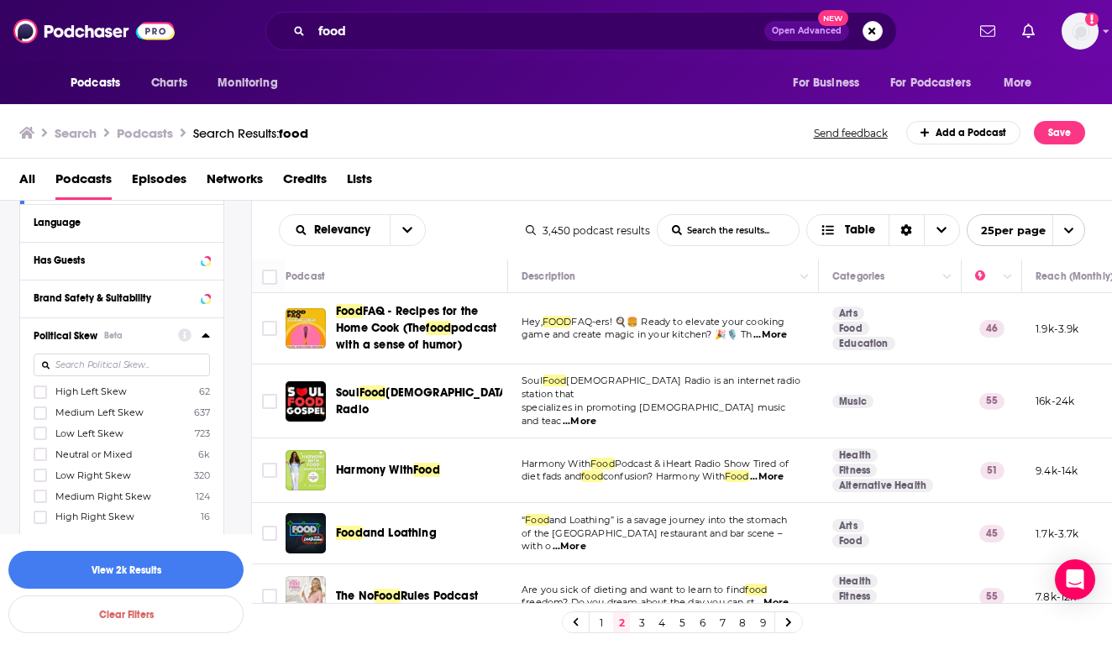
scroll to position [255, 0]
click at [107, 409] on span "Medium Left Skew" at bounding box center [99, 411] width 88 height 12
click at [40, 417] on input "multiSelectOption-Left-1" at bounding box center [40, 417] width 0 height 0
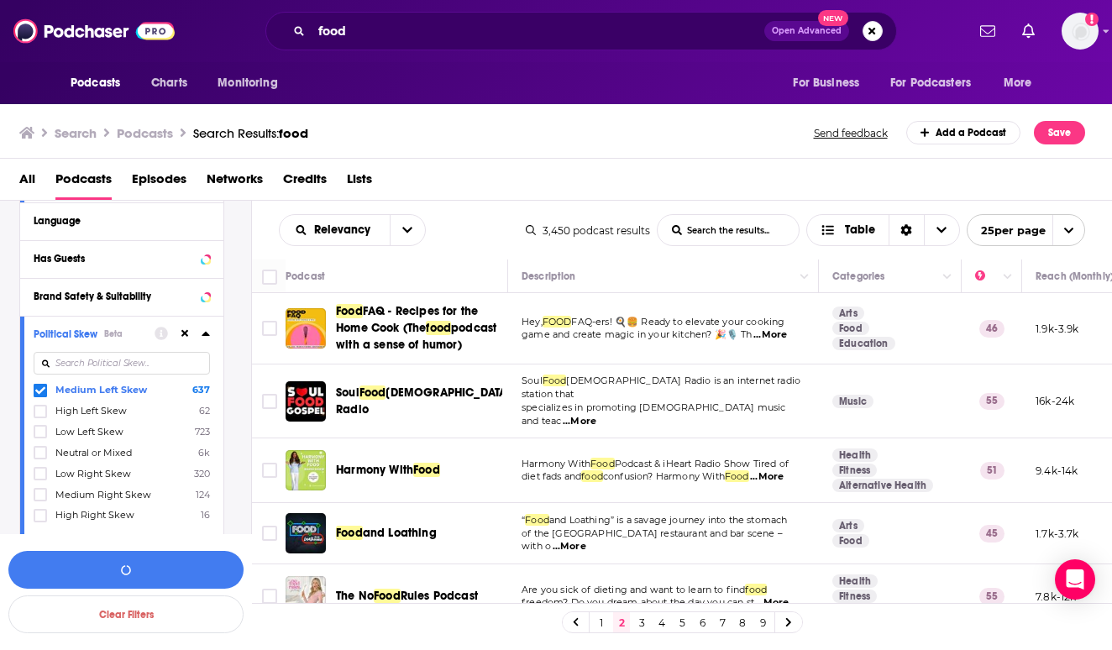
click at [56, 387] on span "Medium Left Skew" at bounding box center [101, 390] width 92 height 12
click at [40, 394] on input "multiSelectOption-Left-0" at bounding box center [40, 394] width 0 height 0
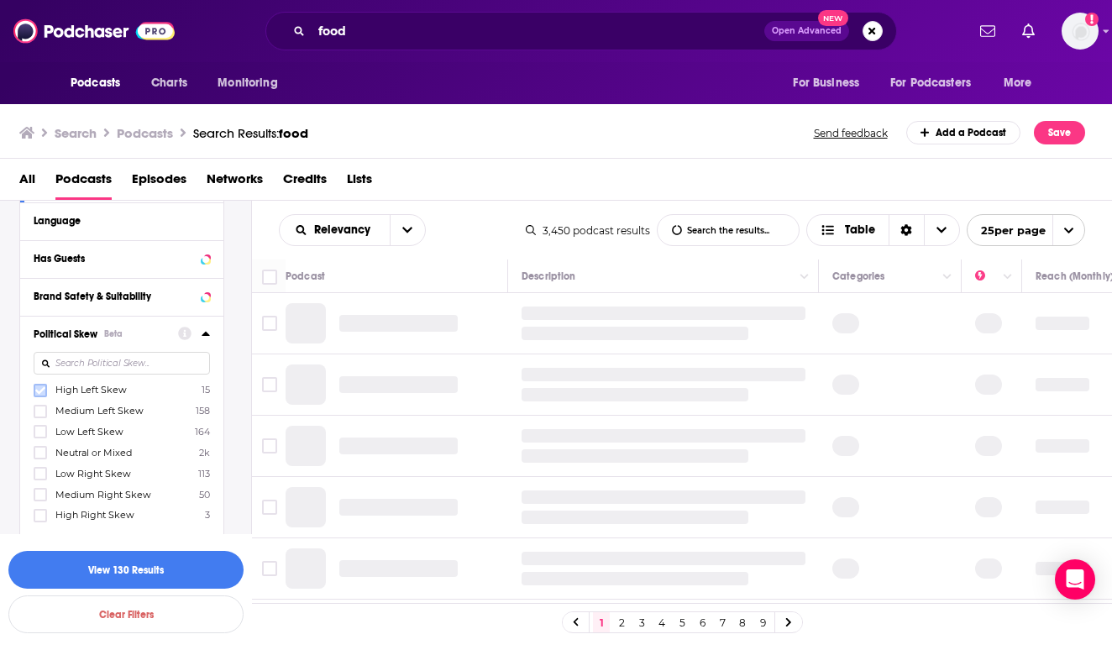
click at [45, 392] on label at bounding box center [40, 390] width 13 height 13
click at [45, 392] on span at bounding box center [40, 390] width 13 height 13
click at [45, 512] on label at bounding box center [40, 515] width 13 height 13
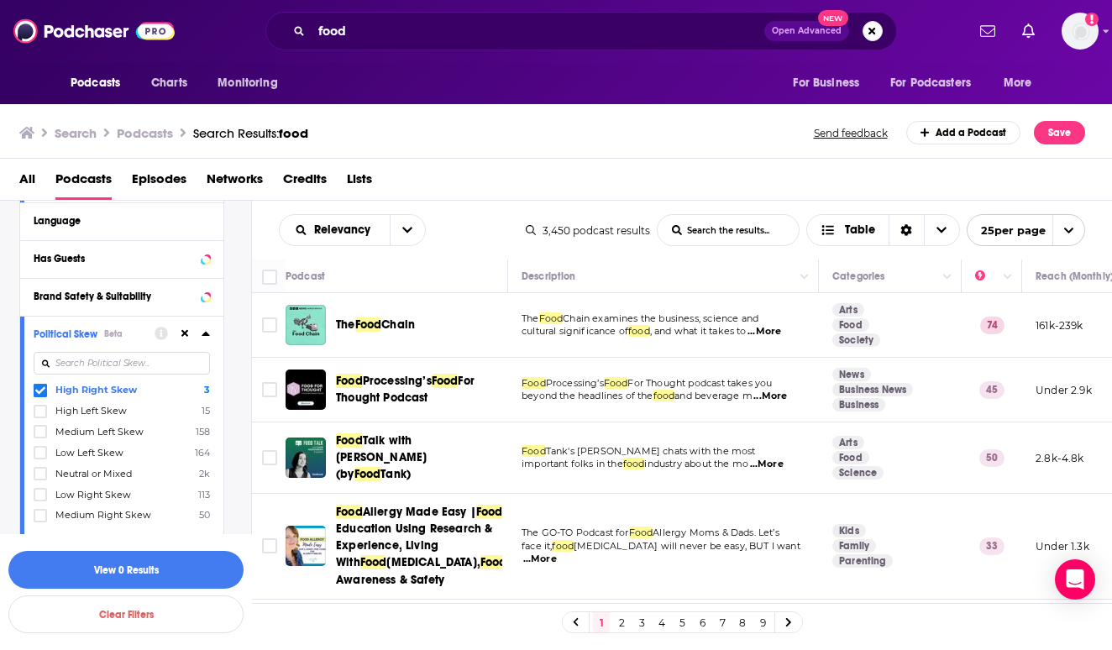
click at [41, 508] on div at bounding box center [42, 515] width 17 height 14
click at [40, 521] on input "multiSelectOption-Right-6" at bounding box center [40, 521] width 0 height 0
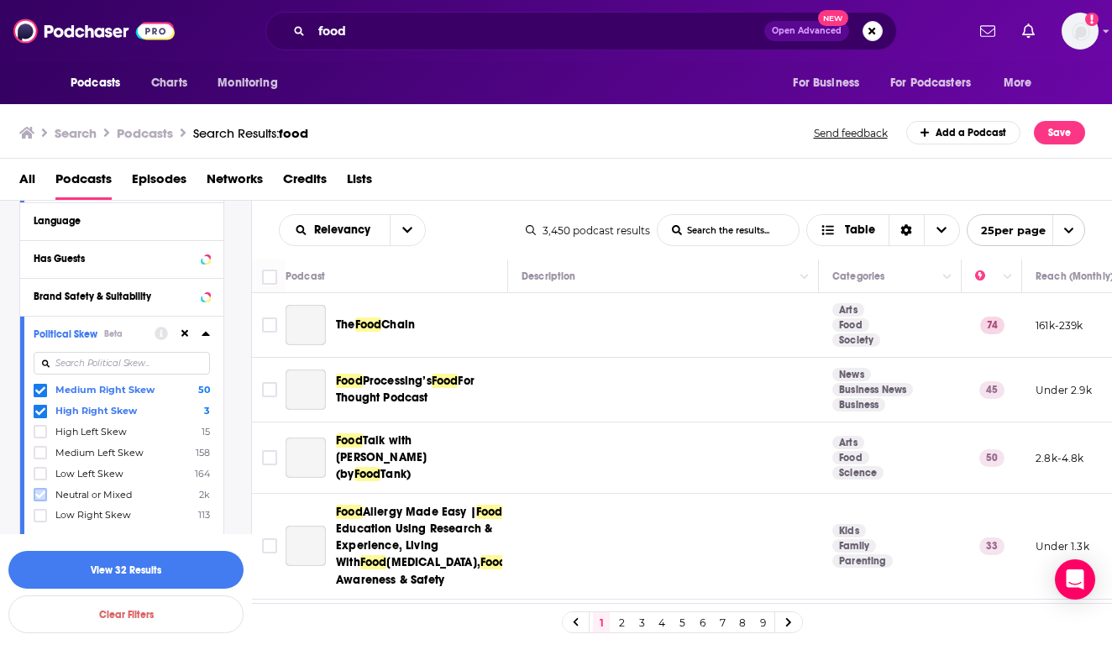
click at [40, 488] on label at bounding box center [40, 494] width 13 height 13
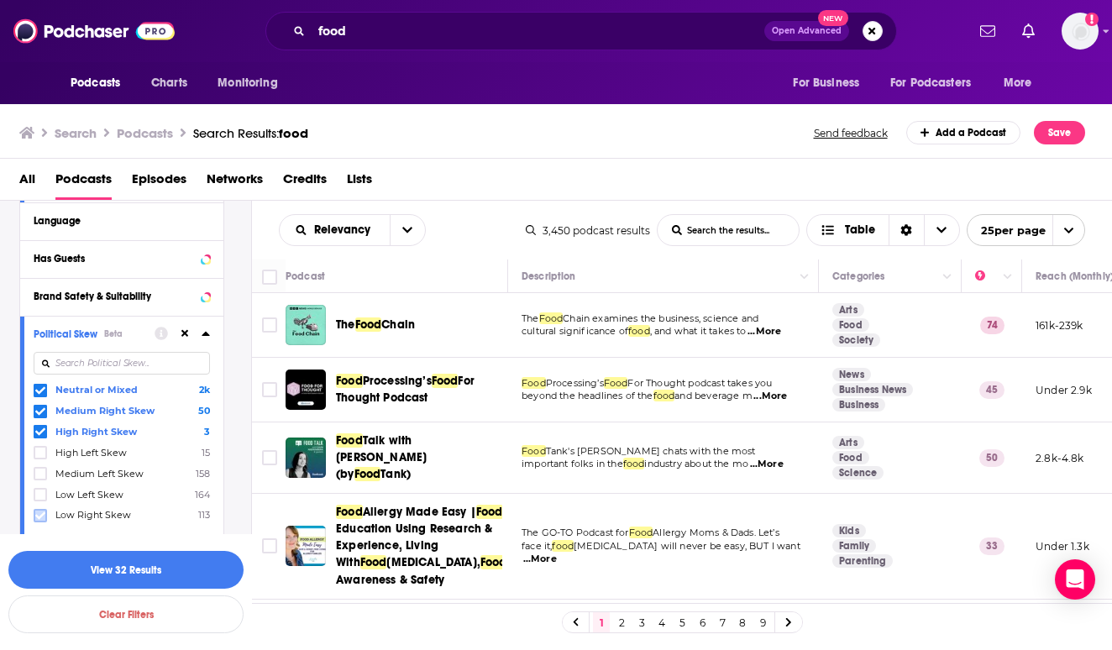
click at [42, 512] on icon at bounding box center [40, 516] width 10 height 10
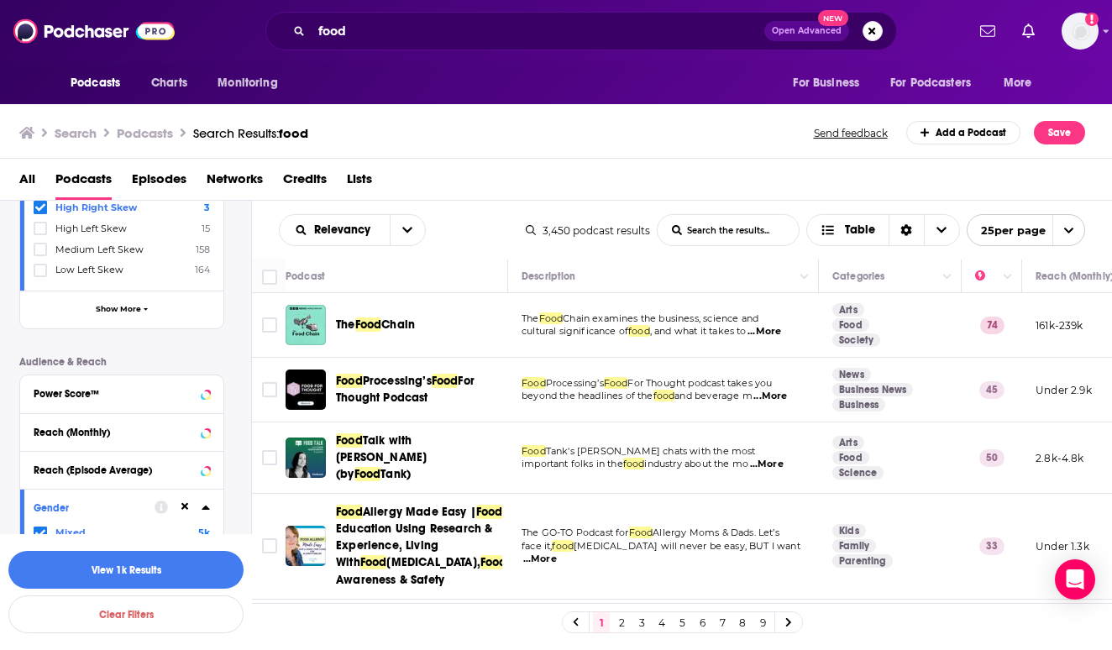
scroll to position [663, 0]
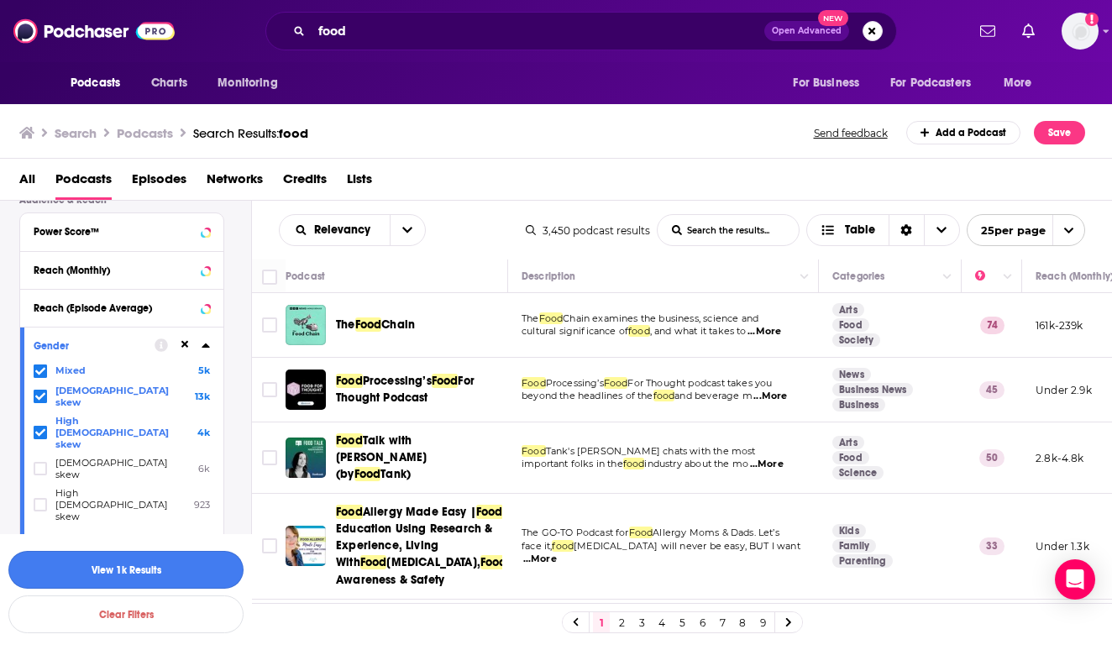
click at [118, 564] on button "View 1k Results" at bounding box center [125, 570] width 235 height 38
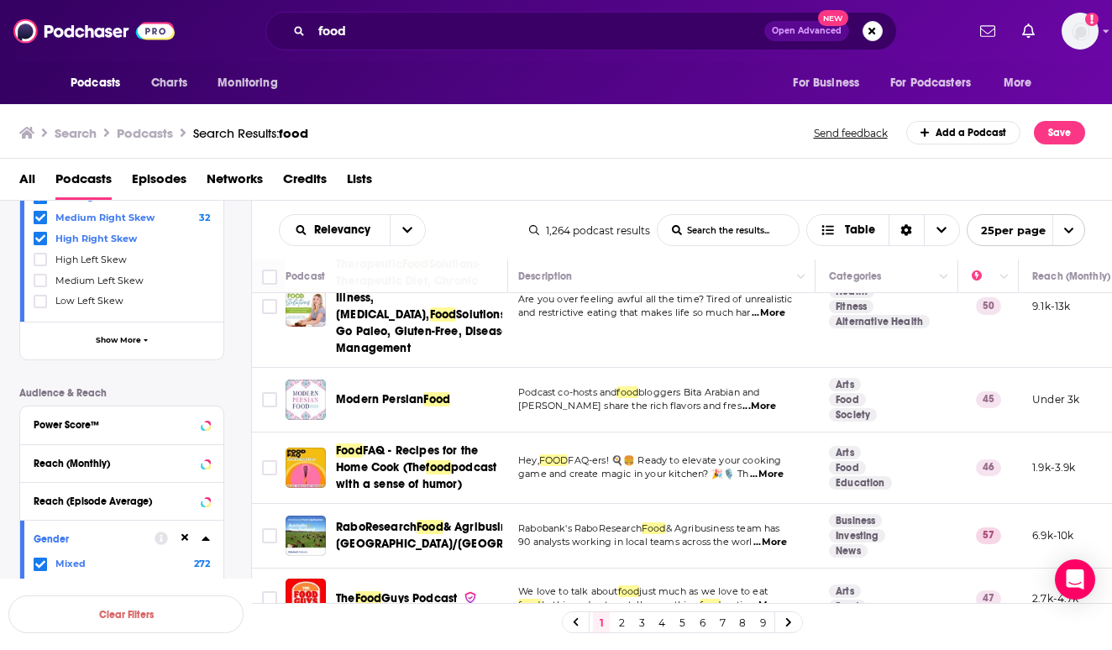
scroll to position [0, 1]
click at [618, 621] on link "2" at bounding box center [621, 622] width 17 height 20
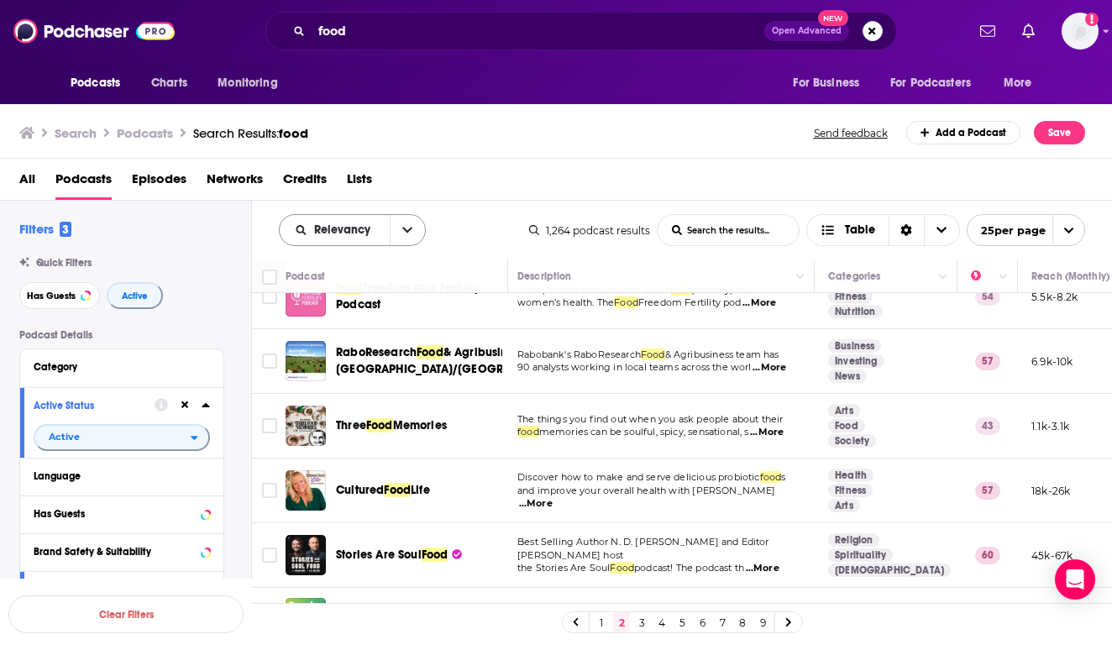
click at [392, 225] on button "open menu" at bounding box center [407, 230] width 35 height 30
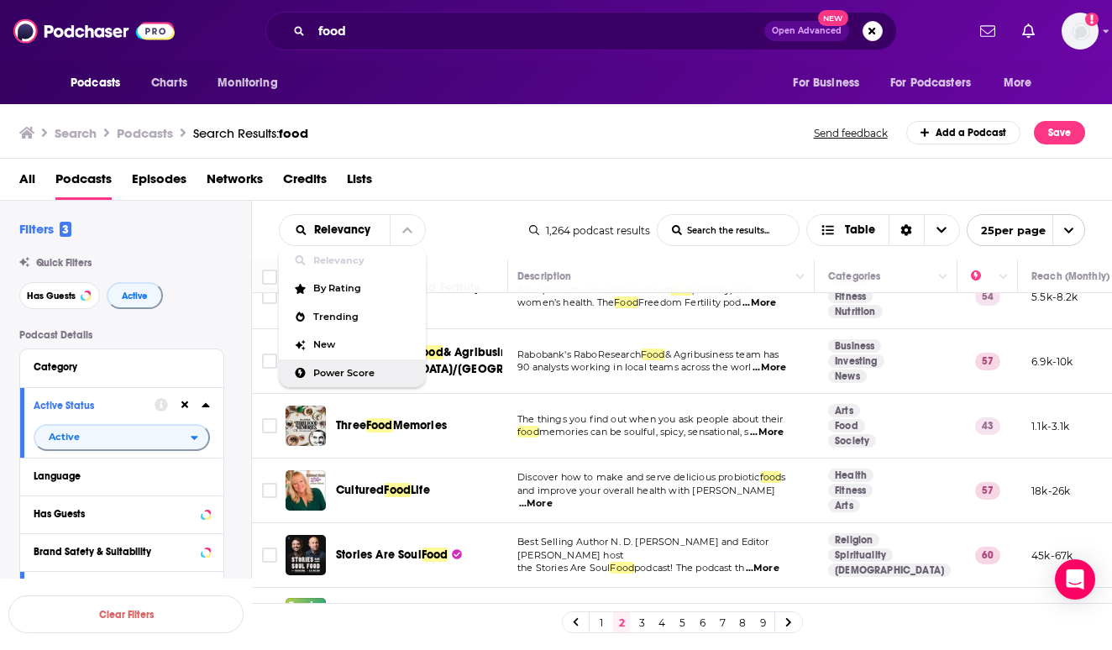
click at [359, 384] on div "Power Score" at bounding box center [352, 373] width 147 height 29
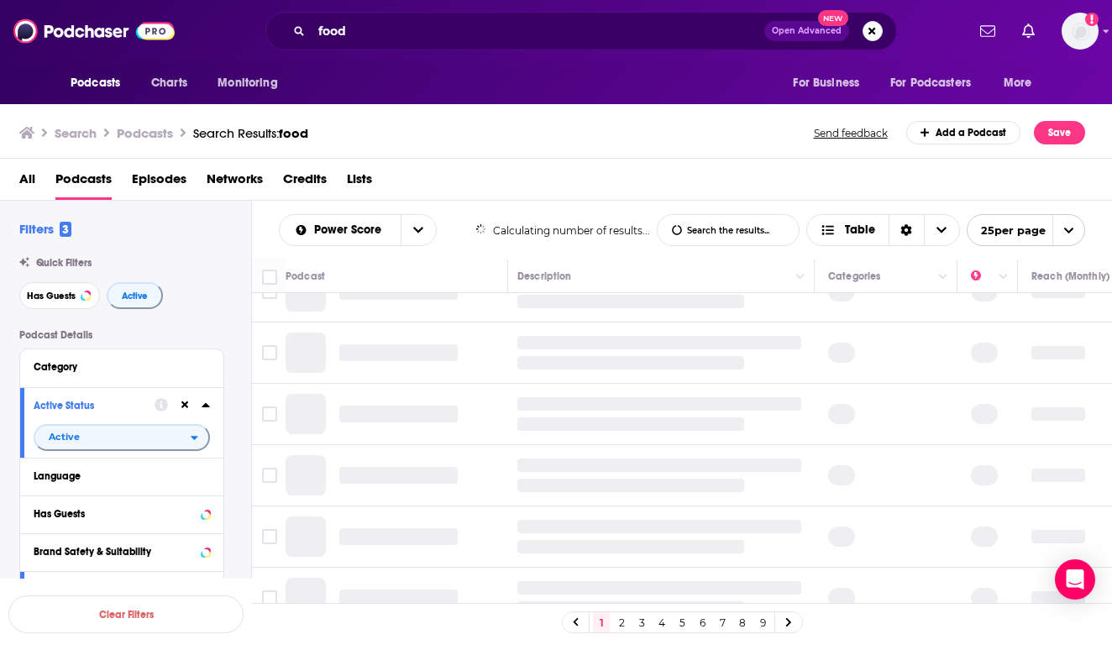
scroll to position [0, 4]
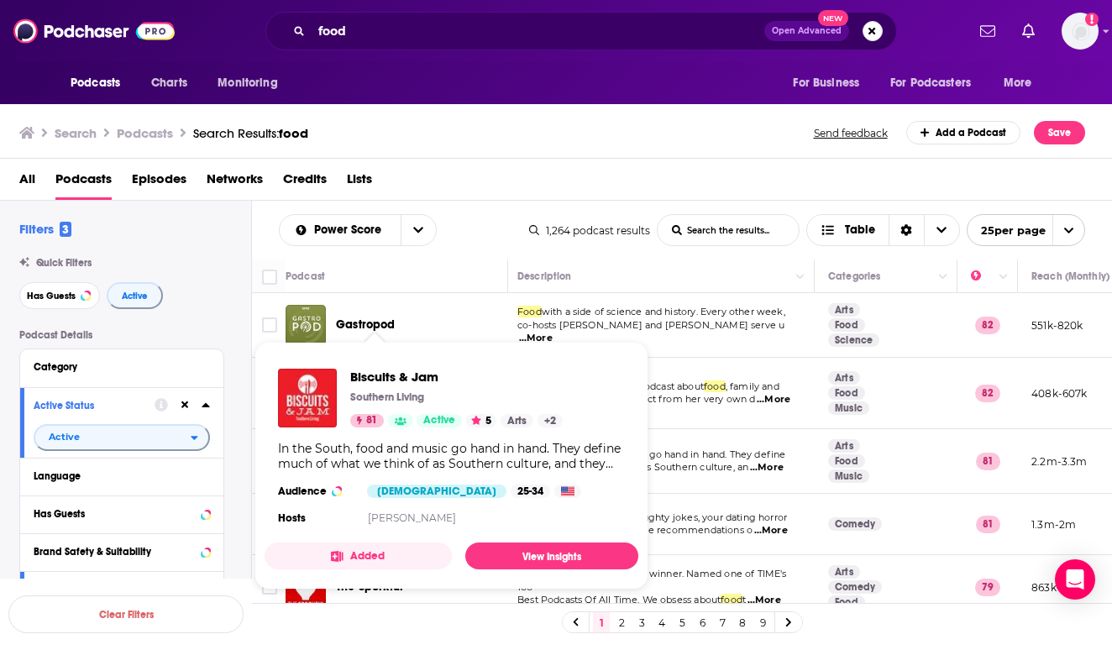
click at [305, 403] on img "Biscuits & Jam" at bounding box center [307, 398] width 59 height 59
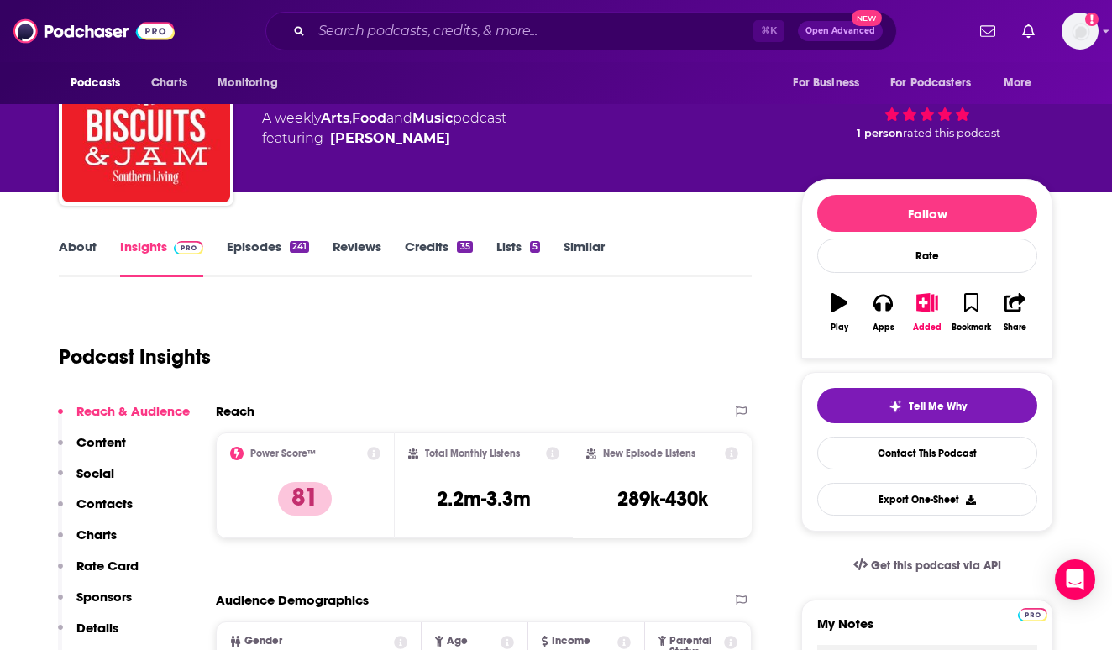
scroll to position [83, 0]
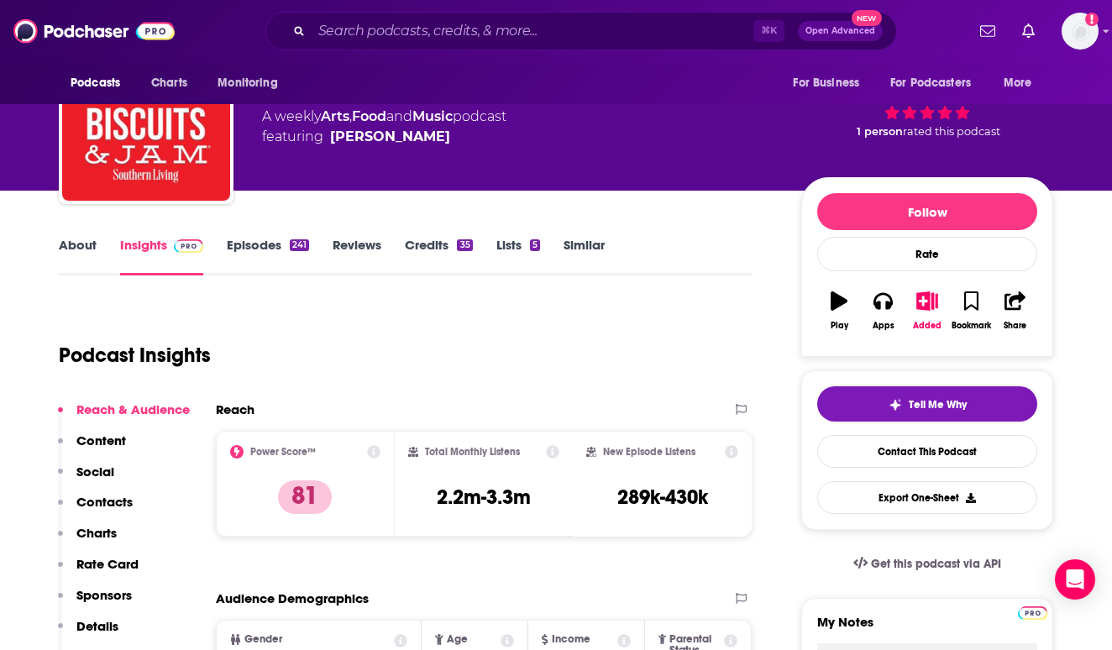
click at [269, 254] on link "Episodes 241" at bounding box center [268, 256] width 82 height 39
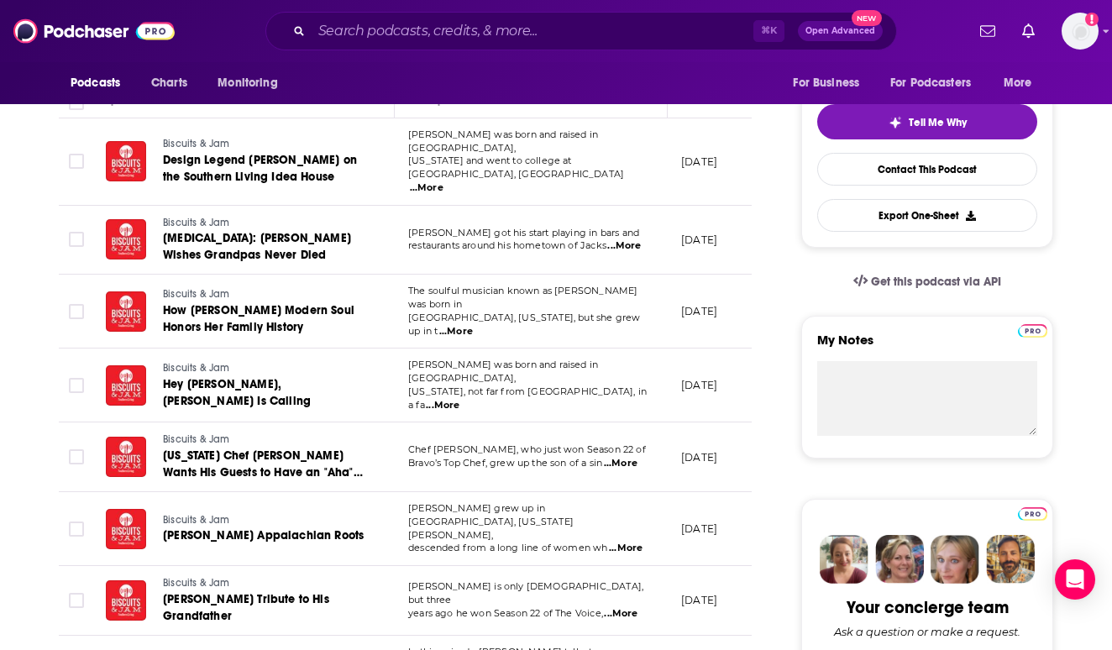
scroll to position [438, 0]
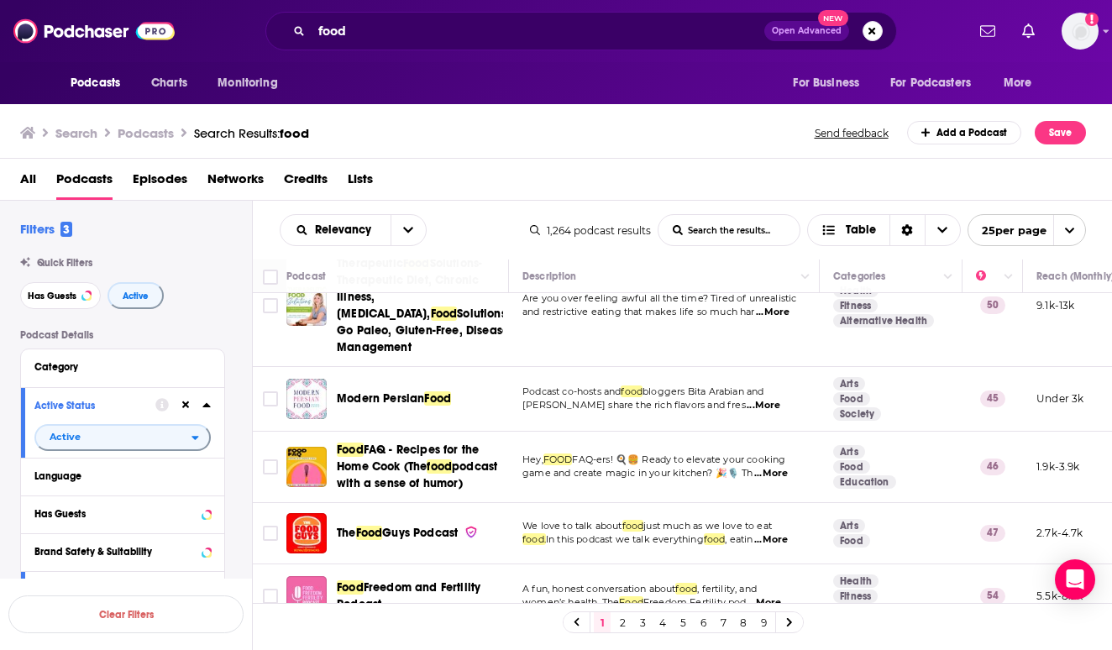
scroll to position [1421, 0]
click at [619, 619] on link "2" at bounding box center [622, 622] width 17 height 20
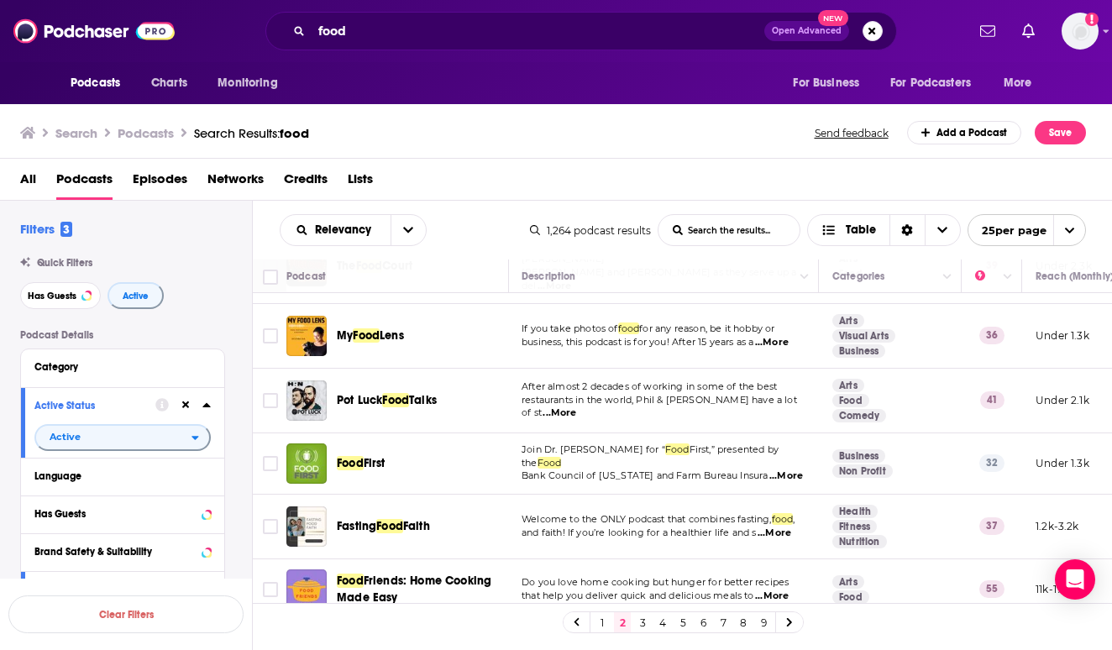
scroll to position [997, 1]
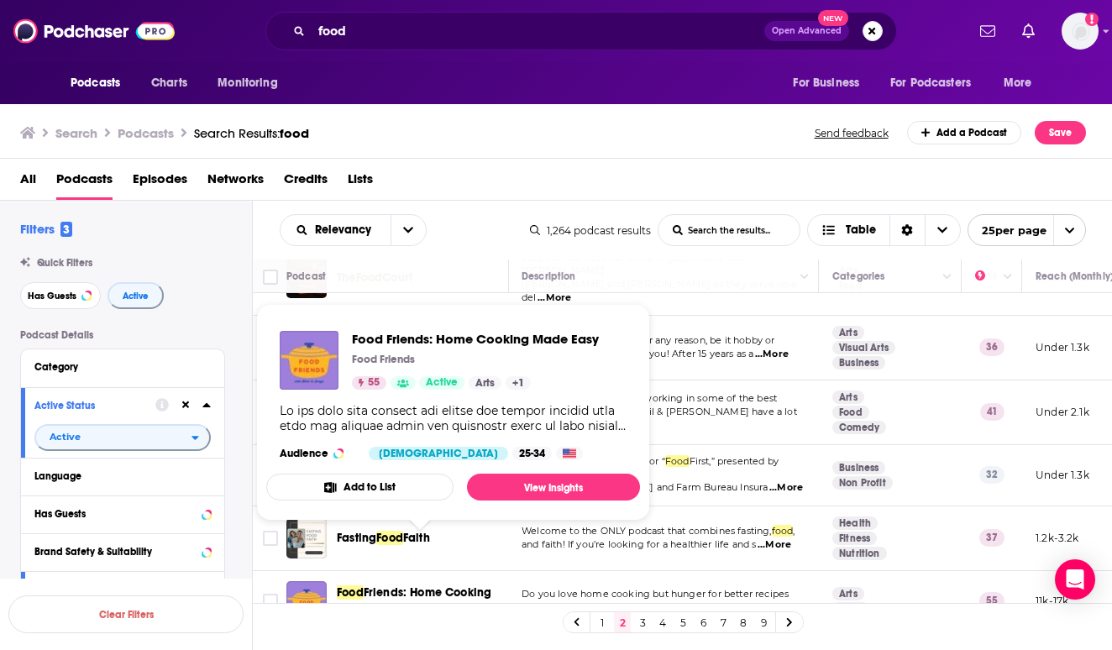
click at [456, 585] on span "Friends: Home Cooking Made Easy" at bounding box center [414, 600] width 155 height 31
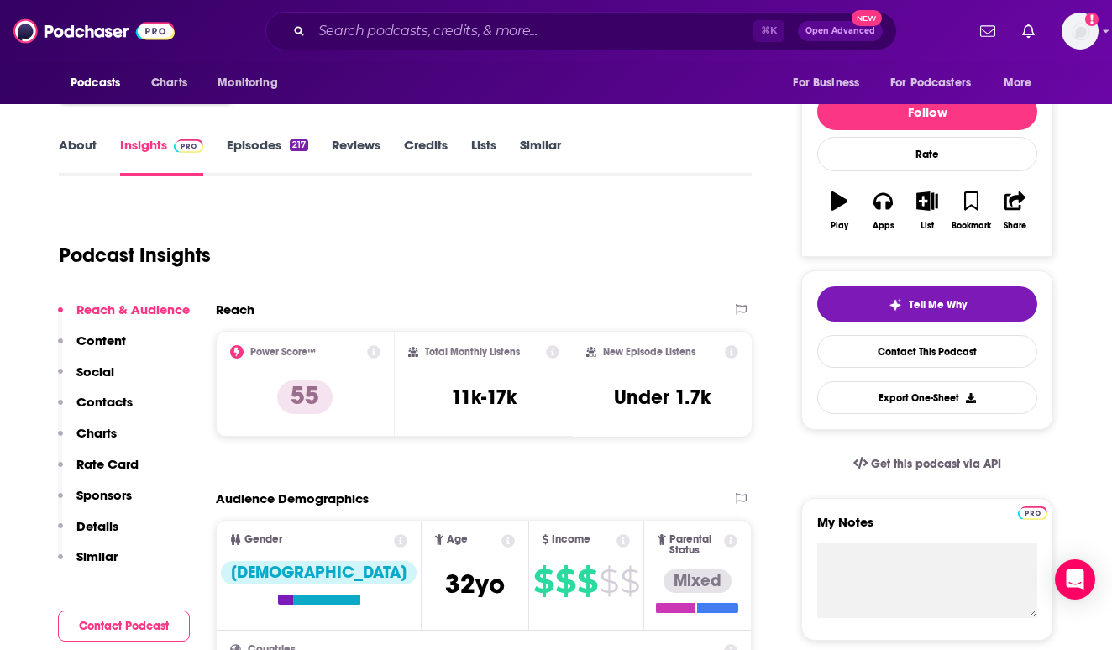
scroll to position [181, 0]
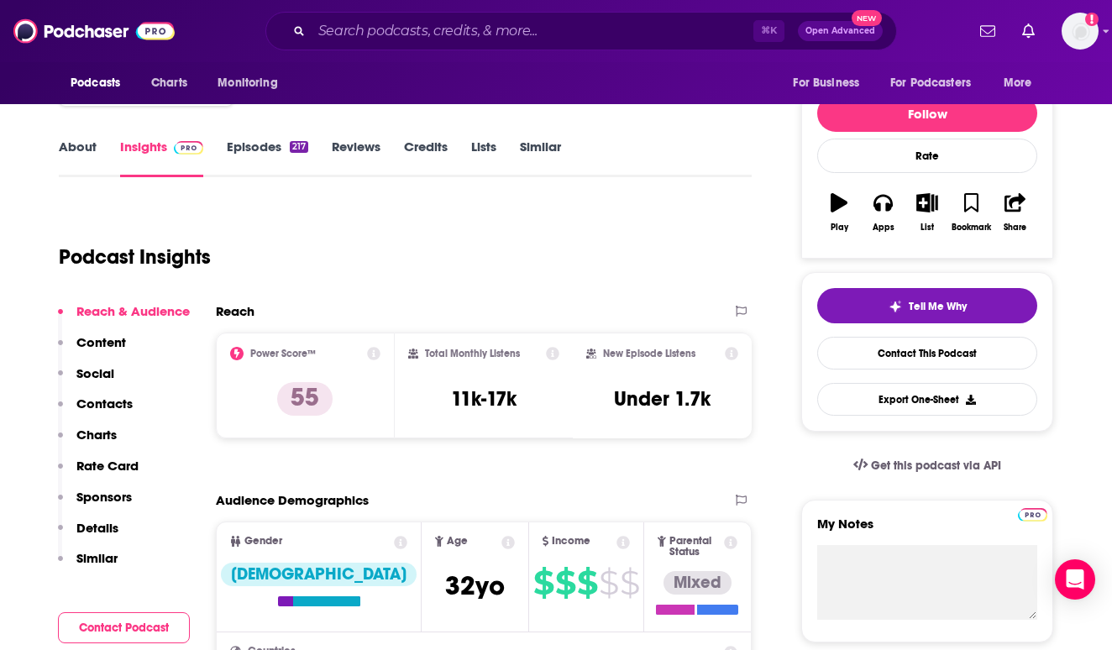
click at [264, 160] on link "Episodes 217" at bounding box center [267, 158] width 81 height 39
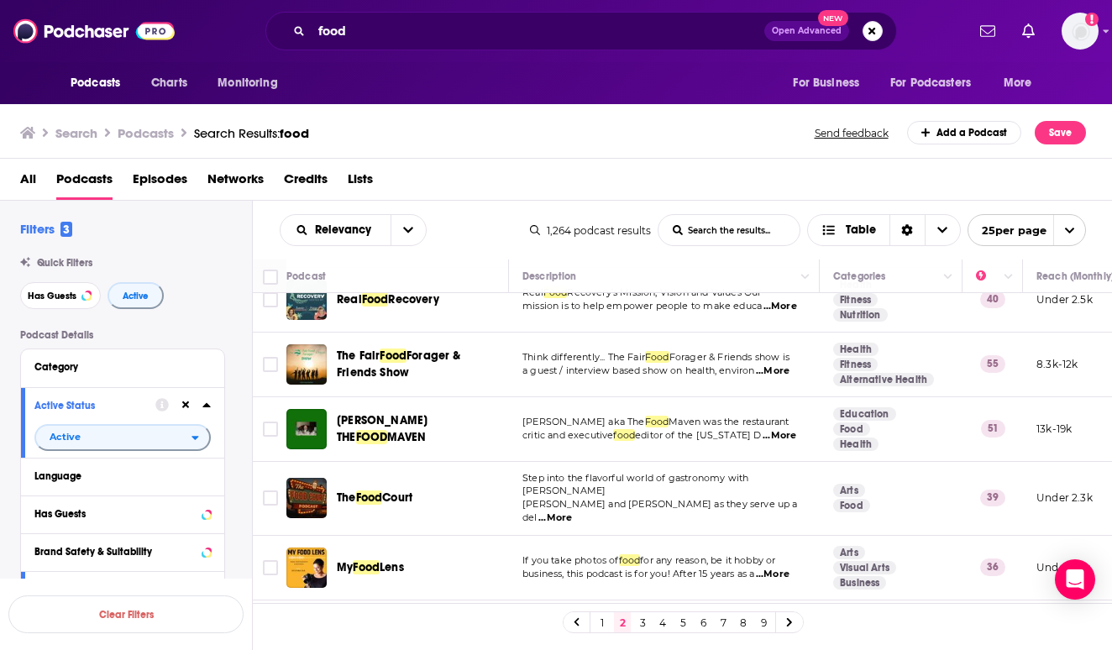
scroll to position [903, 0]
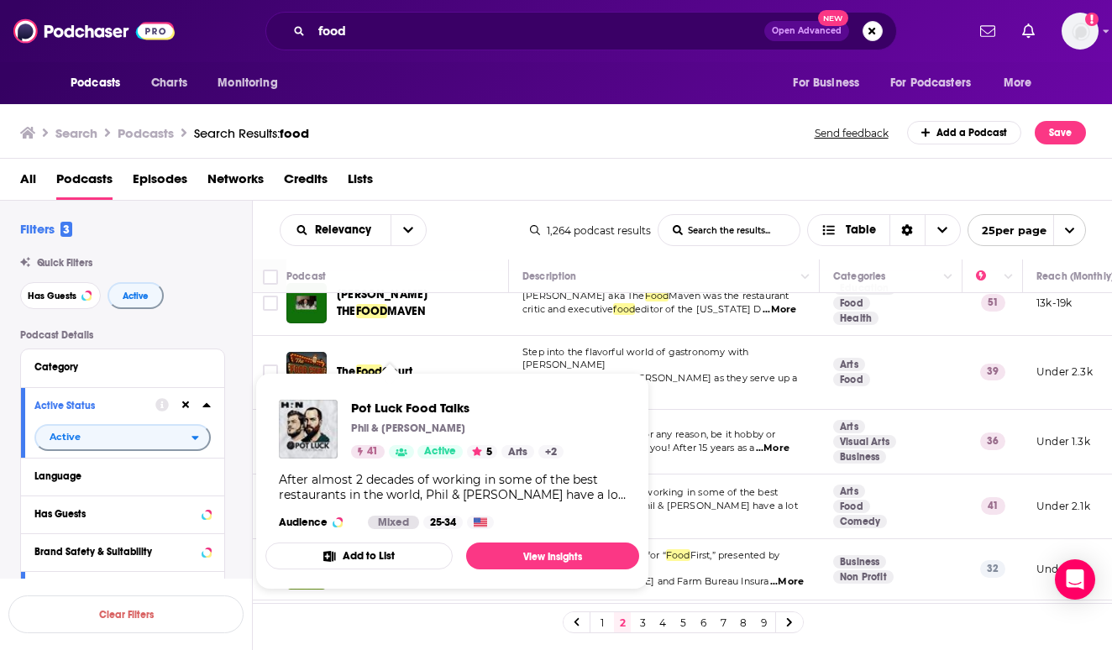
click at [366, 459] on div "Pot Luck Food Talks Phil & Eric 41 Active 5 Arts + 2 After almost 2 decades of …" at bounding box center [452, 464] width 374 height 156
click at [384, 413] on span "Pot Luck Food Talks" at bounding box center [457, 408] width 212 height 16
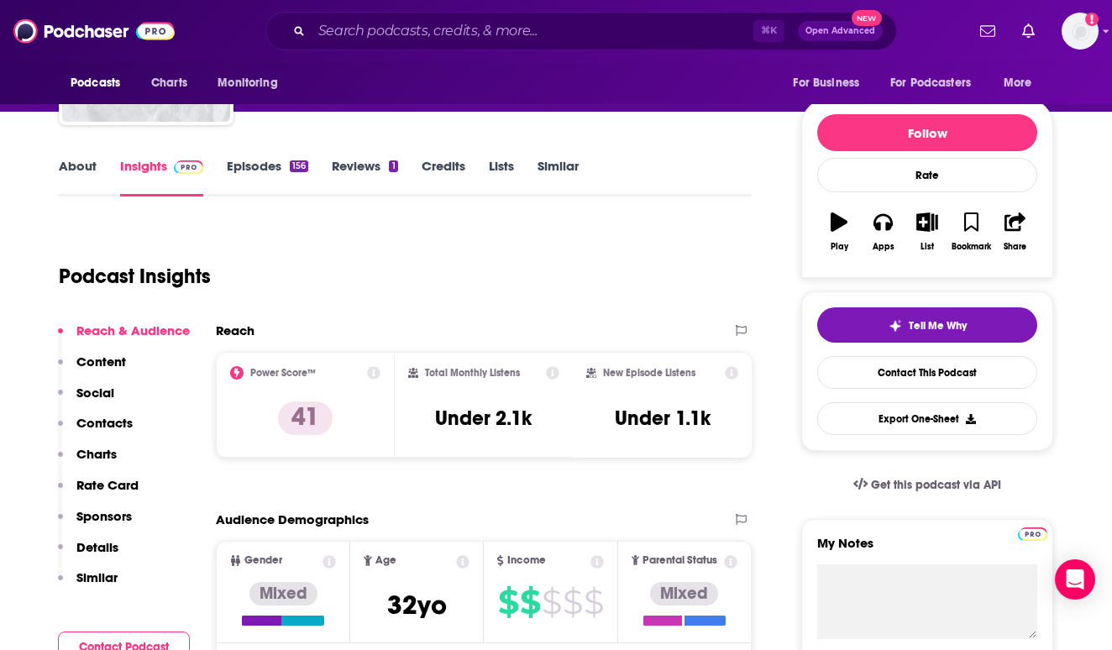
scroll to position [160, 0]
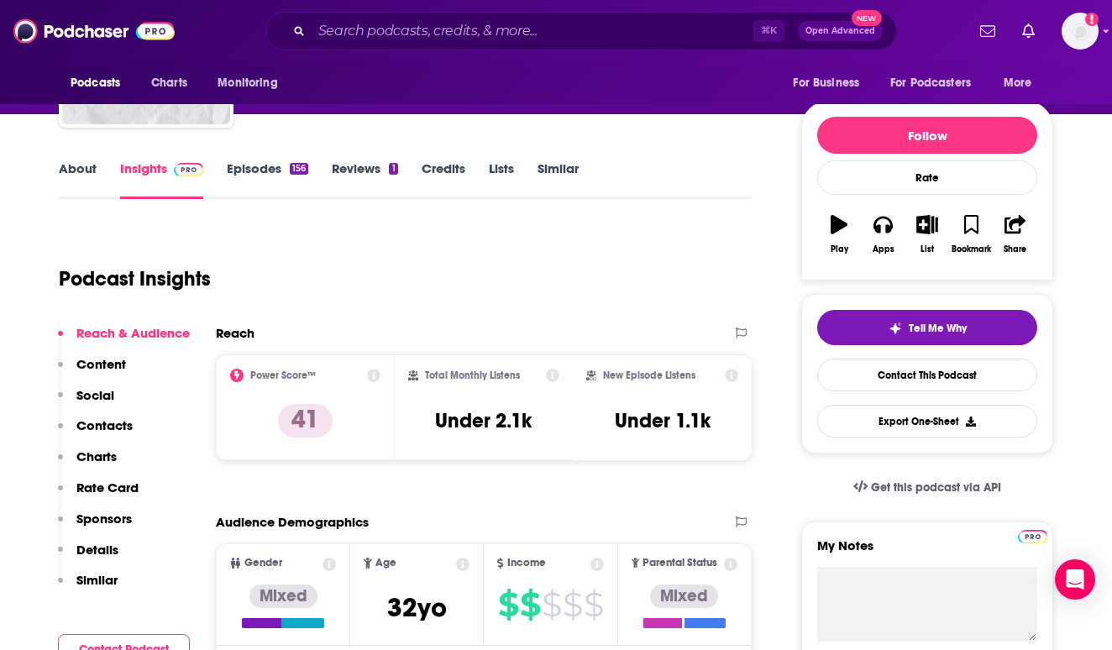
click at [359, 163] on link "Reviews 1" at bounding box center [365, 179] width 66 height 39
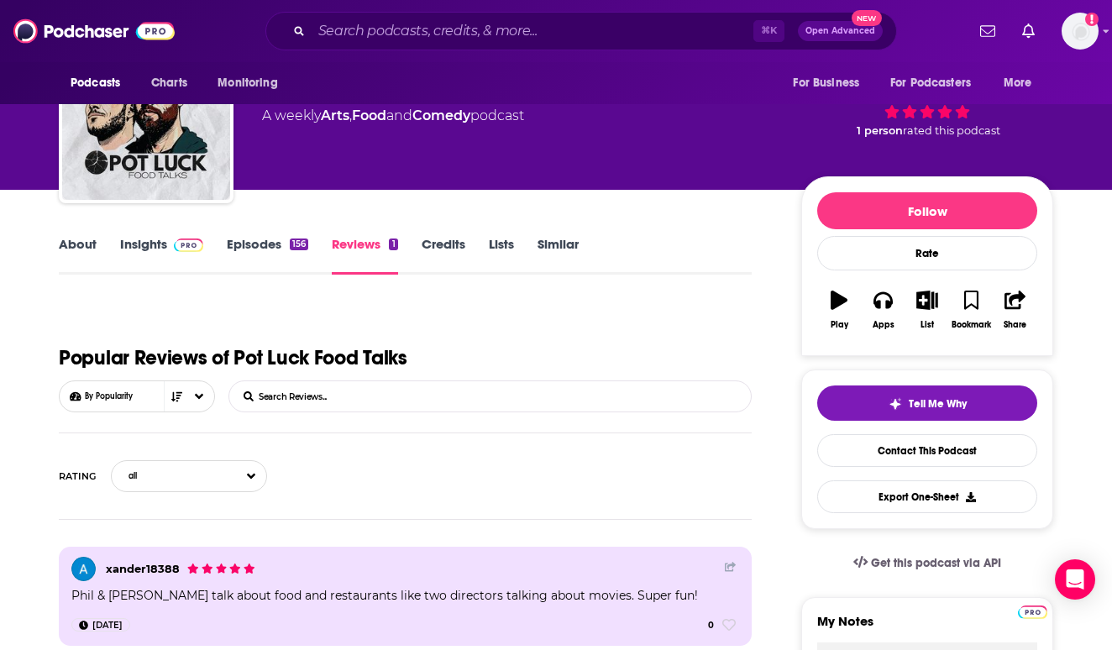
scroll to position [93, 0]
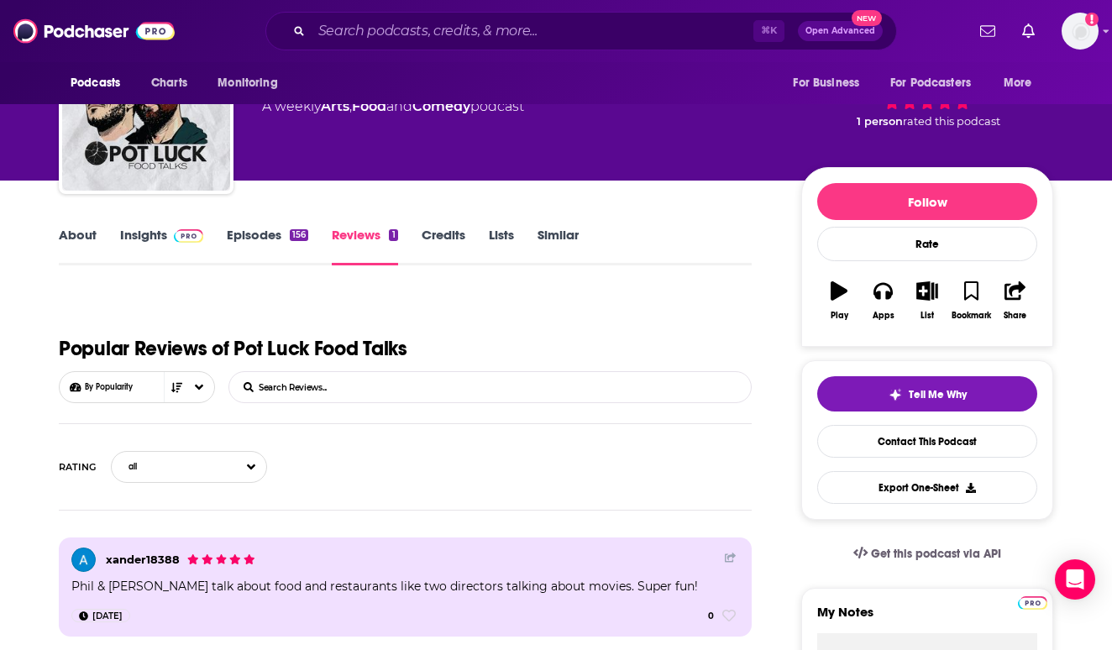
click at [281, 239] on link "Episodes 156" at bounding box center [267, 246] width 81 height 39
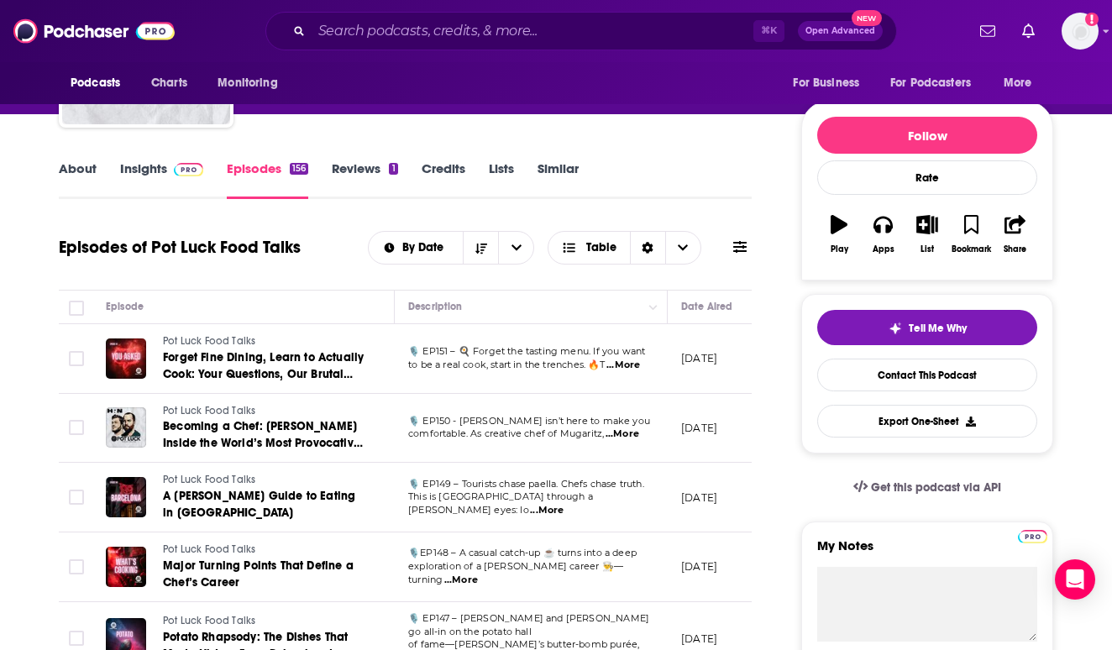
scroll to position [295, 0]
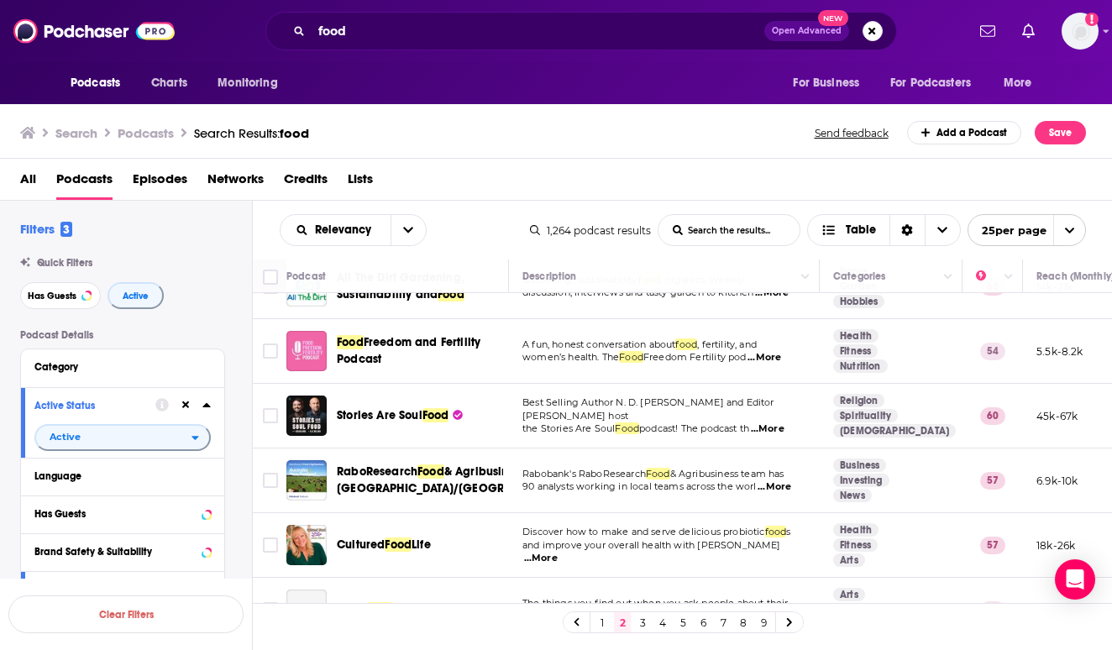
scroll to position [71, 1]
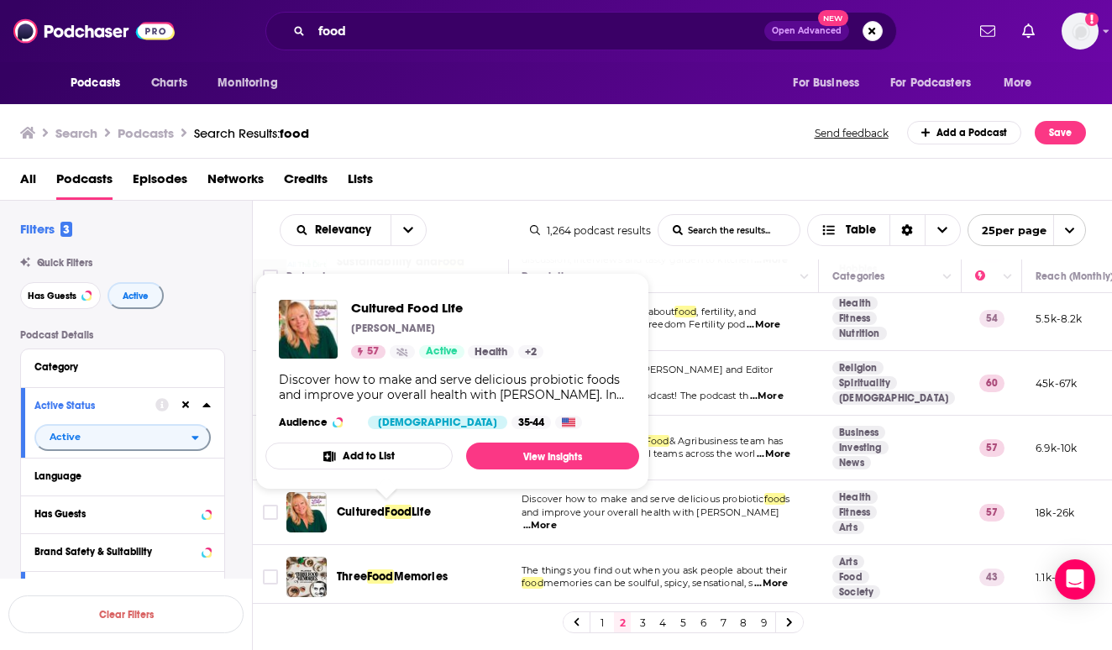
click at [375, 513] on span "Cultured" at bounding box center [361, 512] width 48 height 14
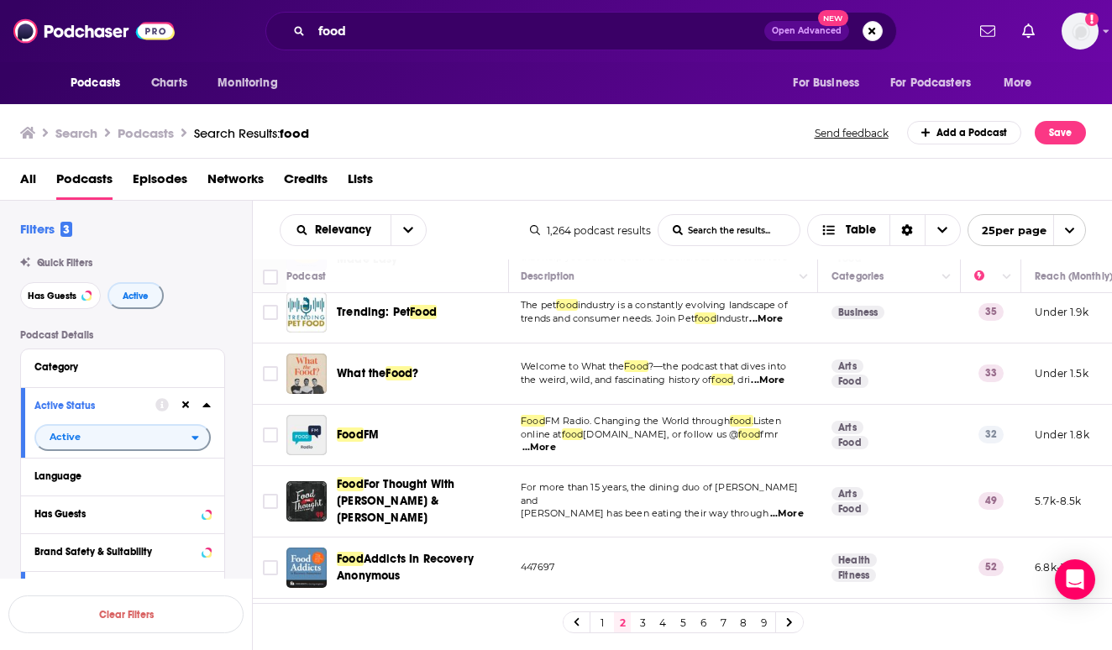
click at [638, 627] on link "3" at bounding box center [642, 622] width 17 height 20
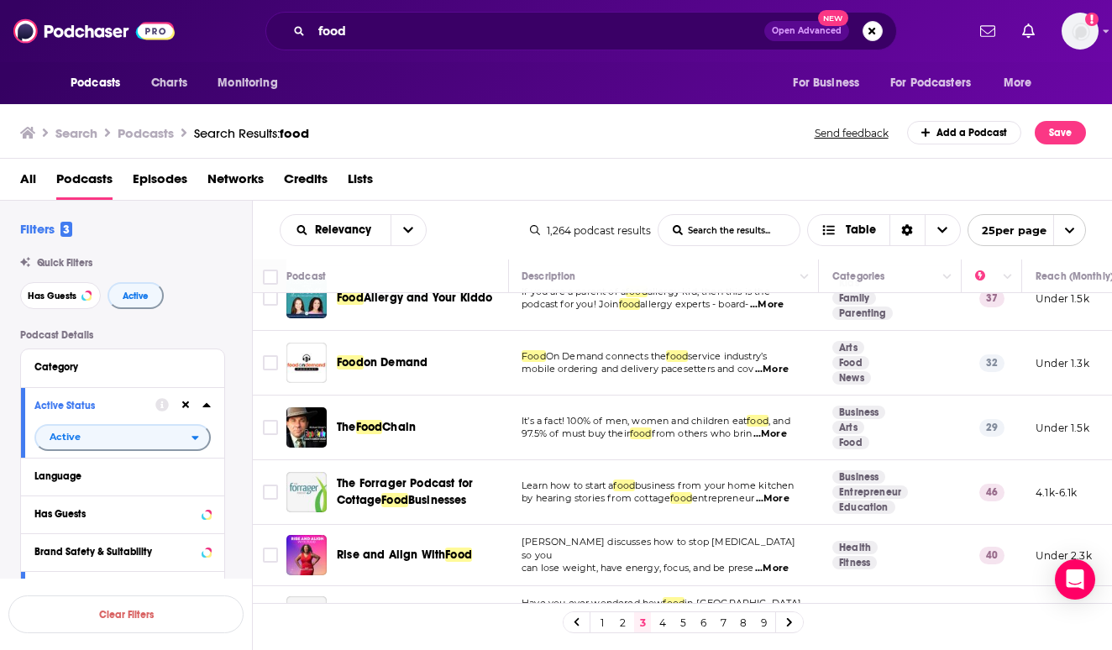
scroll to position [402, 1]
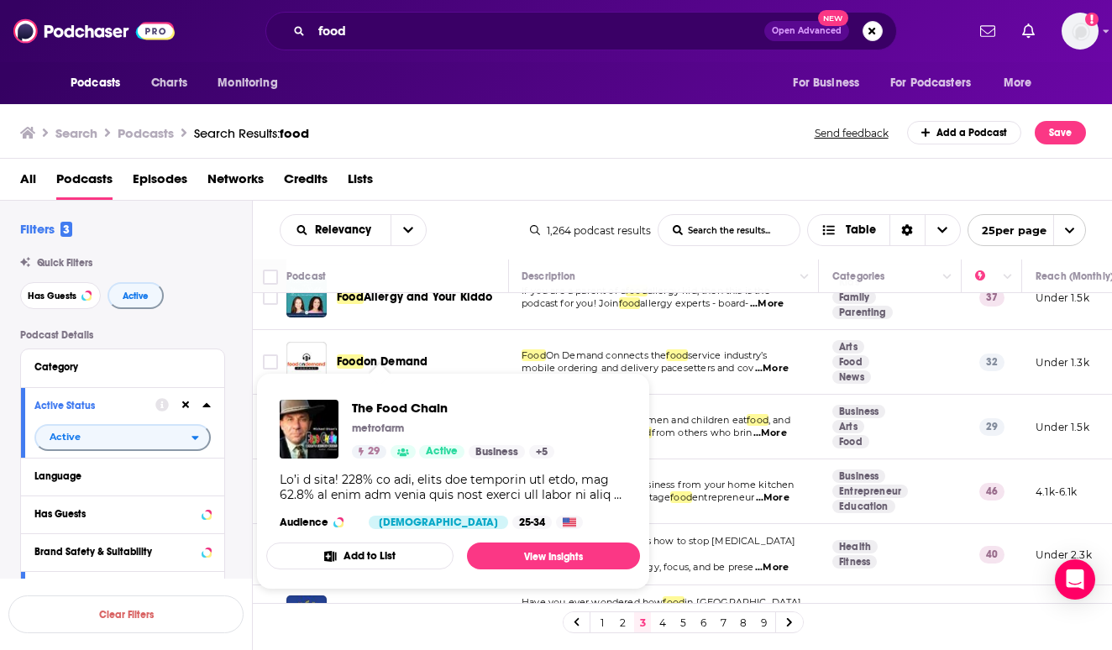
click at [396, 406] on span "The Food Chain" at bounding box center [453, 408] width 202 height 16
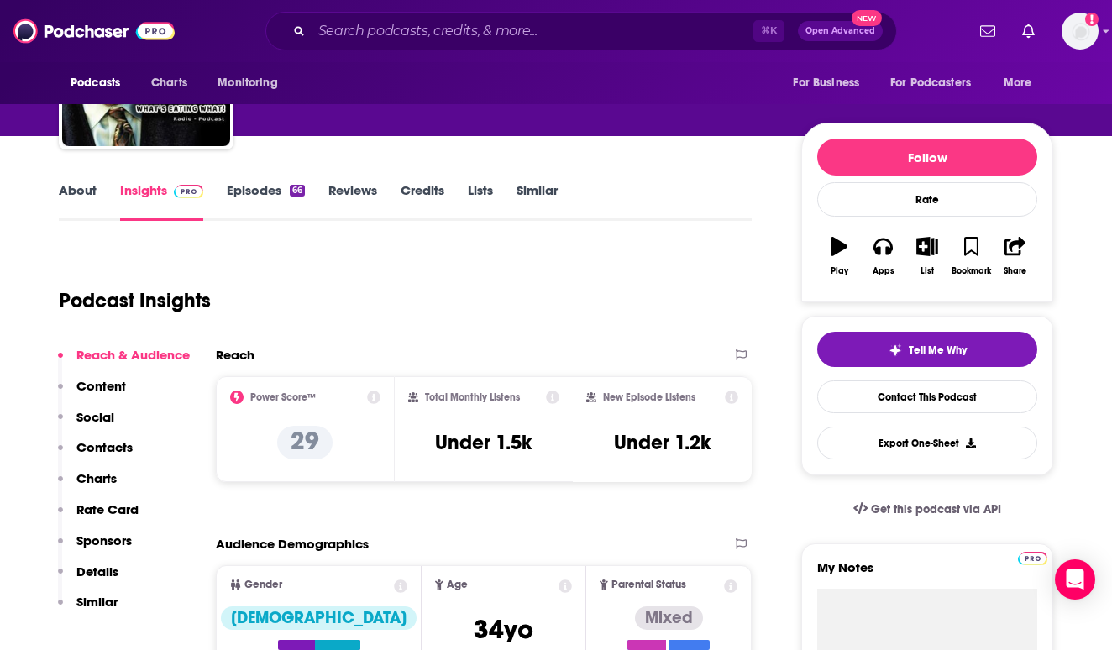
scroll to position [134, 0]
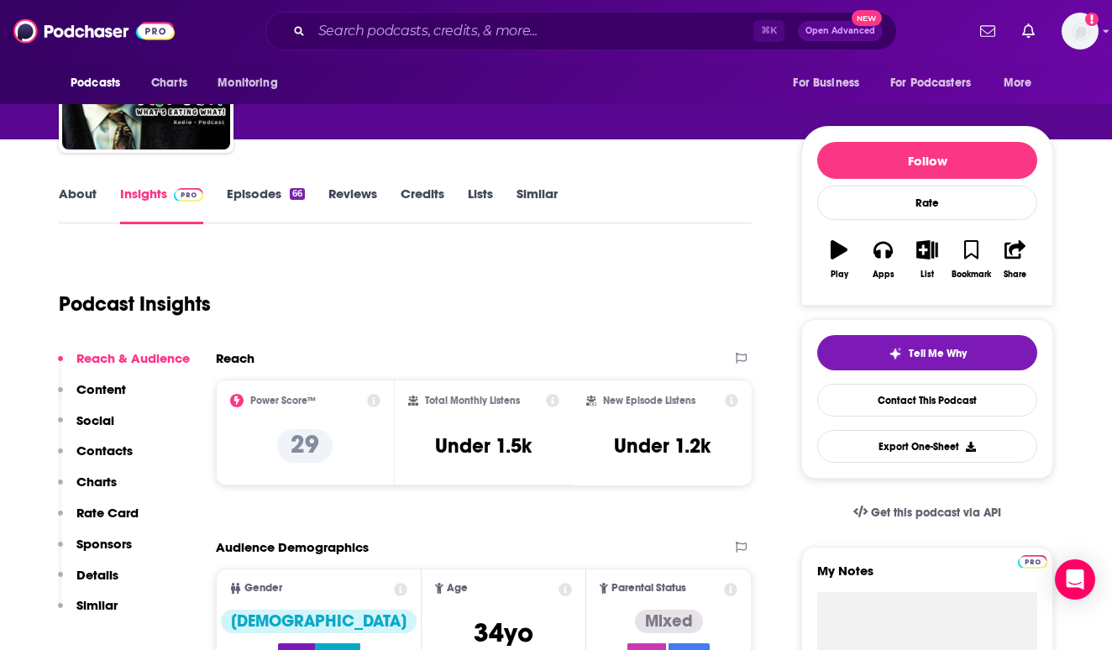
click at [275, 189] on link "Episodes 66" at bounding box center [266, 205] width 78 height 39
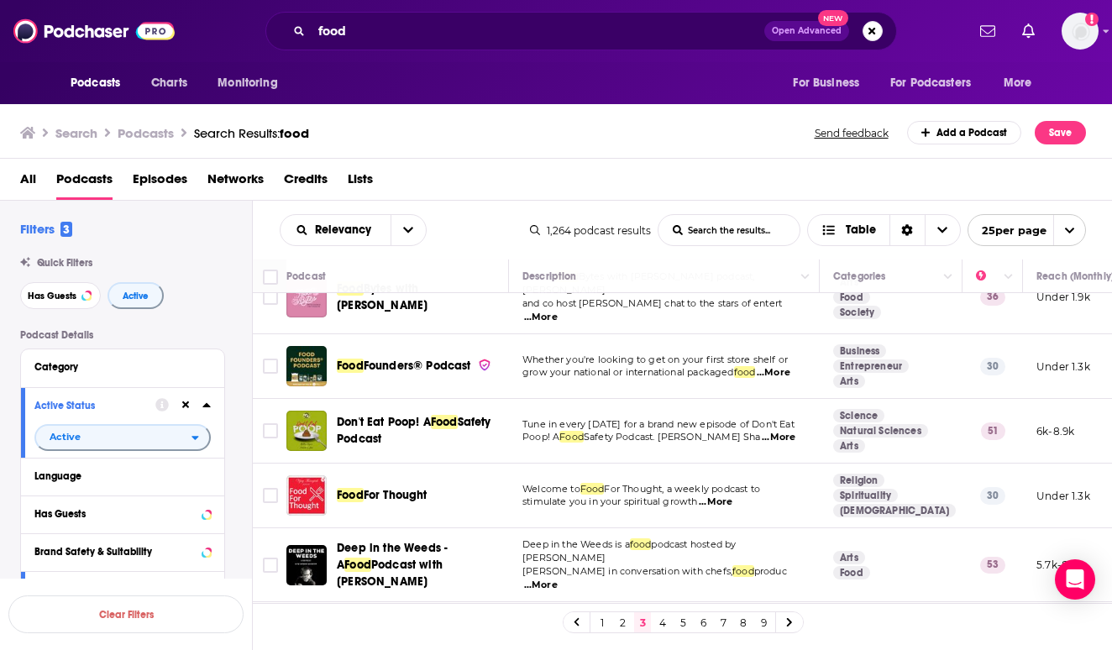
scroll to position [916, 0]
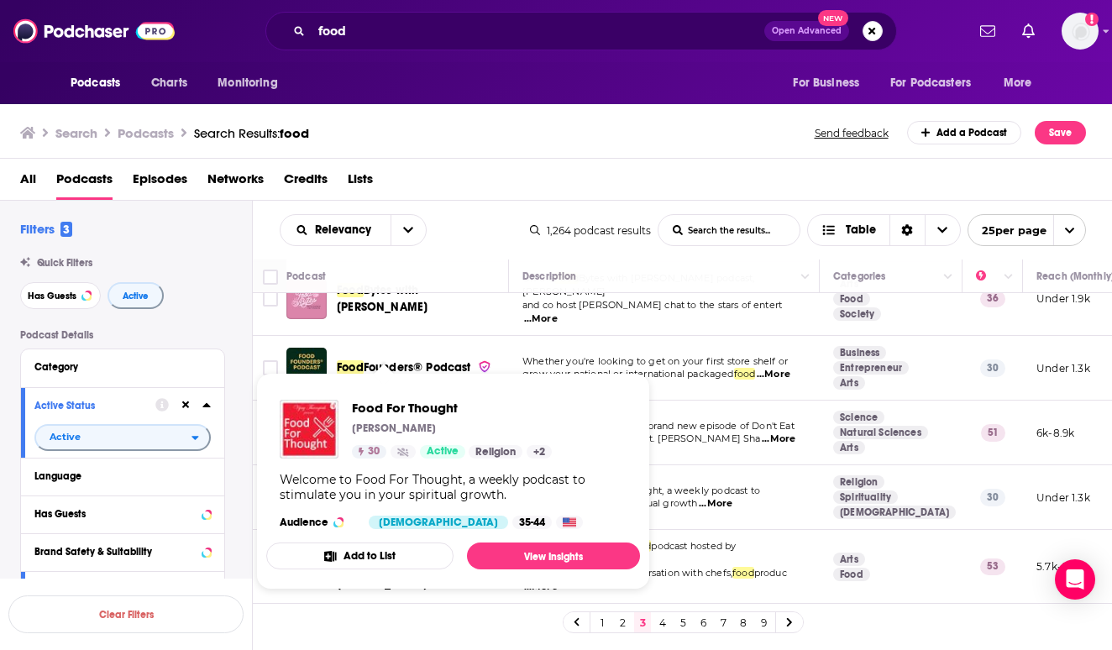
click at [320, 430] on img "Food For Thought" at bounding box center [309, 429] width 59 height 59
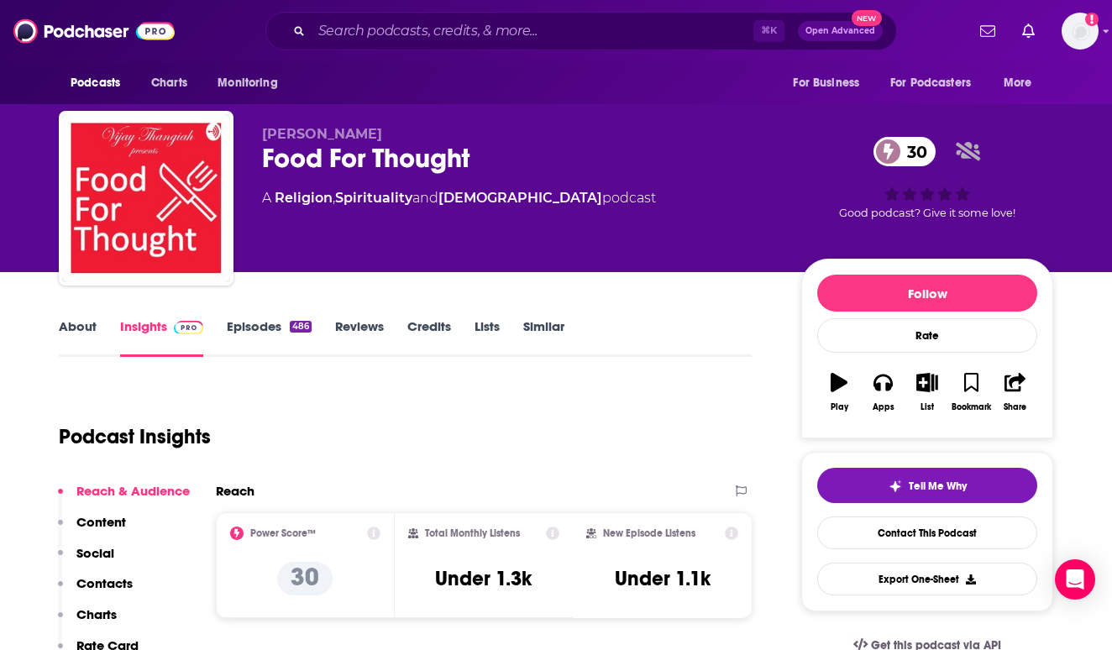
scroll to position [8, 0]
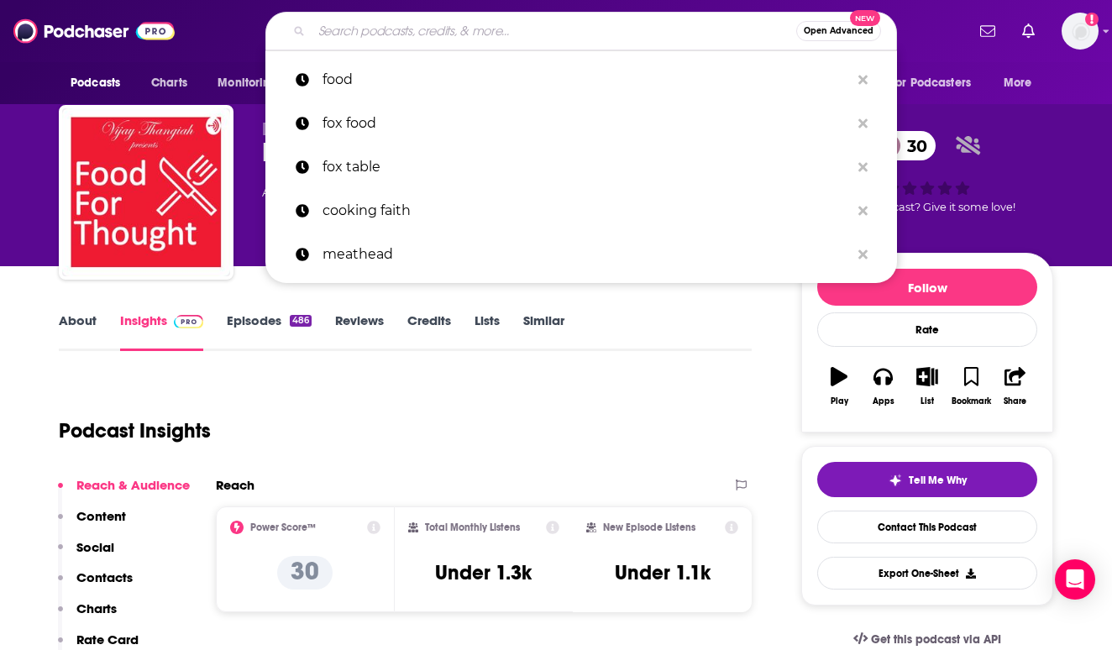
click at [525, 30] on input "Search podcasts, credits, & more..." at bounding box center [554, 31] width 485 height 27
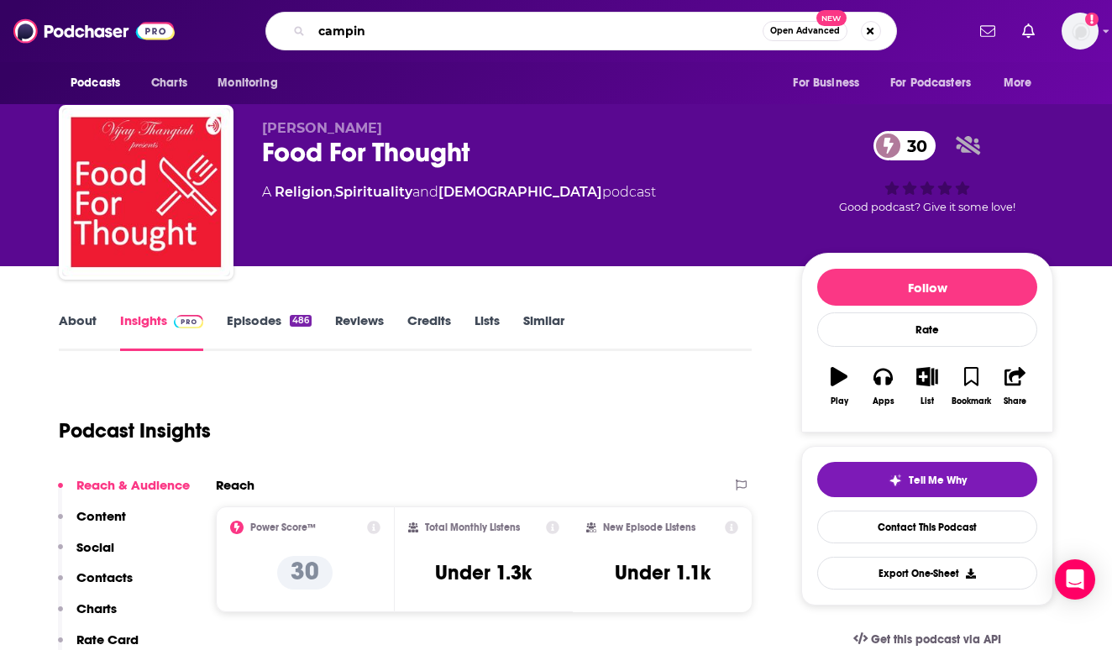
type input "camping"
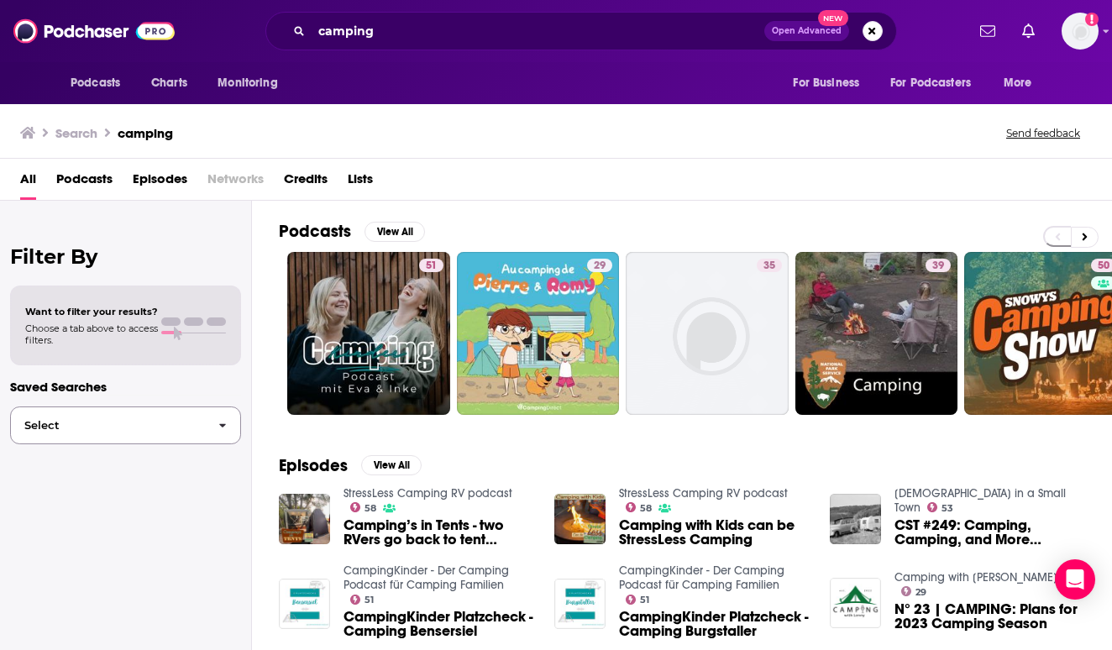
click at [209, 423] on span "button" at bounding box center [222, 425] width 35 height 36
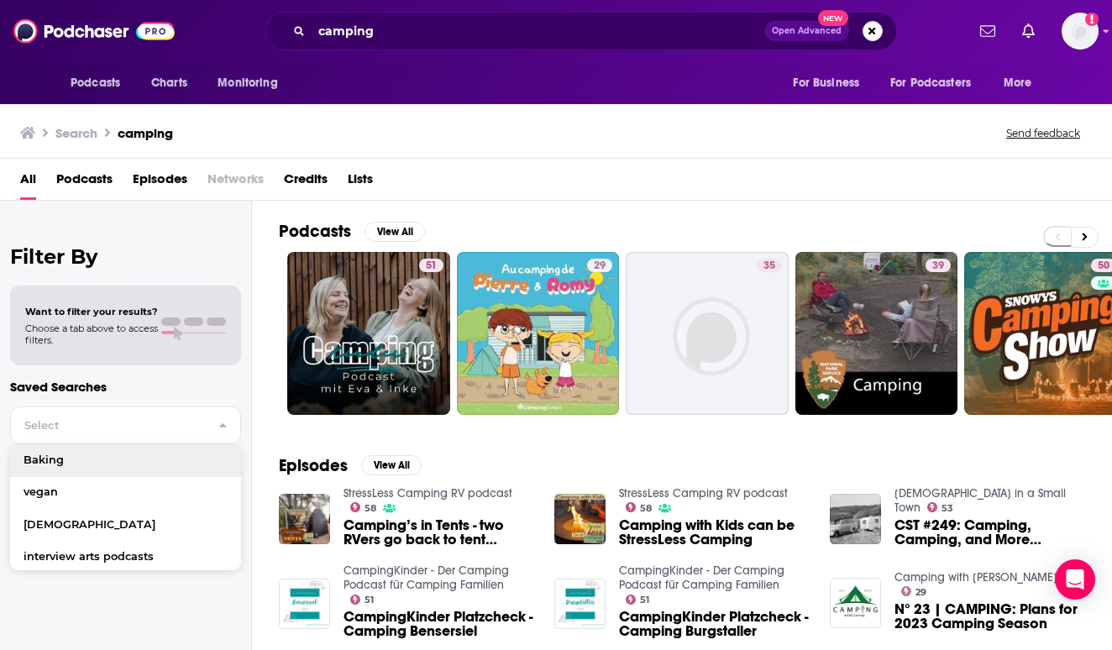
click at [81, 228] on div "Filter By Want to filter your results? Choose a tab above to access filters. Sa…" at bounding box center [126, 526] width 252 height 650
click at [107, 328] on span "Choose a tab above to access filters." at bounding box center [91, 334] width 133 height 24
click at [92, 307] on span "Want to filter your results?" at bounding box center [91, 312] width 133 height 12
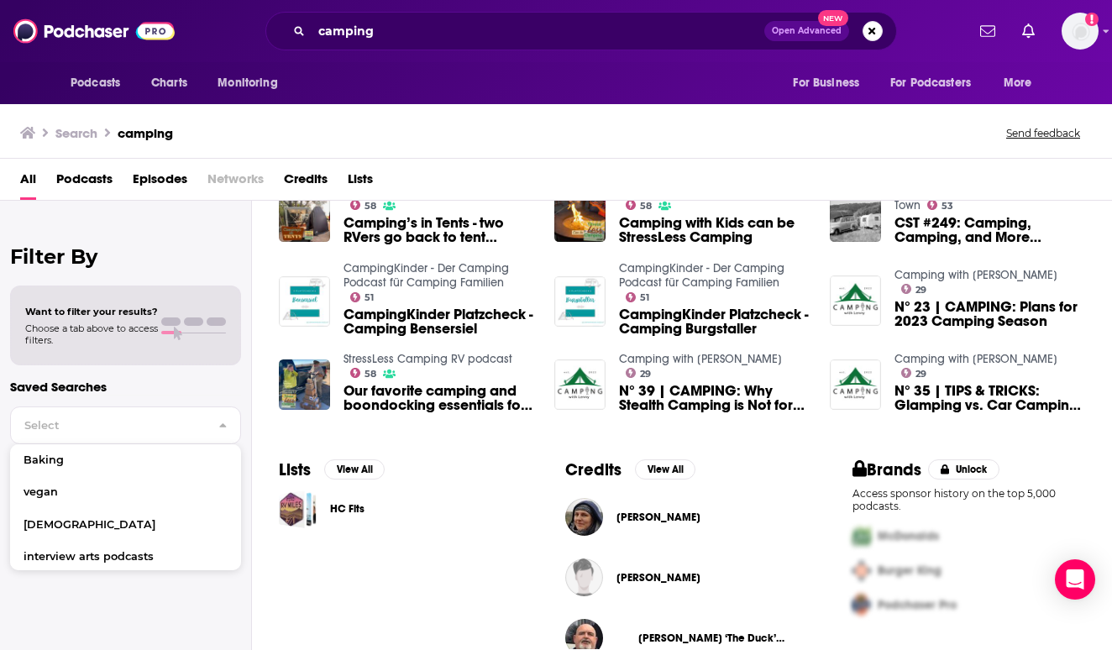
scroll to position [307, 0]
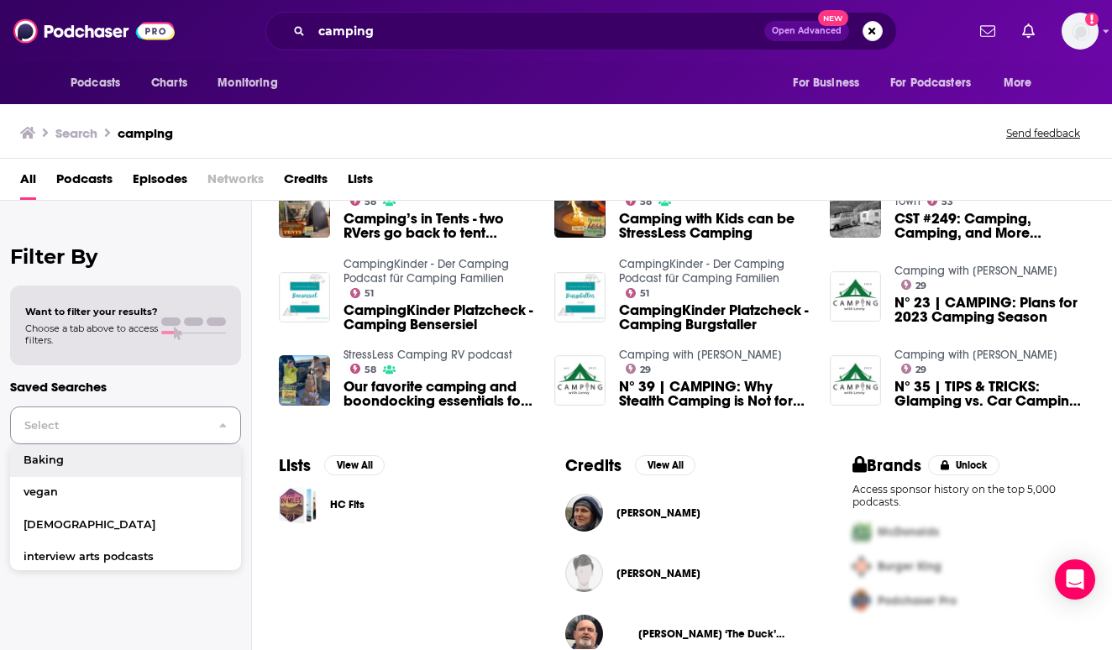
click at [228, 436] on span "button" at bounding box center [222, 425] width 35 height 36
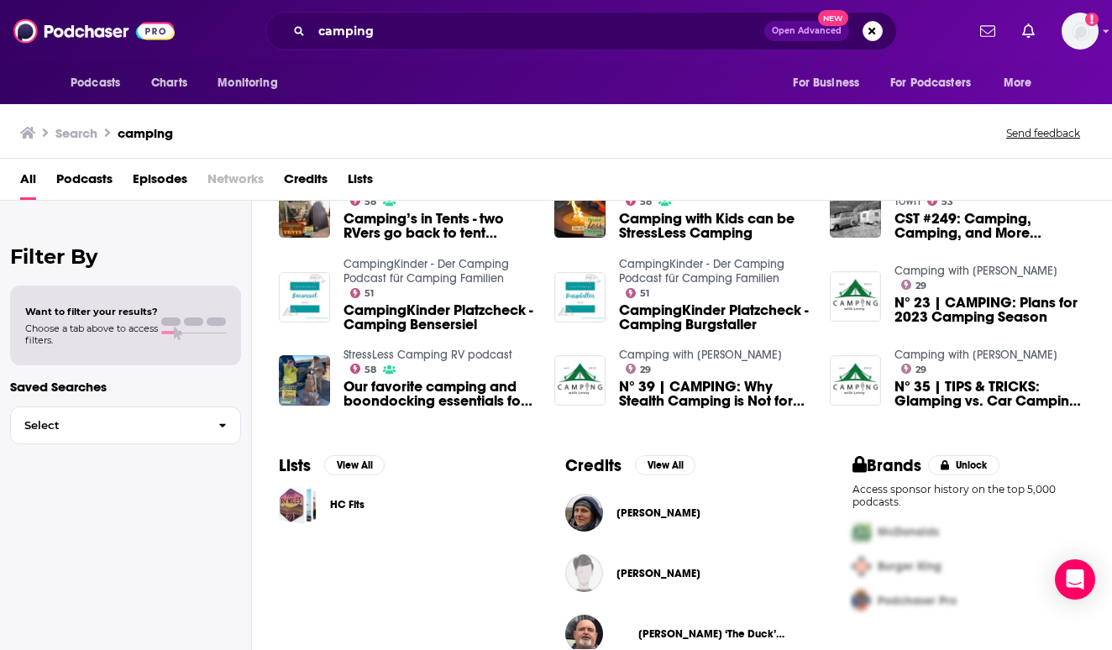
click at [173, 333] on span at bounding box center [171, 332] width 20 height 3
click at [170, 331] on span at bounding box center [171, 332] width 20 height 3
click at [87, 186] on span "Podcasts" at bounding box center [84, 182] width 56 height 34
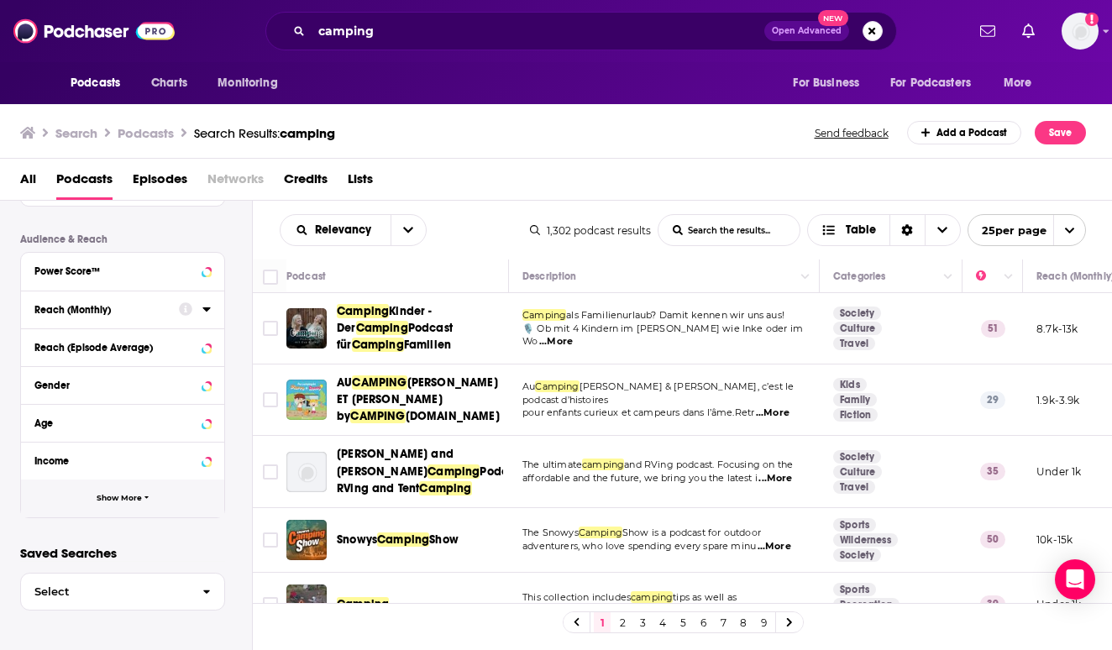
scroll to position [407, 0]
click at [158, 516] on button "Show More" at bounding box center [122, 499] width 203 height 38
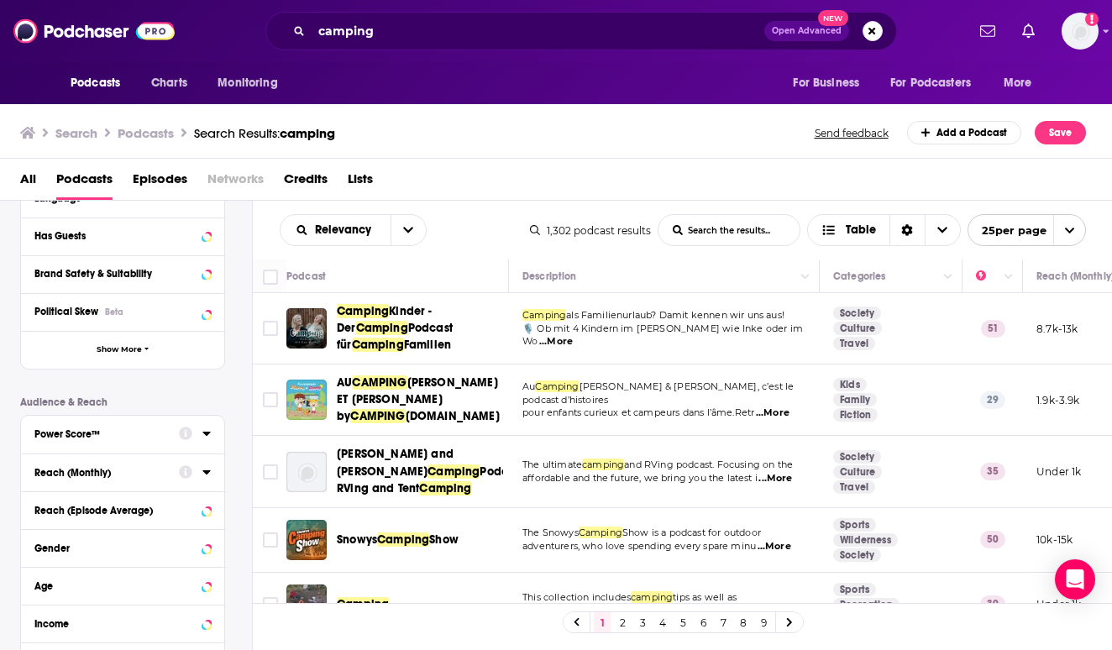
scroll to position [181, 0]
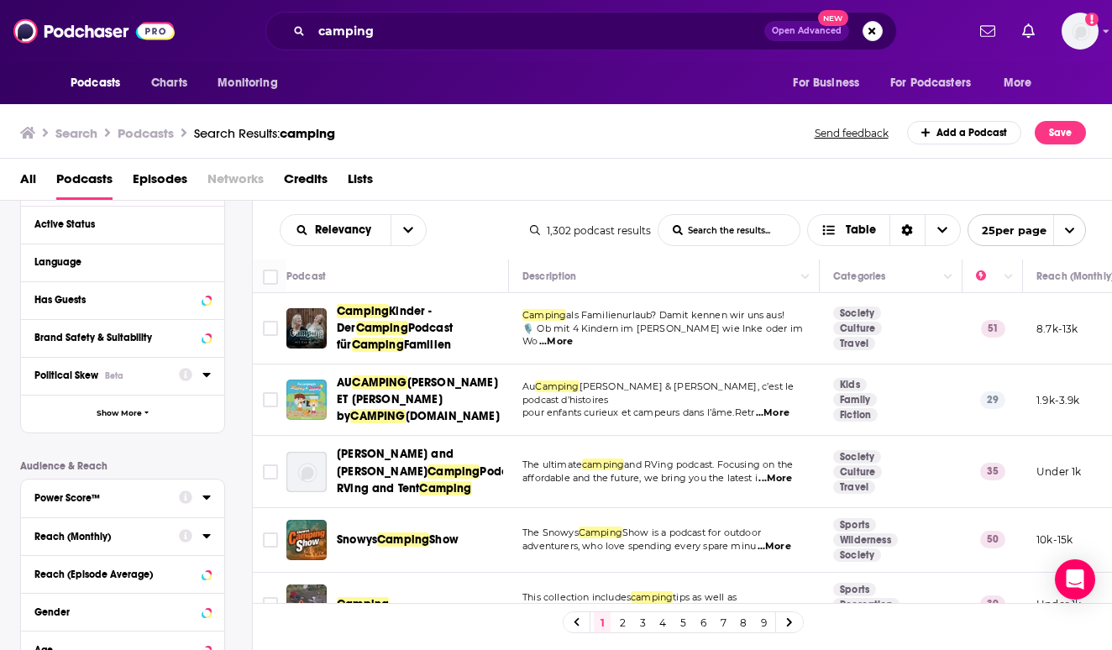
click at [174, 377] on button "Political Skew Beta" at bounding box center [106, 374] width 144 height 21
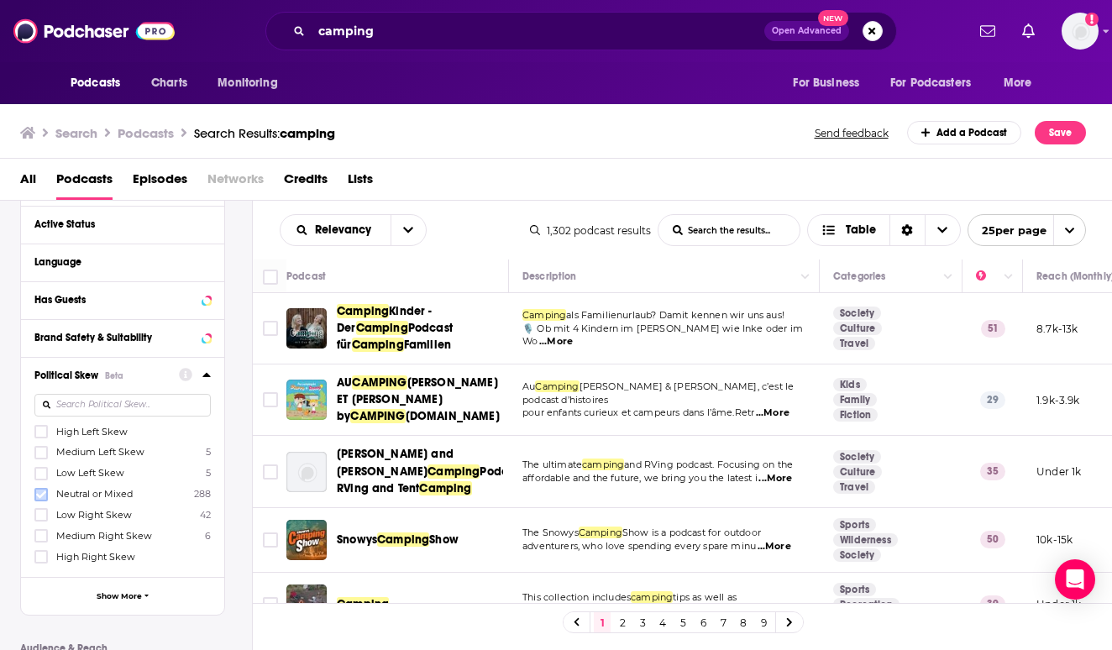
click at [45, 497] on icon at bounding box center [41, 495] width 10 height 10
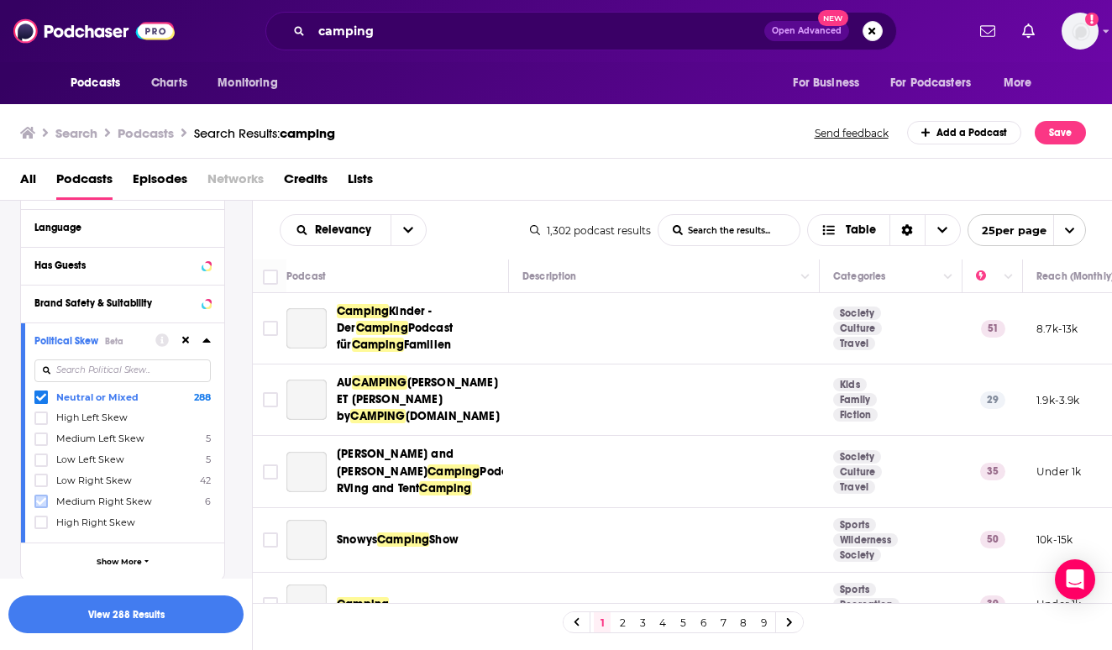
scroll to position [228, 0]
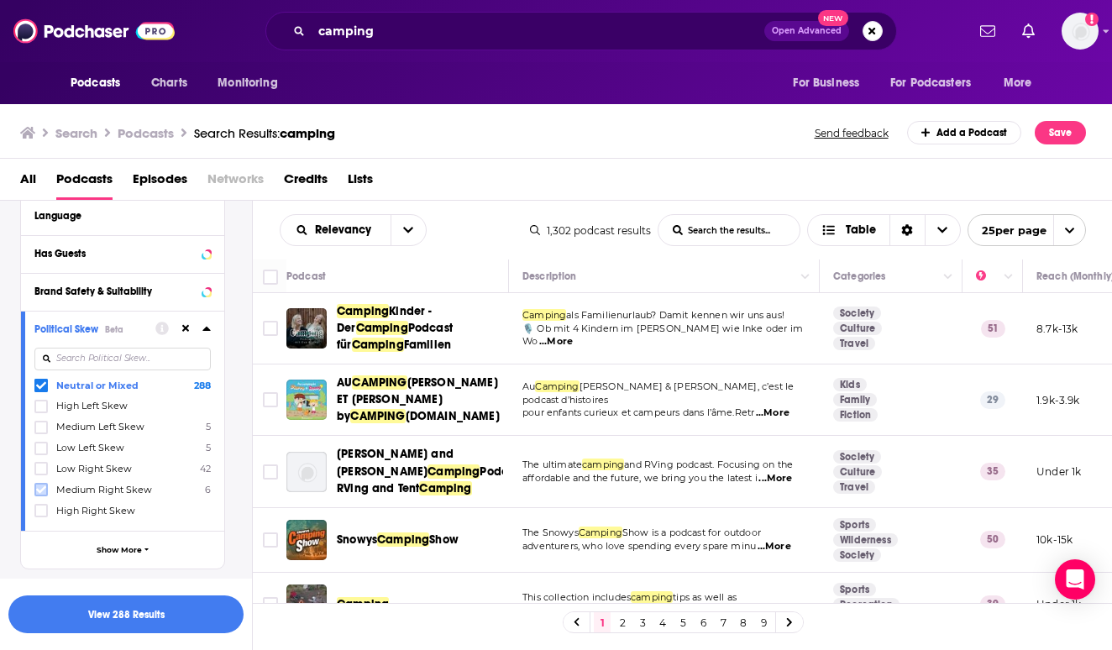
click at [37, 493] on icon at bounding box center [41, 490] width 10 height 10
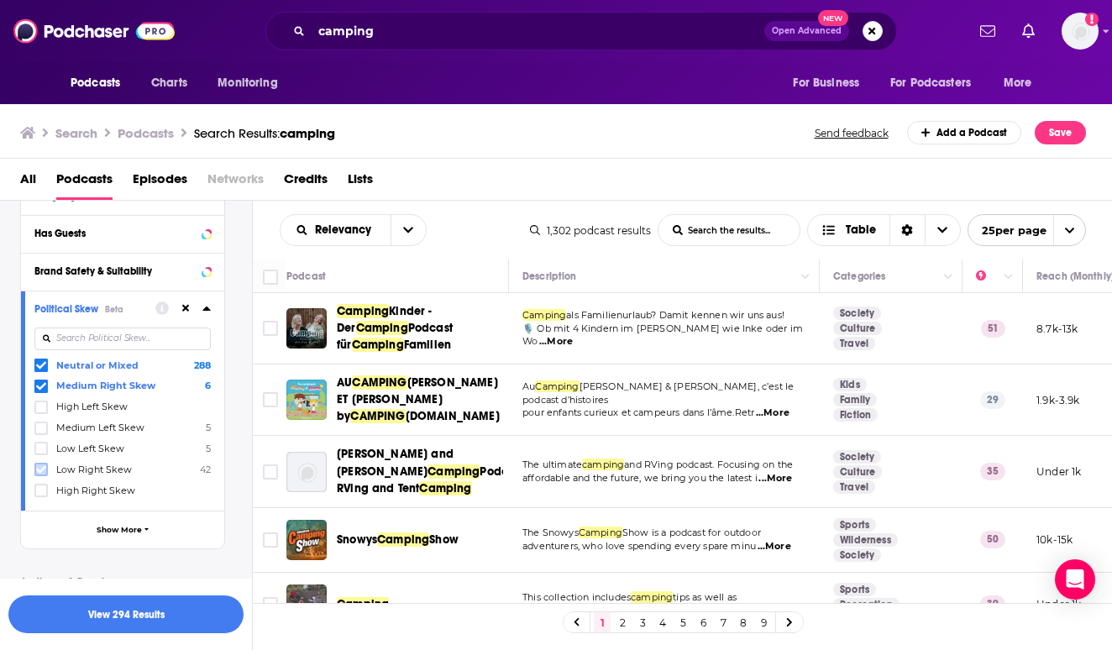
scroll to position [260, 0]
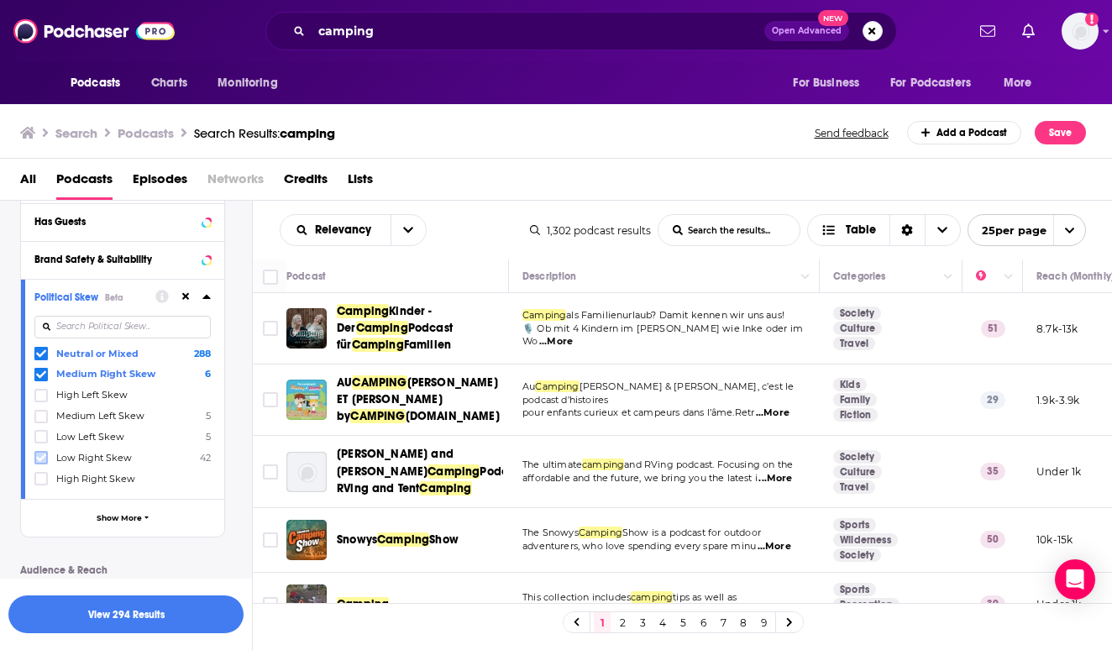
click at [39, 462] on icon at bounding box center [41, 458] width 10 height 10
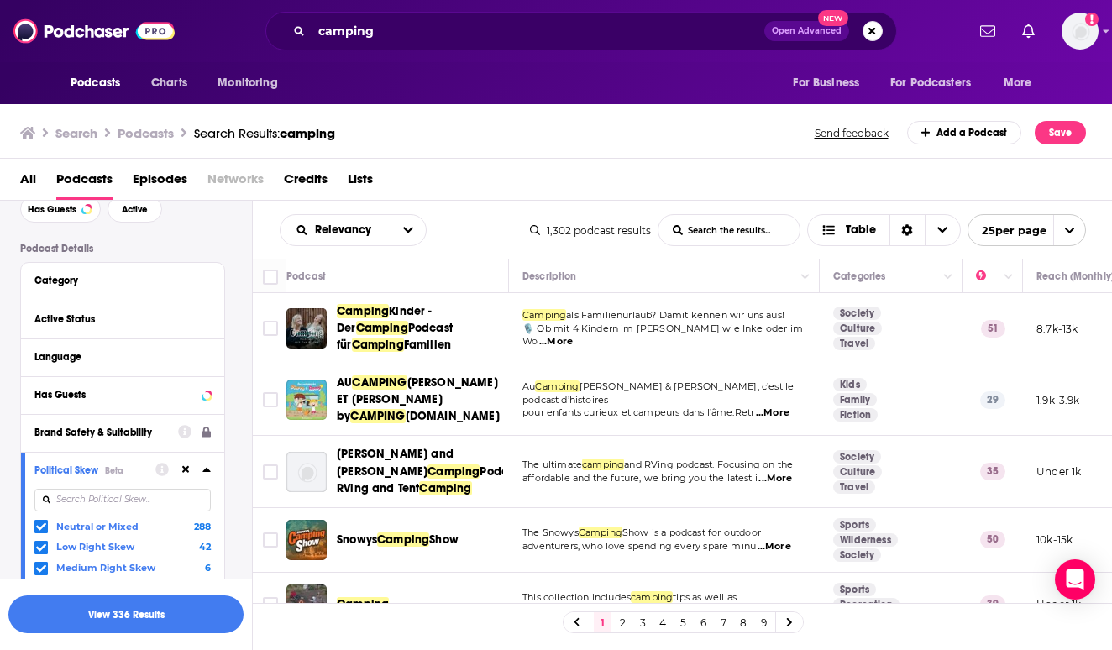
scroll to position [91, 0]
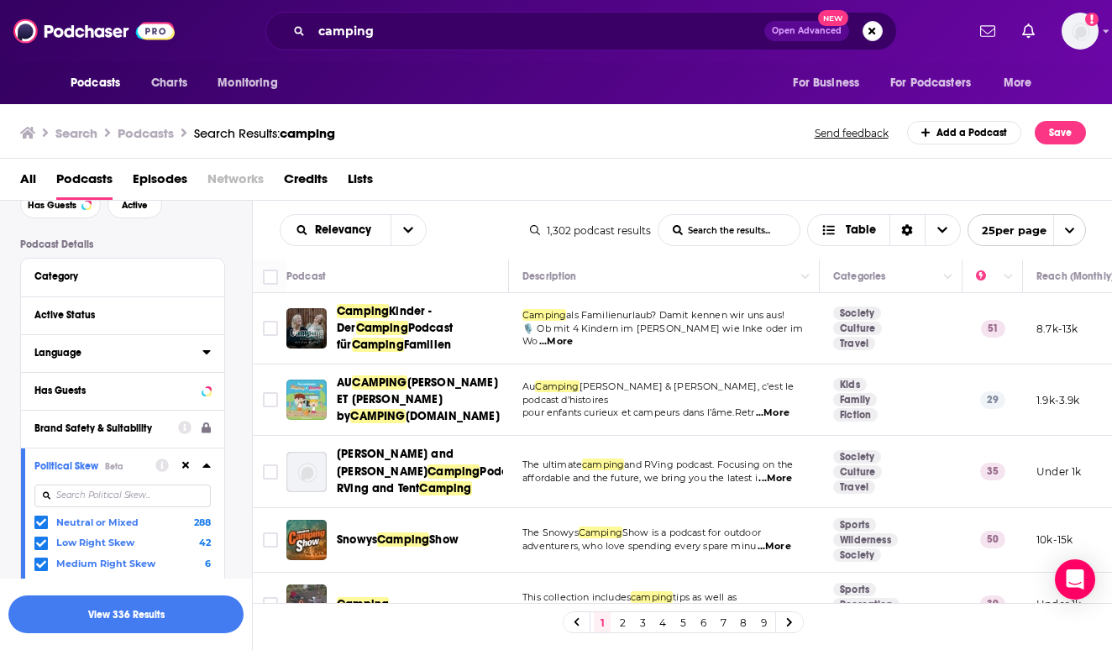
click at [103, 354] on div "Language" at bounding box center [112, 353] width 157 height 12
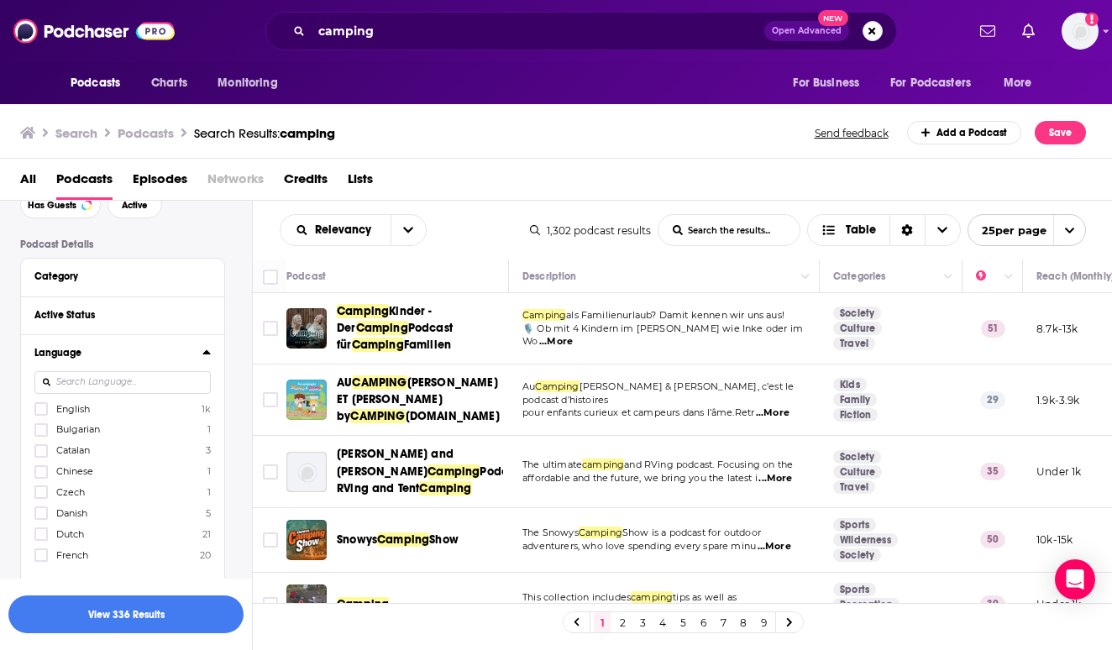
click at [81, 408] on span "English" at bounding box center [73, 409] width 34 height 12
click at [41, 414] on input "multiSelectOption-en-0" at bounding box center [41, 414] width 0 height 0
click at [212, 615] on button "View 336 Results" at bounding box center [125, 614] width 235 height 38
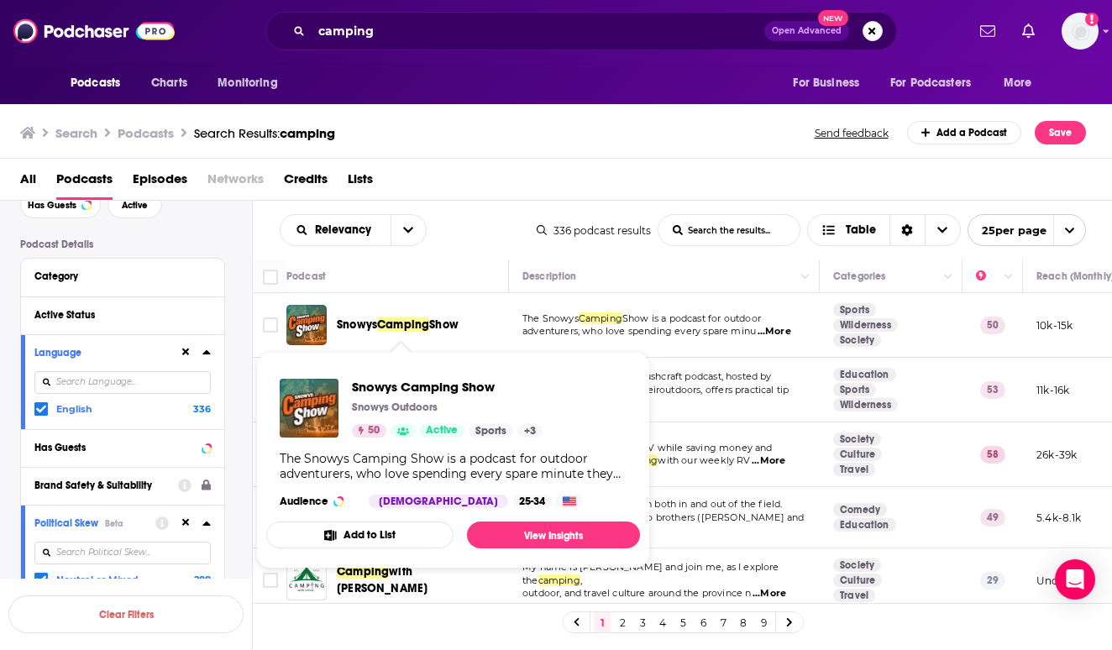
click at [385, 332] on span "Camping" at bounding box center [403, 324] width 52 height 14
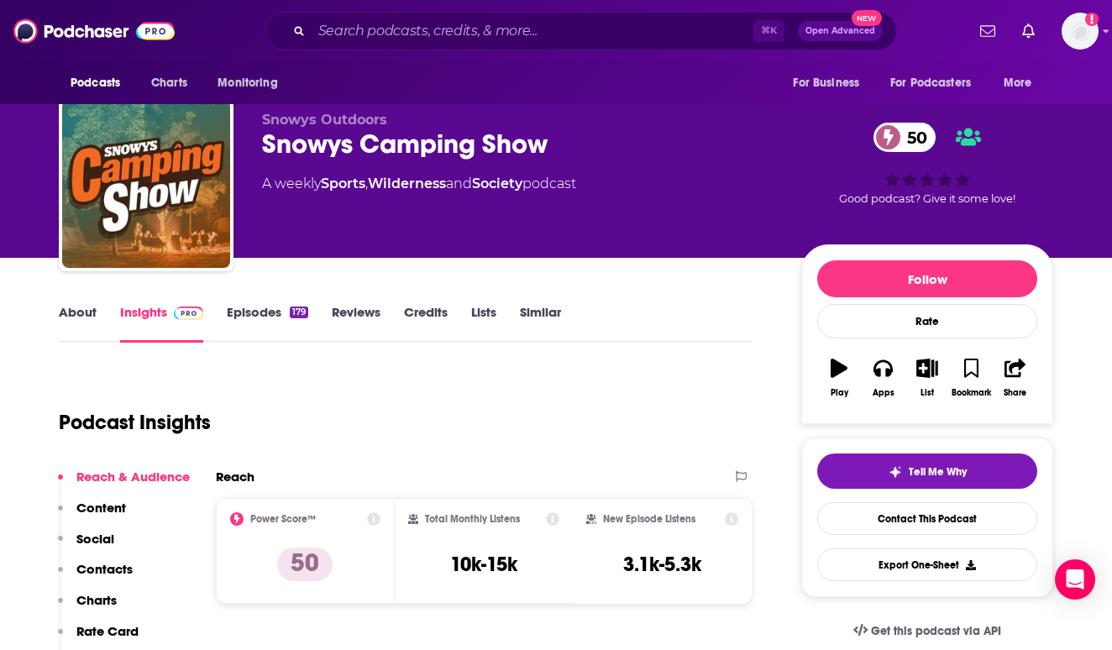
scroll to position [13, 0]
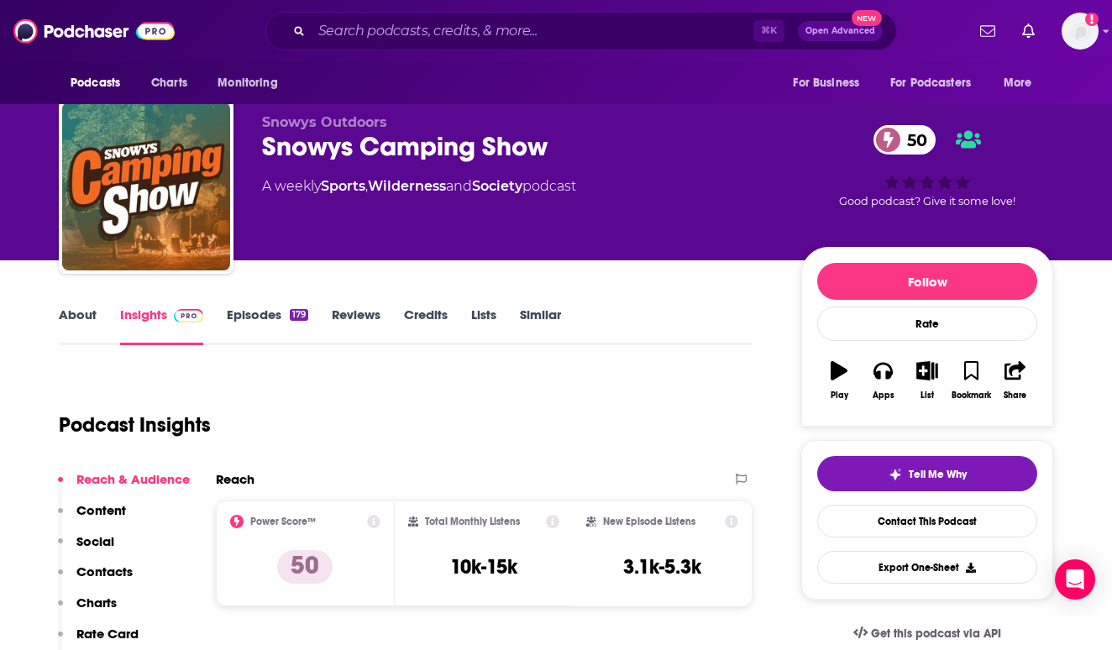
click at [251, 308] on link "Episodes 179" at bounding box center [267, 326] width 81 height 39
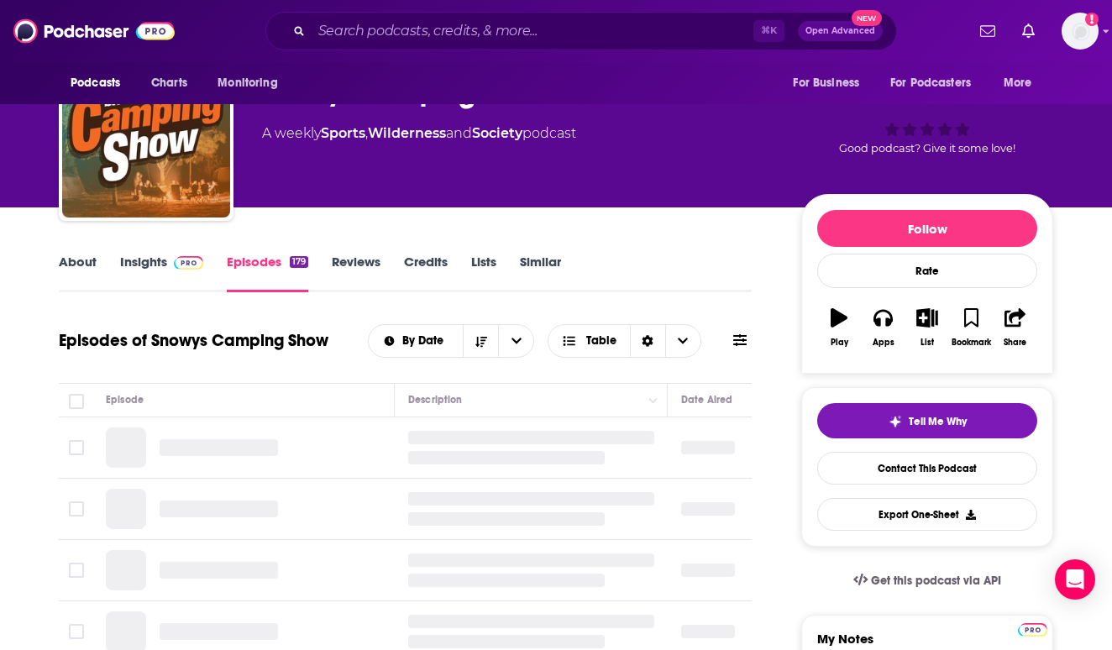
scroll to position [98, 0]
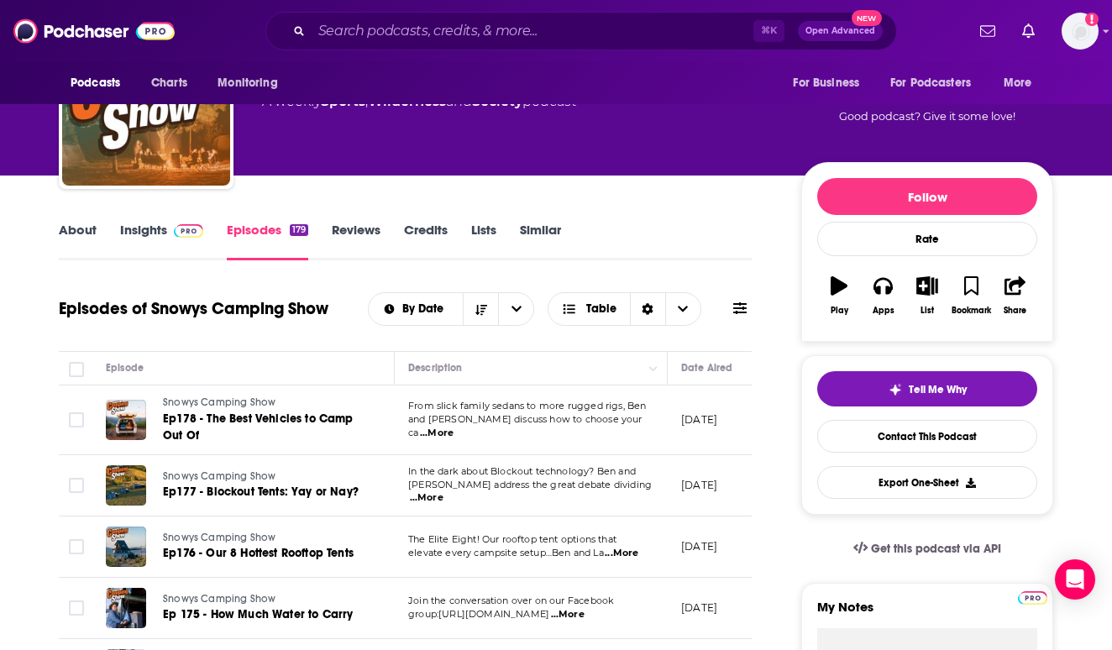
click at [154, 224] on link "Insights" at bounding box center [161, 241] width 83 height 39
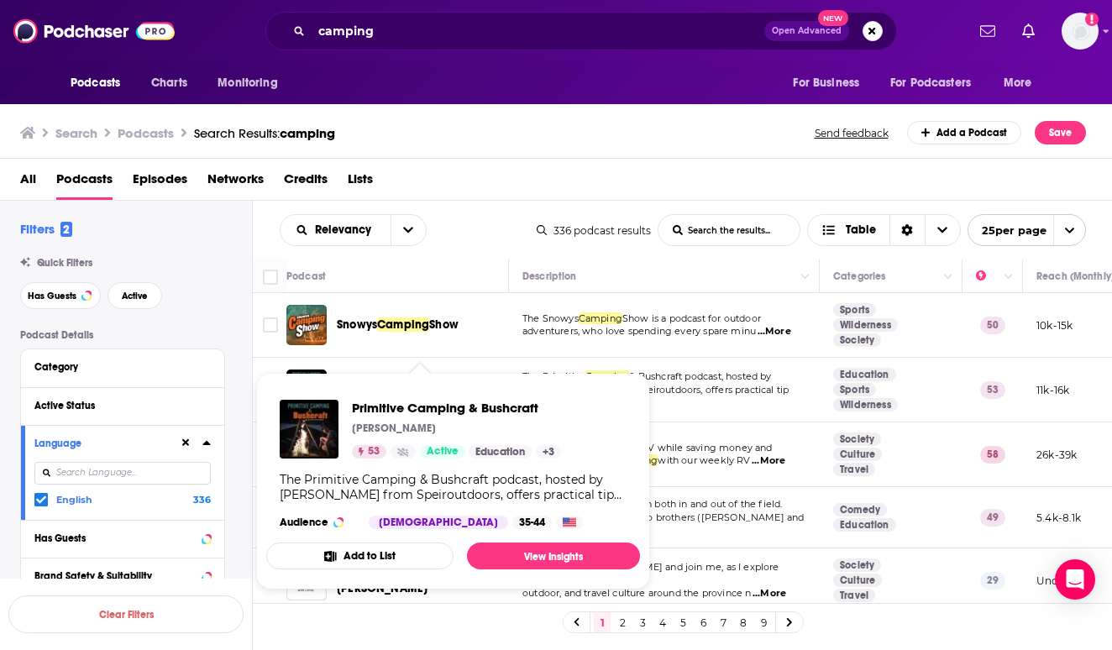
click at [358, 377] on span "Primitive Camping & Bushcraft Chris Speir 53 Active Education + 3 The Primitive…" at bounding box center [453, 481] width 374 height 217
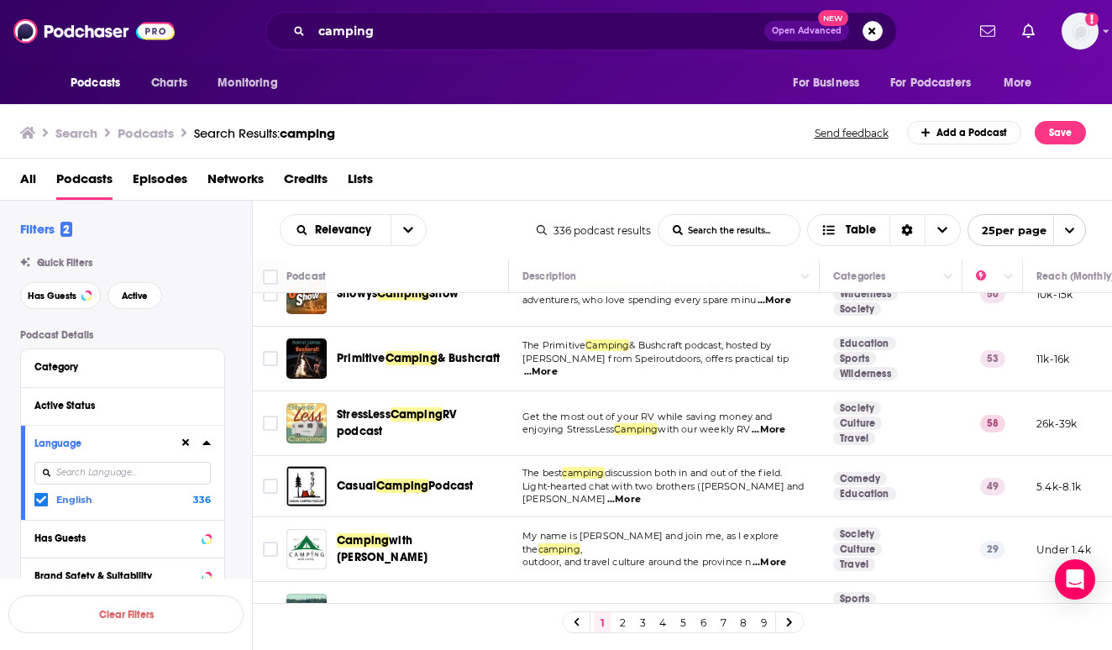
scroll to position [28, 0]
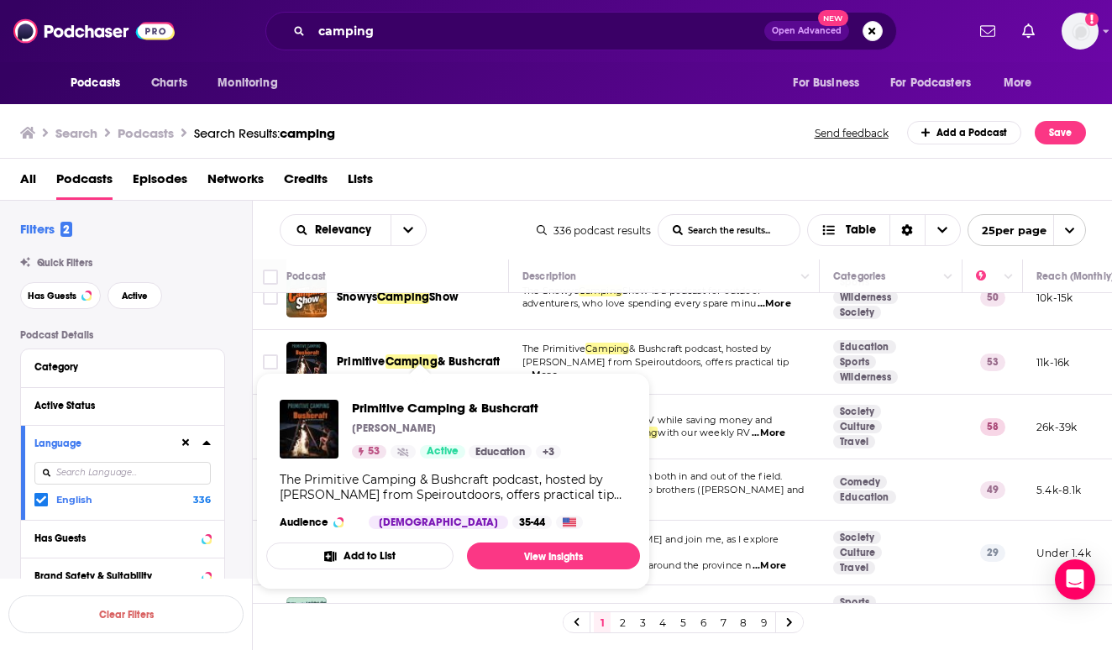
click at [375, 354] on span "Primitive" at bounding box center [361, 361] width 49 height 14
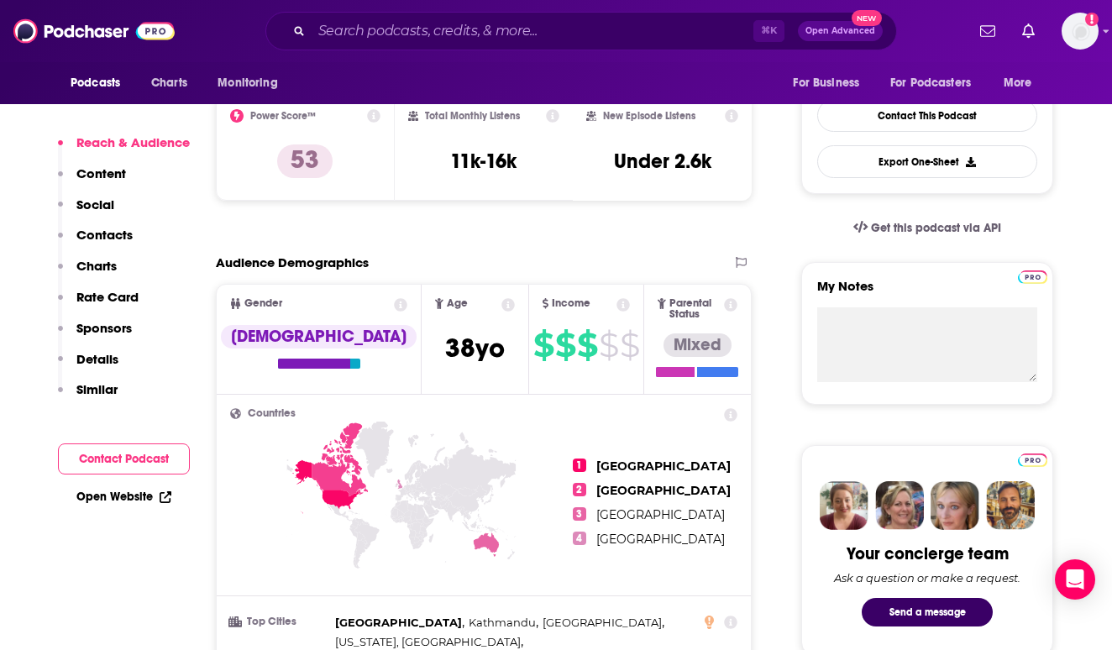
scroll to position [109, 0]
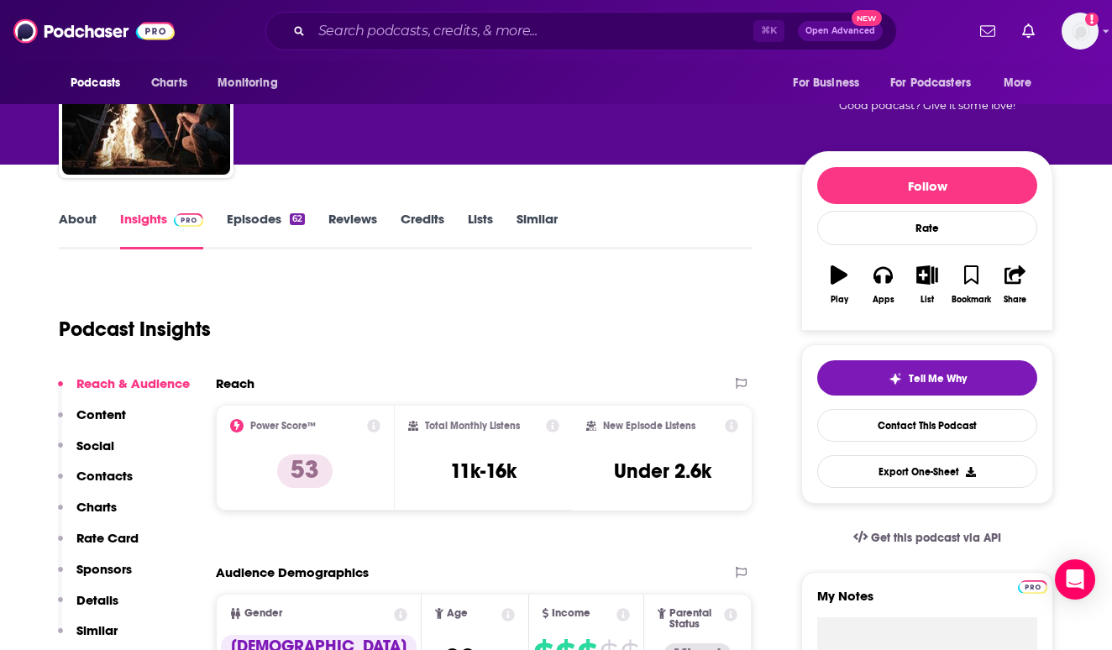
click at [254, 218] on link "Episodes 62" at bounding box center [266, 230] width 78 height 39
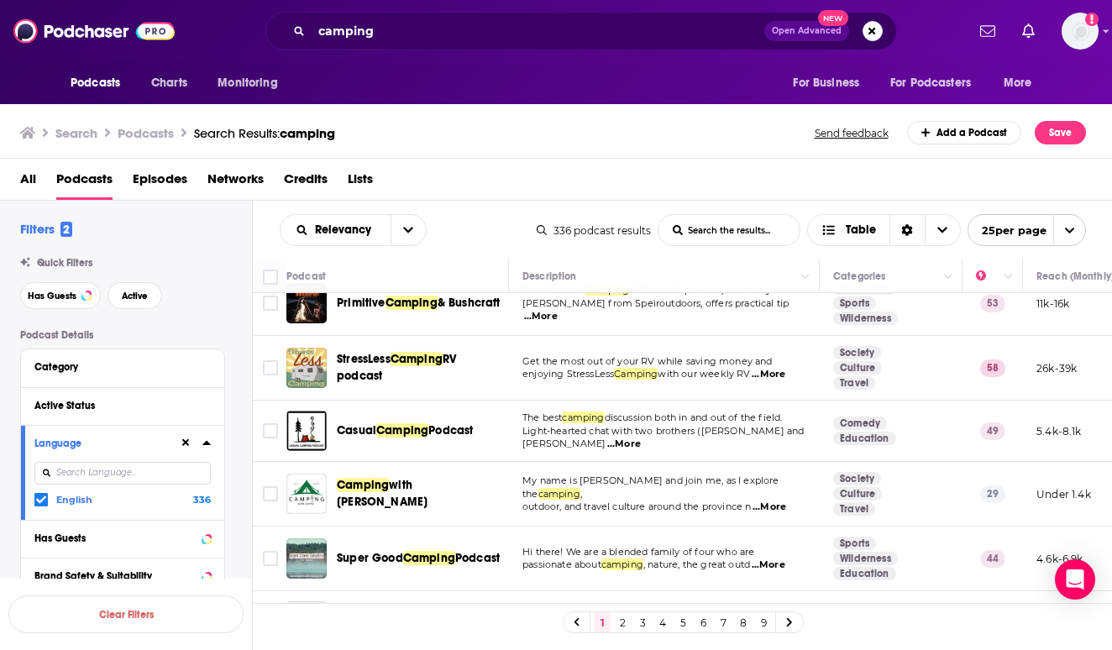
scroll to position [87, 1]
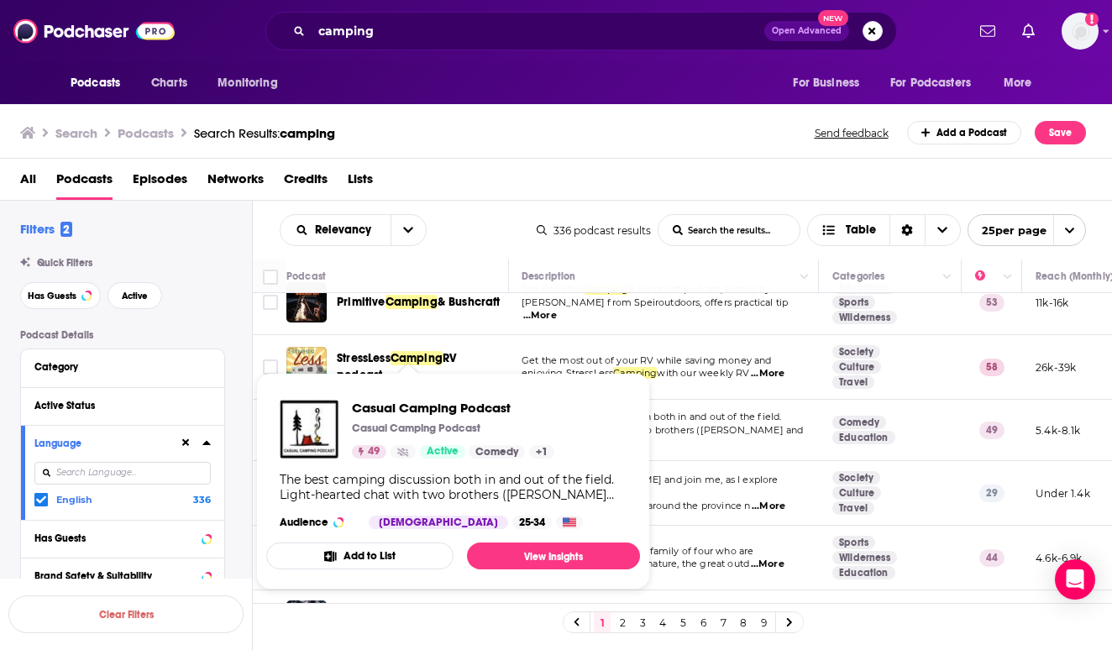
click at [449, 402] on span "Casual Camping Podcast" at bounding box center [453, 408] width 202 height 16
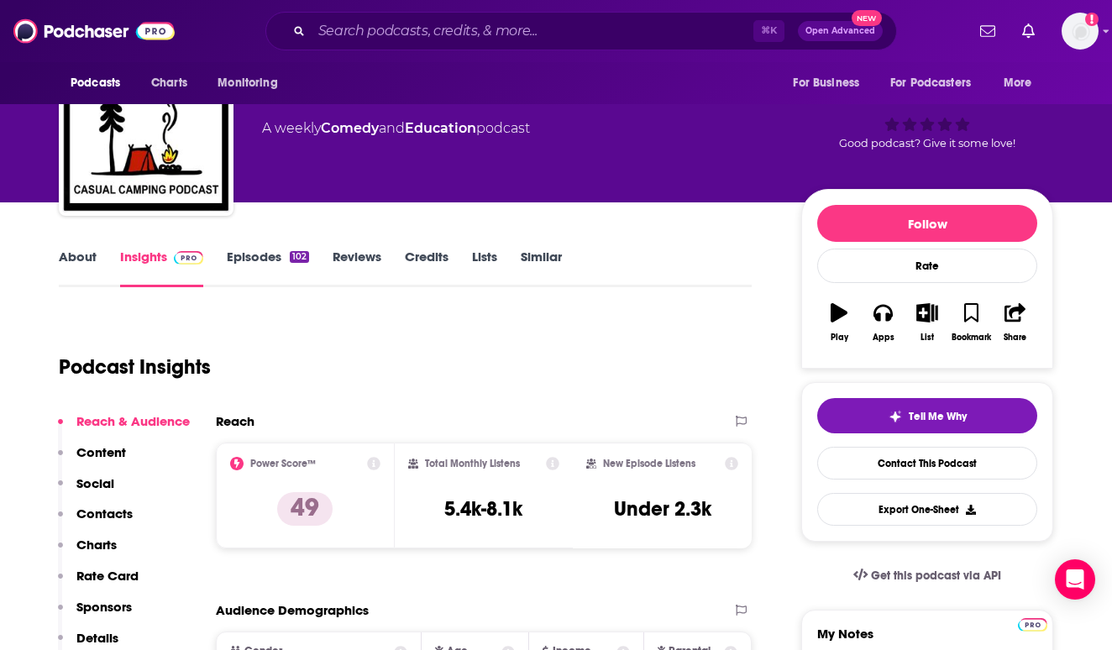
scroll to position [47, 0]
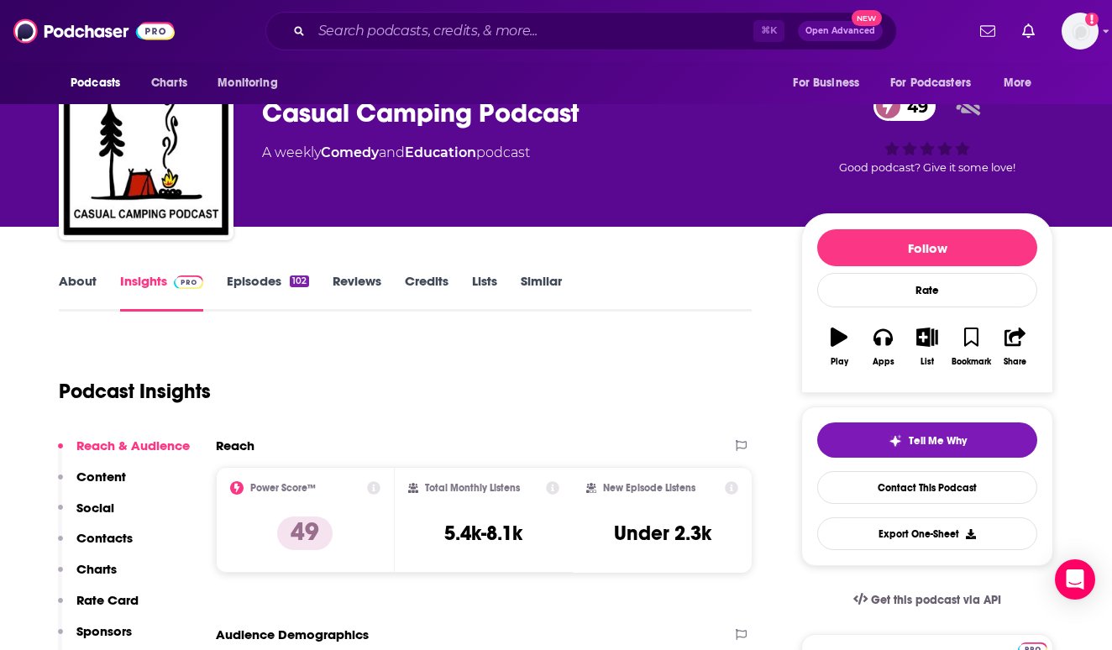
click at [252, 284] on link "Episodes 102" at bounding box center [268, 292] width 82 height 39
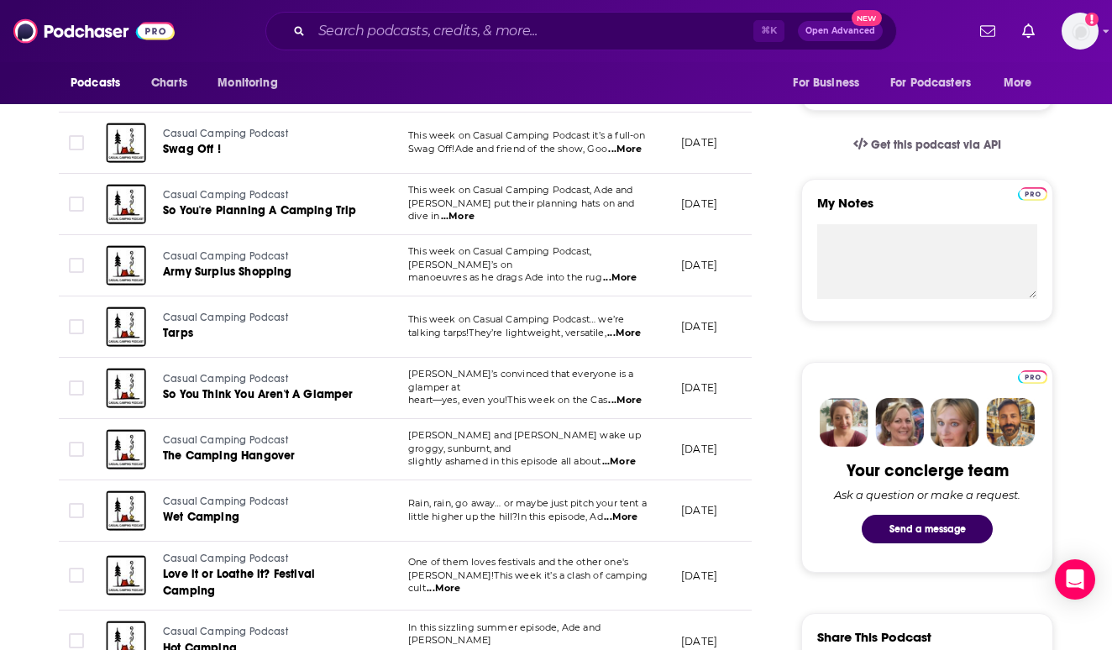
scroll to position [501, 0]
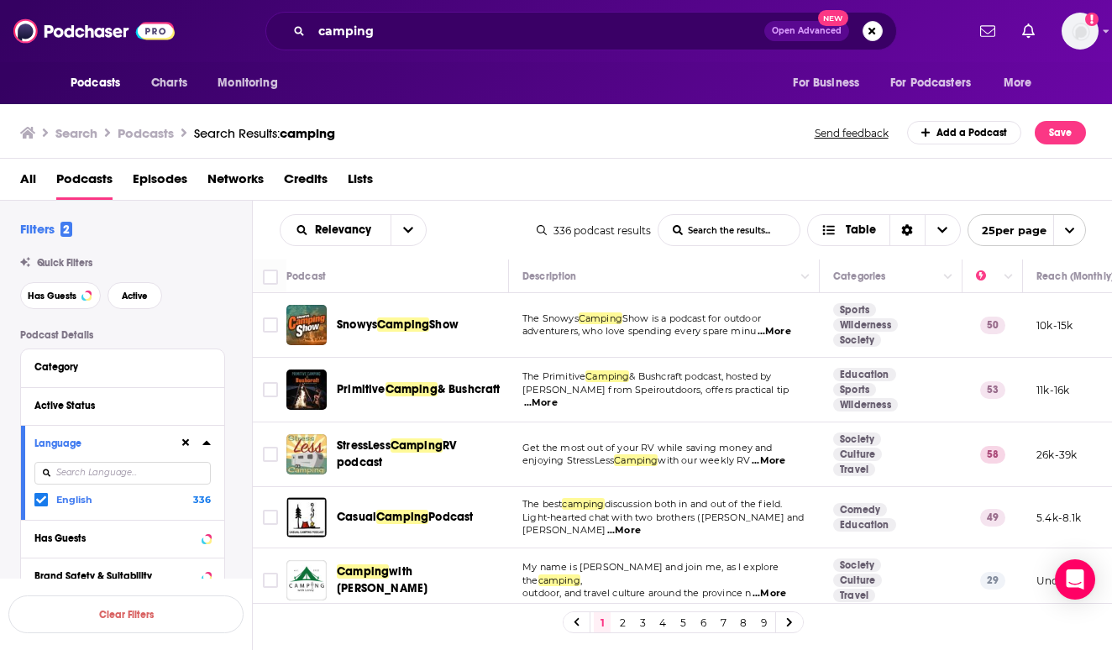
scroll to position [81, 0]
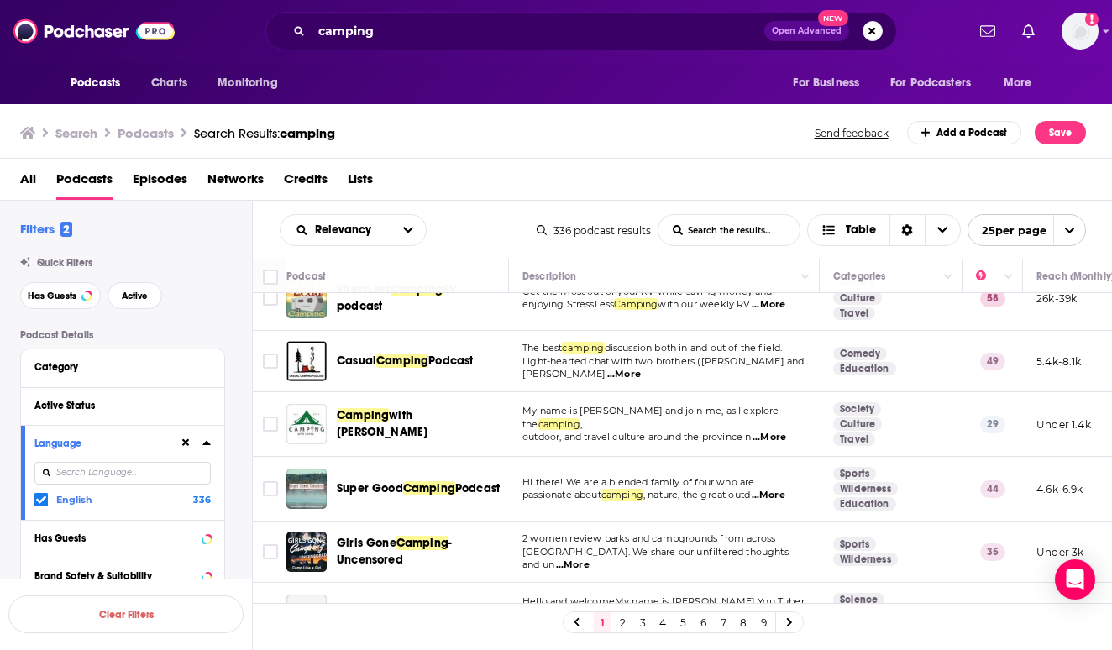
scroll to position [164, 0]
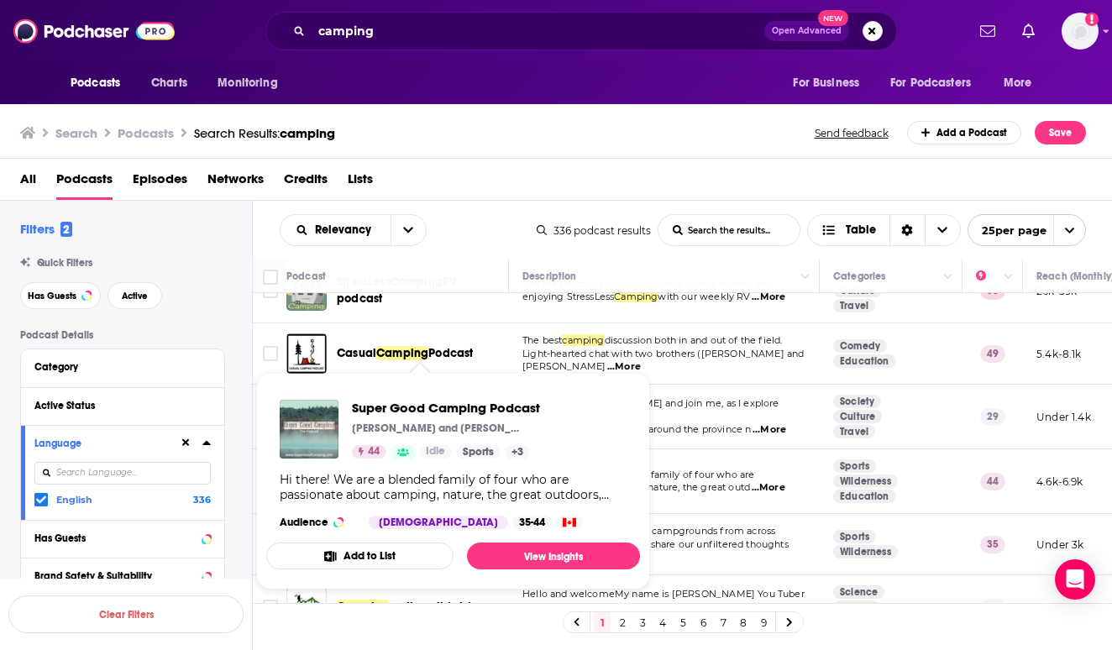
click at [401, 403] on span "Super Good Camping Podcast" at bounding box center [446, 408] width 188 height 16
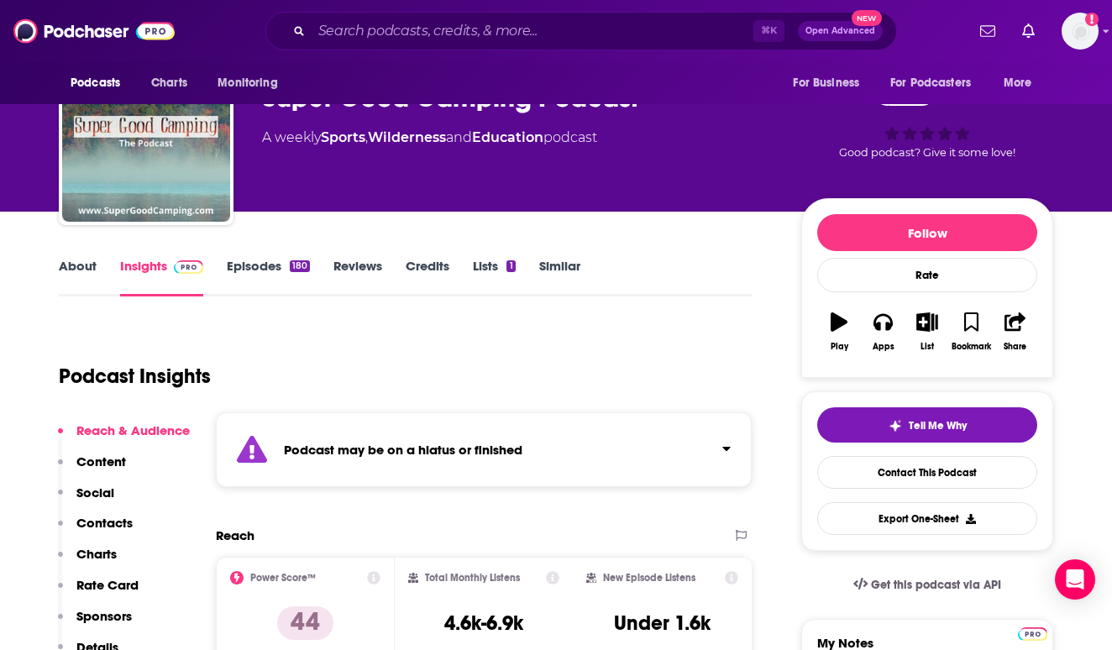
scroll to position [190, 0]
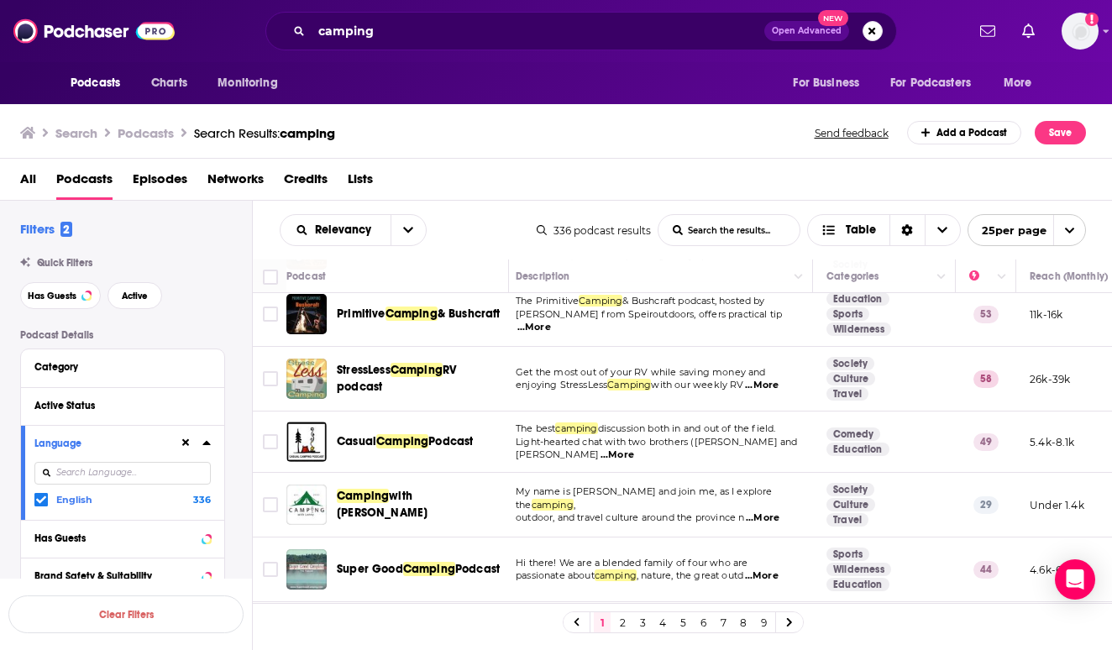
scroll to position [93, 6]
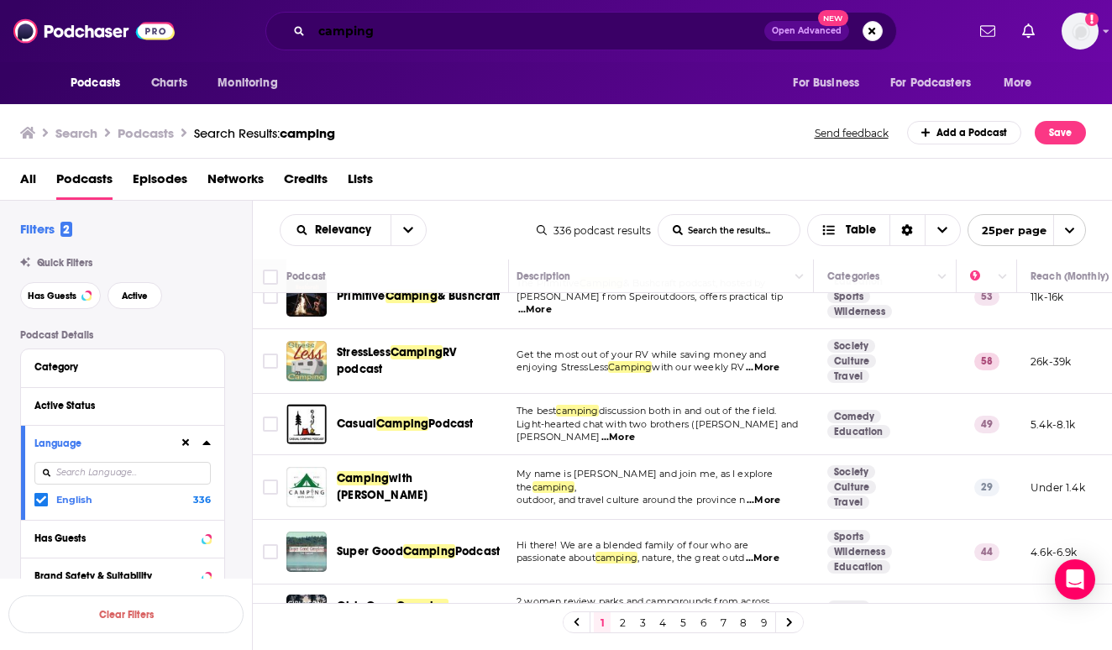
click at [378, 38] on input "camping" at bounding box center [538, 31] width 453 height 27
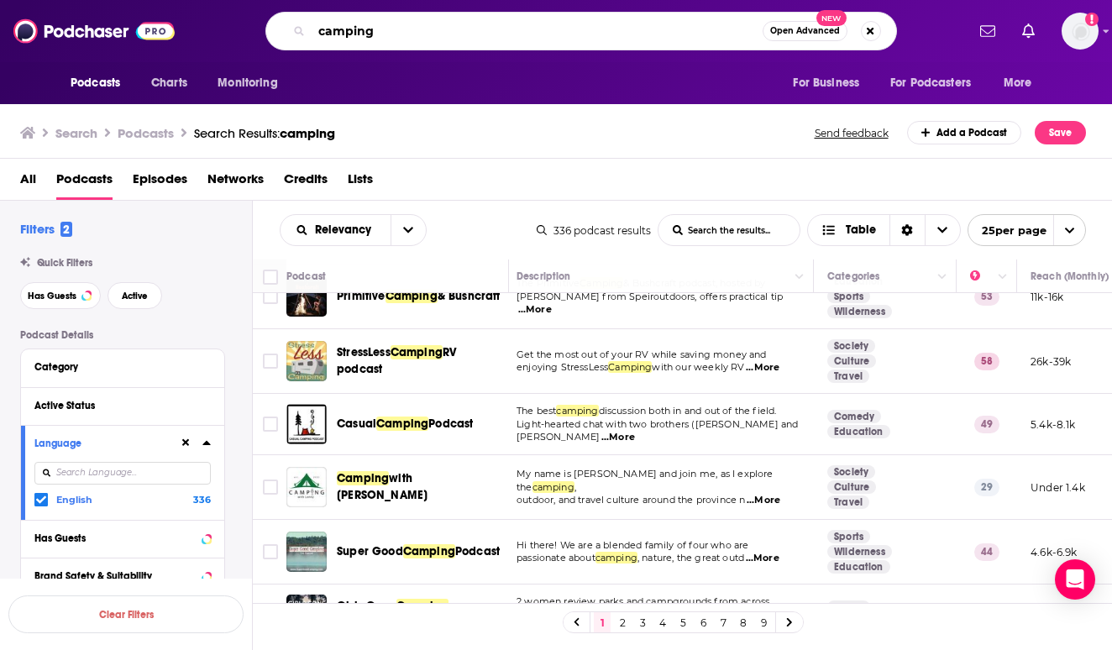
click at [378, 38] on input "camping" at bounding box center [537, 31] width 451 height 27
type input "cowboy crossroads"
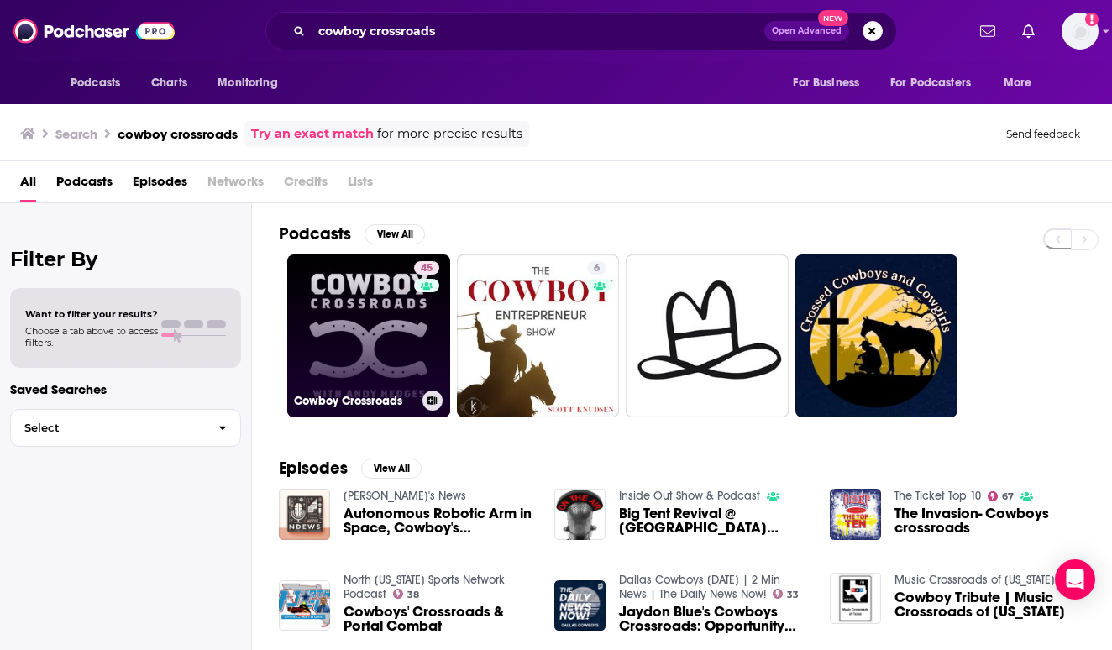
click at [349, 309] on link "45 Cowboy Crossroads" at bounding box center [368, 335] width 163 height 163
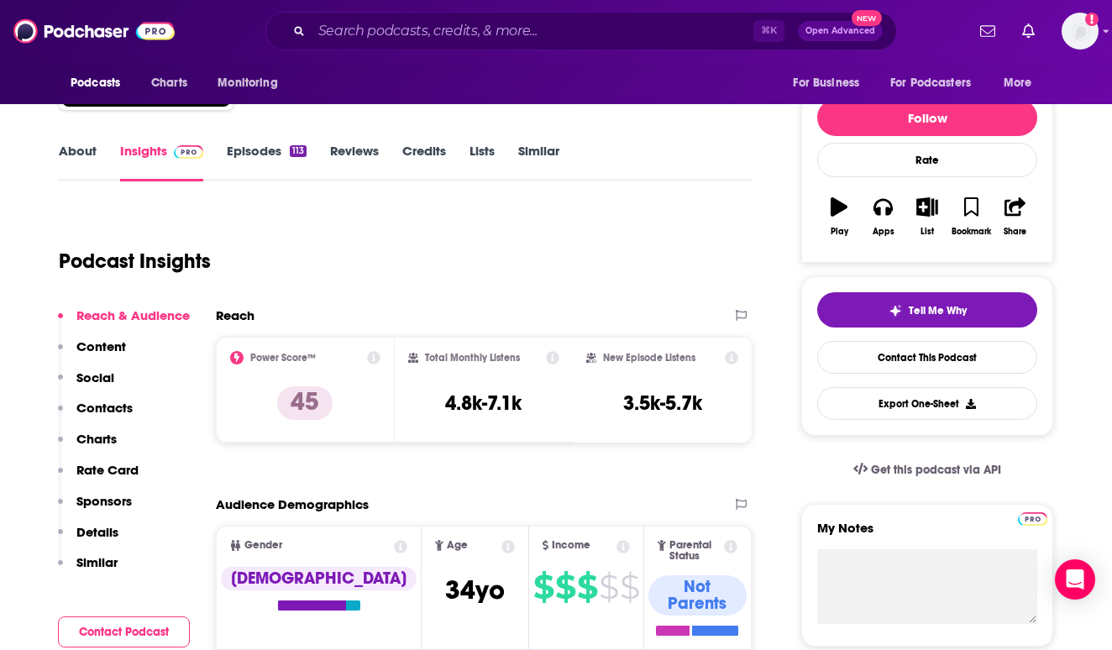
scroll to position [175, 0]
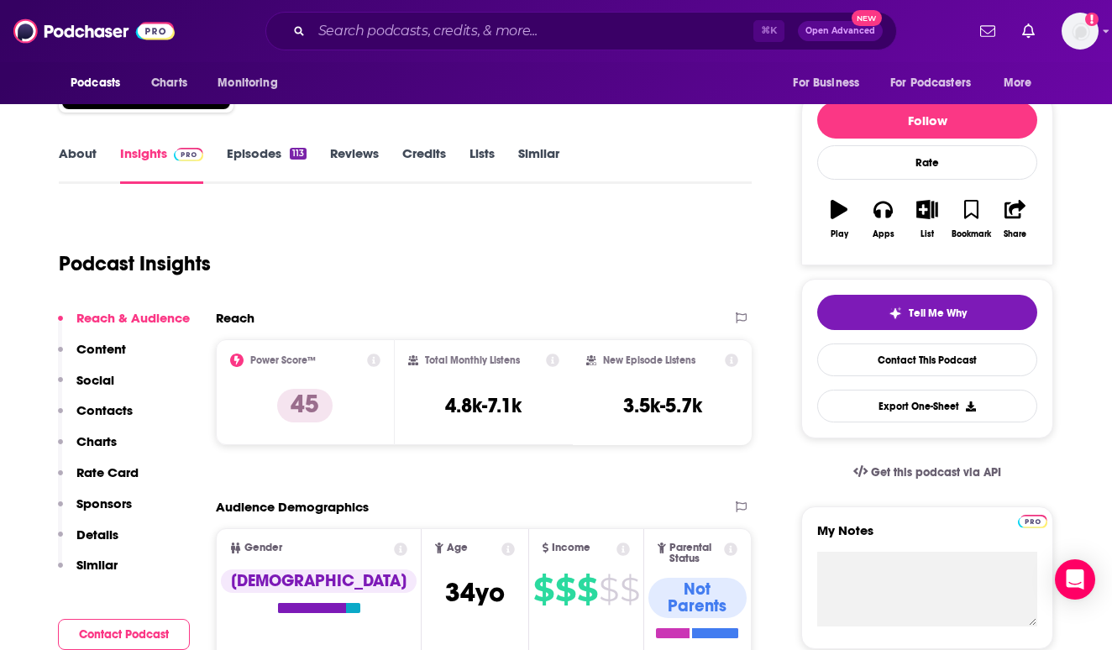
click at [101, 348] on p "Content" at bounding box center [101, 349] width 50 height 16
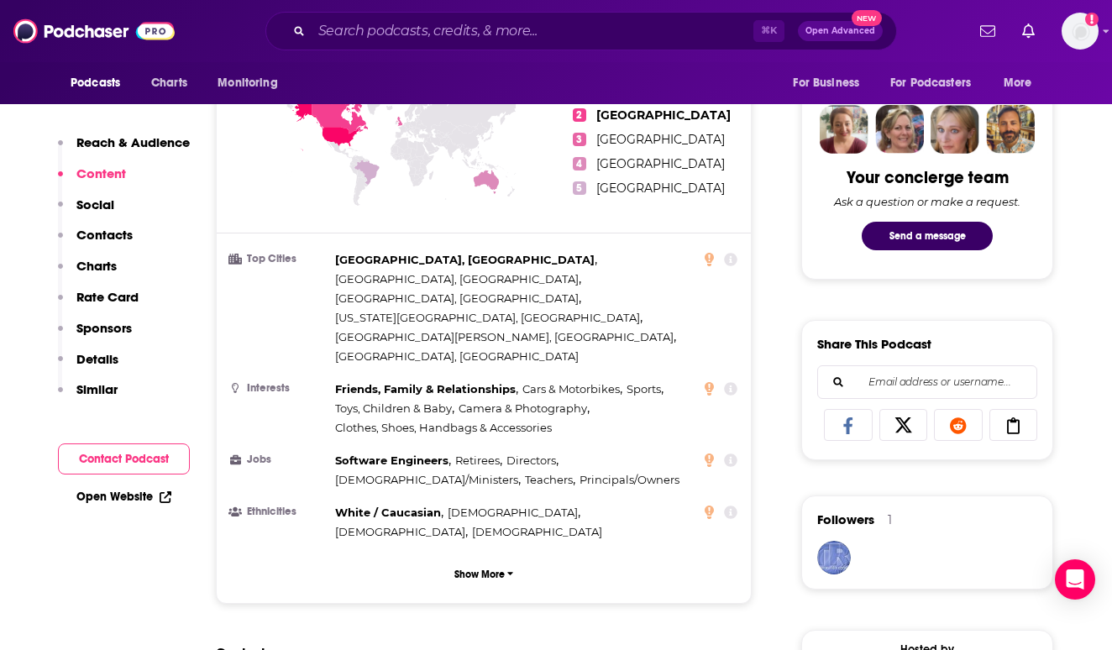
scroll to position [1088, 0]
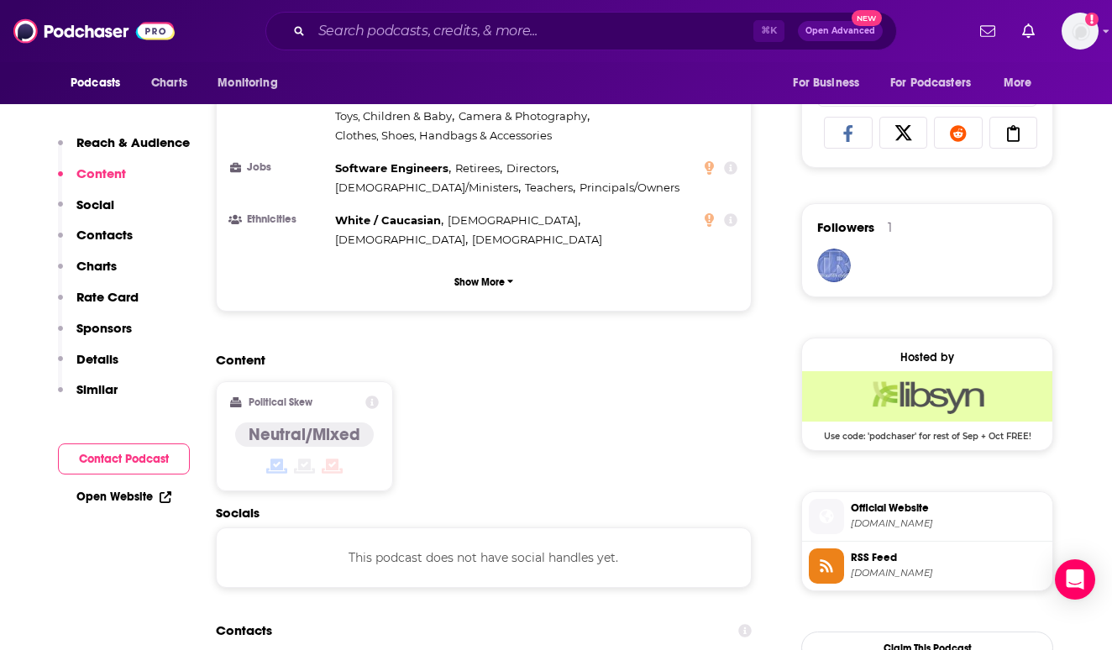
click at [117, 244] on button "Contacts" at bounding box center [95, 242] width 75 height 31
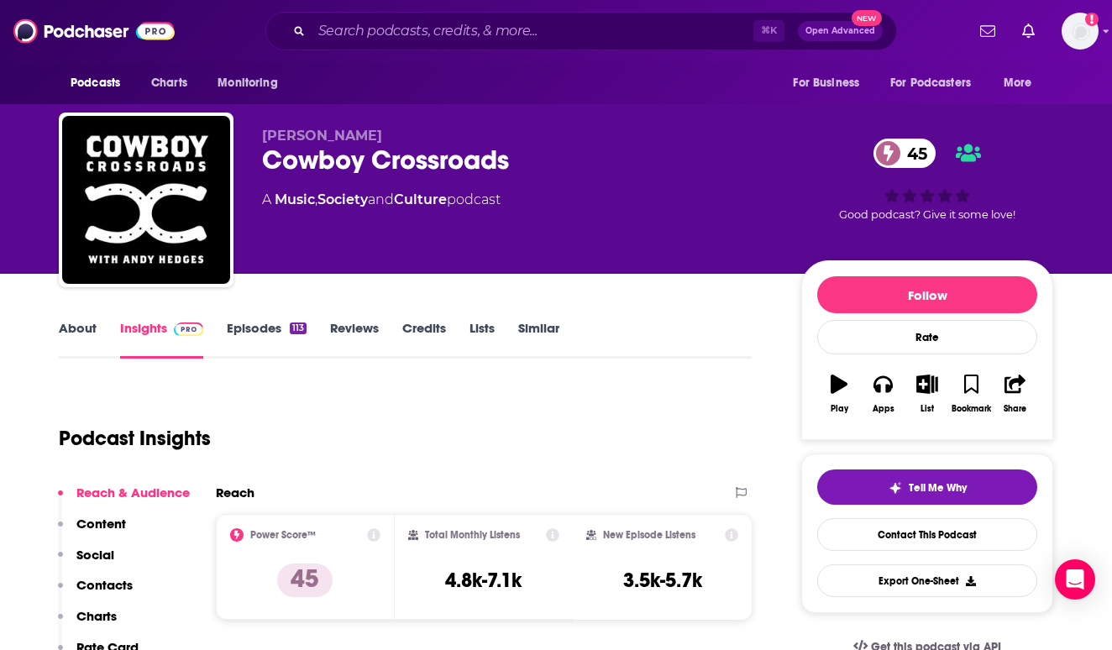
scroll to position [0, 0]
click at [79, 324] on link "About" at bounding box center [78, 339] width 38 height 39
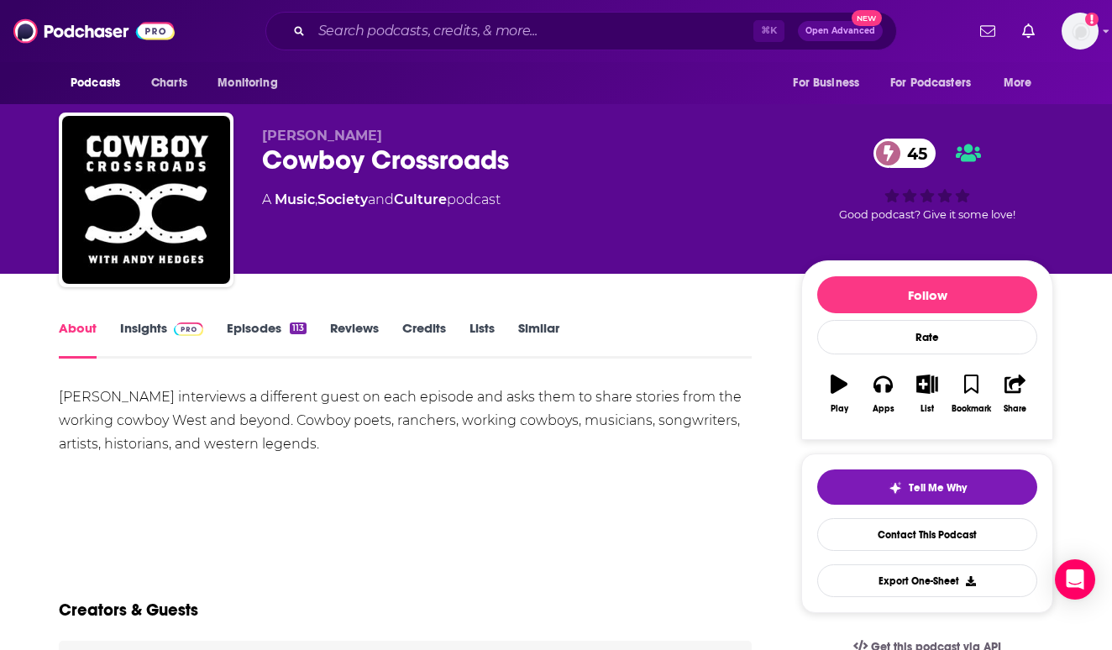
scroll to position [-1, 0]
click at [151, 327] on link "Insights" at bounding box center [161, 339] width 83 height 39
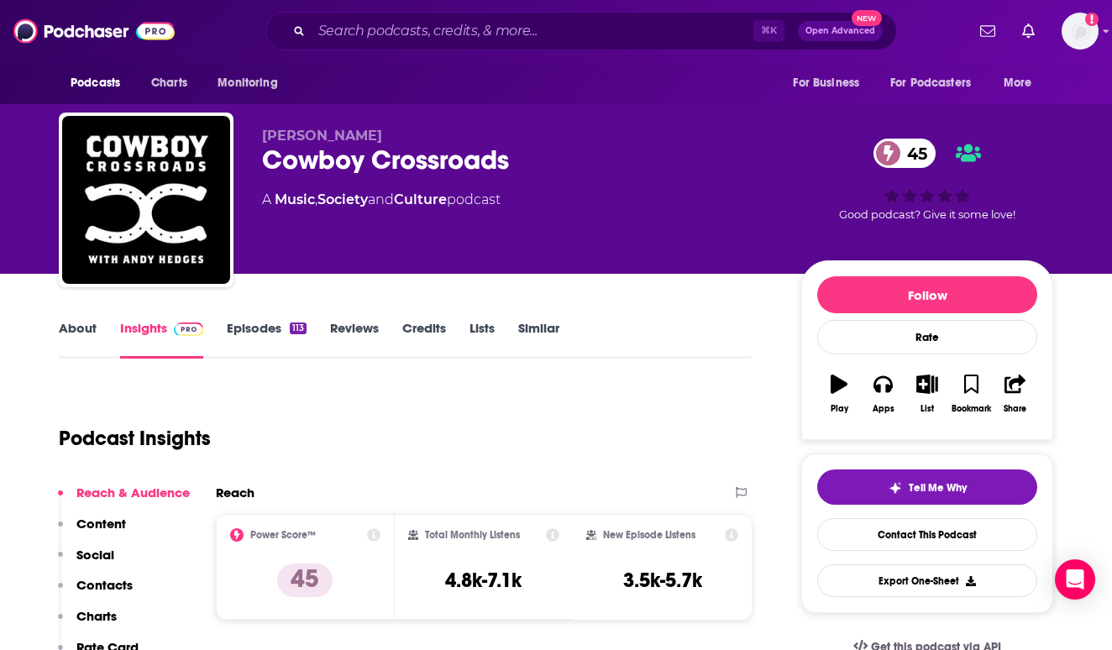
click at [148, 332] on link "Insights" at bounding box center [161, 339] width 83 height 39
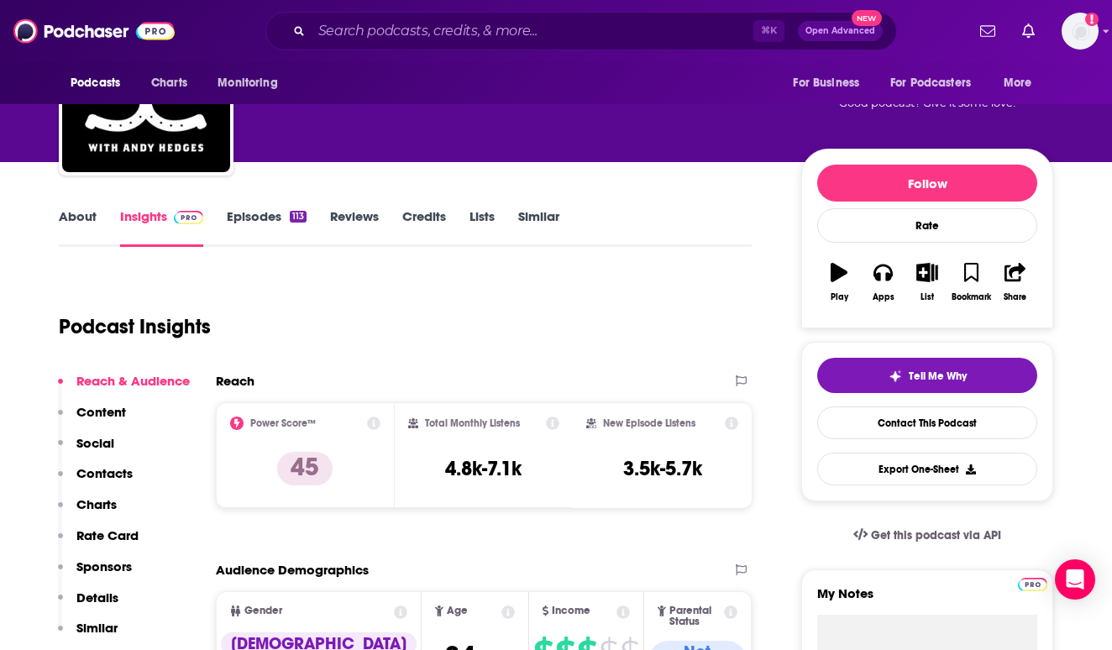
scroll to position [183, 0]
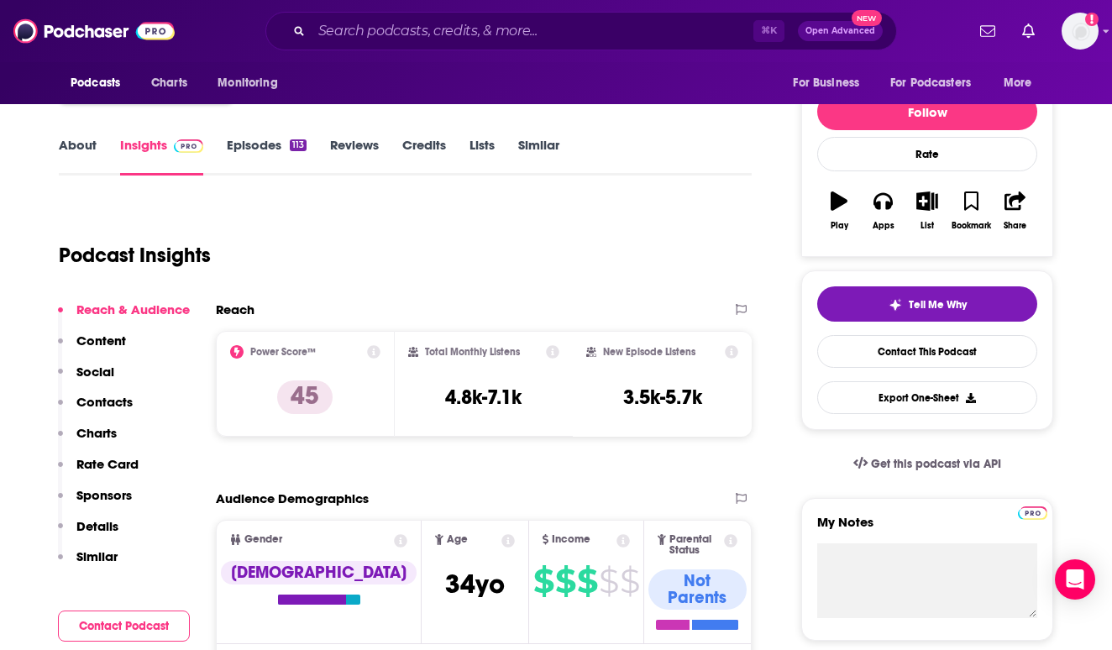
click at [113, 403] on p "Contacts" at bounding box center [104, 402] width 56 height 16
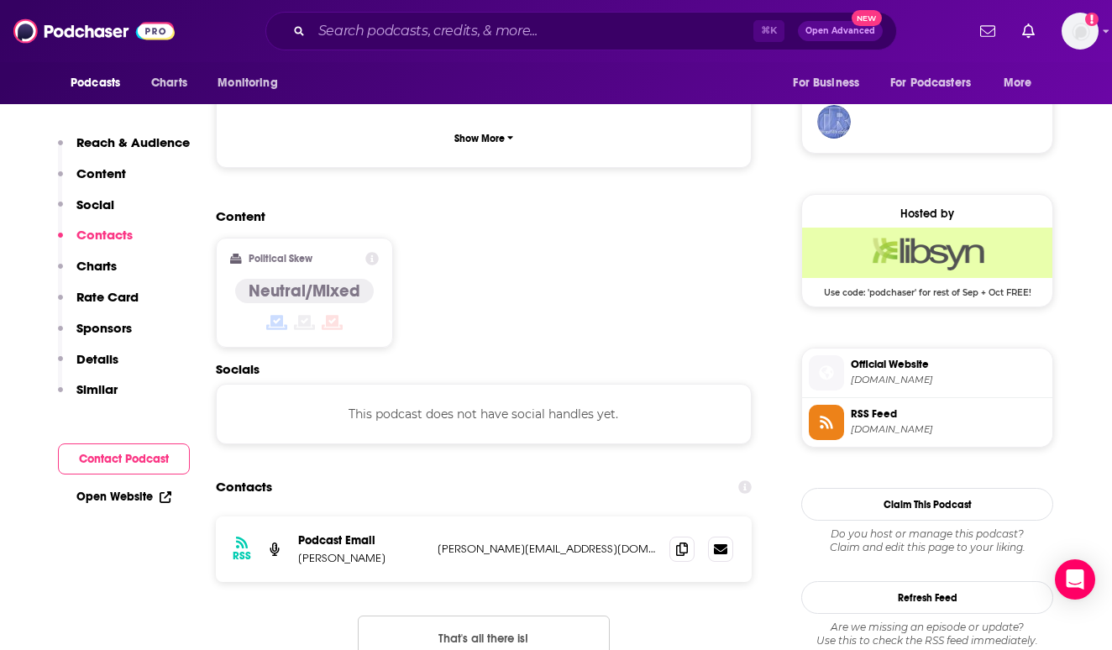
scroll to position [1350, 0]
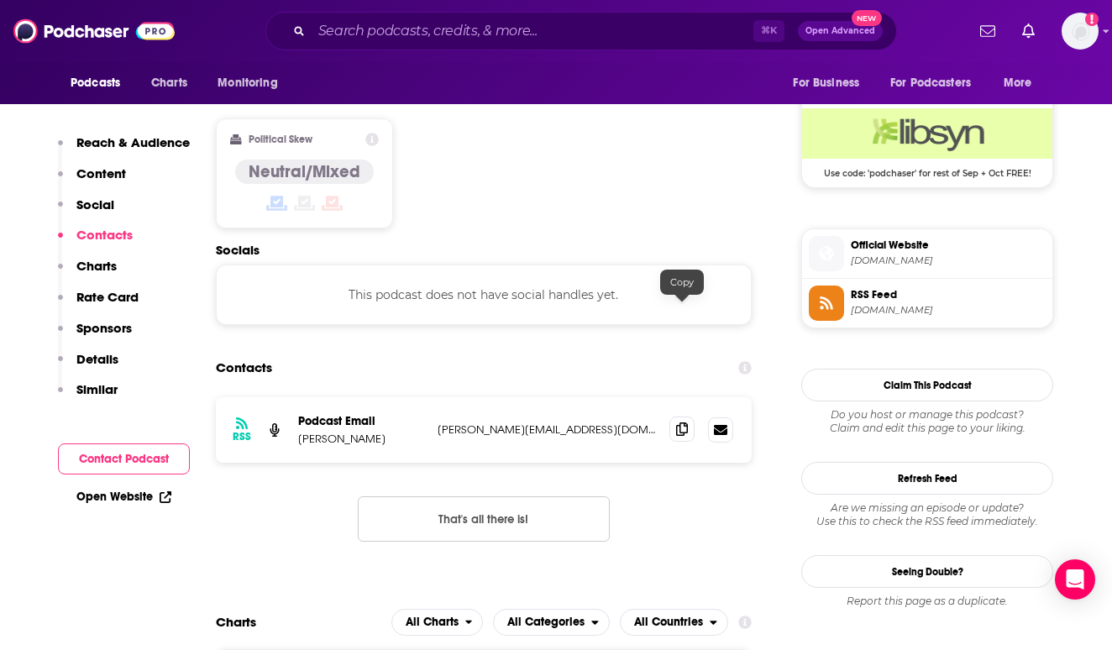
click at [675, 417] on span at bounding box center [681, 429] width 25 height 25
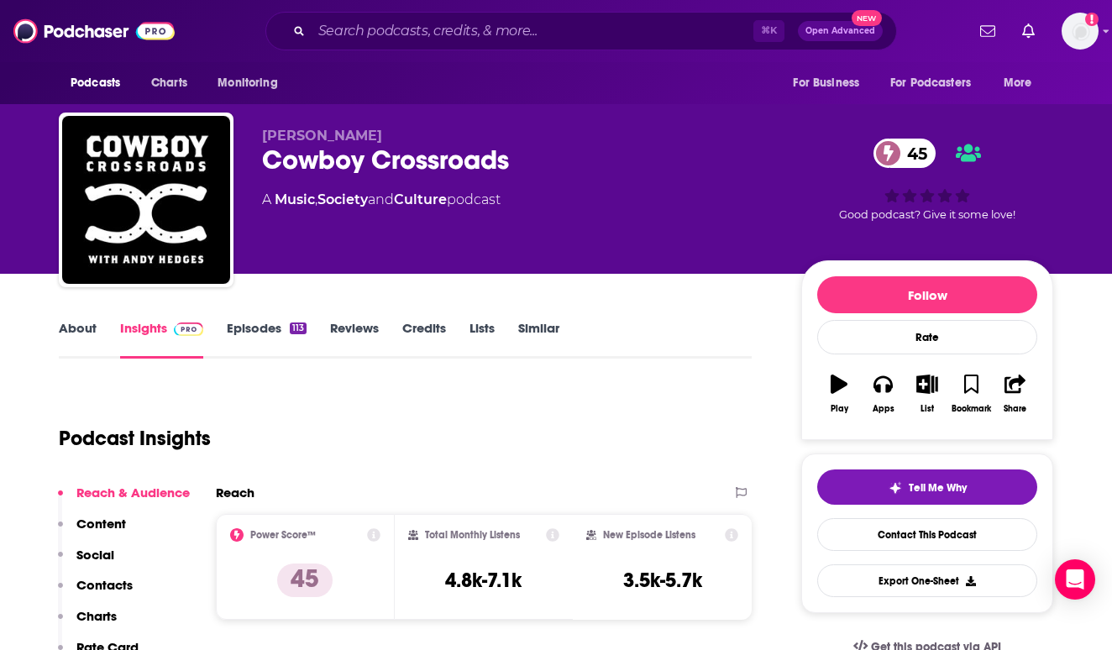
scroll to position [0, 0]
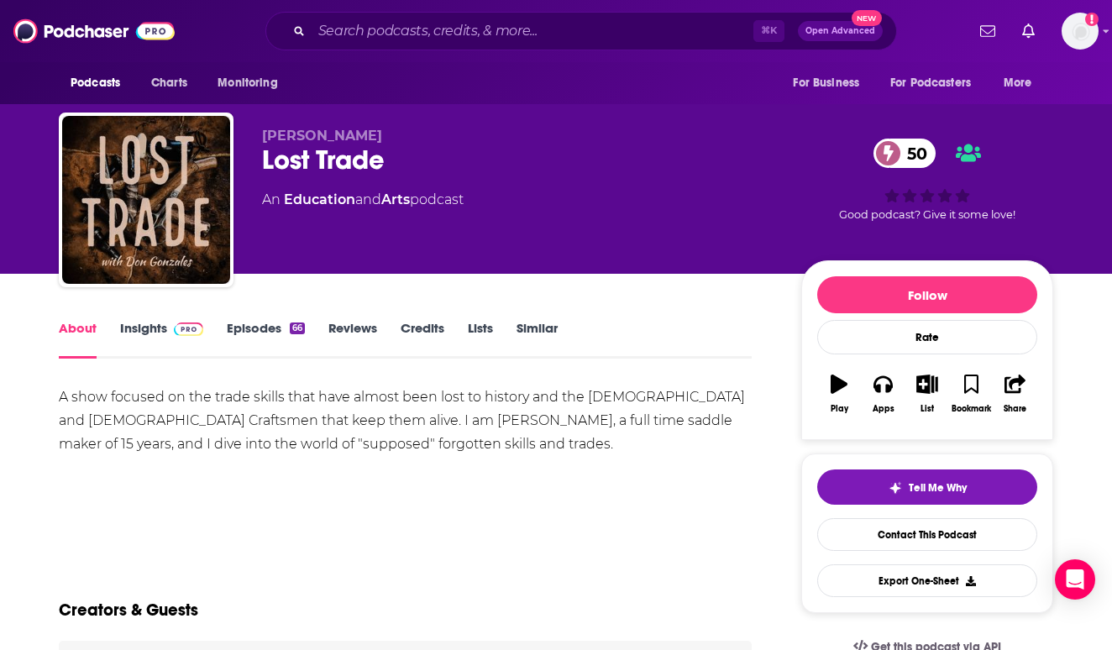
click at [155, 337] on link "Insights" at bounding box center [161, 339] width 83 height 39
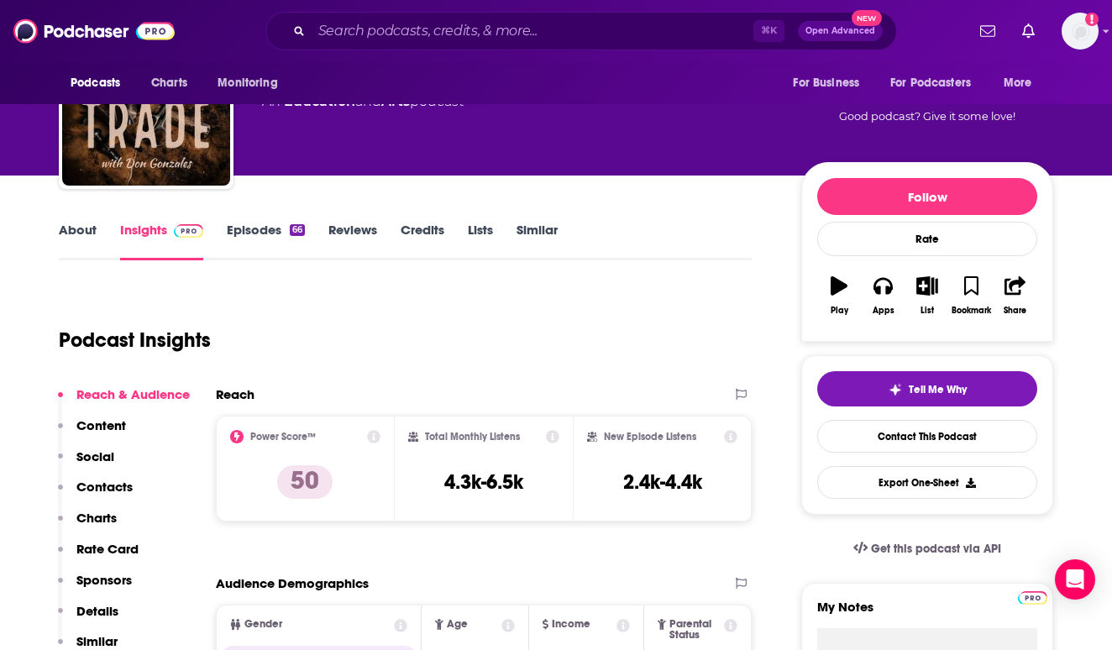
scroll to position [109, 0]
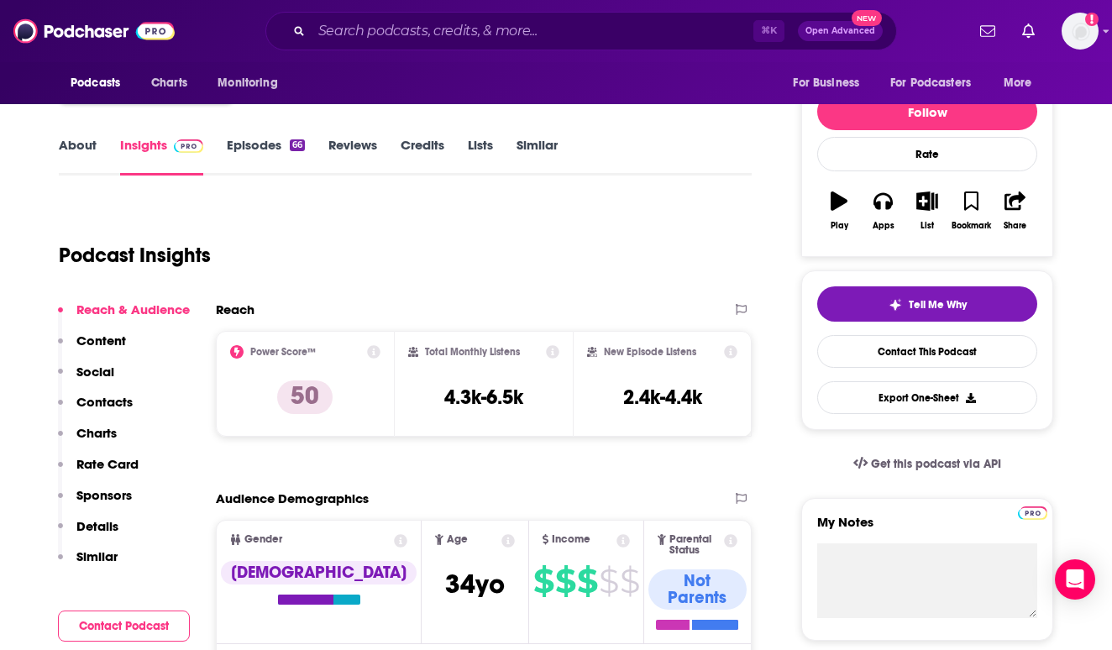
click at [109, 394] on p "Contacts" at bounding box center [104, 402] width 56 height 16
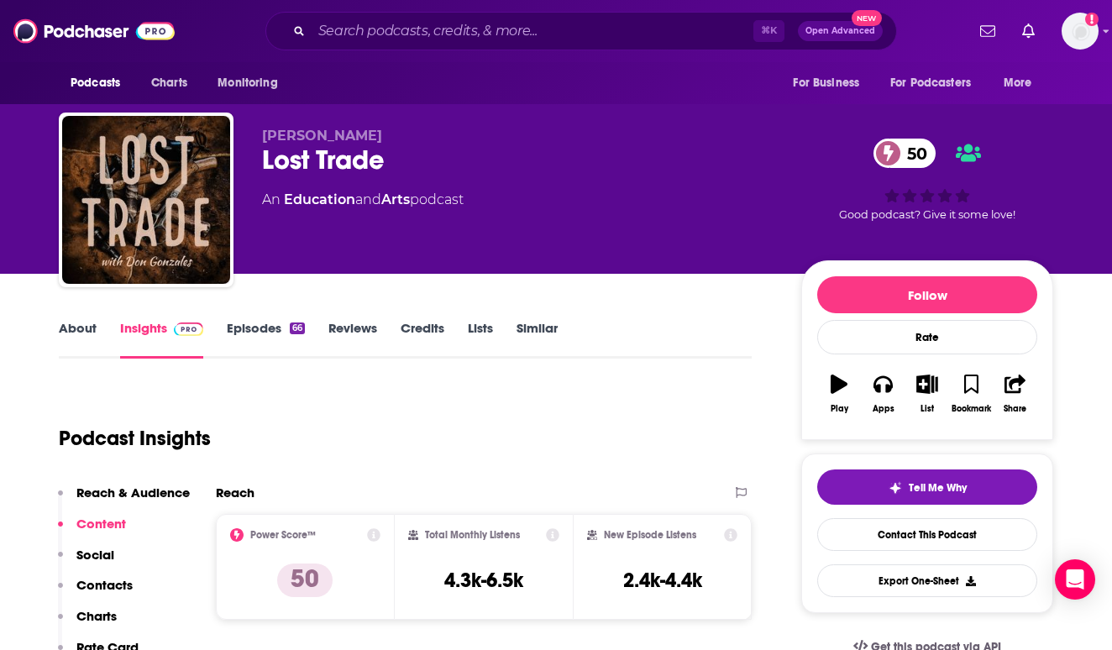
scroll to position [0, 0]
click at [276, 329] on link "Episodes 66" at bounding box center [266, 339] width 78 height 39
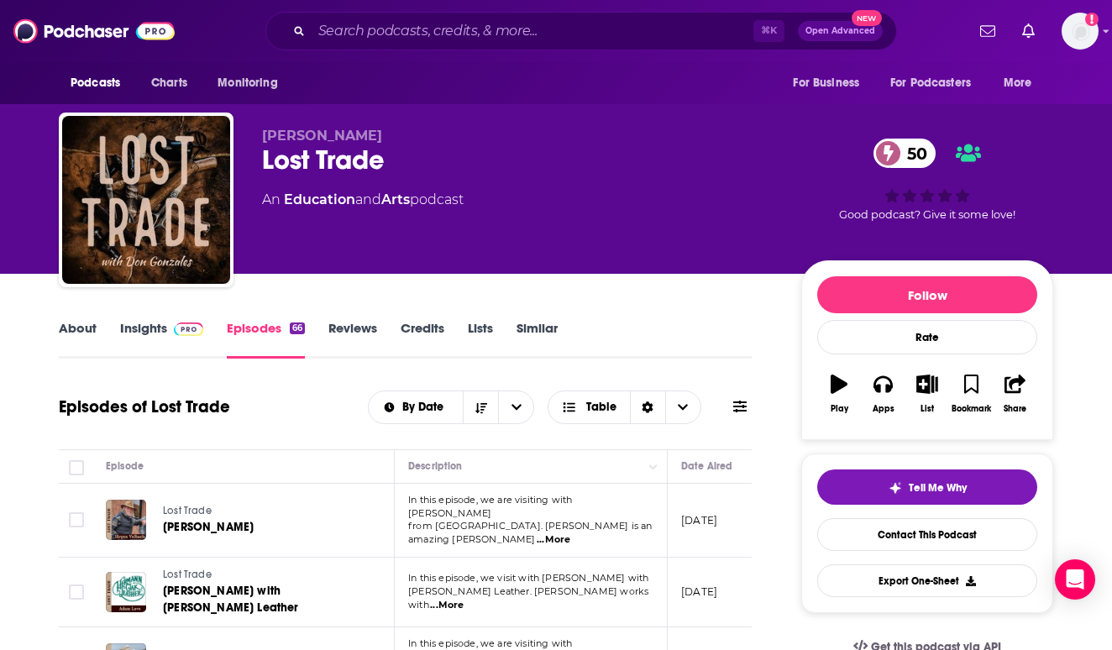
click at [184, 336] on link "Insights" at bounding box center [161, 339] width 83 height 39
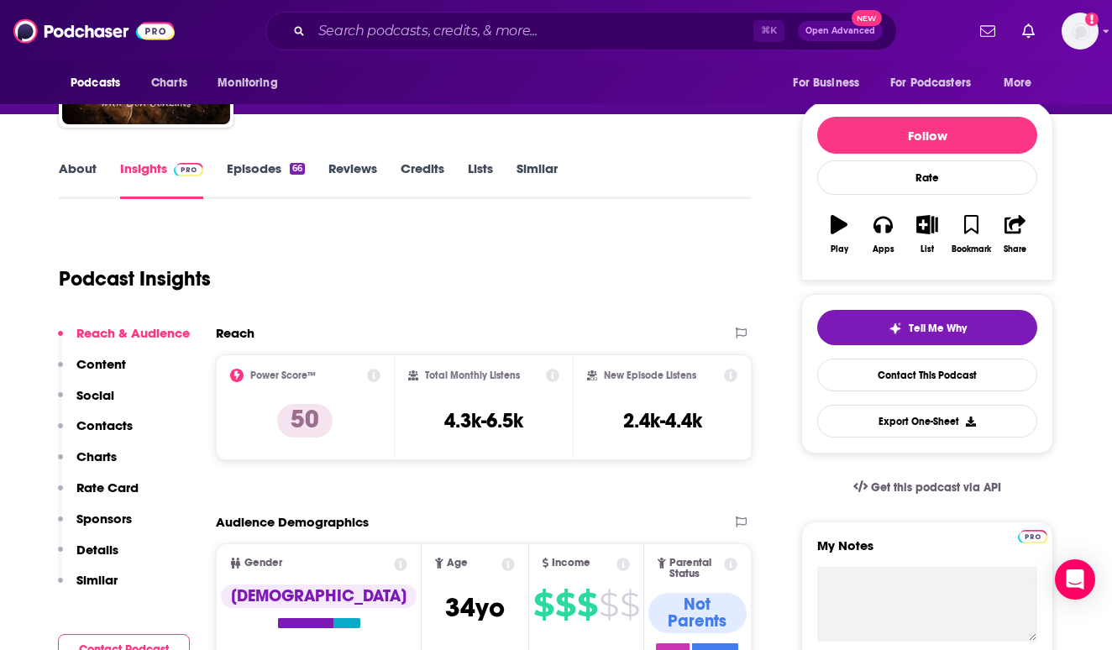
scroll to position [175, 0]
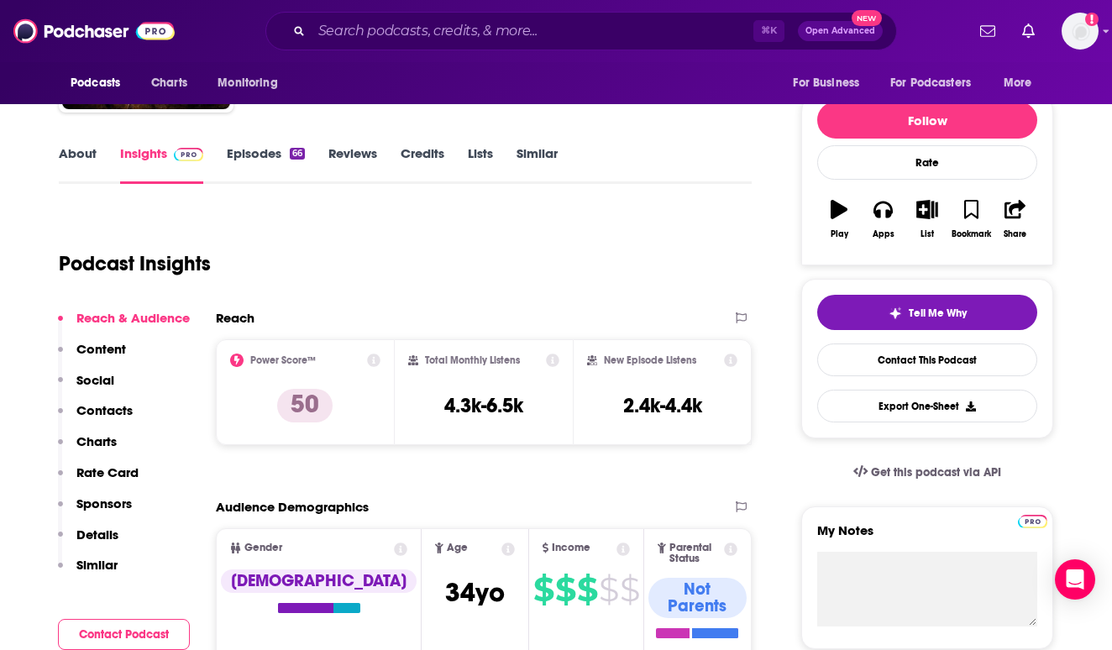
click at [116, 412] on p "Contacts" at bounding box center [104, 410] width 56 height 16
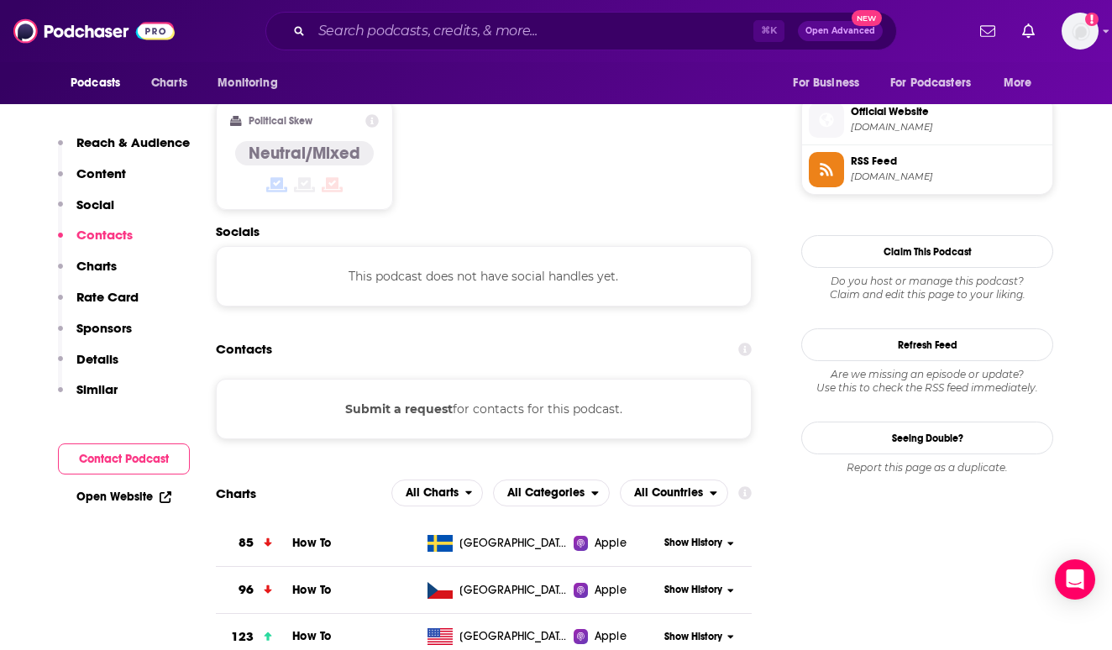
scroll to position [1350, 0]
click at [358, 399] on button "Submit a request" at bounding box center [398, 408] width 107 height 18
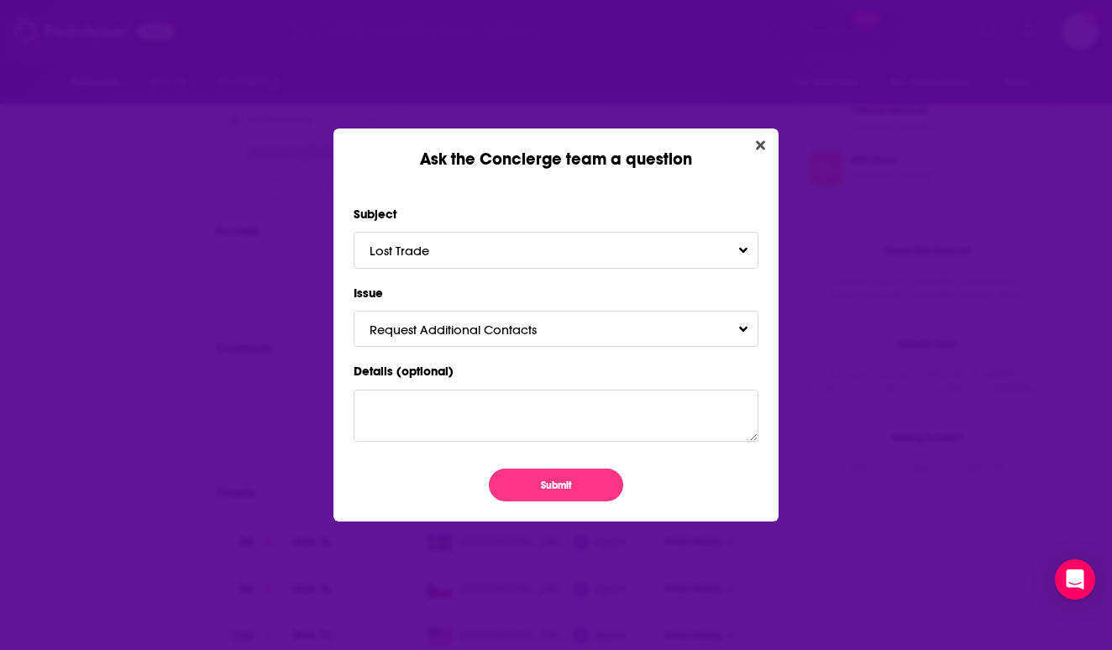
scroll to position [0, 0]
click at [447, 328] on span "Request Additional Contacts" at bounding box center [470, 330] width 201 height 16
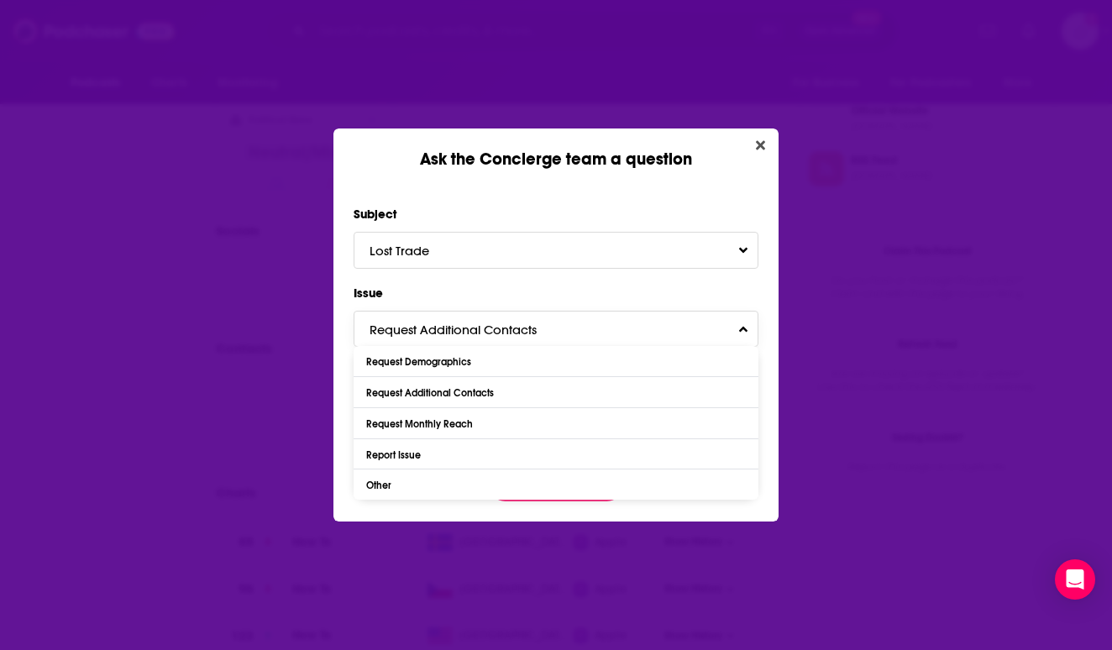
click at [447, 328] on span "Request Additional Contacts" at bounding box center [470, 330] width 201 height 16
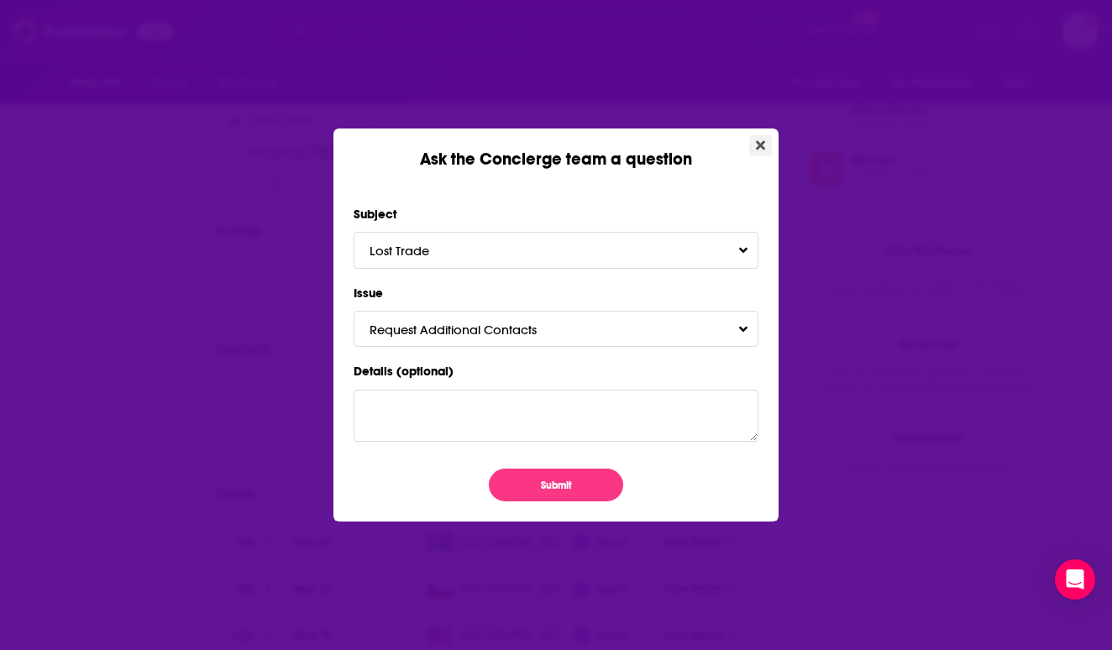
click at [757, 147] on icon "Close" at bounding box center [760, 145] width 9 height 13
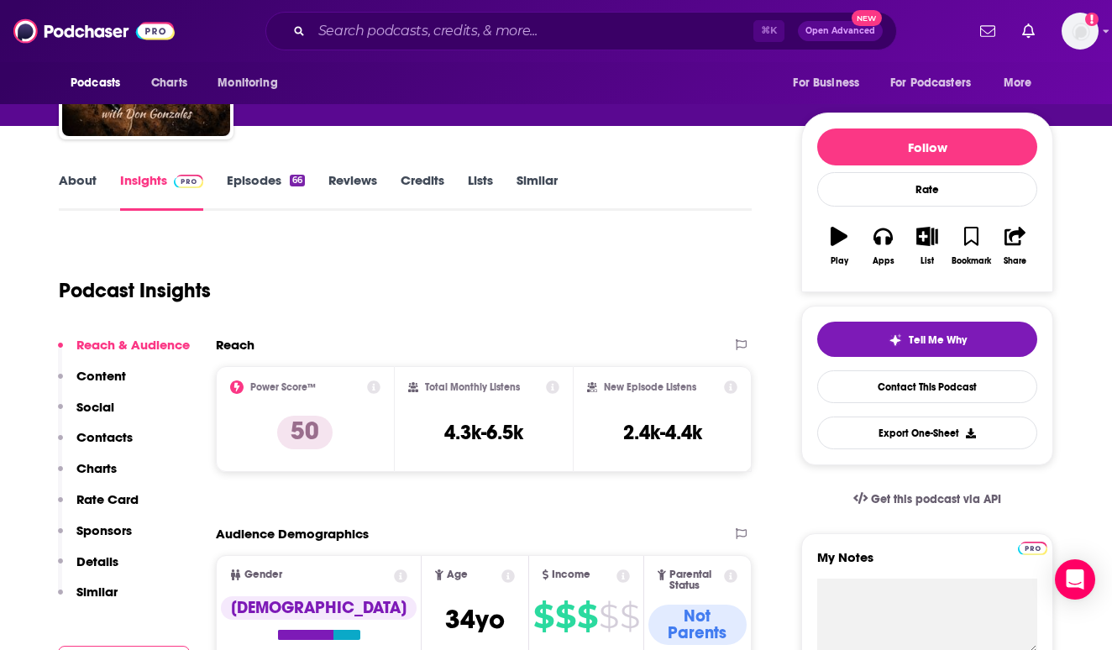
scroll to position [175, 0]
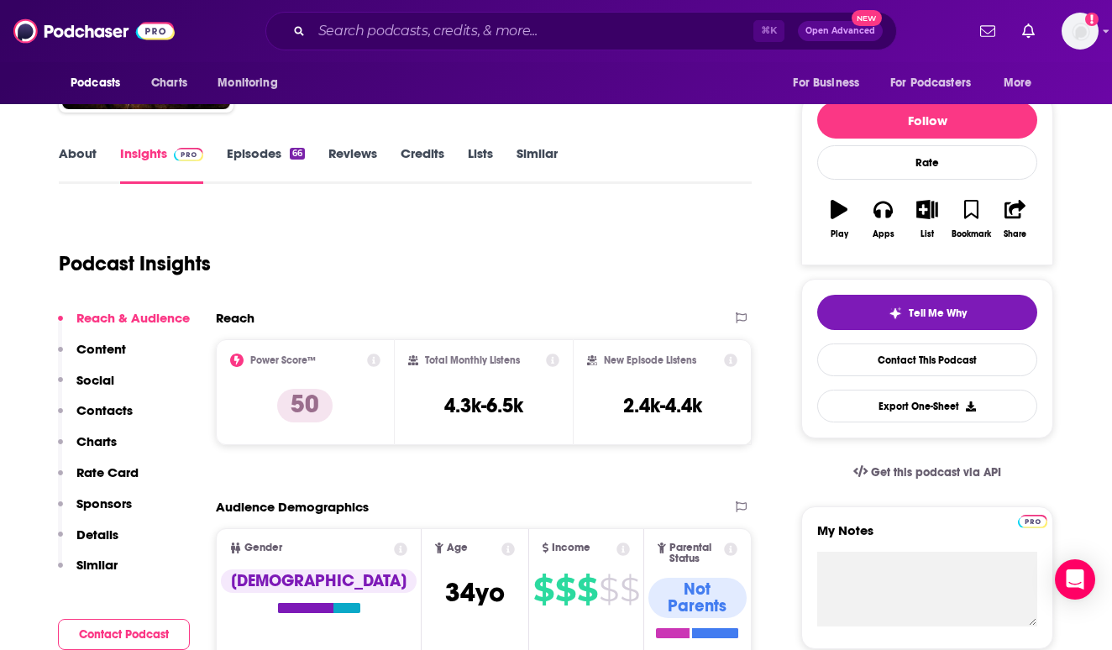
click at [70, 147] on link "About" at bounding box center [78, 164] width 38 height 39
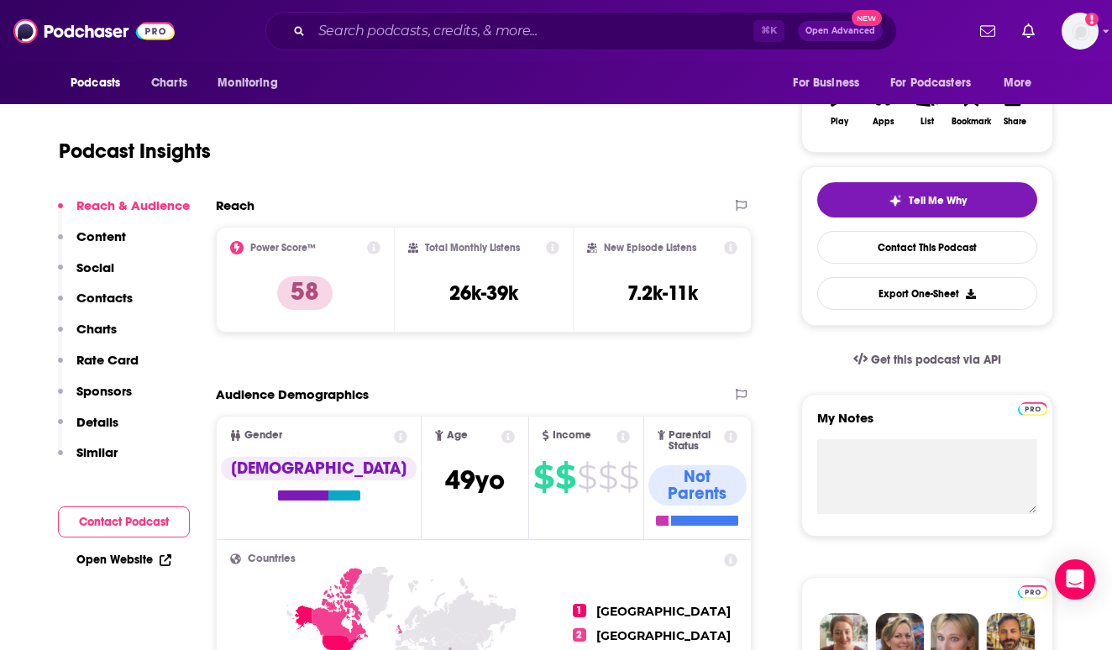
scroll to position [288, 0]
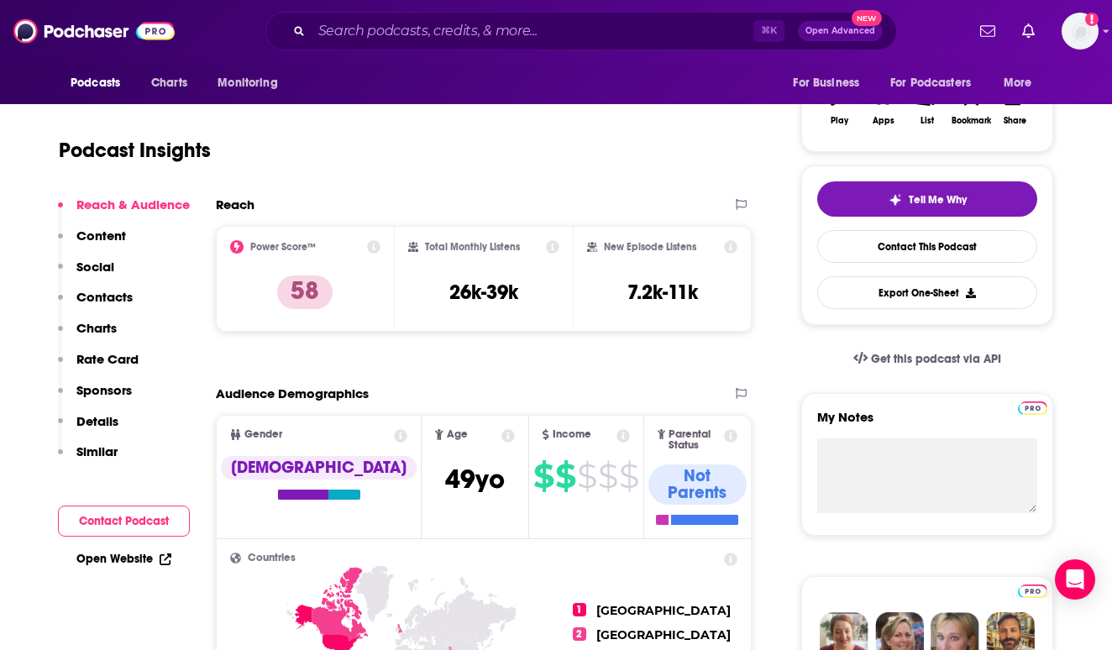
click at [109, 289] on p "Contacts" at bounding box center [104, 297] width 56 height 16
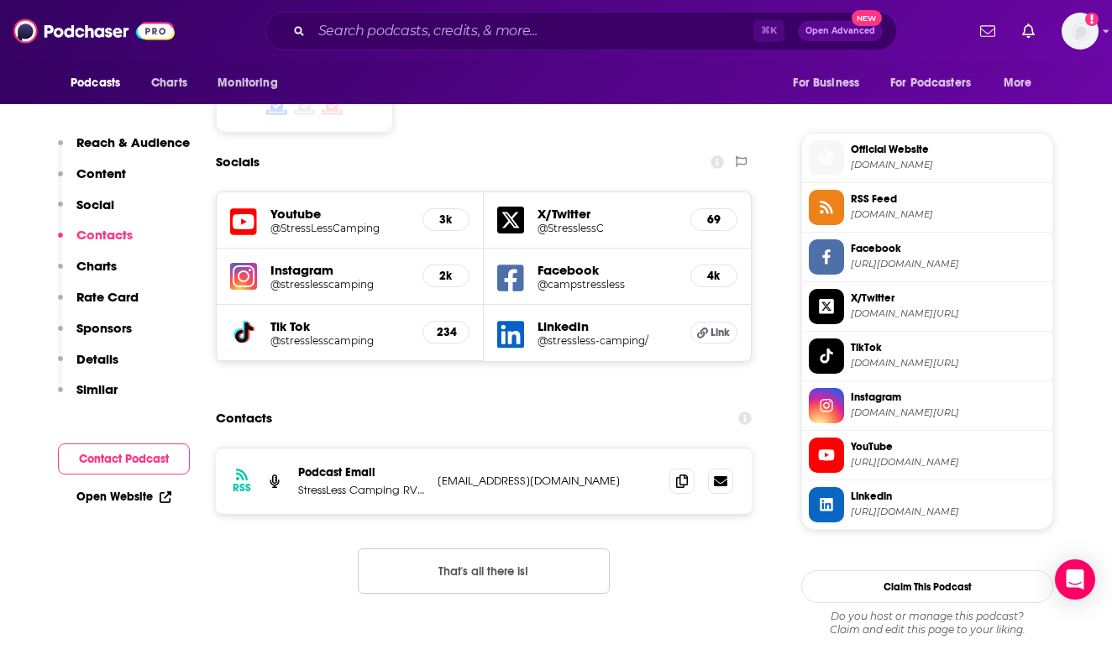
scroll to position [1497, 0]
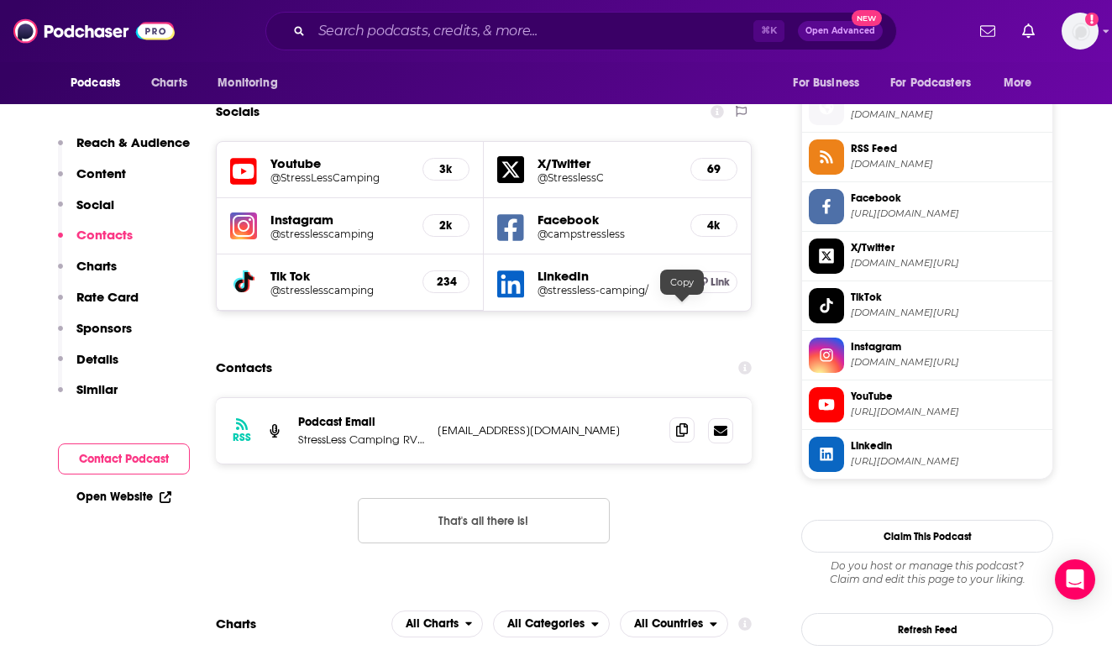
click at [678, 423] on icon at bounding box center [682, 429] width 12 height 13
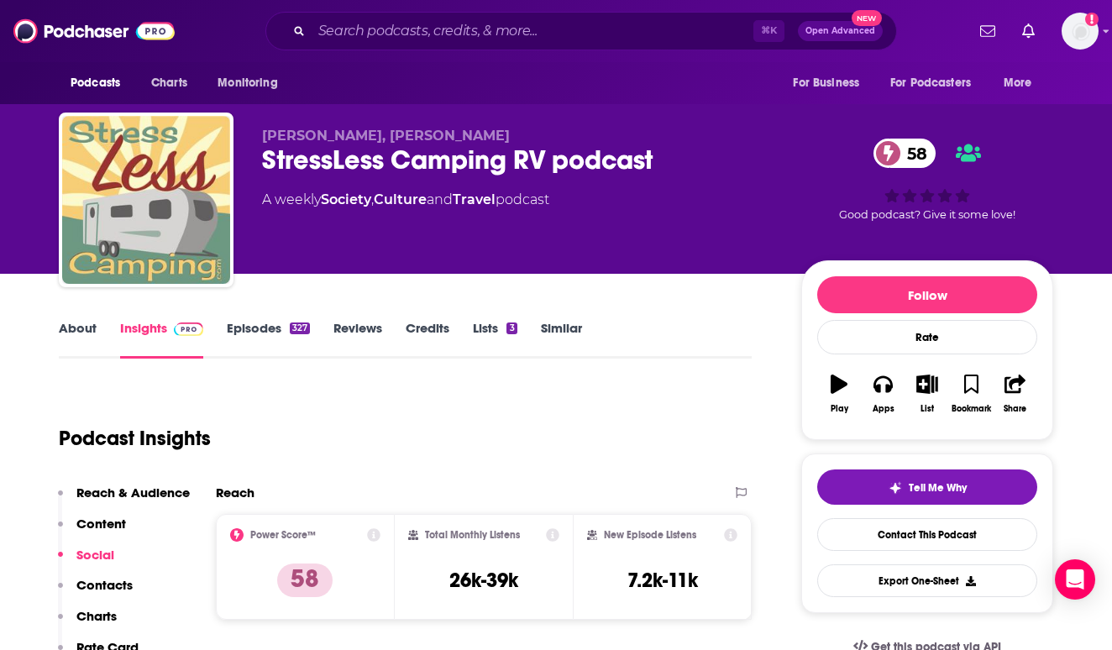
scroll to position [0, 0]
click at [60, 321] on link "About" at bounding box center [78, 339] width 38 height 39
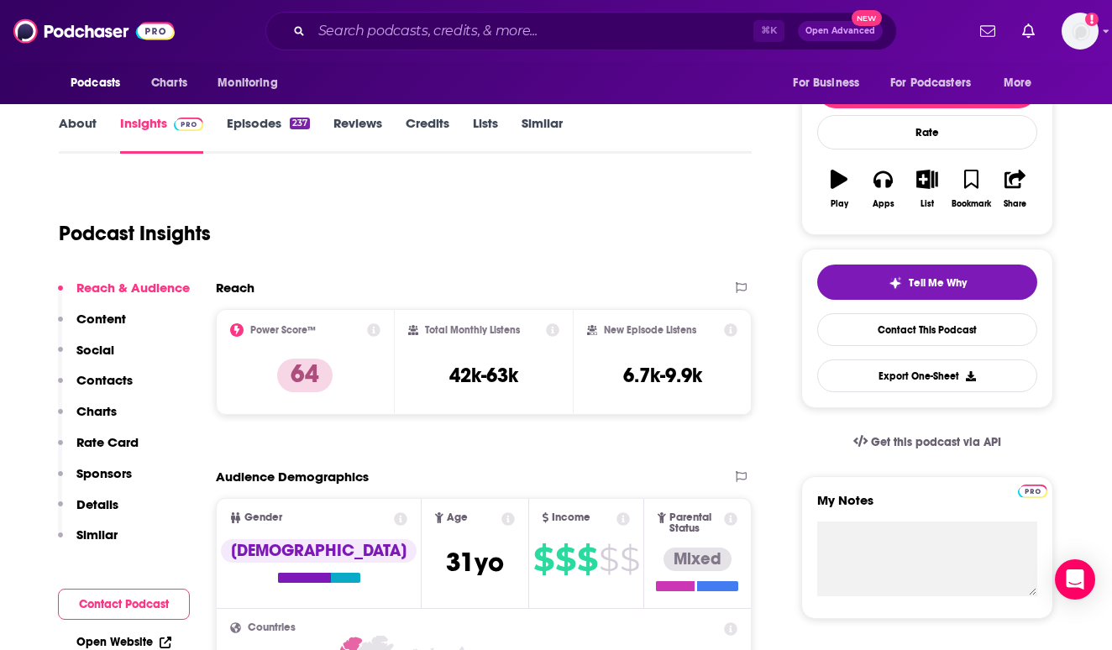
scroll to position [210, 0]
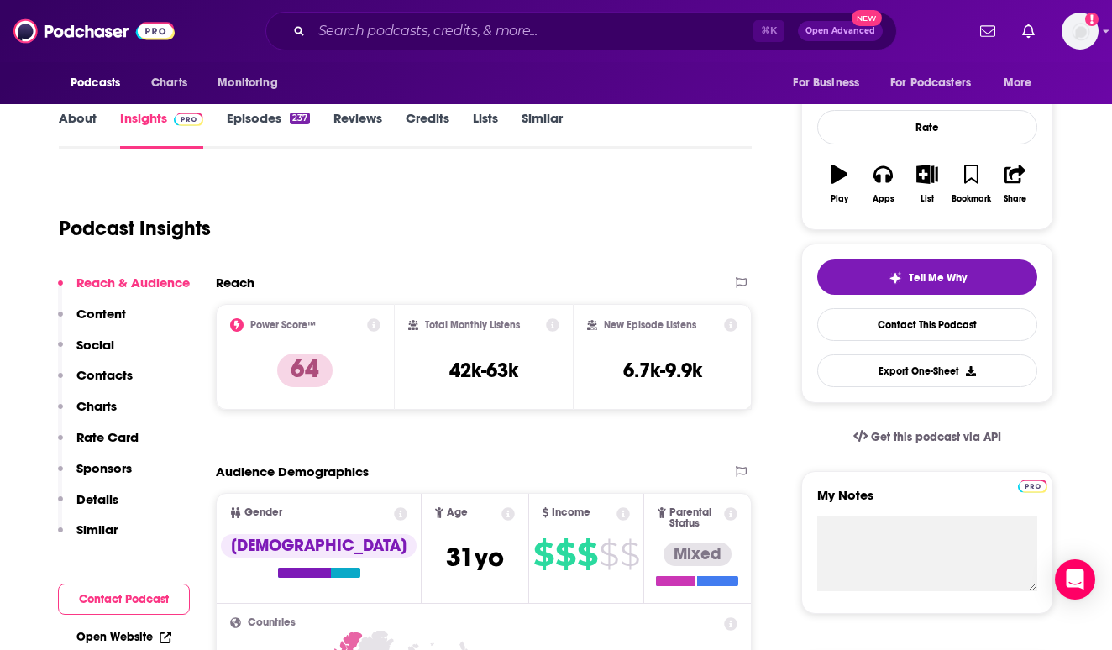
click at [96, 115] on link "About" at bounding box center [78, 129] width 38 height 39
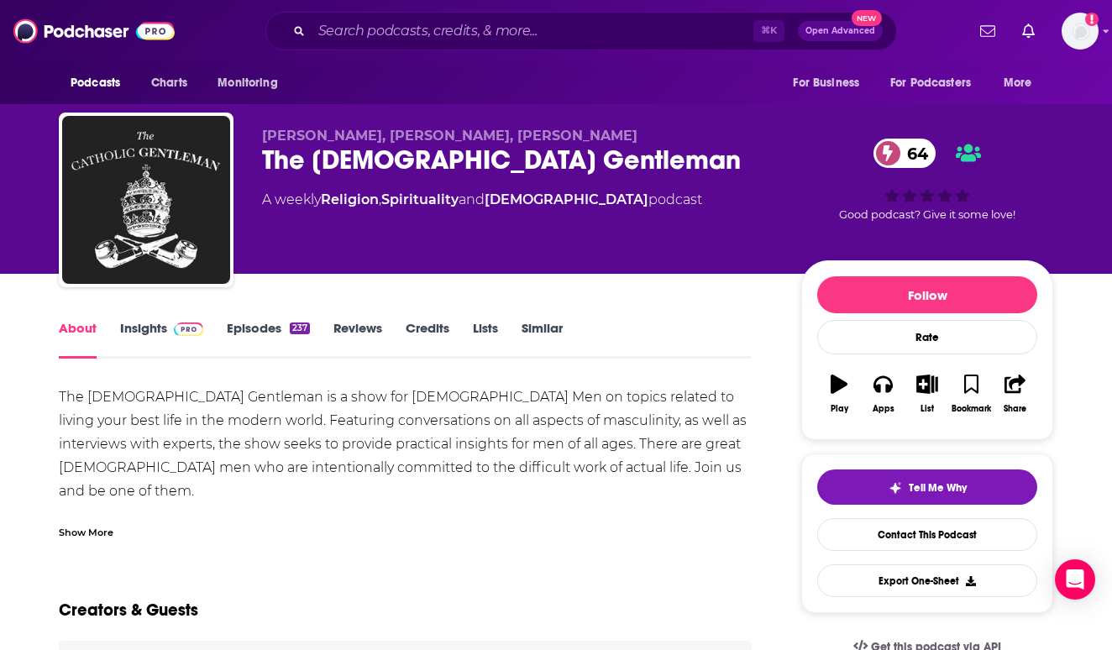
click at [176, 330] on img at bounding box center [188, 328] width 29 height 13
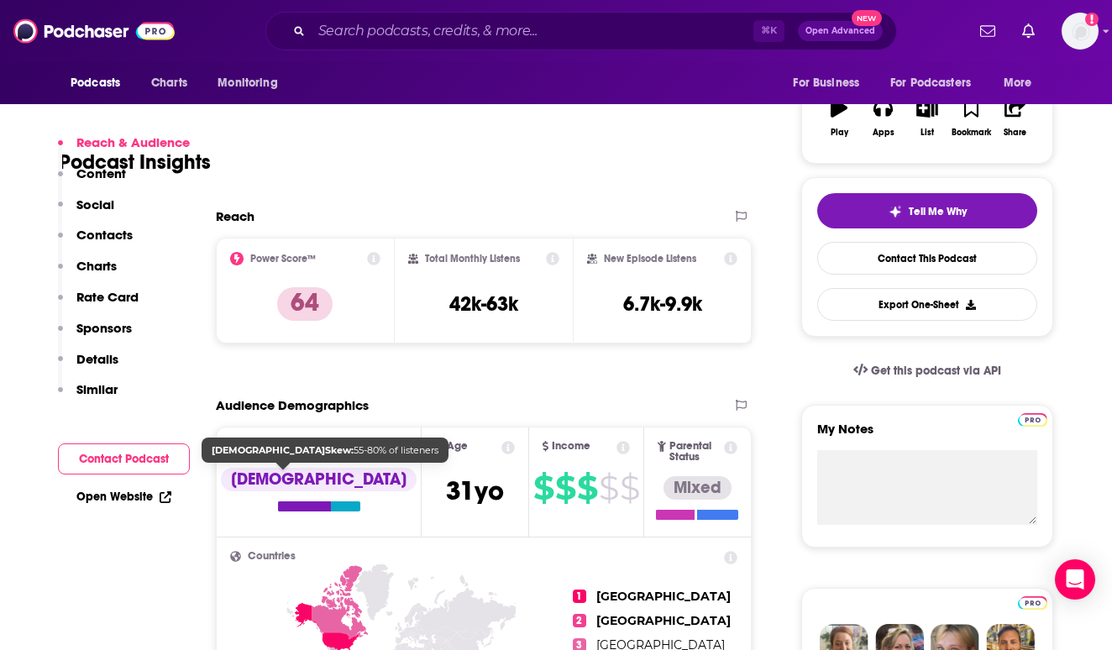
scroll to position [433, 0]
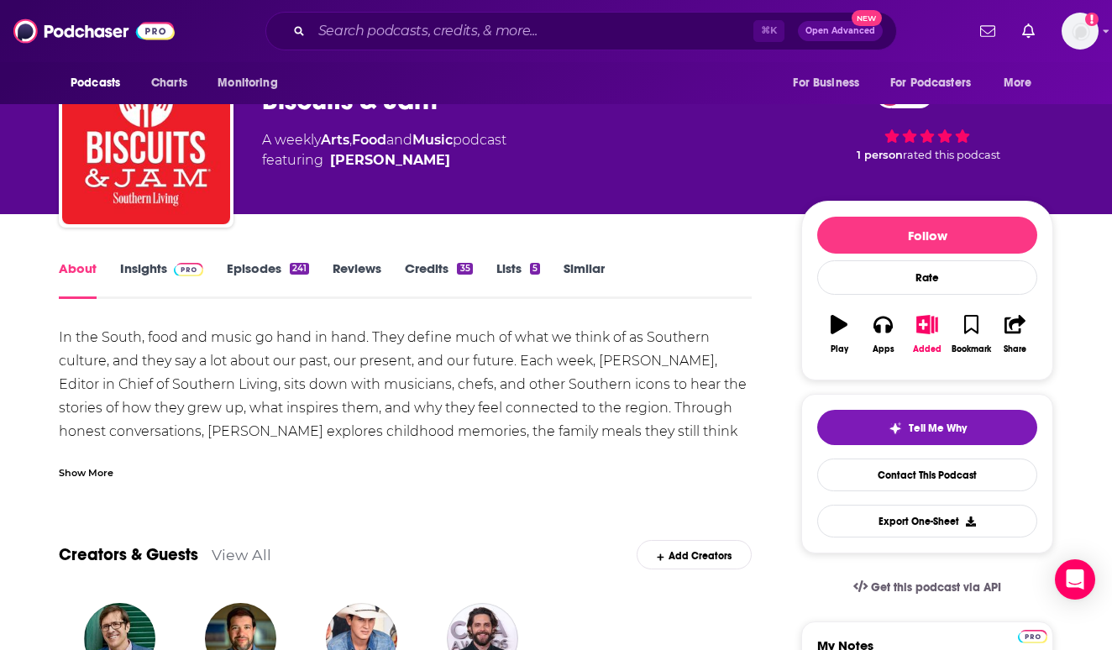
scroll to position [61, 0]
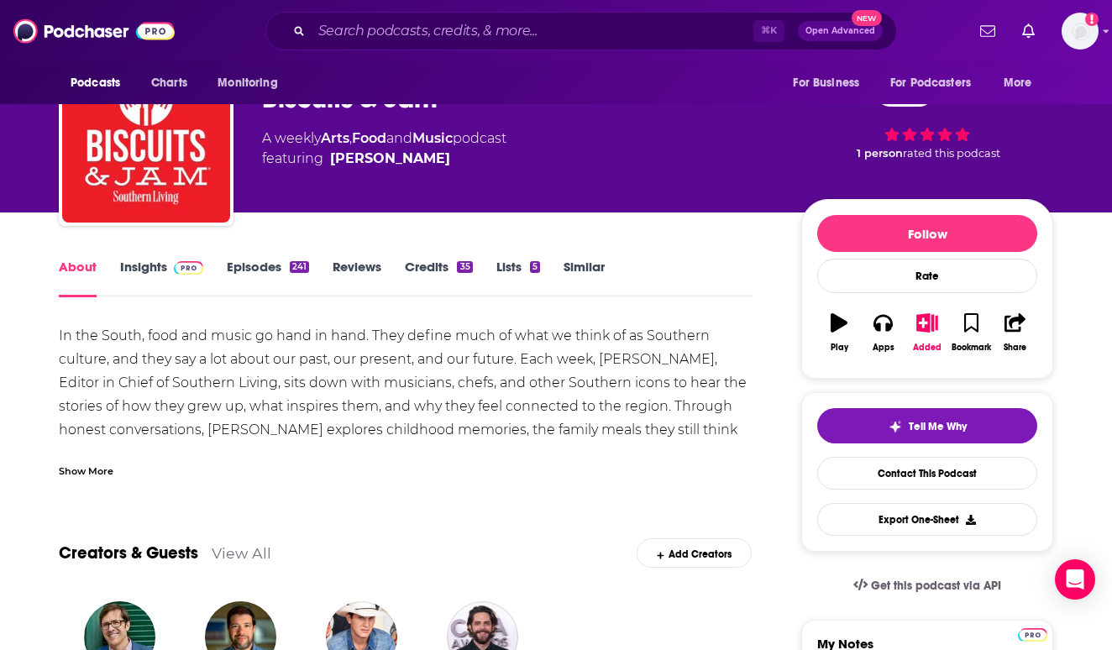
click at [167, 267] on span at bounding box center [185, 267] width 36 height 16
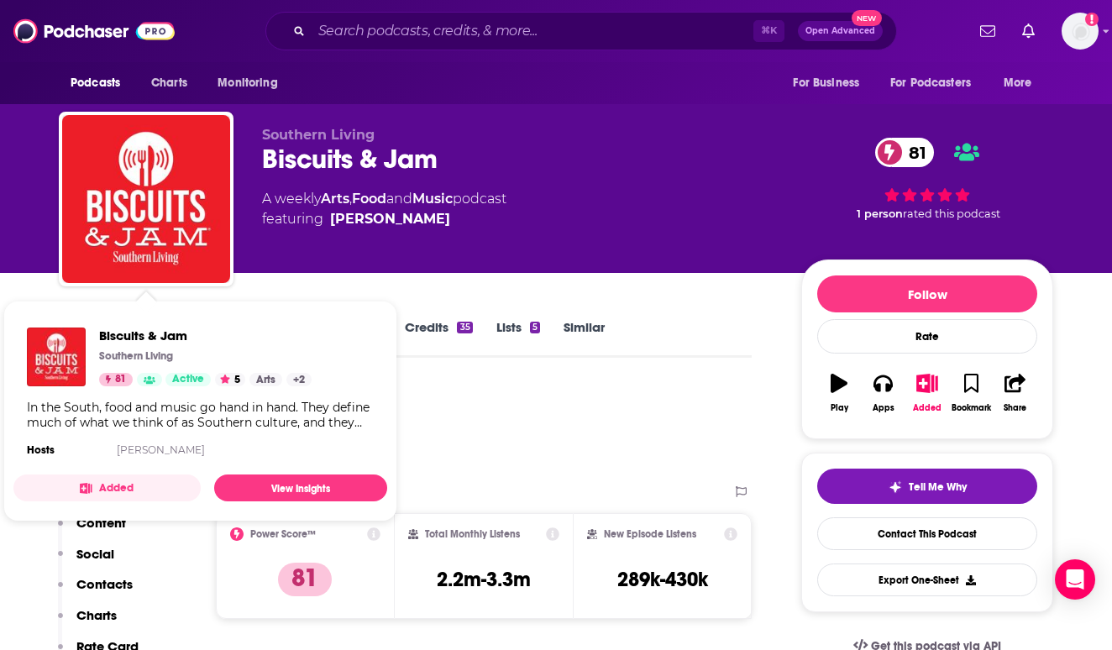
scroll to position [46, 0]
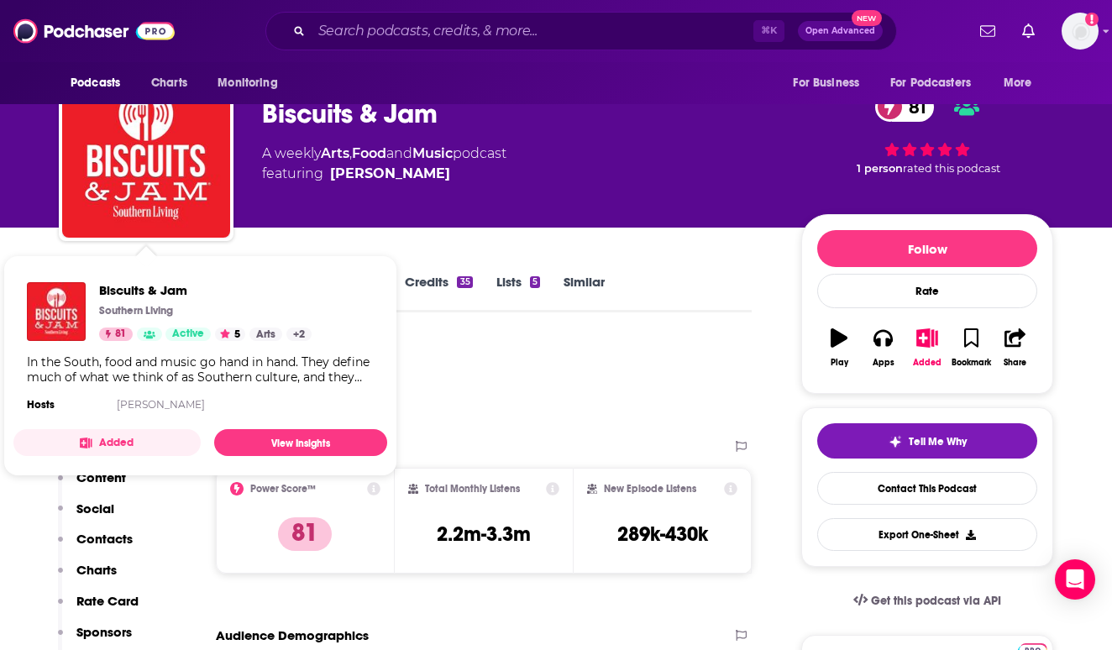
click at [607, 381] on div "Podcast Insights" at bounding box center [398, 382] width 679 height 86
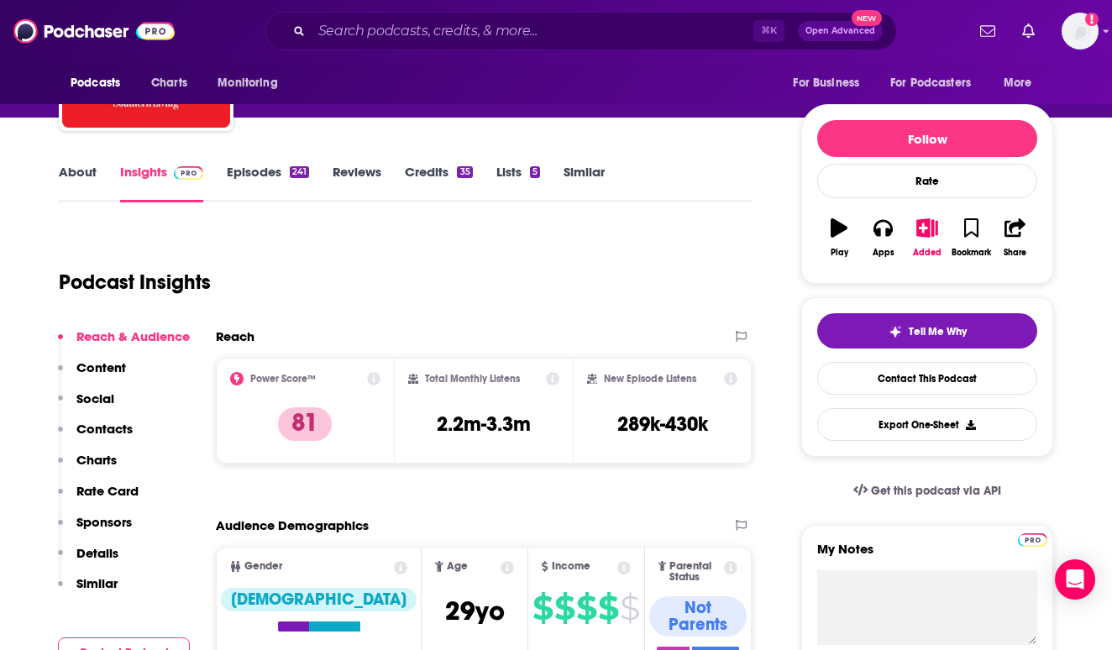
scroll to position [160, 0]
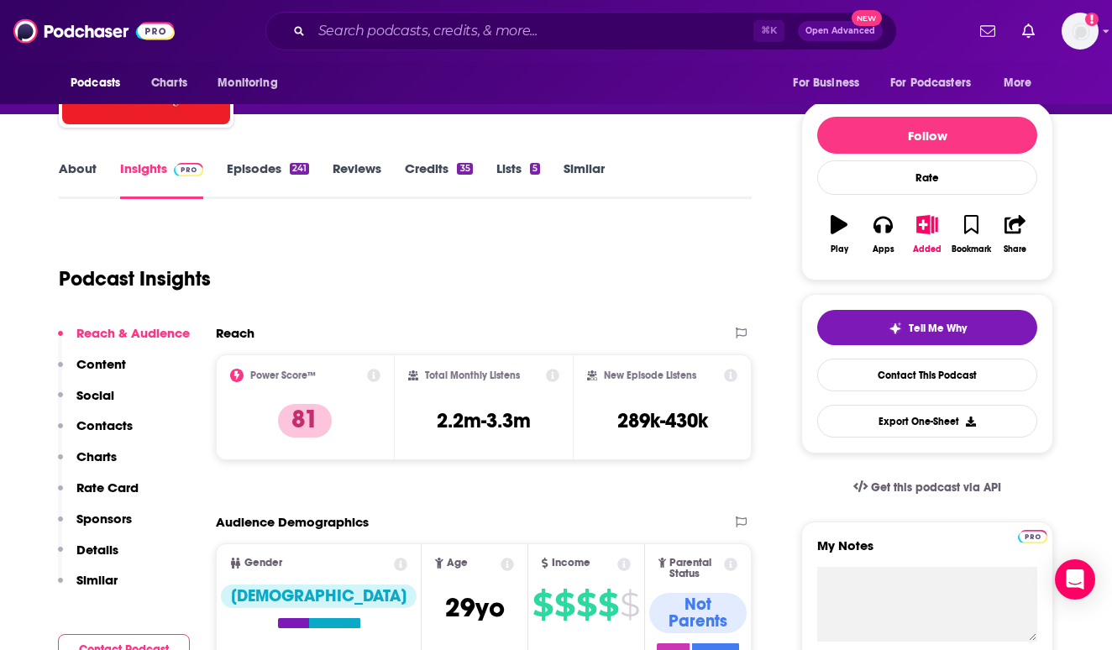
click at [107, 427] on p "Contacts" at bounding box center [104, 425] width 56 height 16
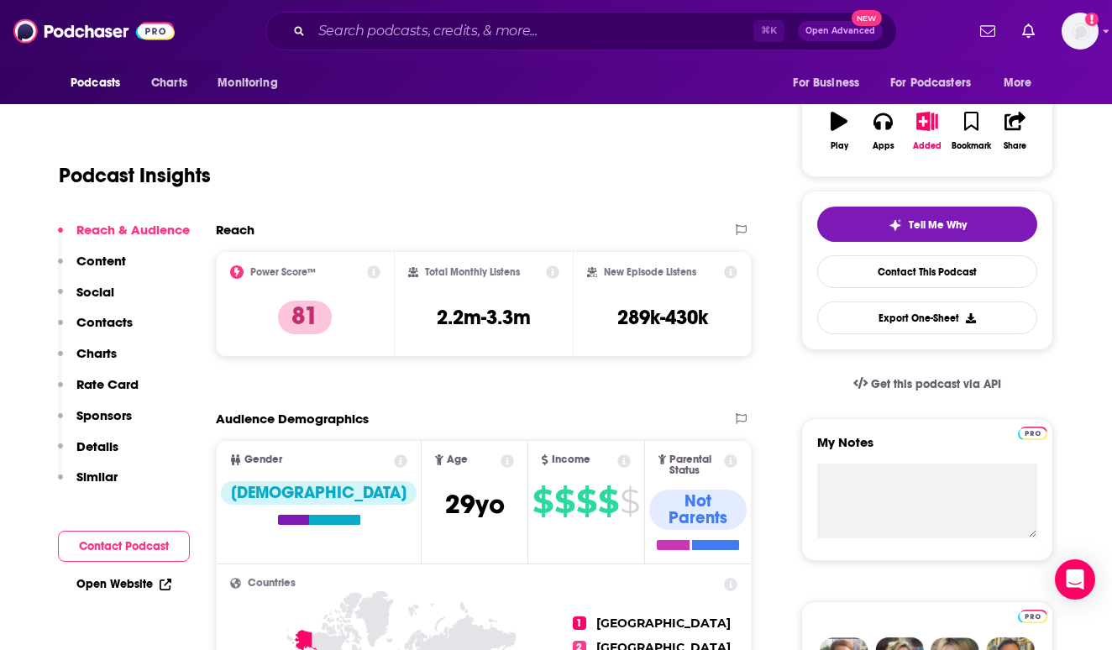
scroll to position [258, 0]
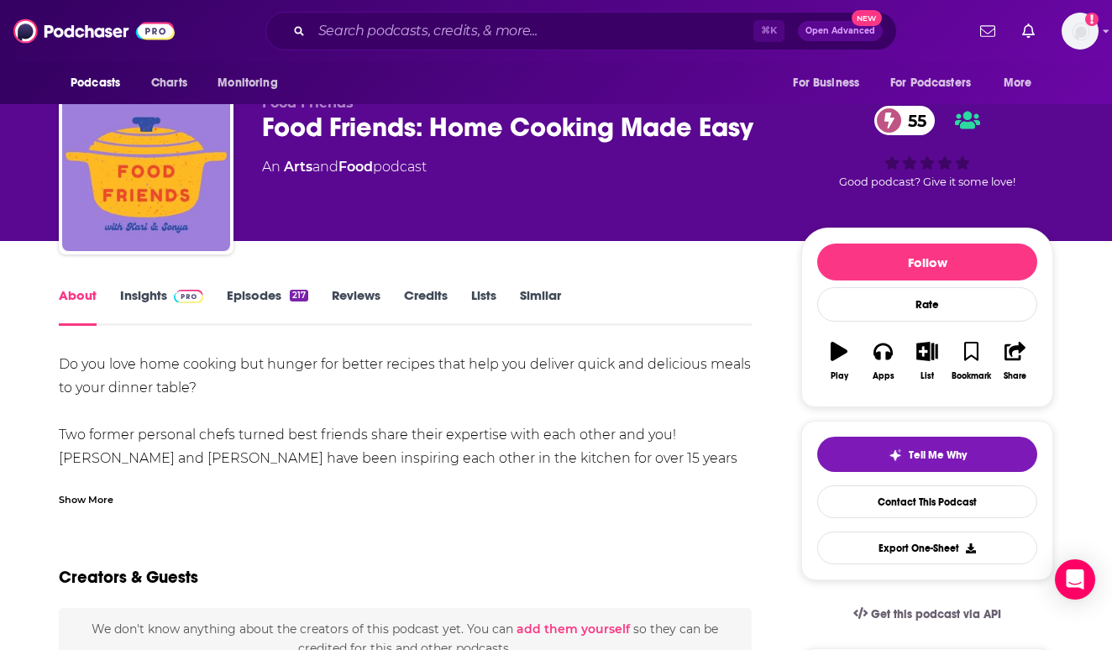
scroll to position [88, 0]
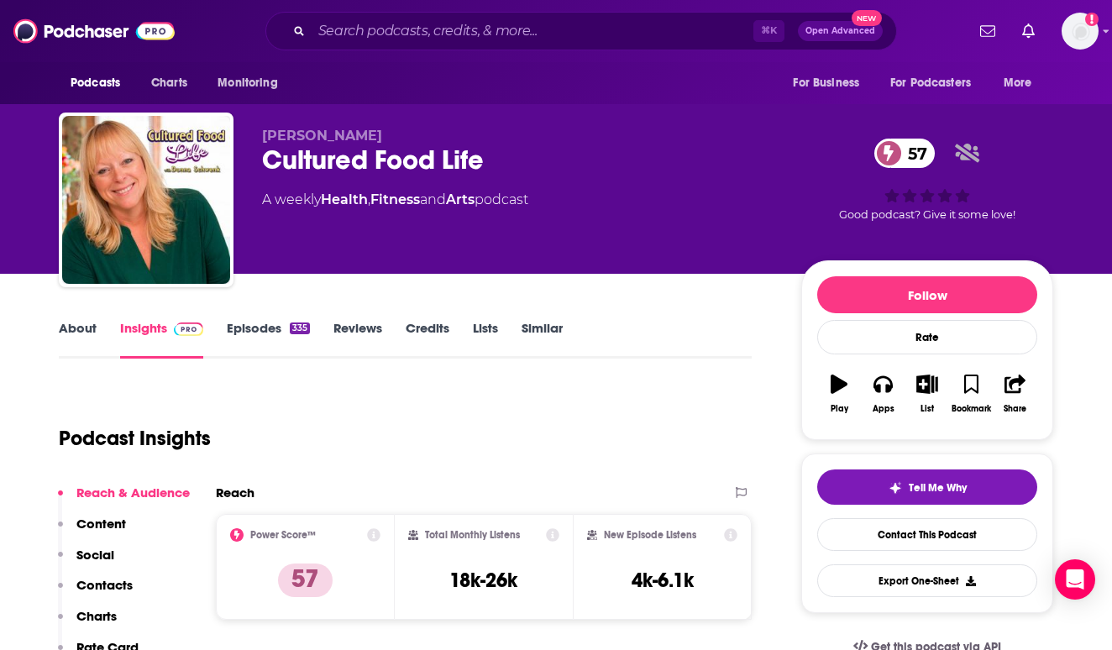
click at [74, 323] on link "About" at bounding box center [78, 339] width 38 height 39
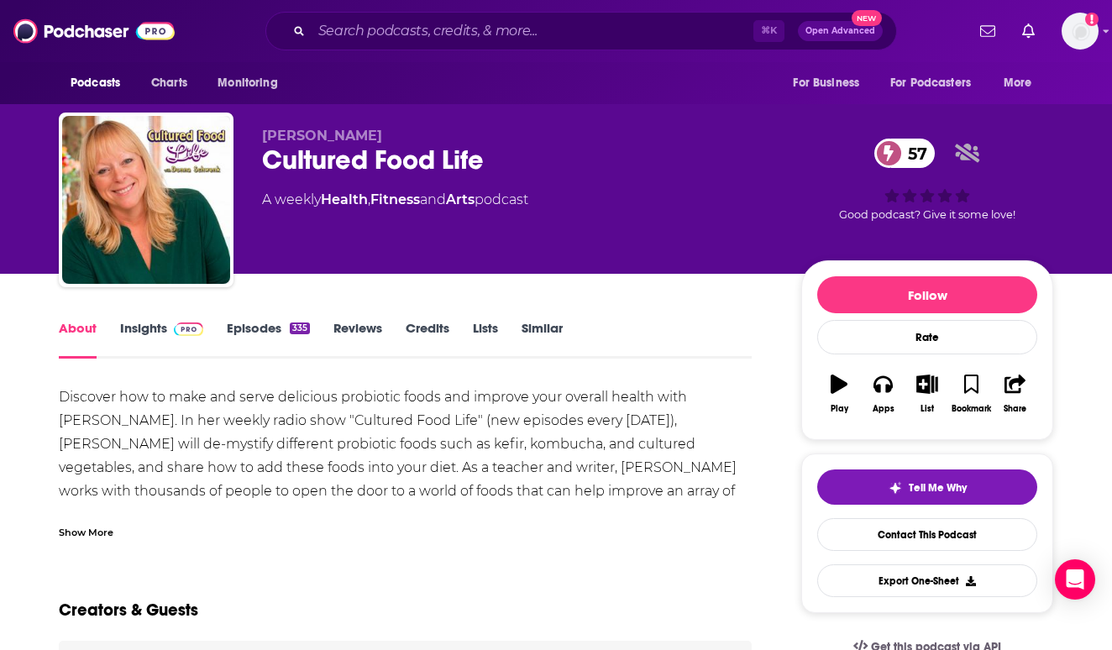
click at [164, 321] on link "Insights" at bounding box center [161, 339] width 83 height 39
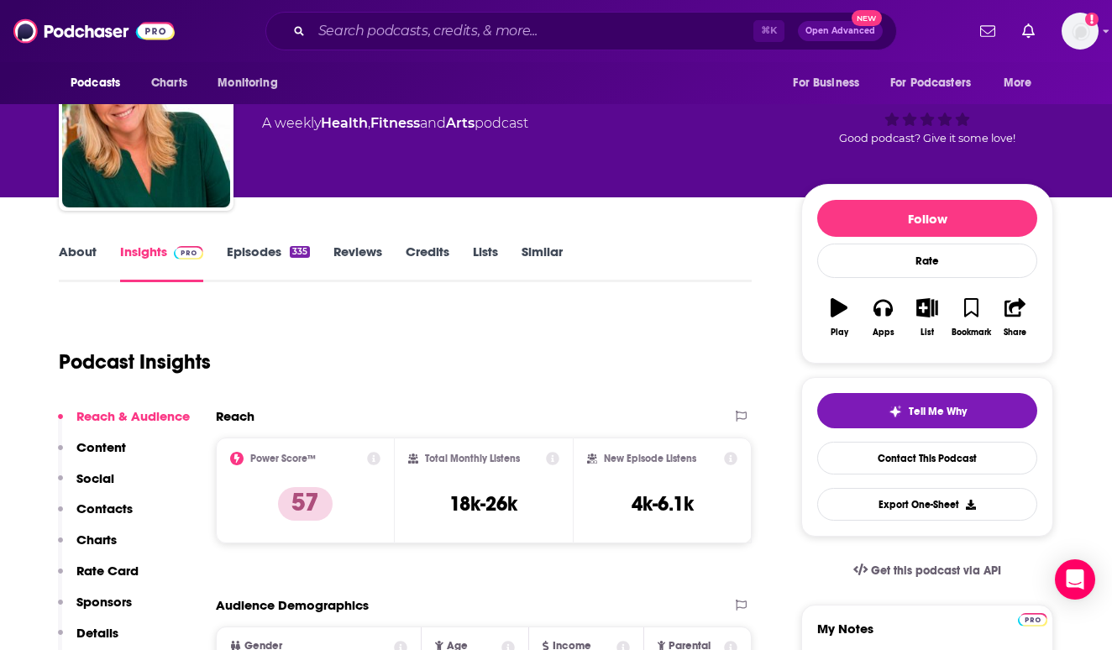
scroll to position [55, 0]
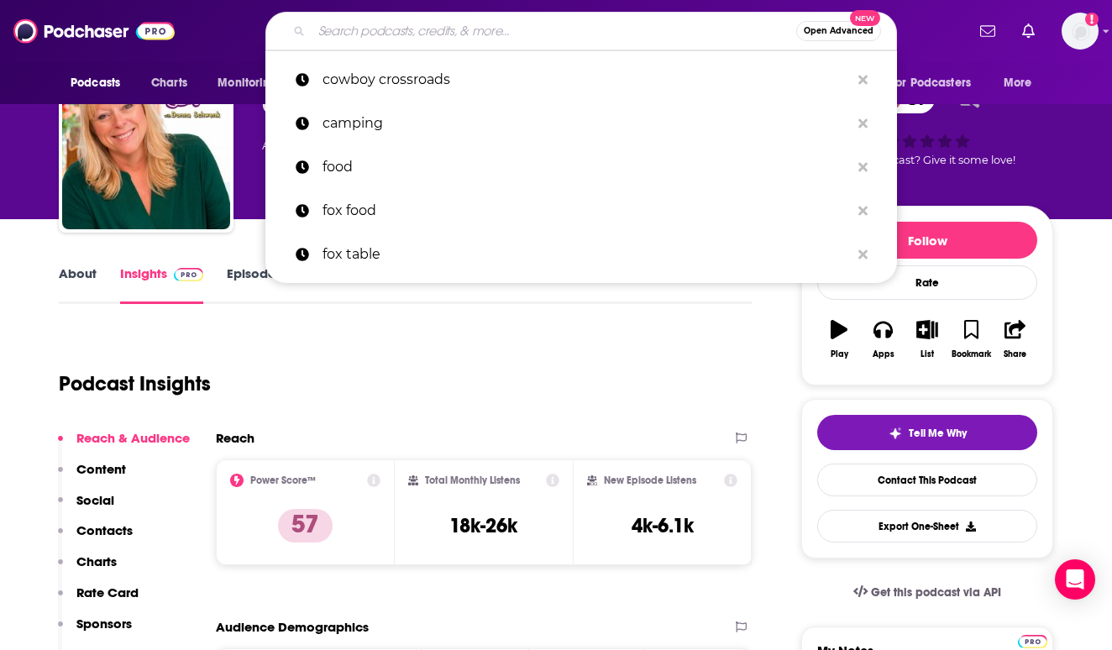
click at [342, 36] on input "Search podcasts, credits, & more..." at bounding box center [554, 31] width 485 height 27
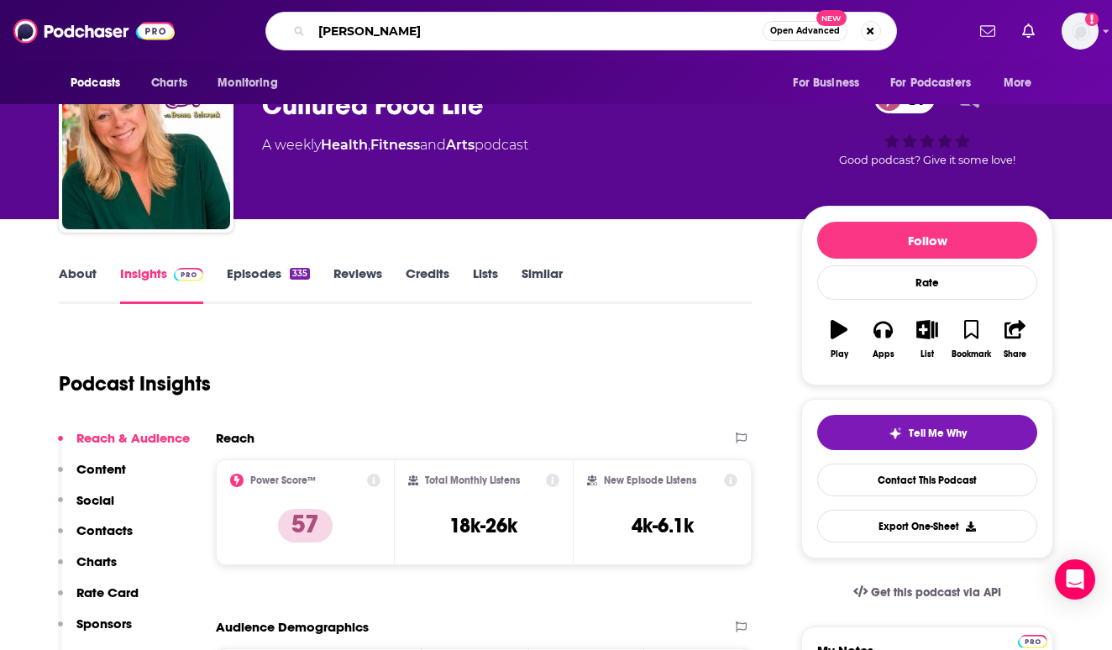
type input "[PERSON_NAME]"
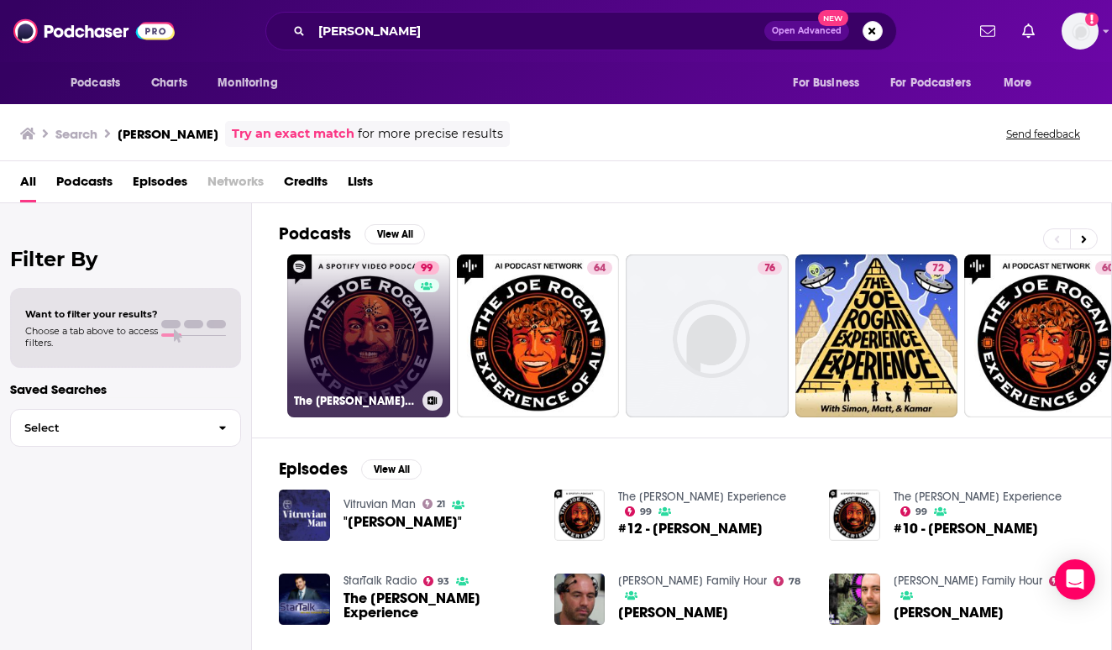
click at [368, 318] on link "99 The [PERSON_NAME] Experience" at bounding box center [368, 335] width 163 height 163
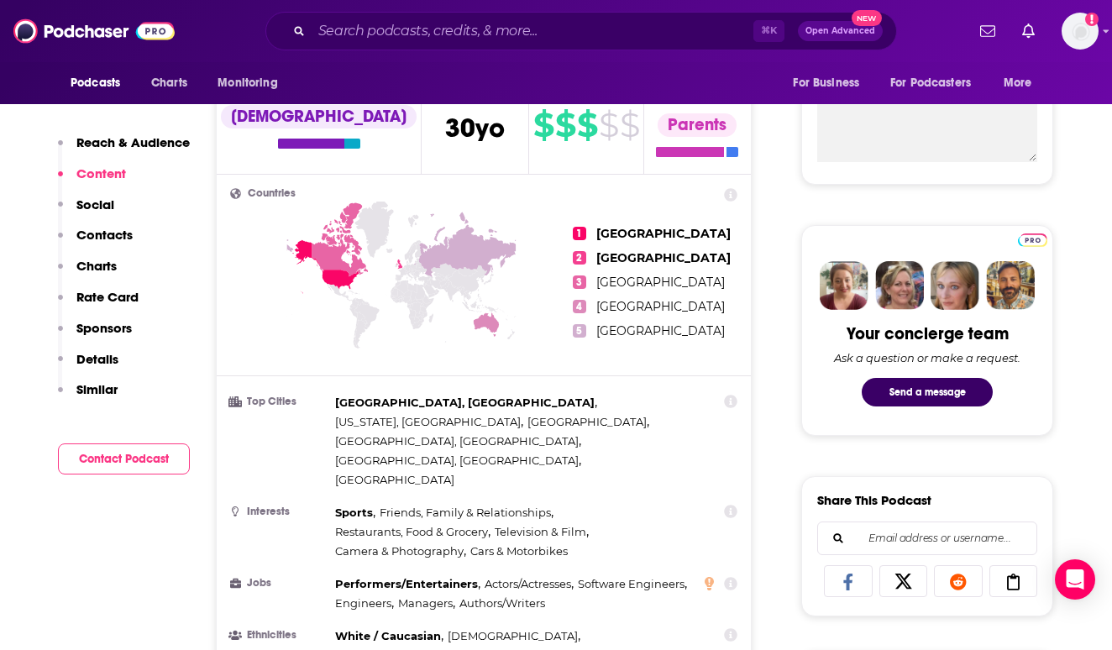
scroll to position [637, 0]
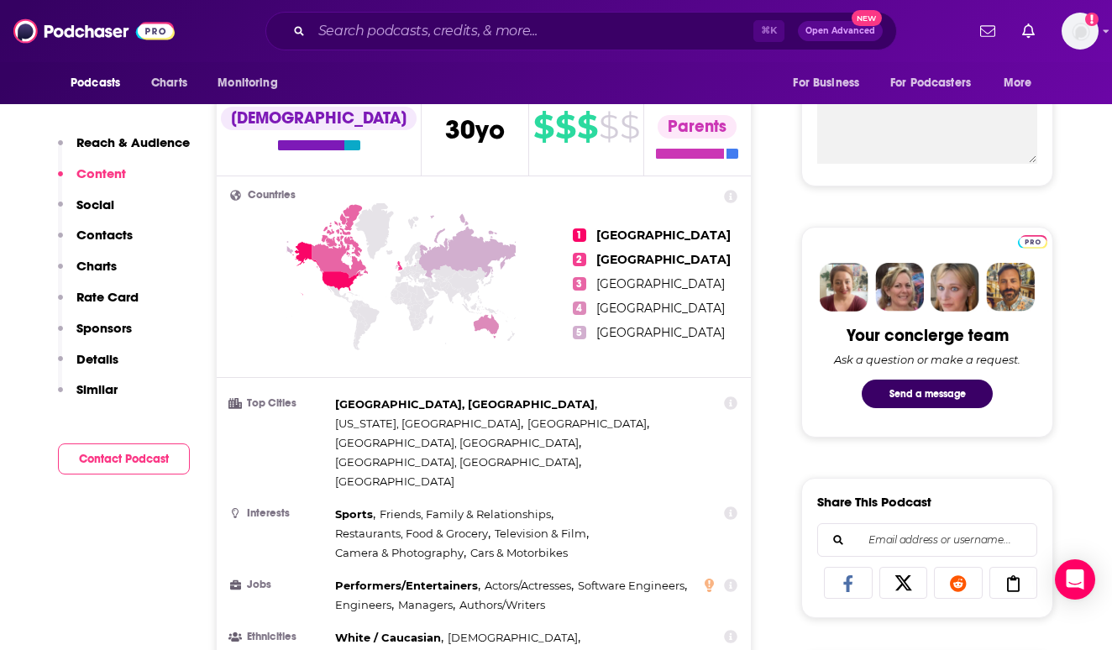
click at [132, 142] on p "Reach & Audience" at bounding box center [132, 142] width 113 height 16
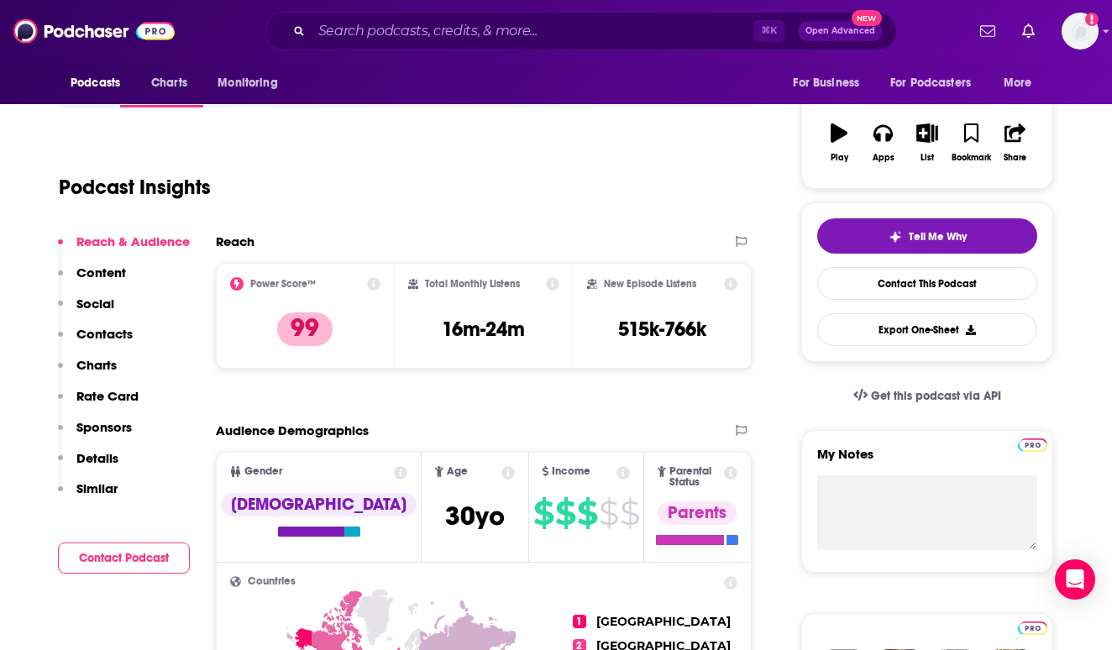
click at [377, 282] on icon at bounding box center [373, 283] width 13 height 13
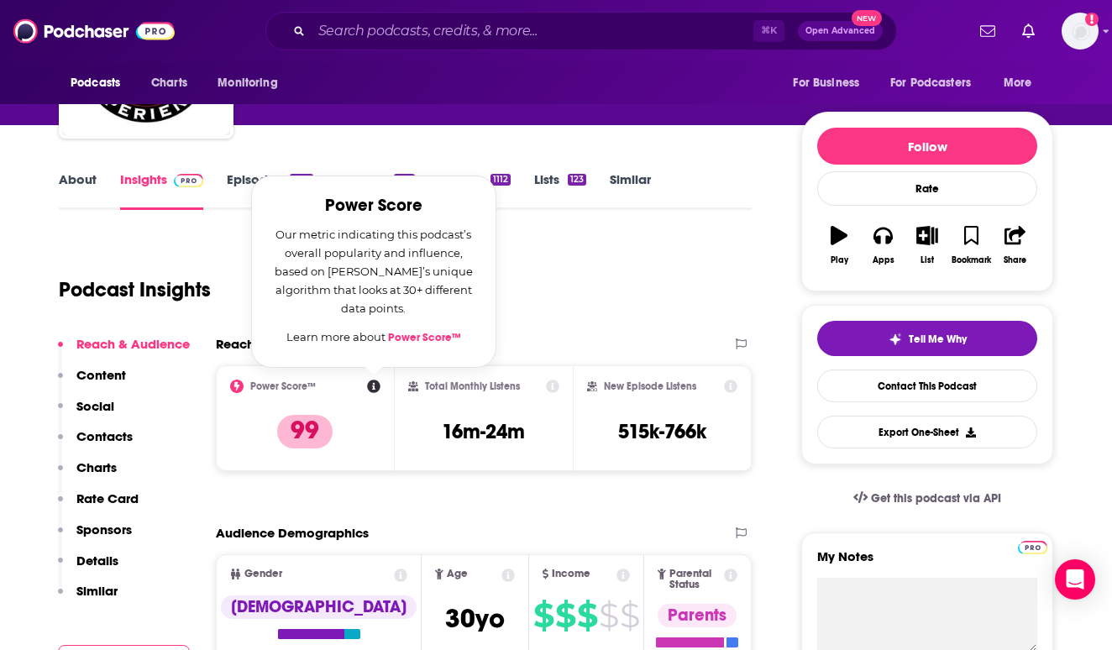
scroll to position [147, 0]
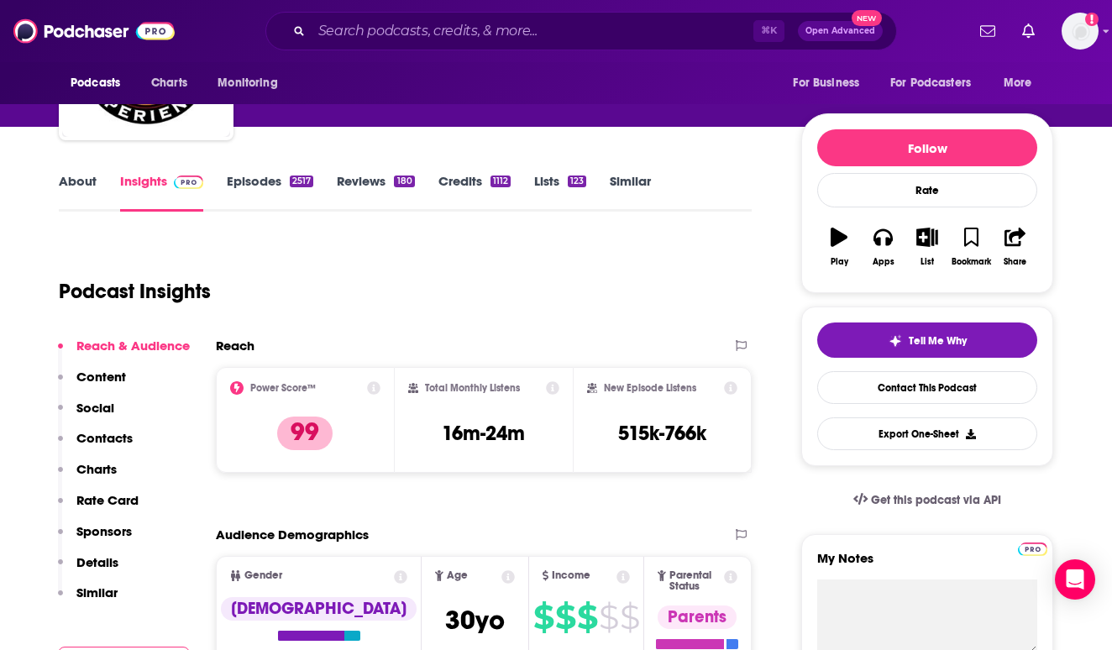
click at [247, 282] on div "Podcast Insights" at bounding box center [398, 282] width 679 height 86
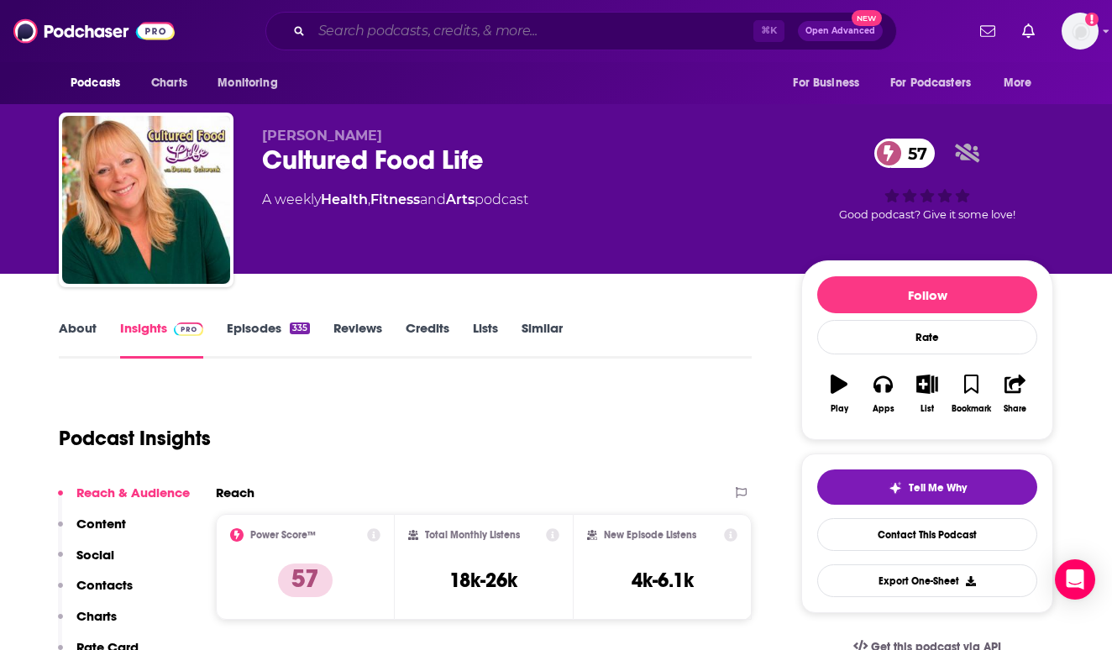
click at [406, 37] on input "Search podcasts, credits, & more..." at bounding box center [533, 31] width 442 height 27
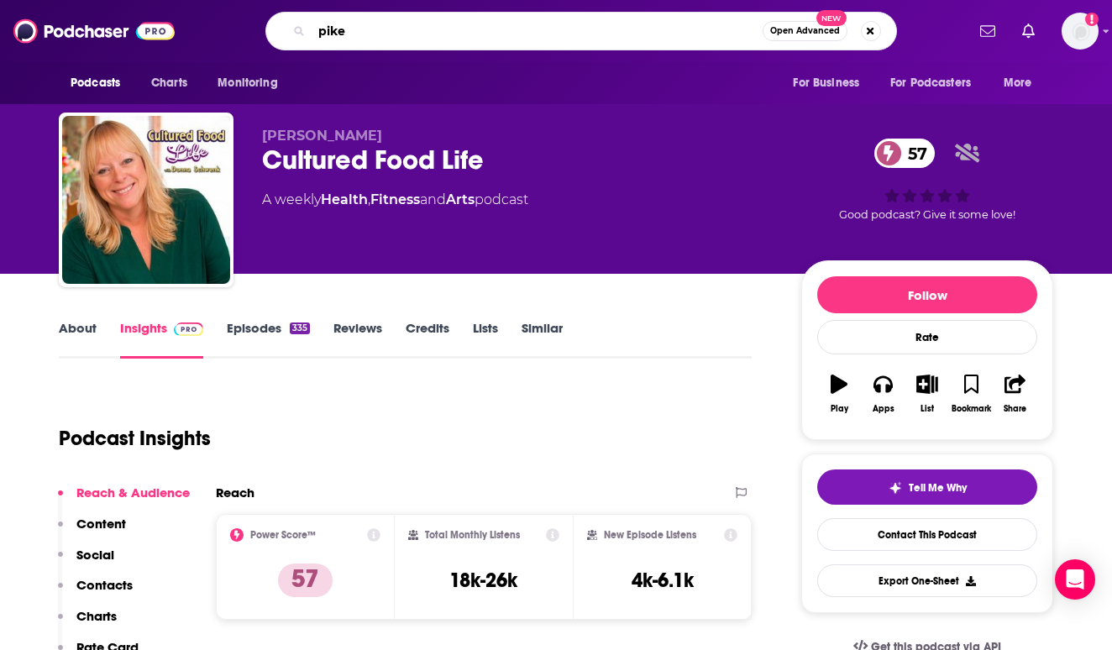
type input "[PERSON_NAME]"
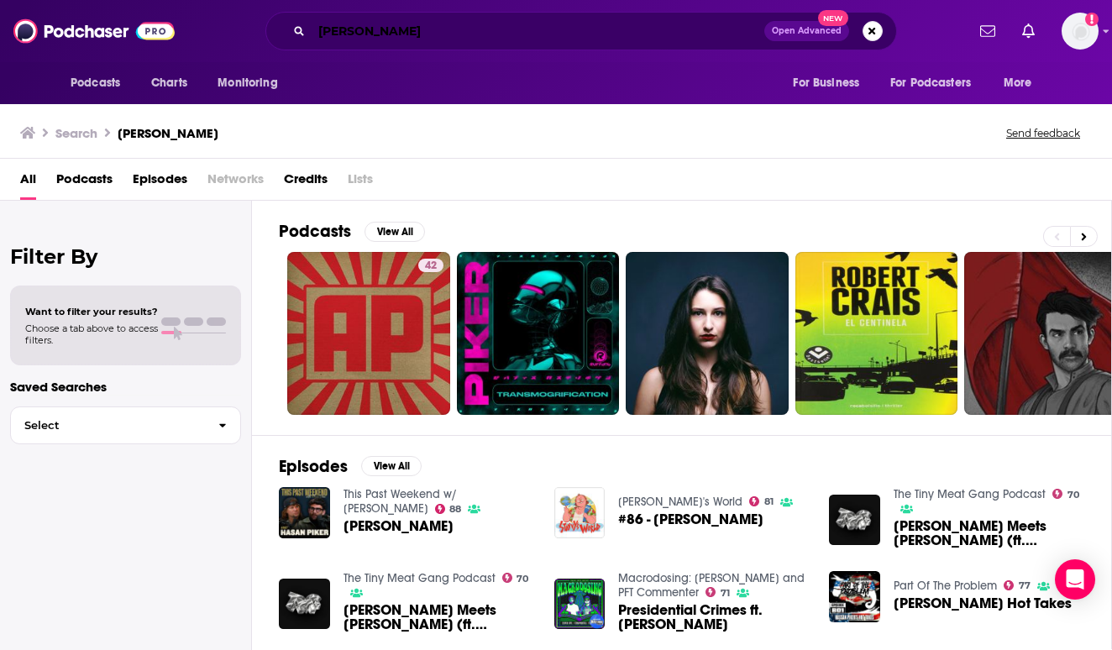
click at [317, 37] on input "[PERSON_NAME]" at bounding box center [538, 31] width 453 height 27
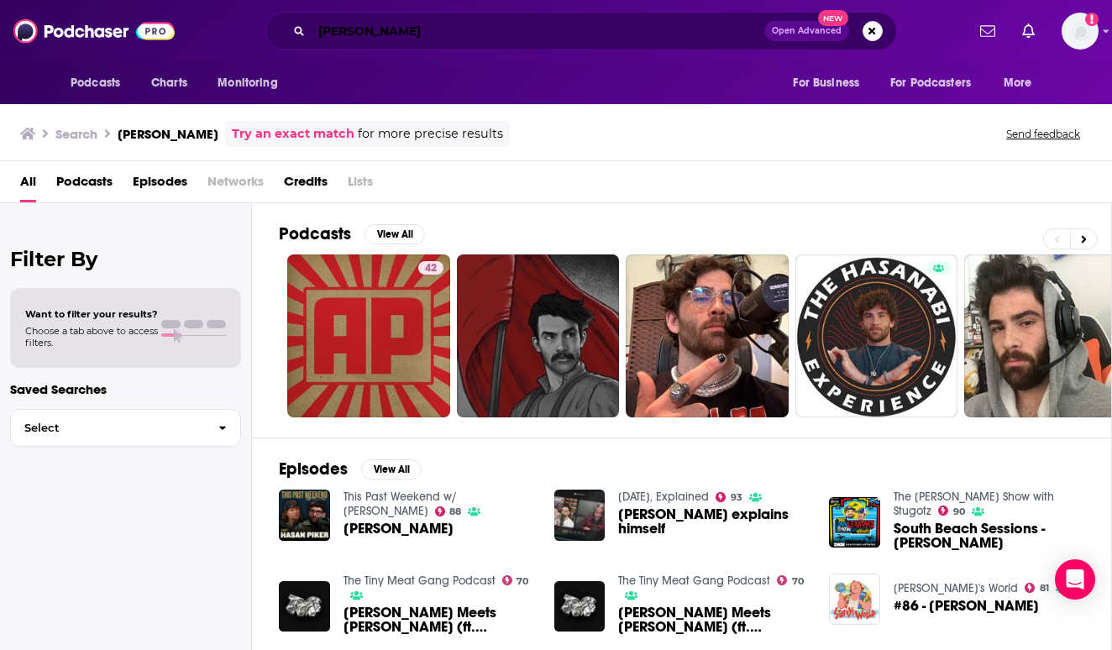
click at [334, 40] on input "[PERSON_NAME]" at bounding box center [538, 31] width 453 height 27
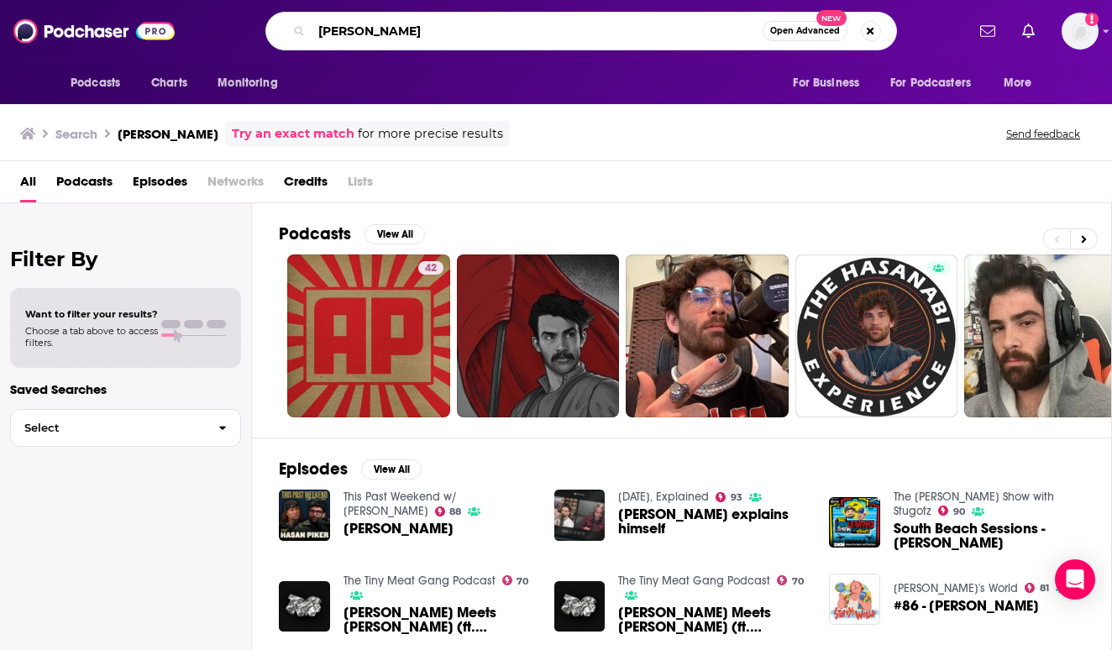
click at [334, 40] on input "[PERSON_NAME]" at bounding box center [537, 31] width 451 height 27
type input "[PERSON_NAME]"
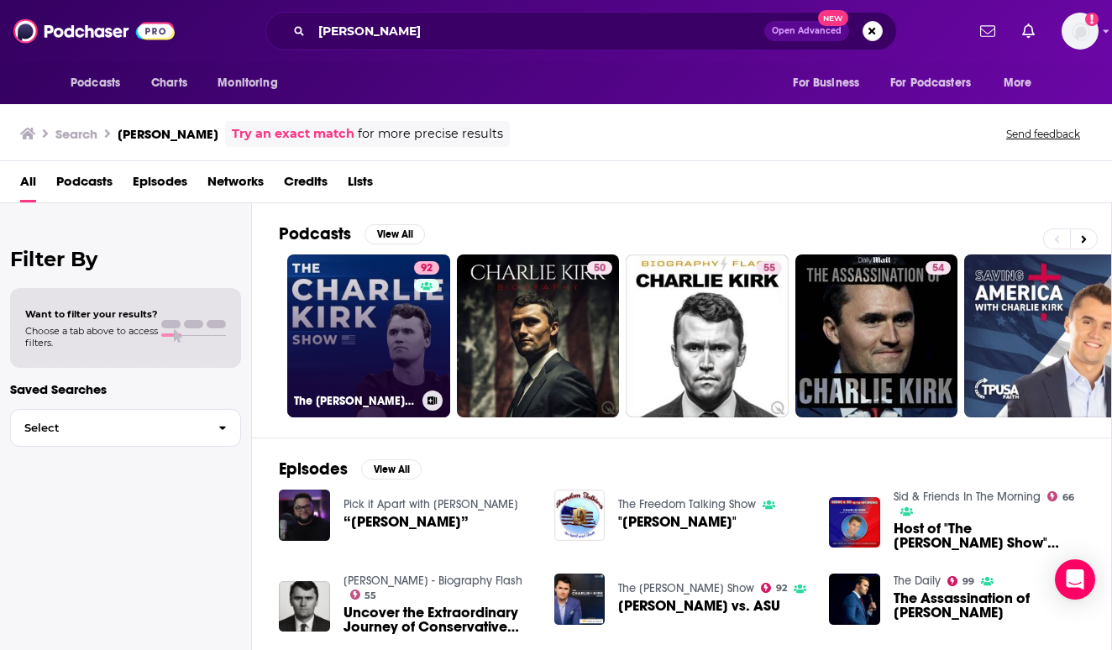
click at [397, 322] on link "92 The [PERSON_NAME] Show" at bounding box center [368, 335] width 163 height 163
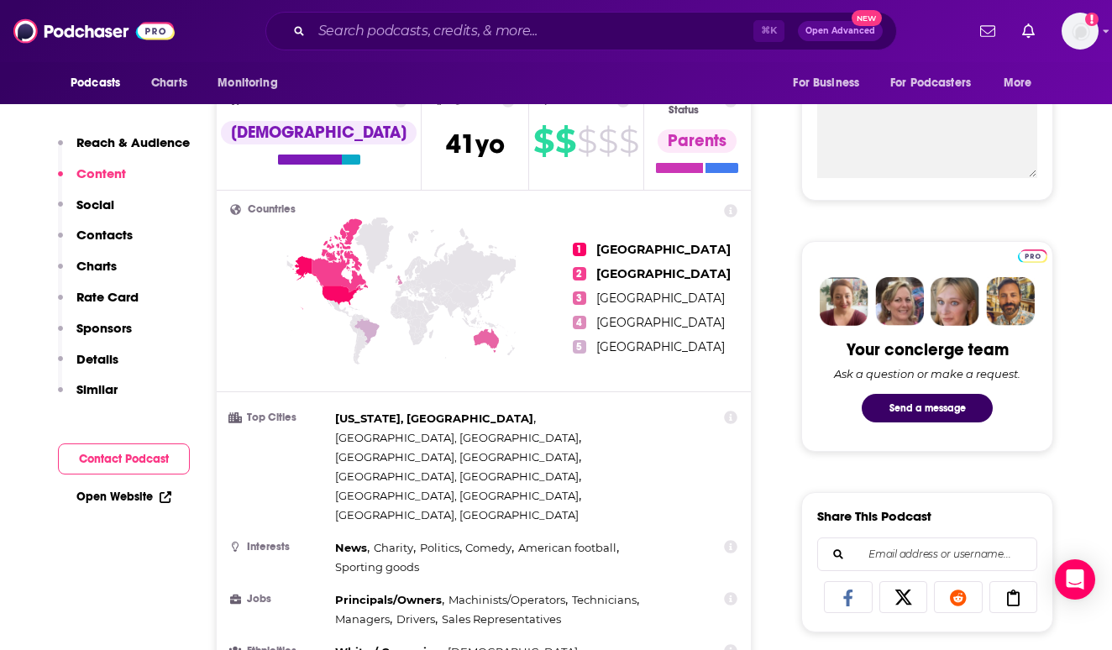
scroll to position [448, 0]
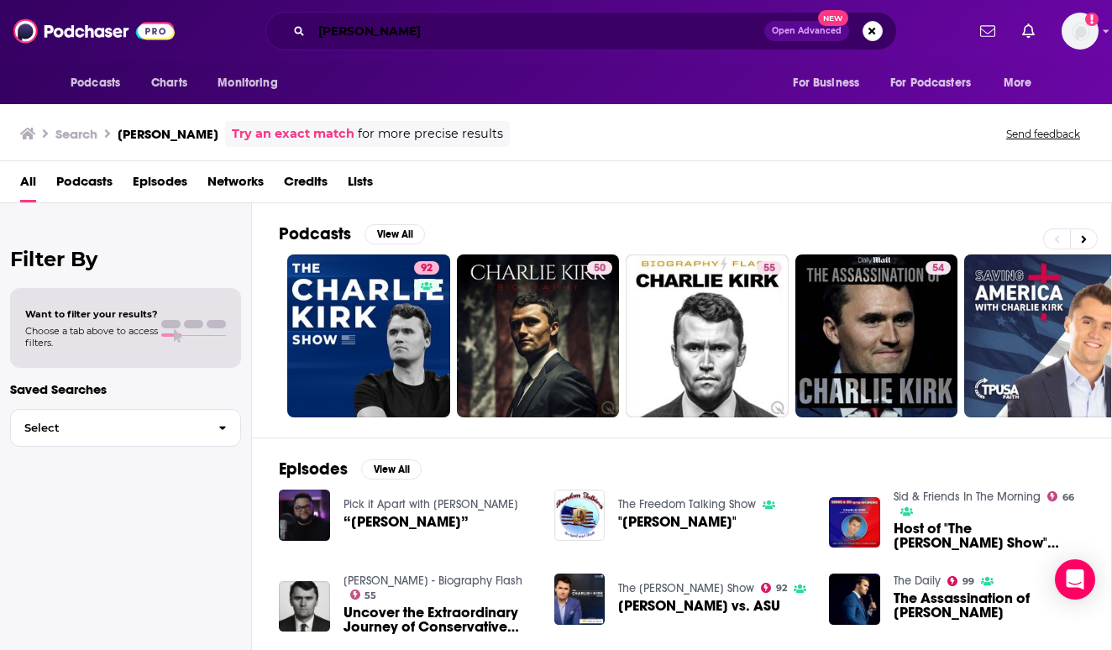
click at [412, 26] on input "[PERSON_NAME]" at bounding box center [538, 31] width 453 height 27
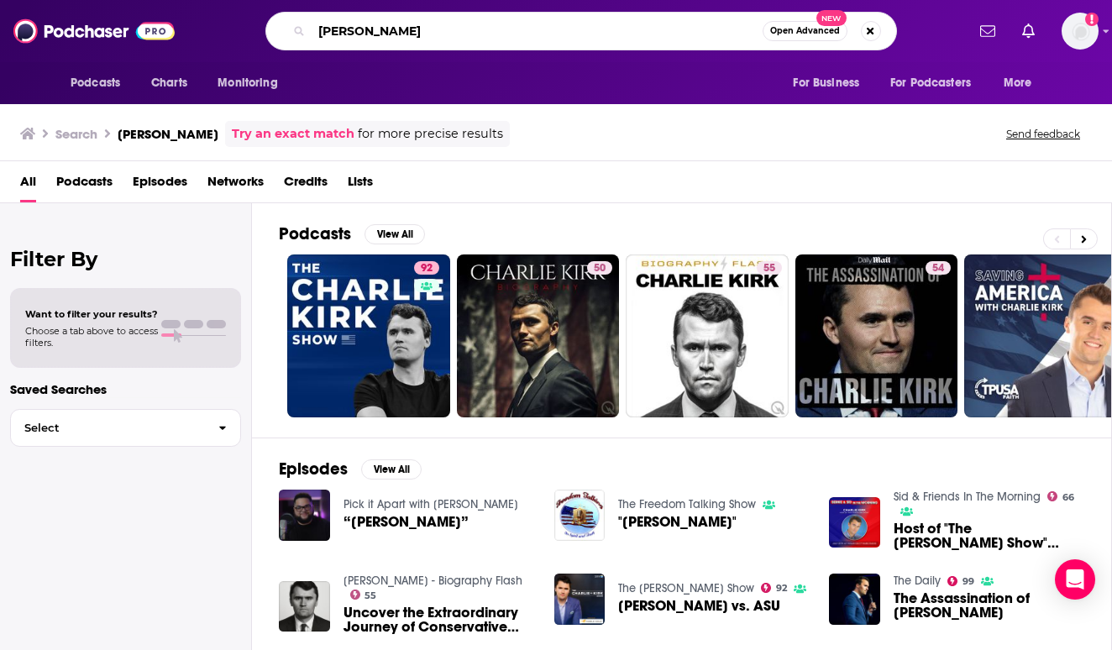
click at [412, 26] on input "[PERSON_NAME]" at bounding box center [537, 31] width 451 height 27
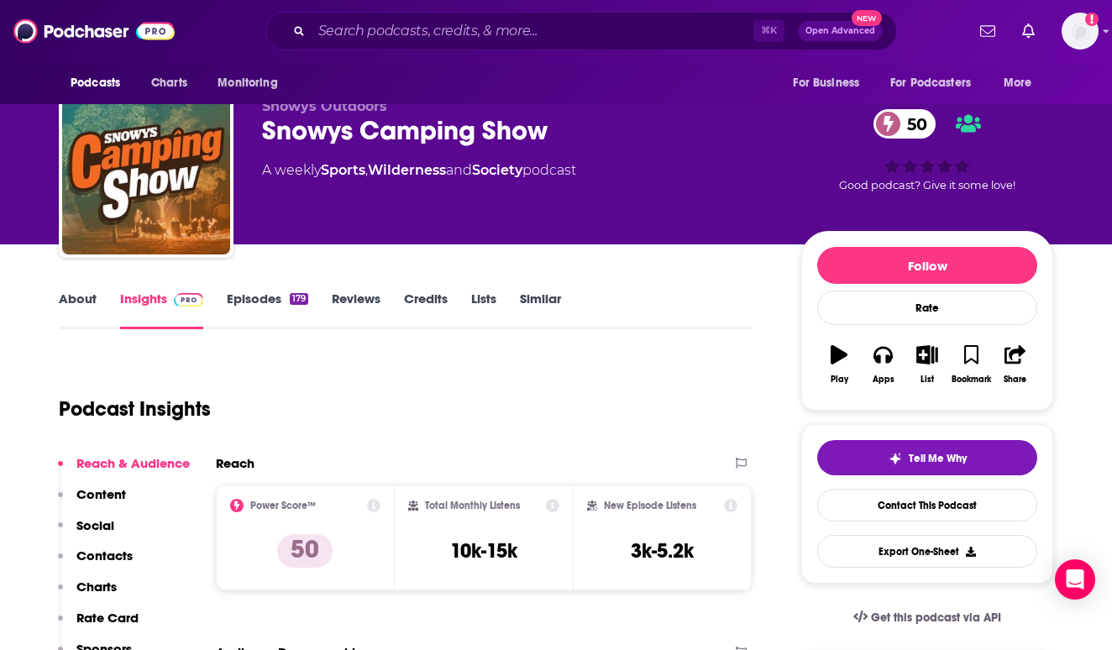
scroll to position [24, 0]
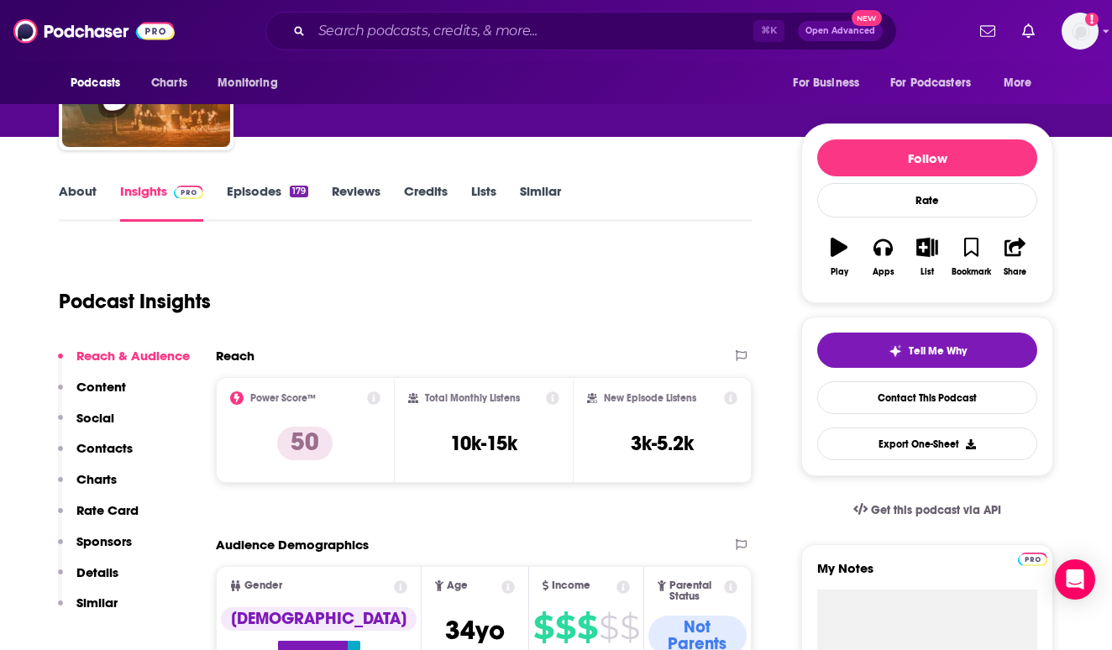
click at [124, 448] on p "Contacts" at bounding box center [104, 448] width 56 height 16
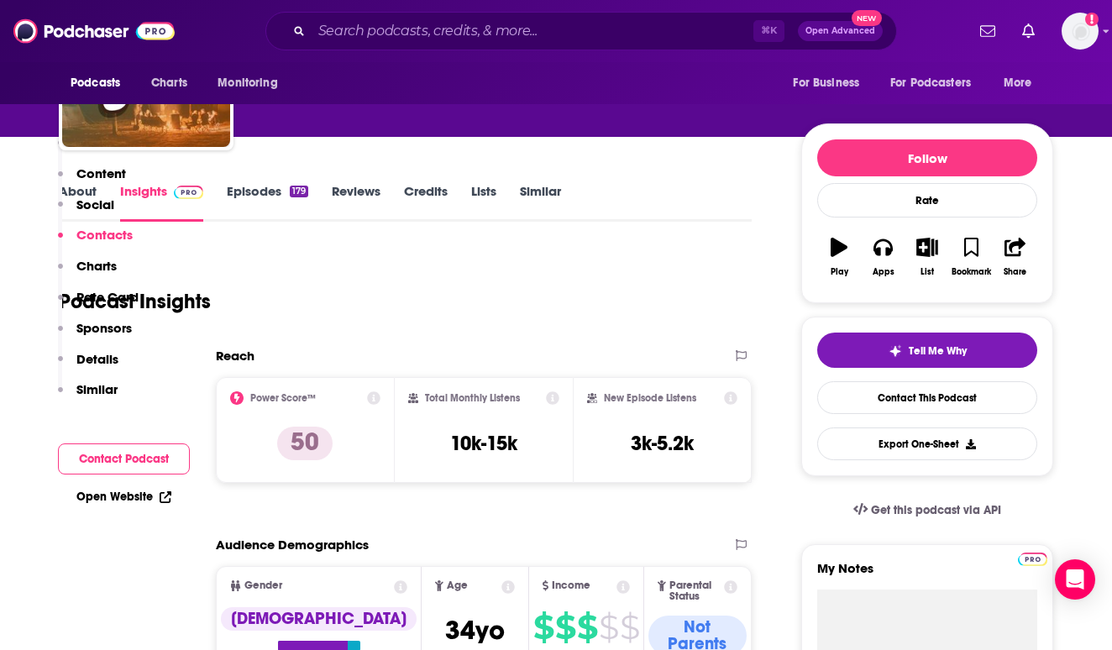
scroll to position [1331, 0]
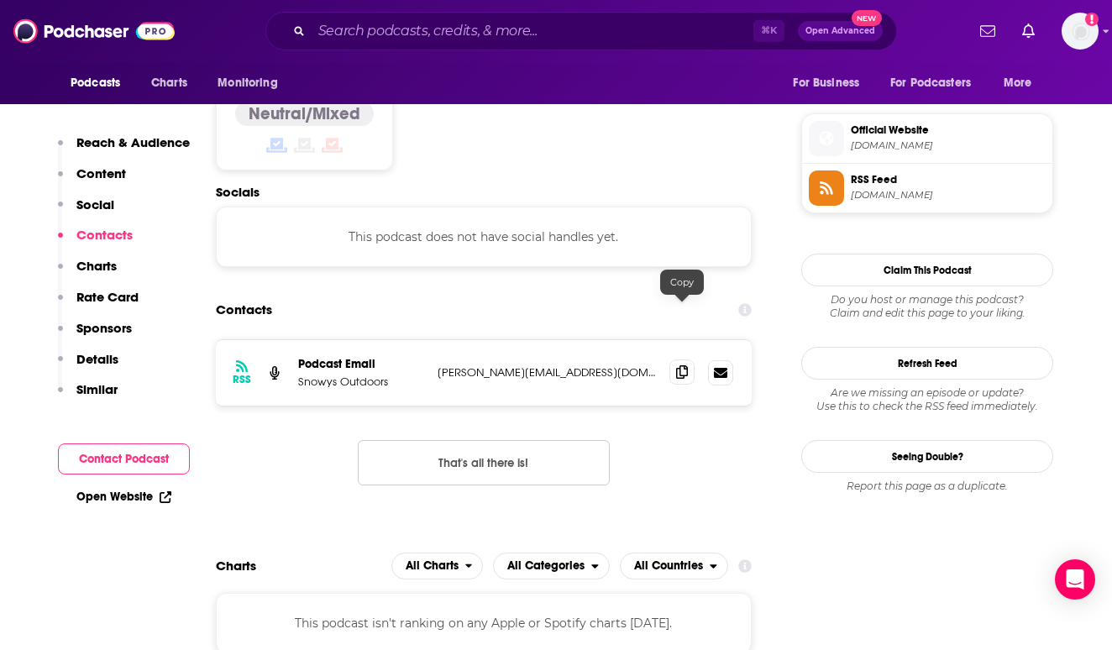
click at [677, 365] on icon at bounding box center [682, 371] width 12 height 13
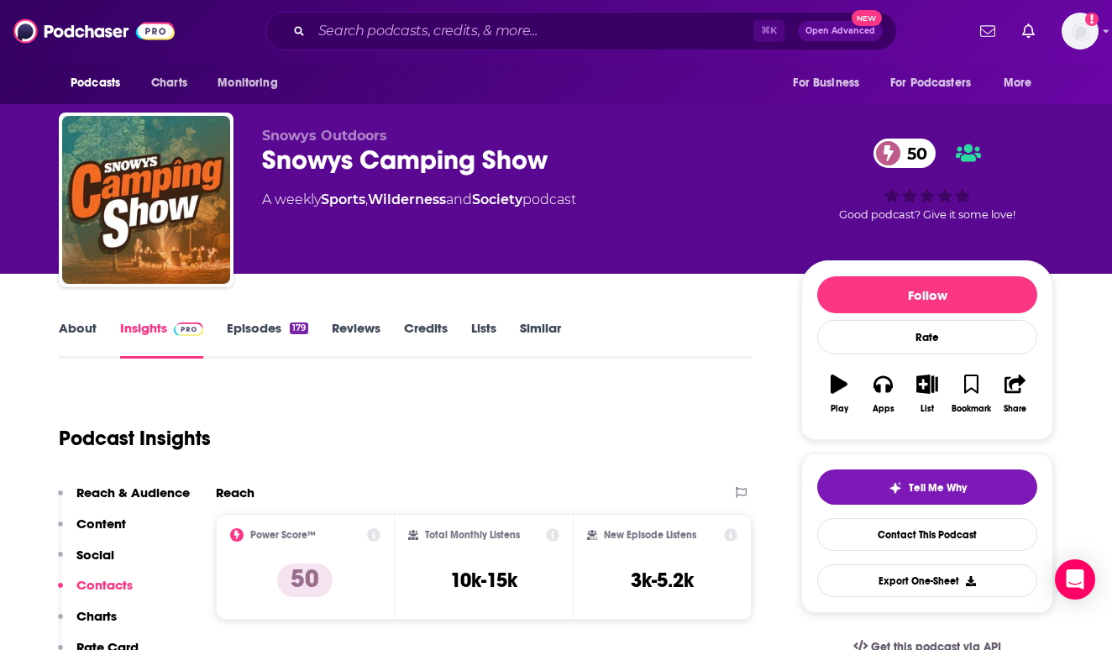
scroll to position [0, 0]
click at [86, 325] on link "About" at bounding box center [78, 339] width 38 height 39
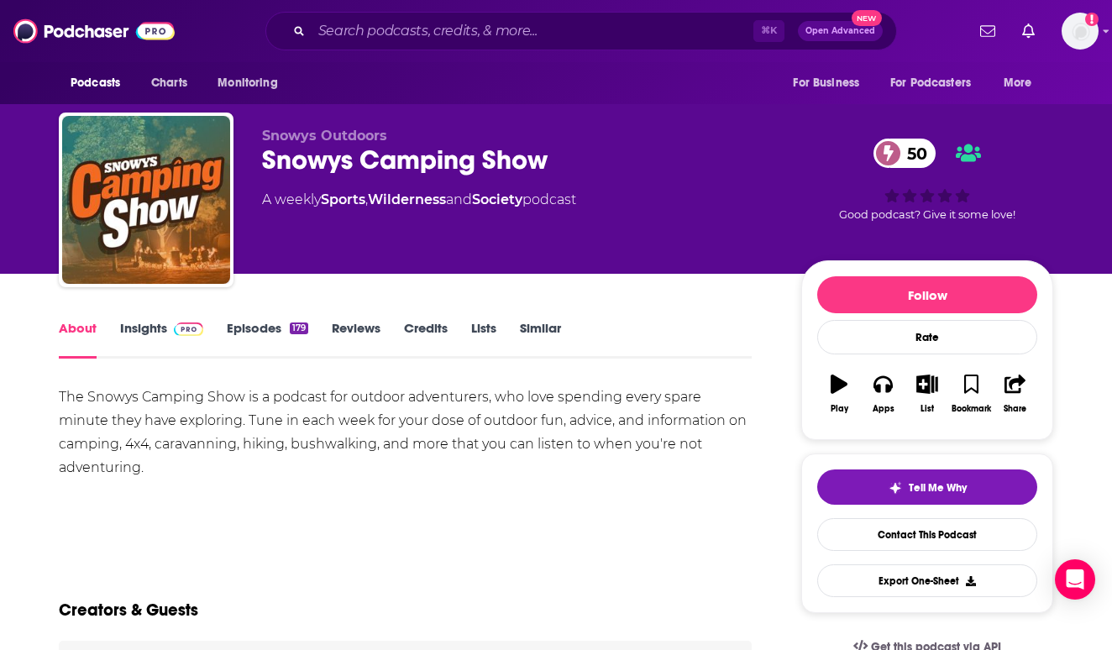
click at [163, 339] on link "Insights" at bounding box center [161, 339] width 83 height 39
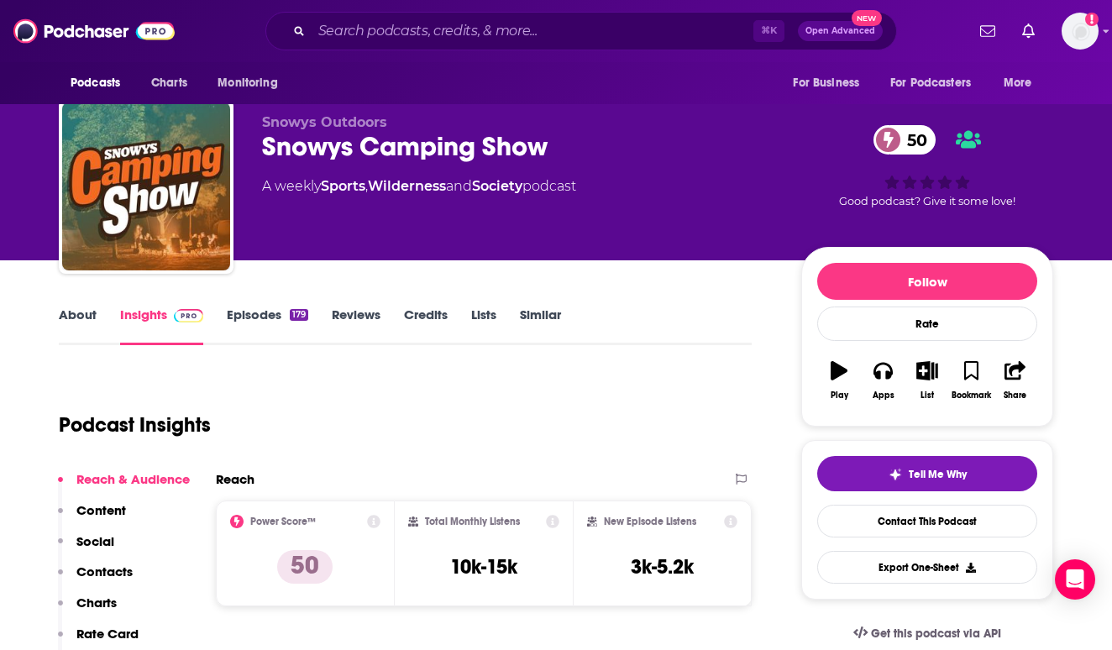
scroll to position [13, 0]
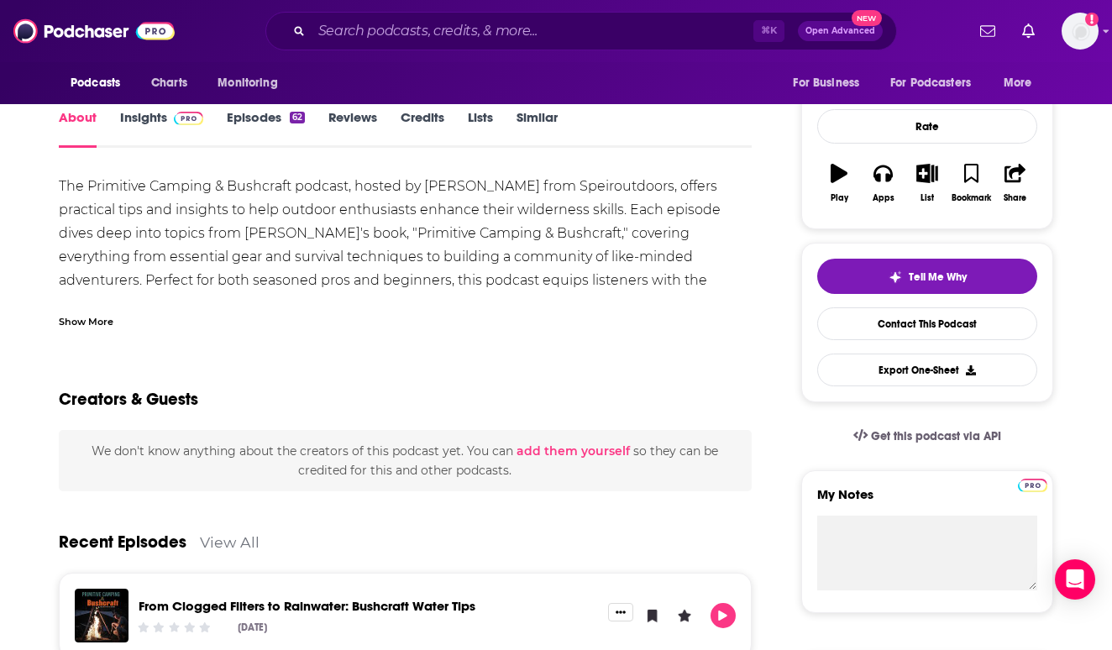
scroll to position [199, 0]
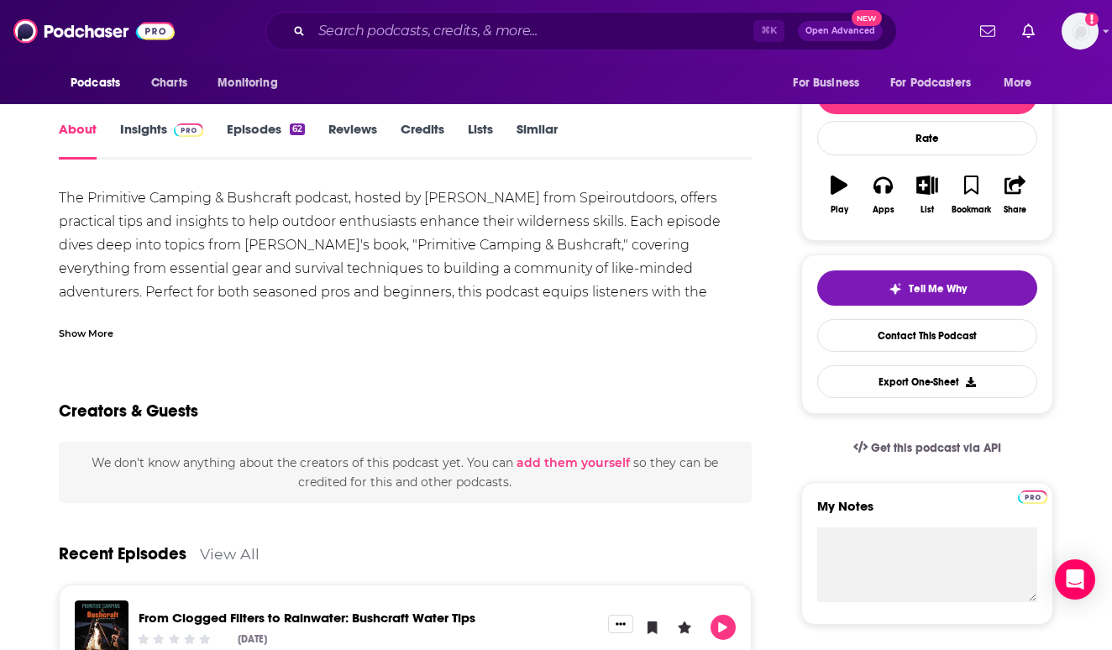
click at [176, 136] on img at bounding box center [188, 129] width 29 height 13
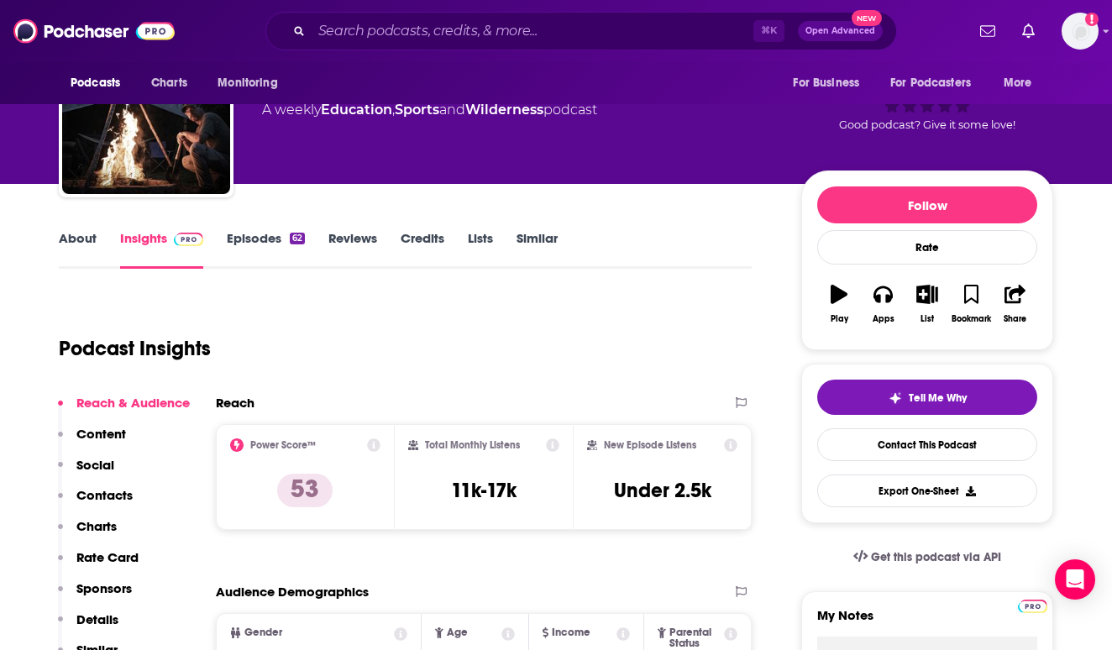
click at [117, 502] on p "Contacts" at bounding box center [104, 495] width 56 height 16
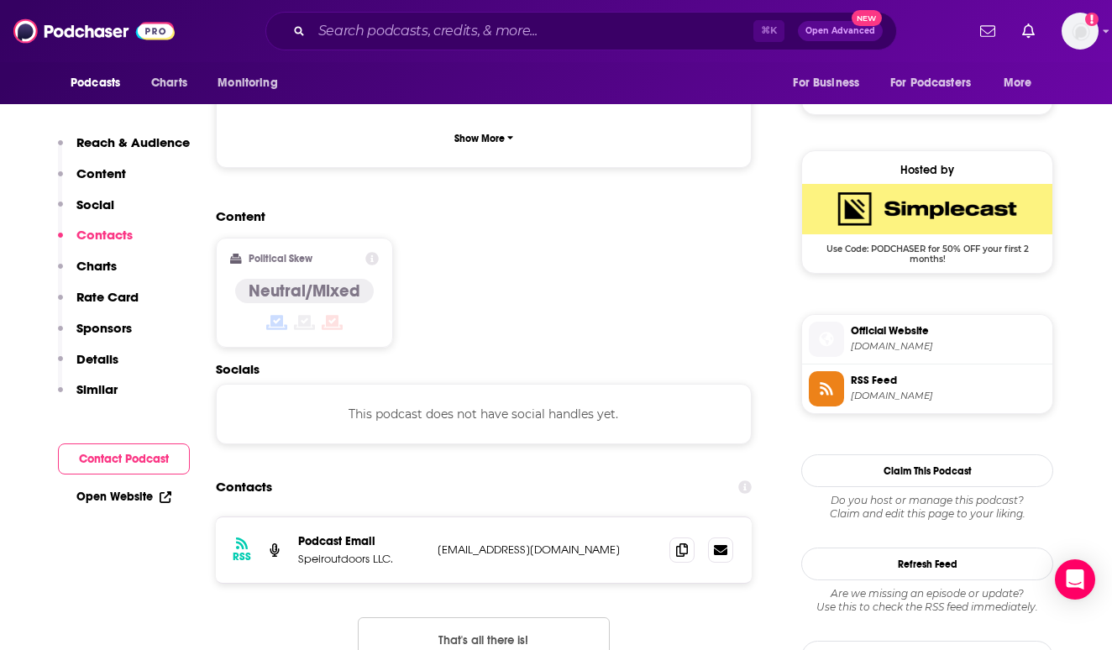
scroll to position [1140, 0]
click at [688, 537] on span at bounding box center [681, 549] width 25 height 25
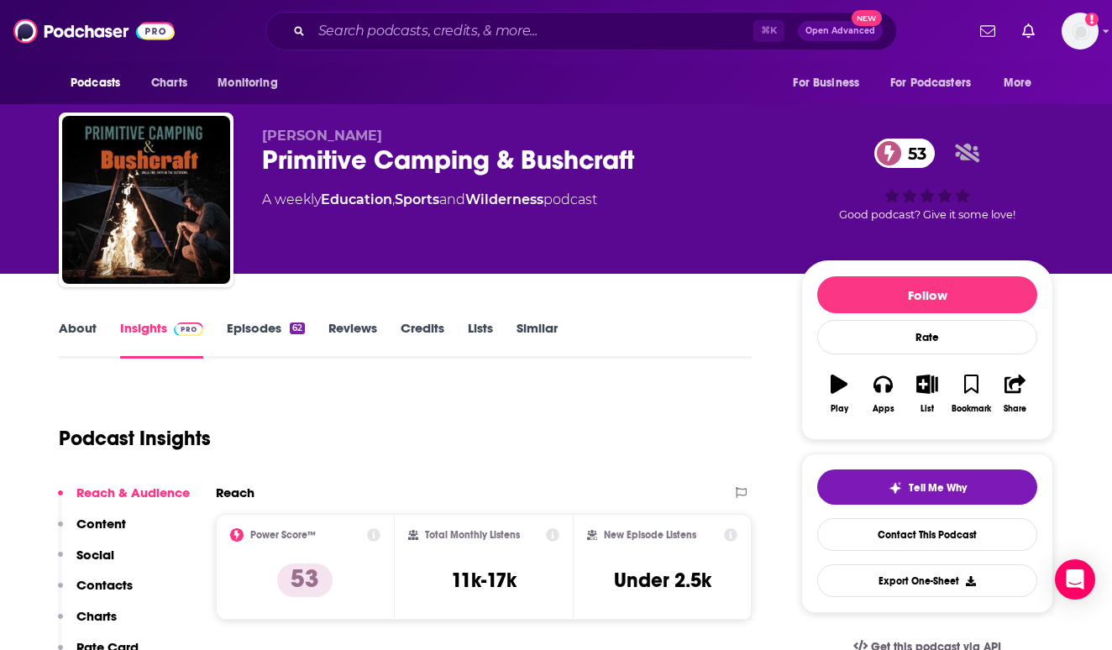
scroll to position [0, 0]
click at [76, 332] on link "About" at bounding box center [78, 339] width 38 height 39
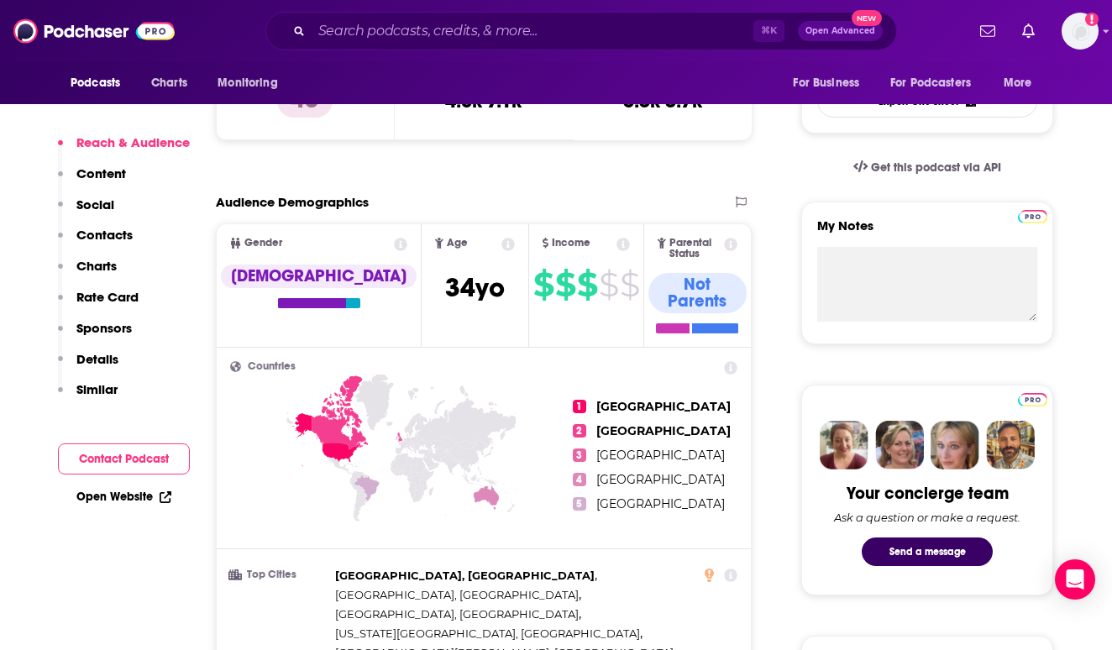
scroll to position [480, 0]
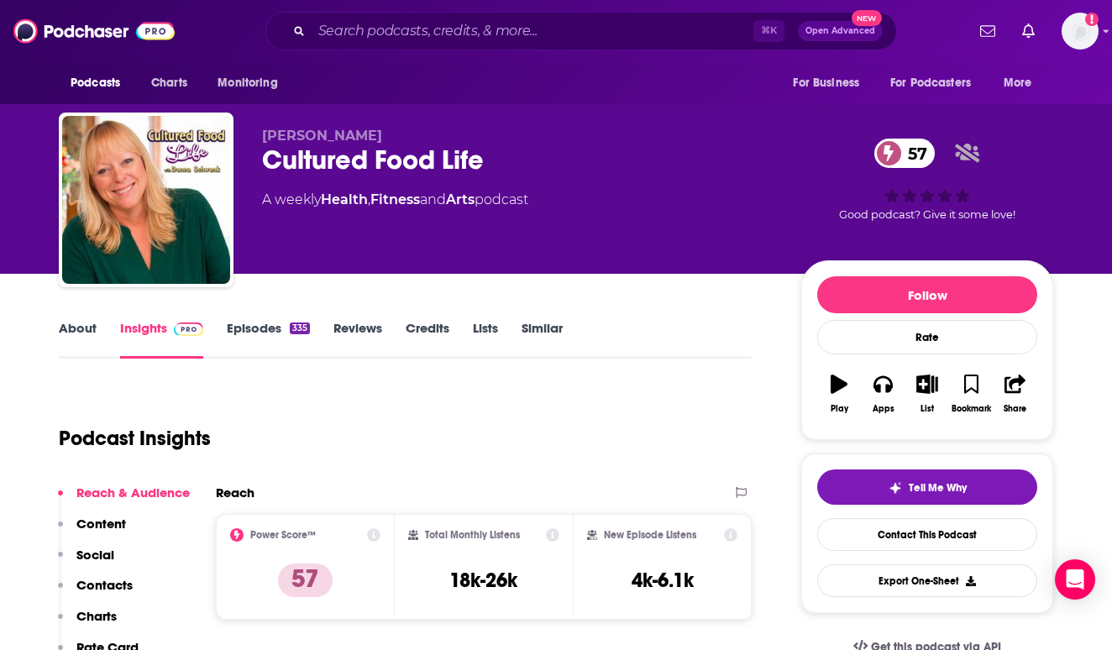
click at [77, 327] on link "About" at bounding box center [78, 339] width 38 height 39
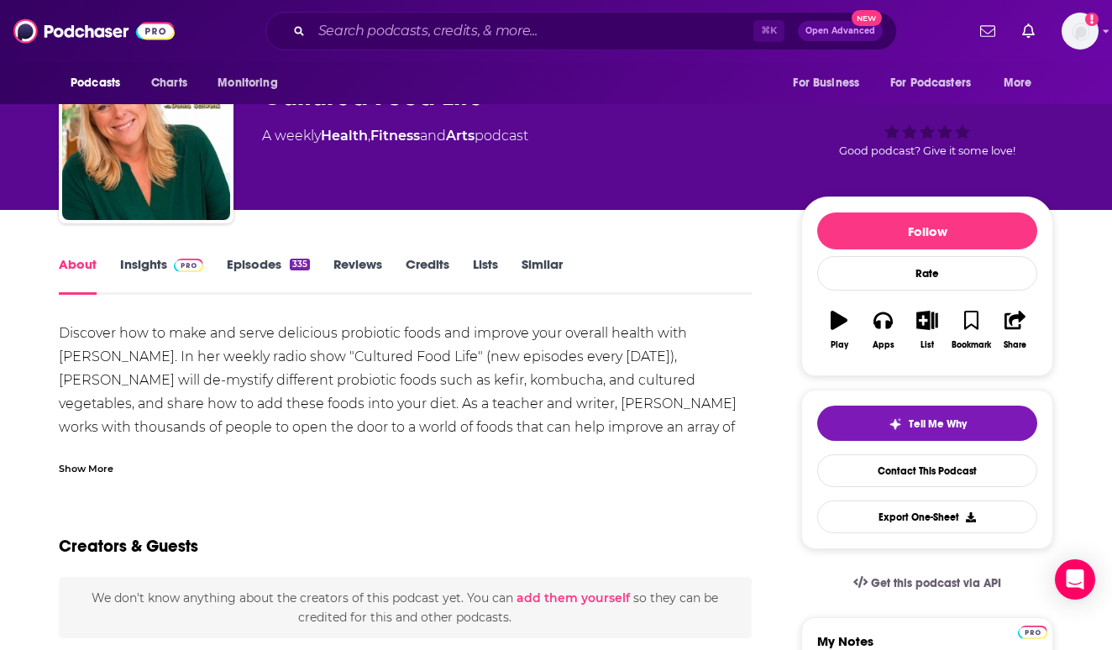
scroll to position [59, 0]
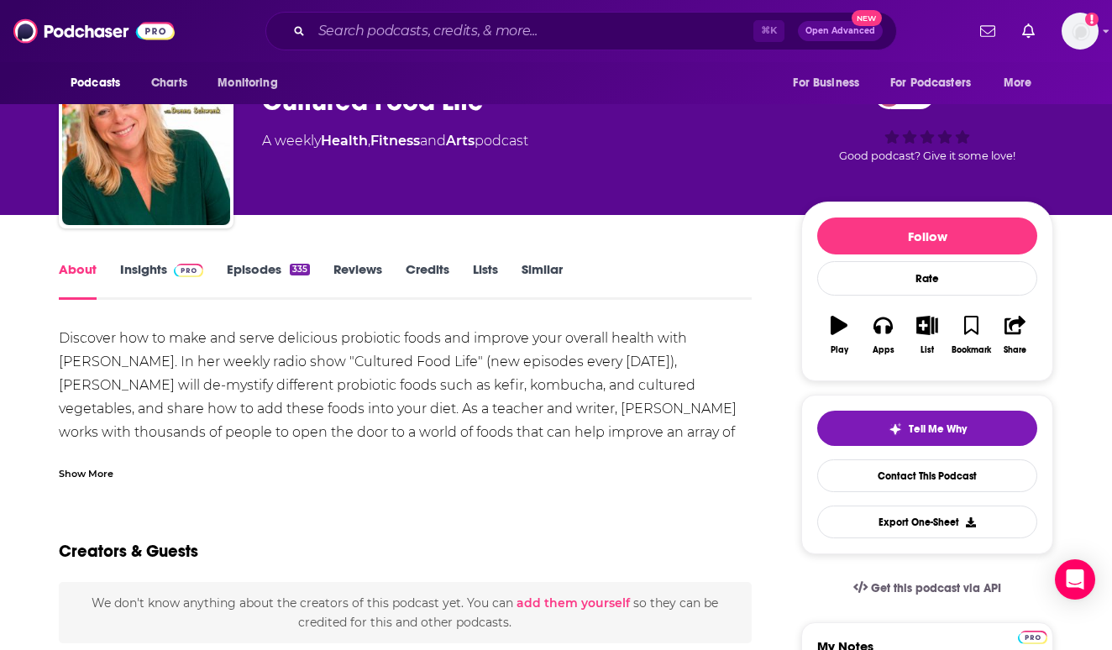
click at [171, 262] on span at bounding box center [185, 269] width 36 height 16
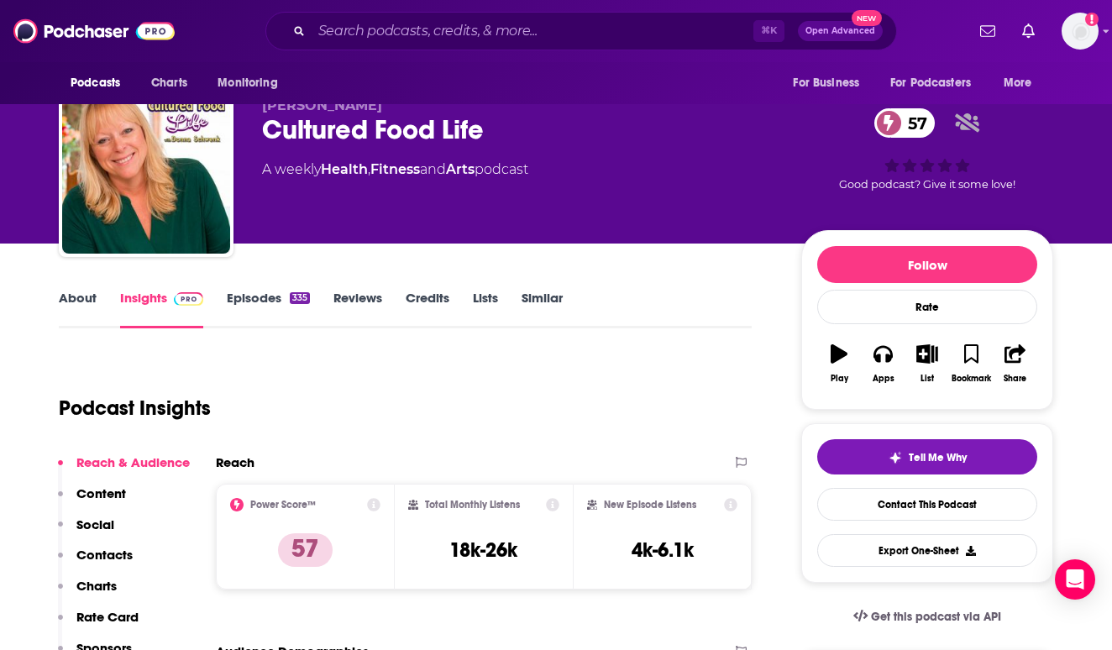
click at [118, 560] on p "Contacts" at bounding box center [104, 555] width 56 height 16
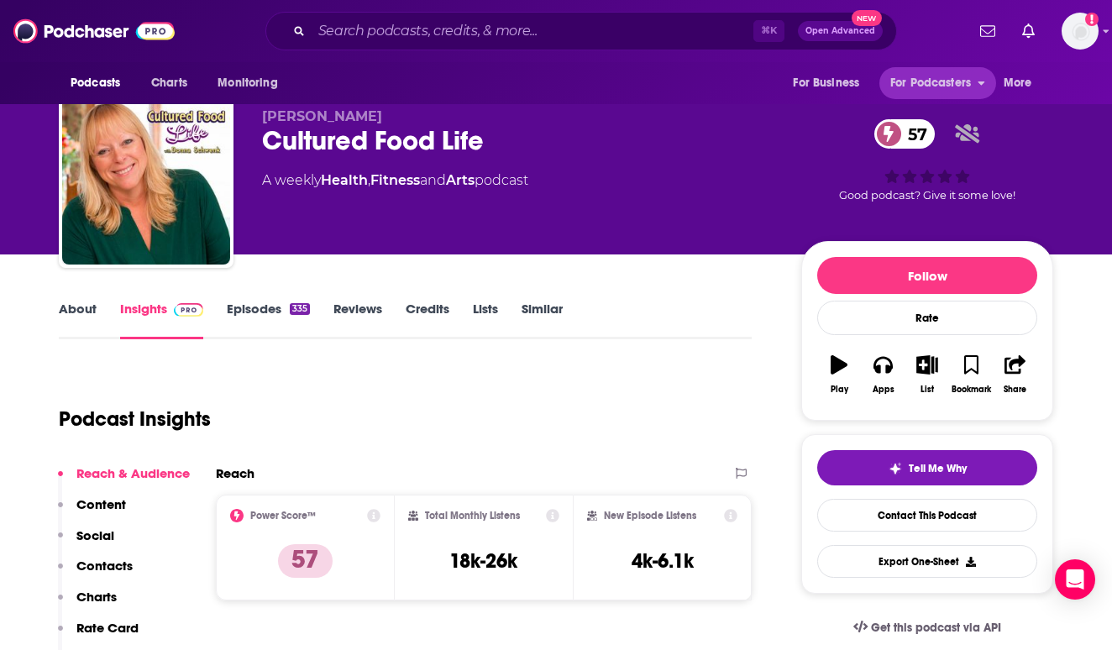
scroll to position [14, 0]
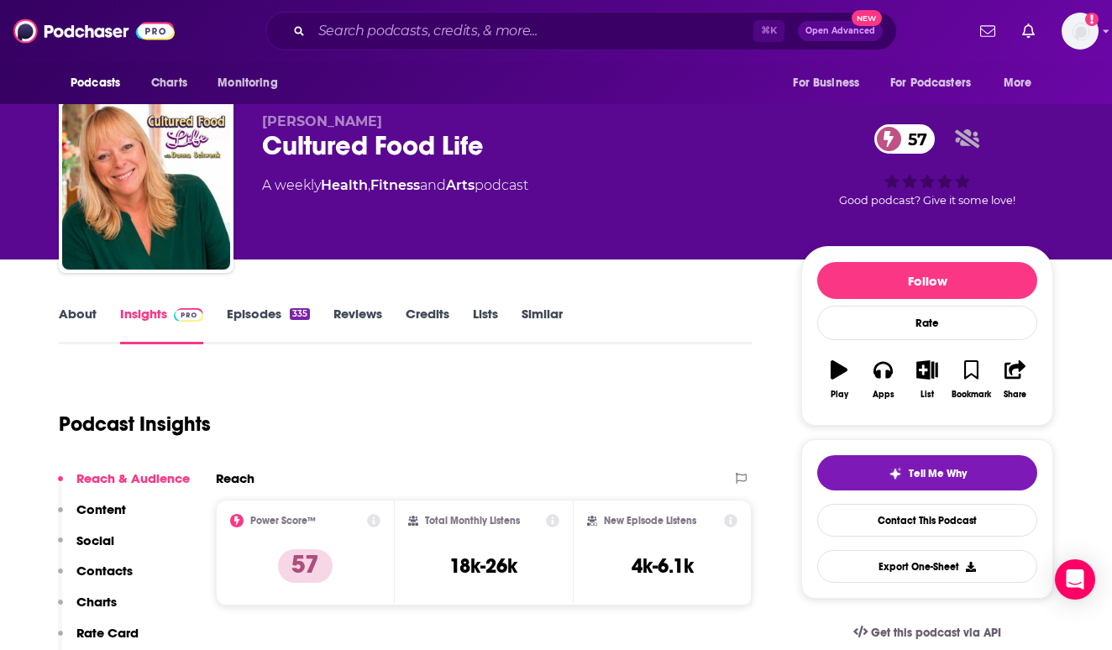
click at [454, 1] on div "Podcasts Charts Monitoring ⌘ K Open Advanced New For Business For Podcasters Mo…" at bounding box center [556, 31] width 1112 height 62
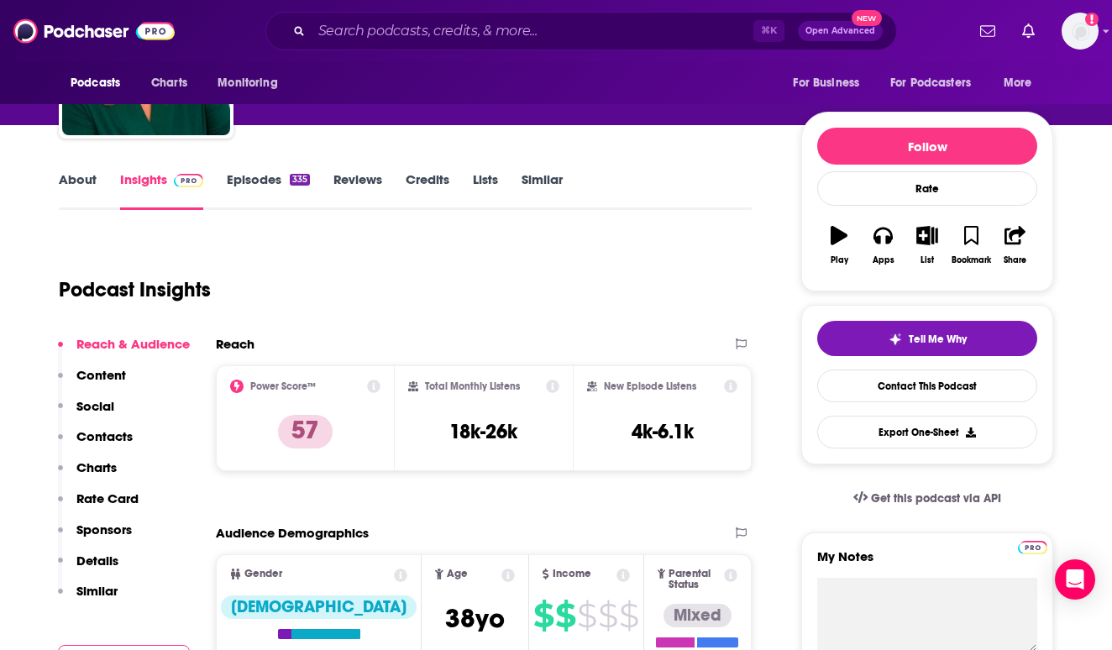
scroll to position [153, 0]
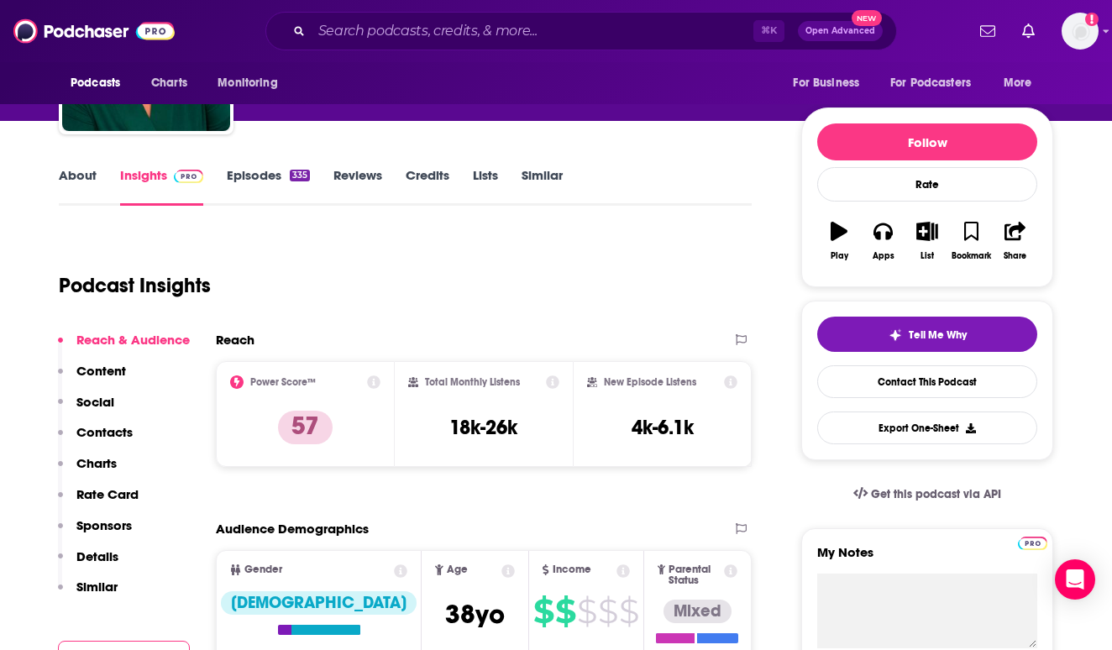
click at [127, 429] on p "Contacts" at bounding box center [104, 432] width 56 height 16
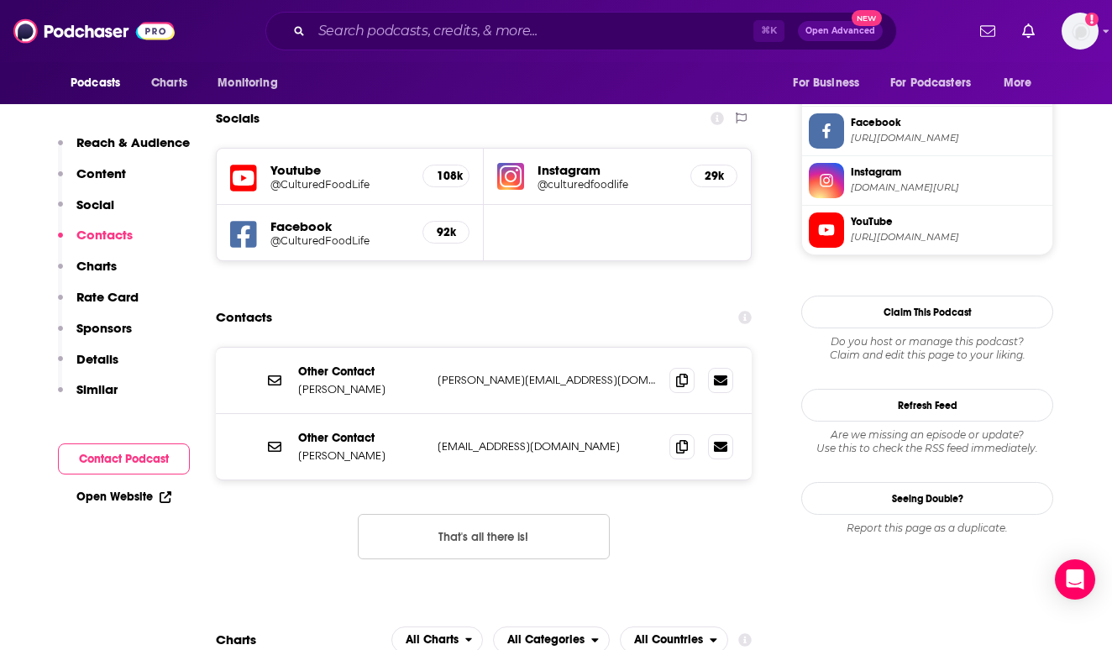
scroll to position [1439, 0]
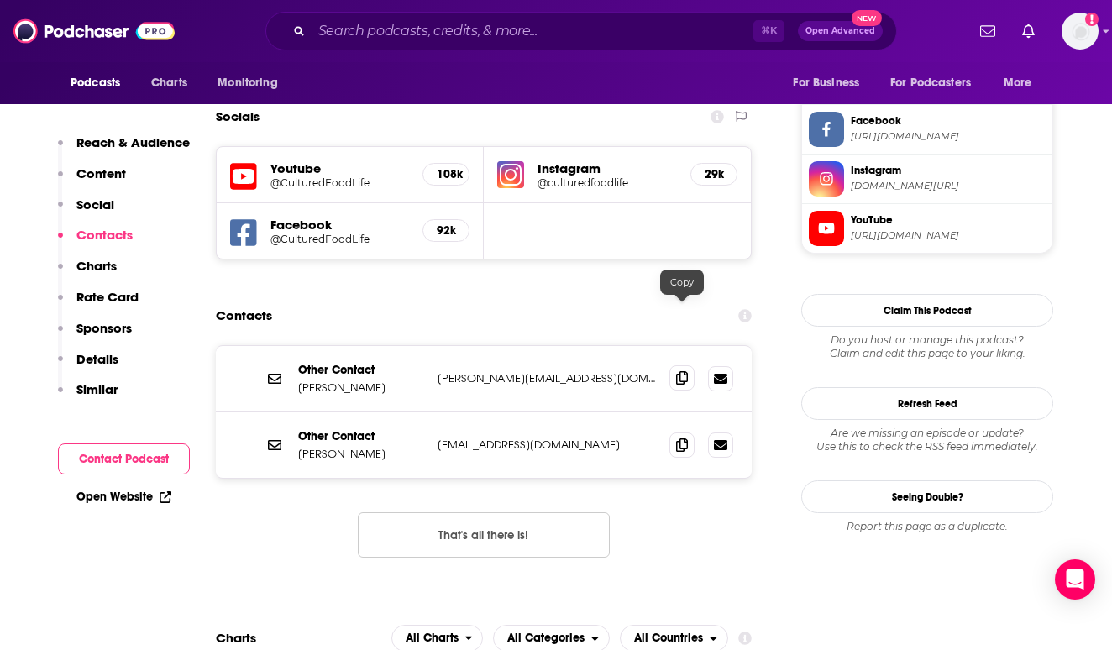
click at [681, 371] on icon at bounding box center [682, 377] width 12 height 13
